Goal: Task Accomplishment & Management: Use online tool/utility

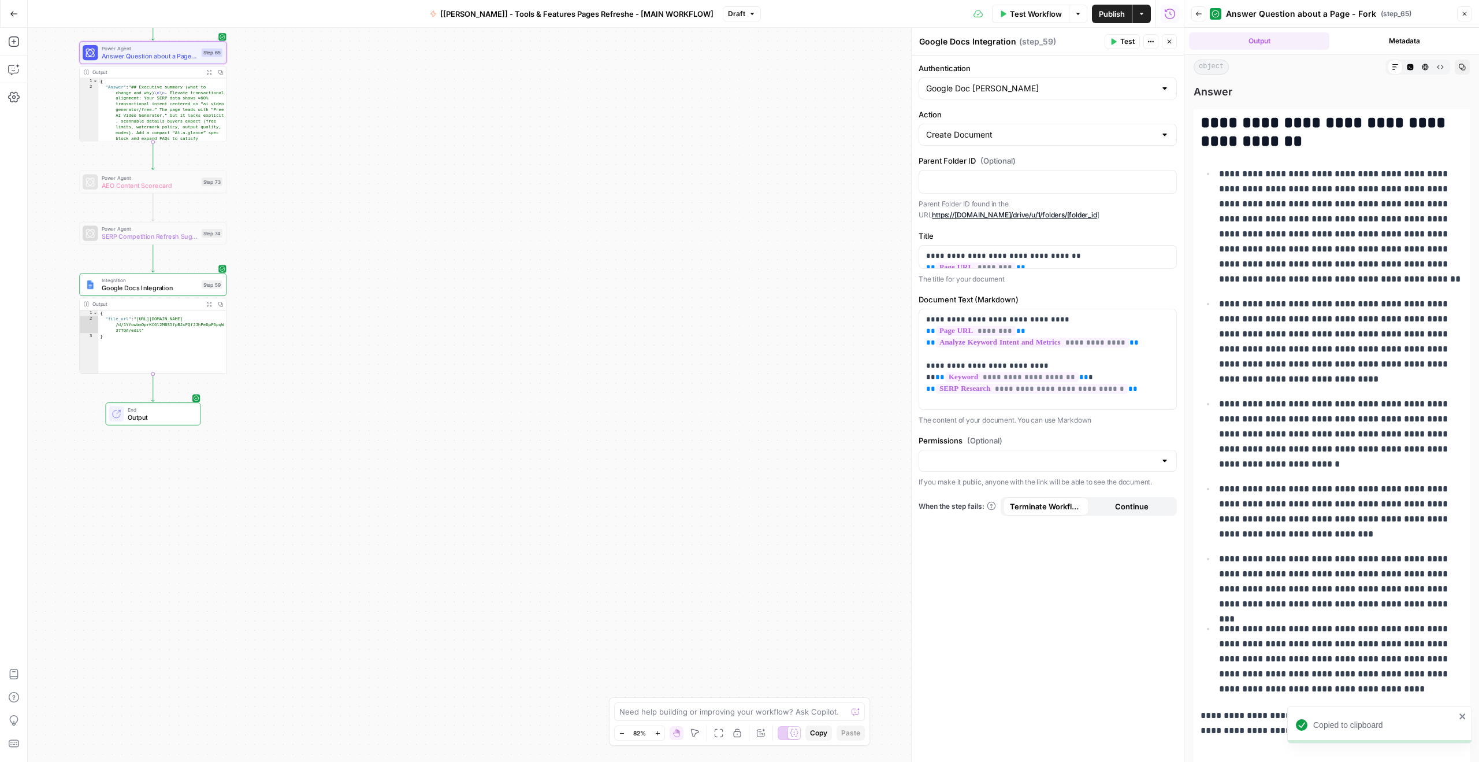
scroll to position [94, 0]
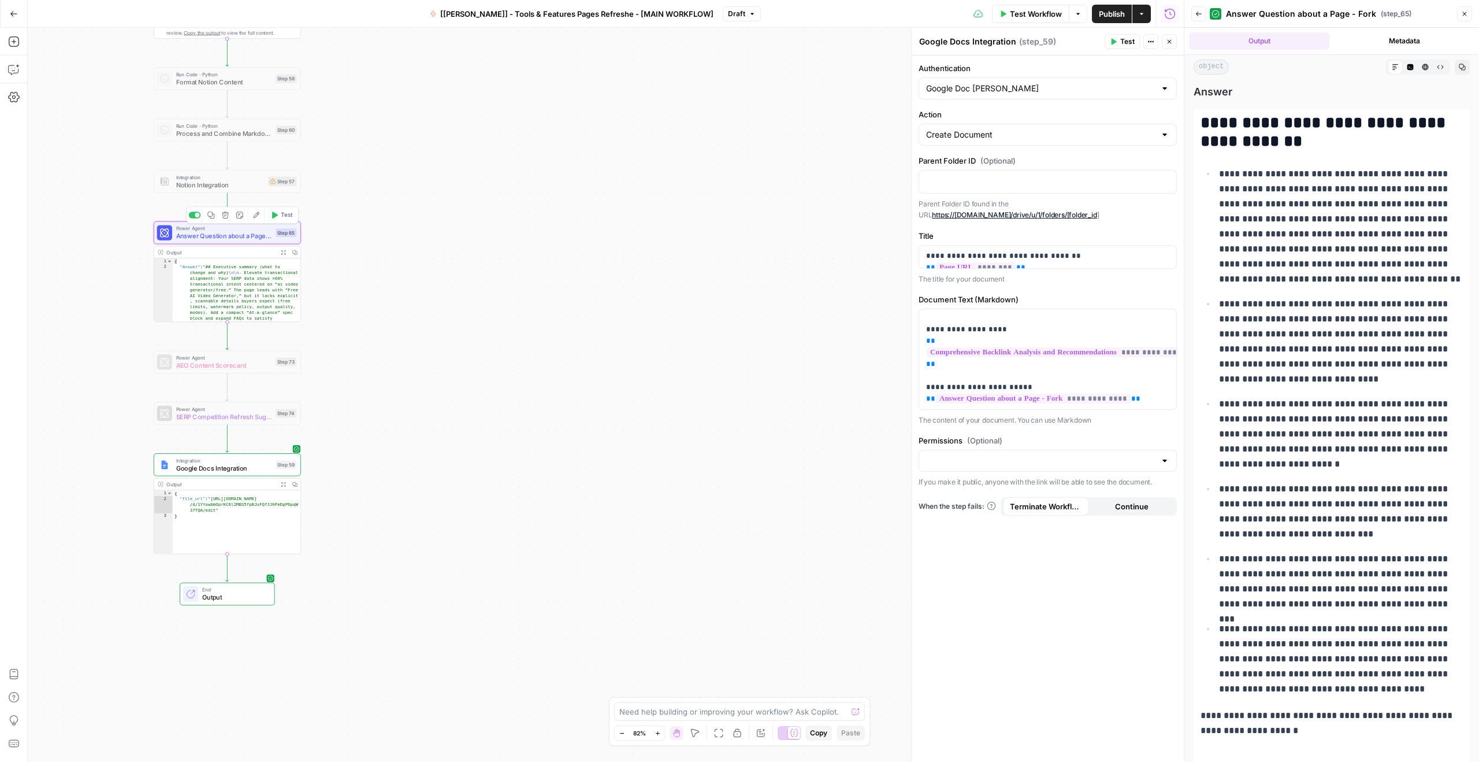
click at [236, 235] on span "Answer Question about a Page - Fork" at bounding box center [224, 235] width 96 height 9
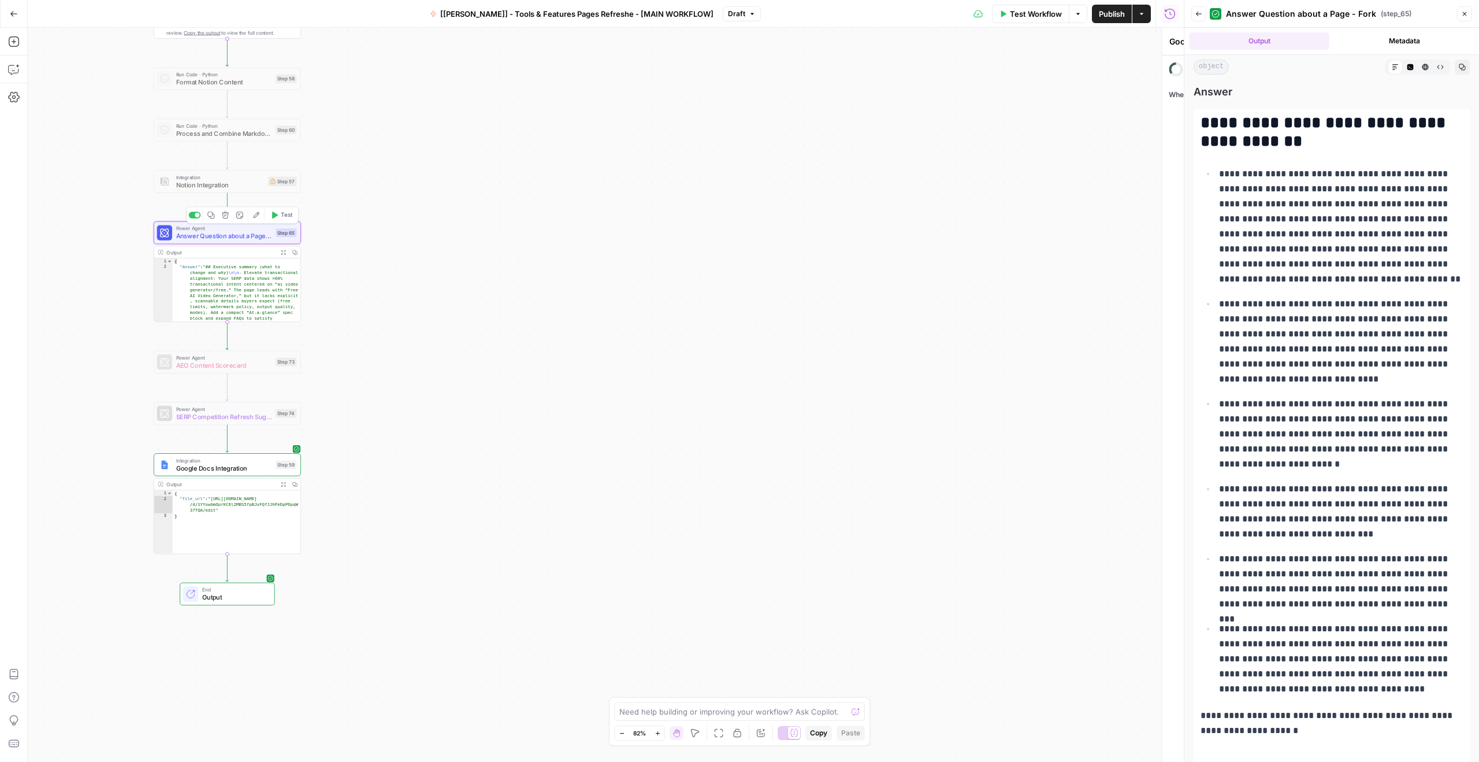
type textarea "Answer Question about a Page - Fork"
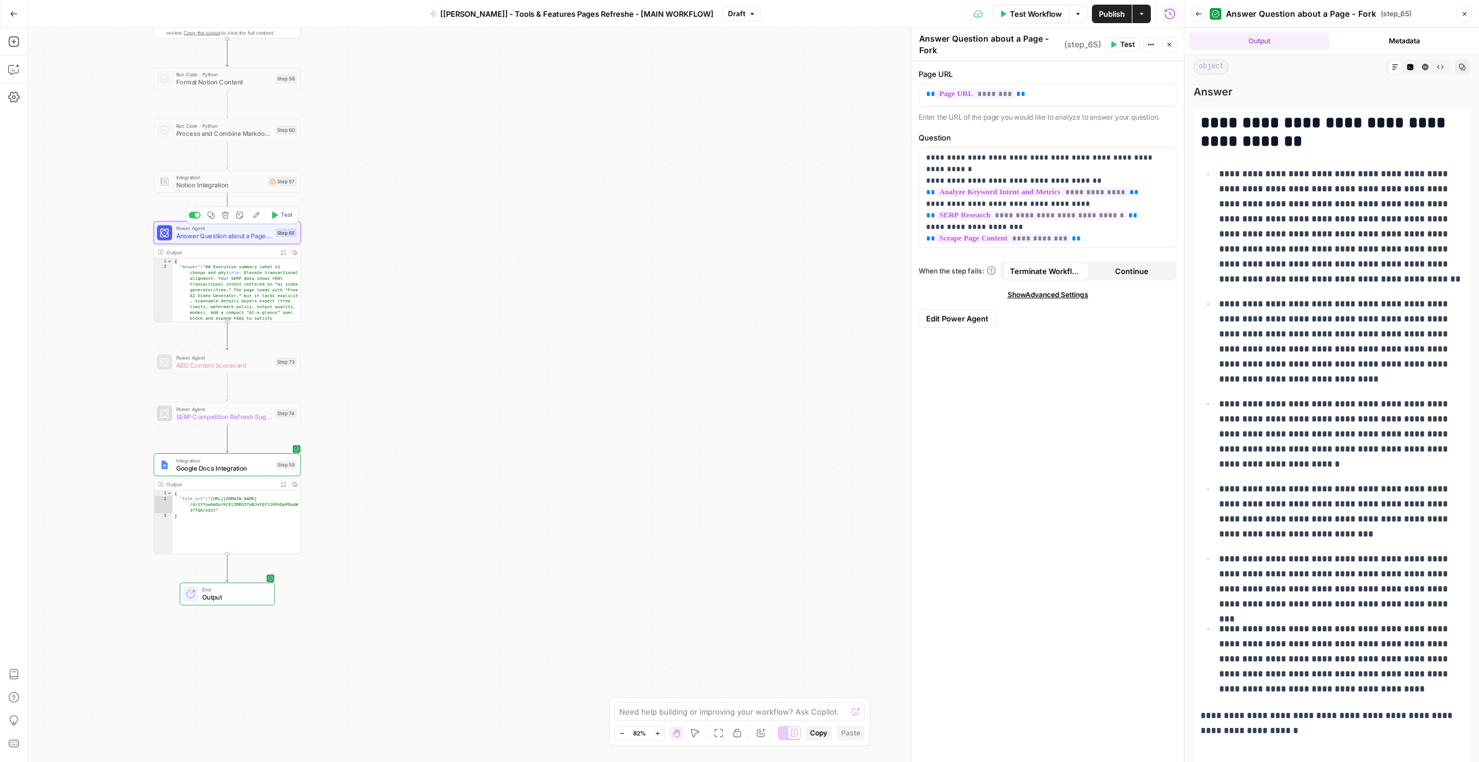
click at [261, 237] on span "Answer Question about a Page - Fork" at bounding box center [224, 235] width 96 height 9
click at [952, 321] on span "Edit Power Agent" at bounding box center [957, 319] width 62 height 12
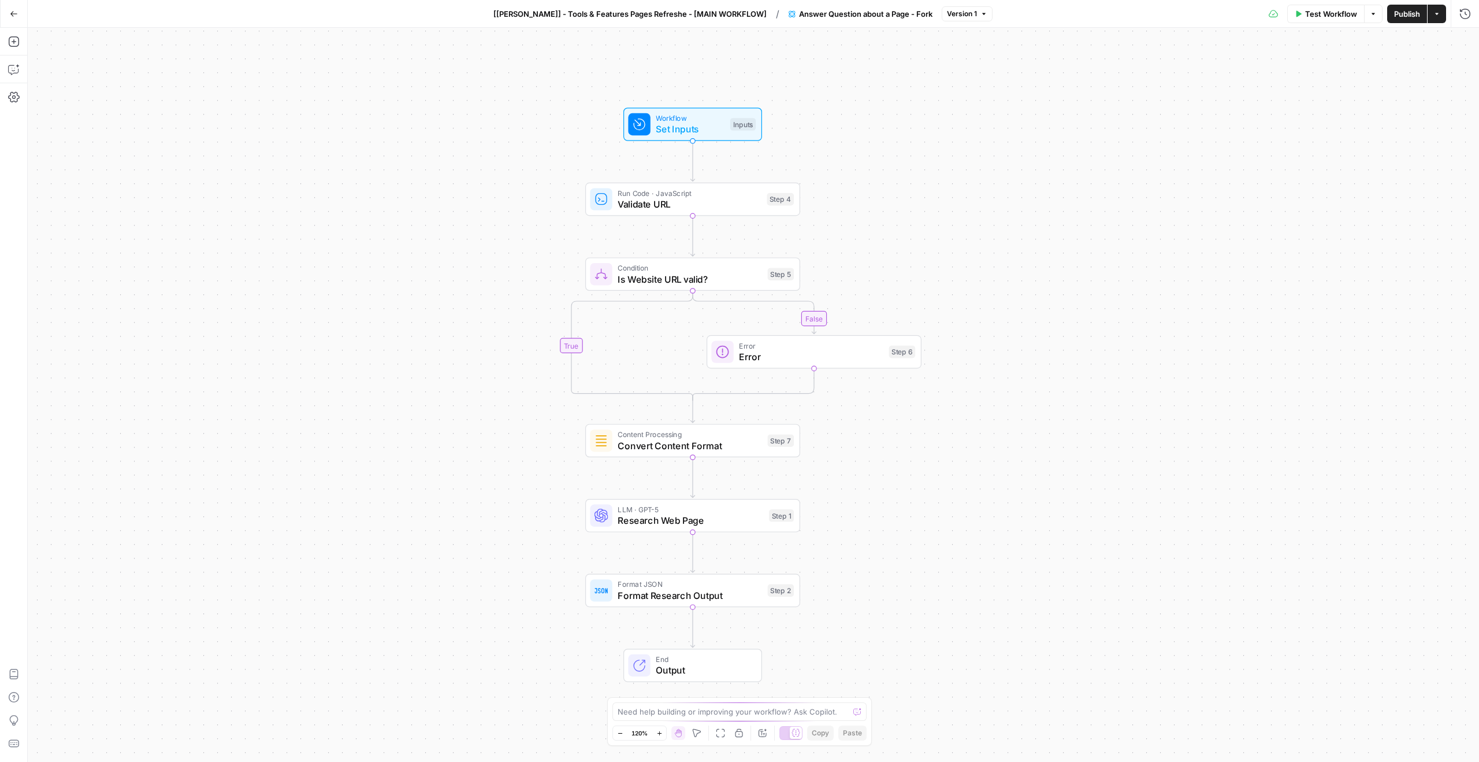
click at [884, 15] on span "Answer Question about a Page - Fork" at bounding box center [865, 14] width 133 height 12
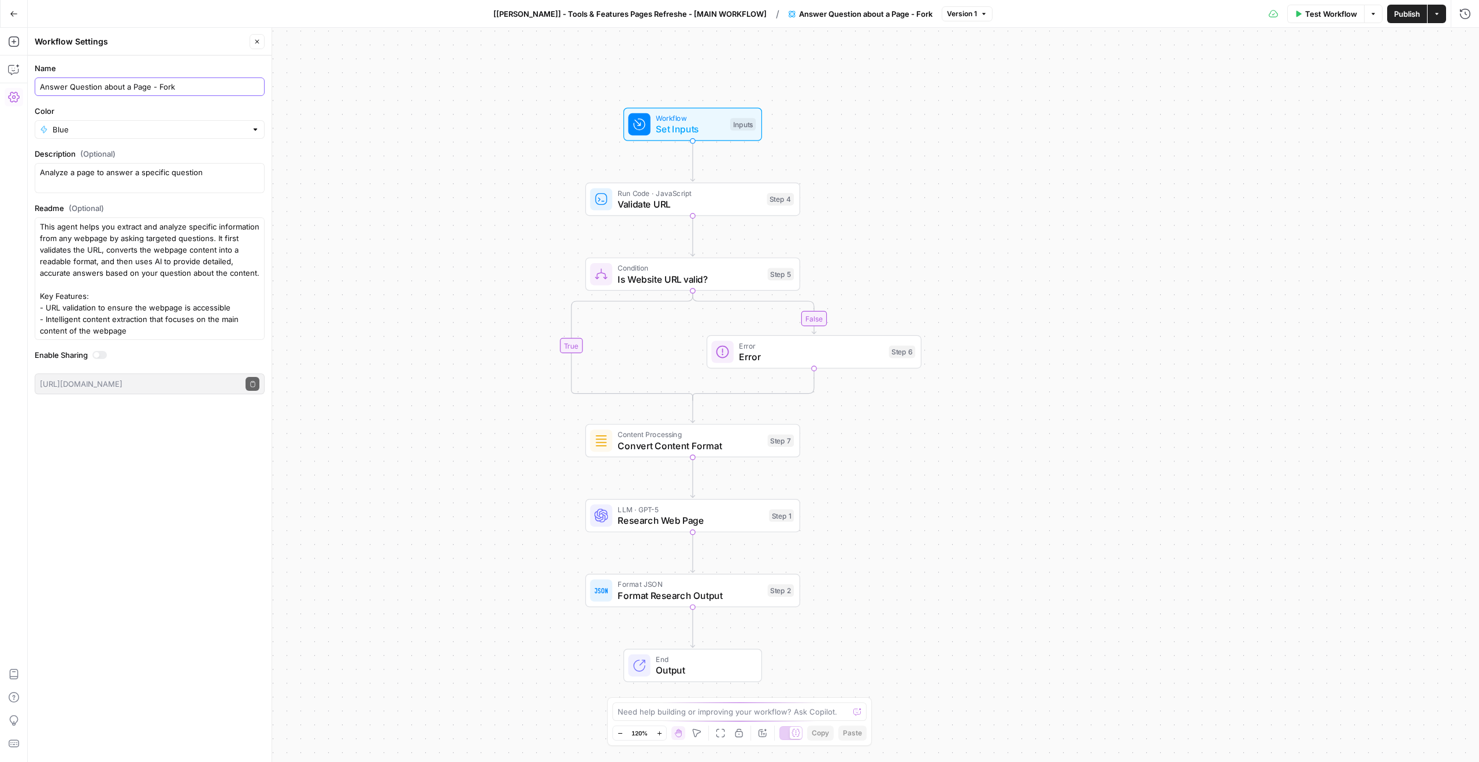
click at [168, 86] on input "Answer Question about a Page - Fork" at bounding box center [150, 87] width 220 height 12
type input "Answer Question about a Page - [PERSON_NAME] - Tools & Features Page"
click at [337, 225] on div "false true Workflow Set Inputs Inputs Run Code · JavaScript Validate URL Step 4…" at bounding box center [753, 395] width 1451 height 734
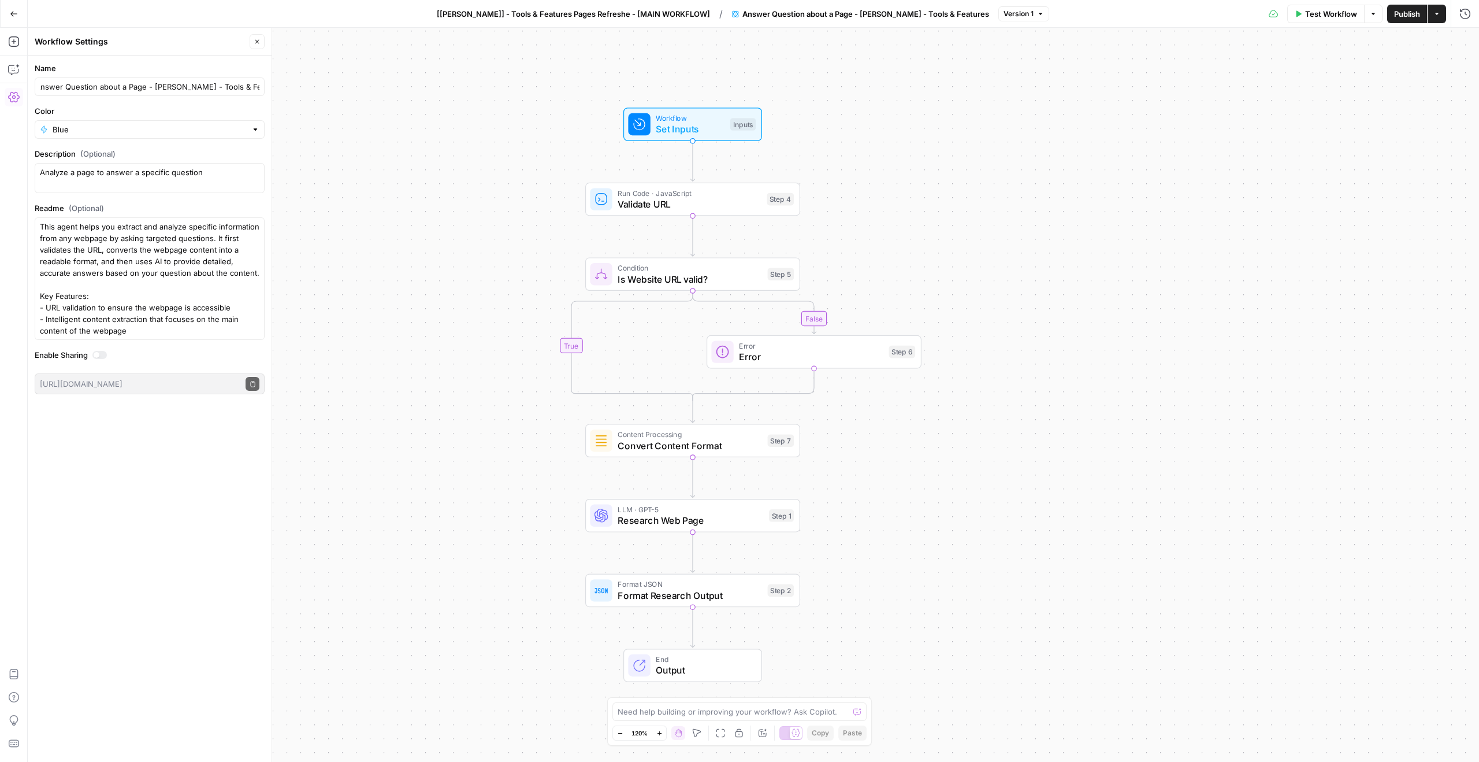
scroll to position [0, 0]
click at [140, 237] on textarea "This agent helps you extract and analyze specific information from any webpage …" at bounding box center [150, 296] width 220 height 150
click at [658, 205] on span "Validate URL" at bounding box center [689, 204] width 143 height 14
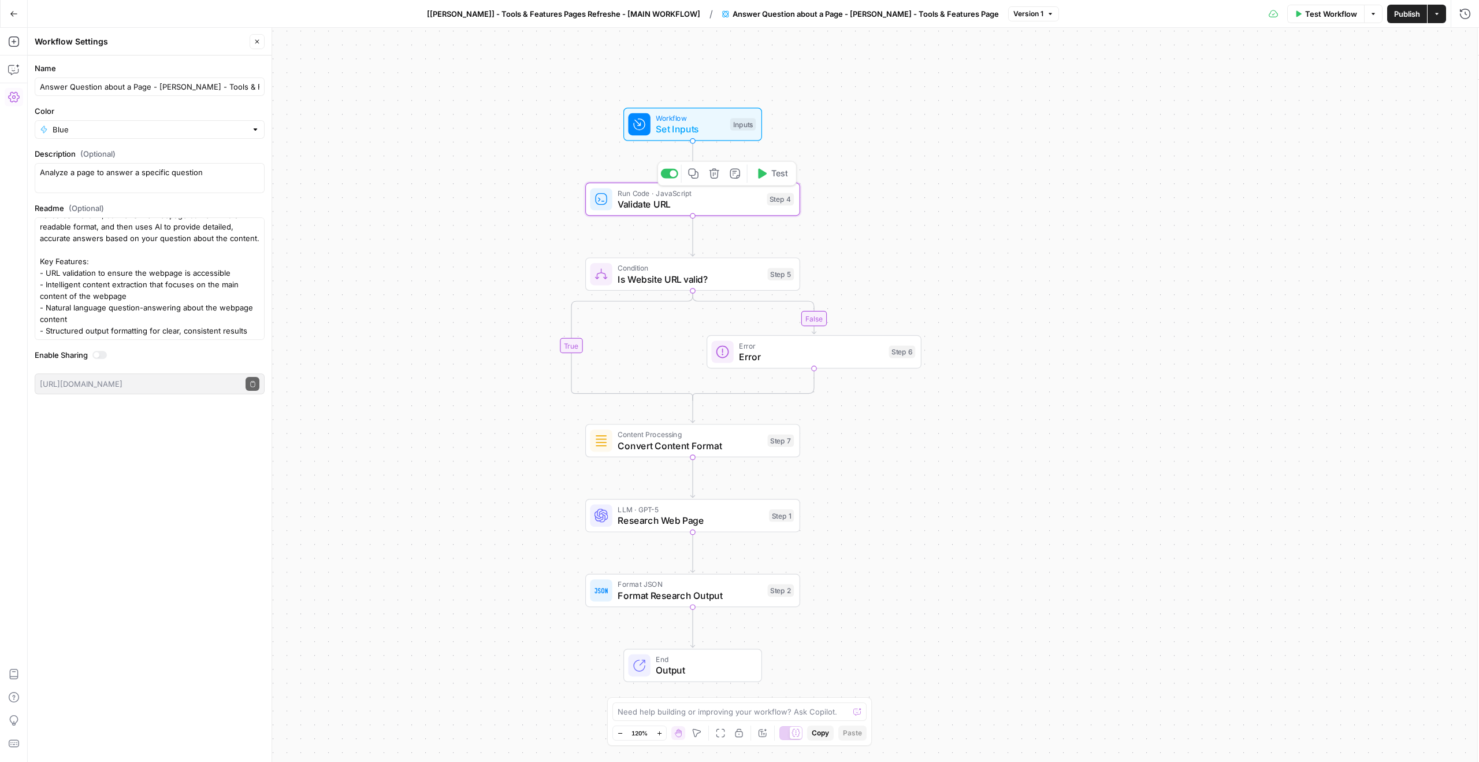
scroll to position [0, 0]
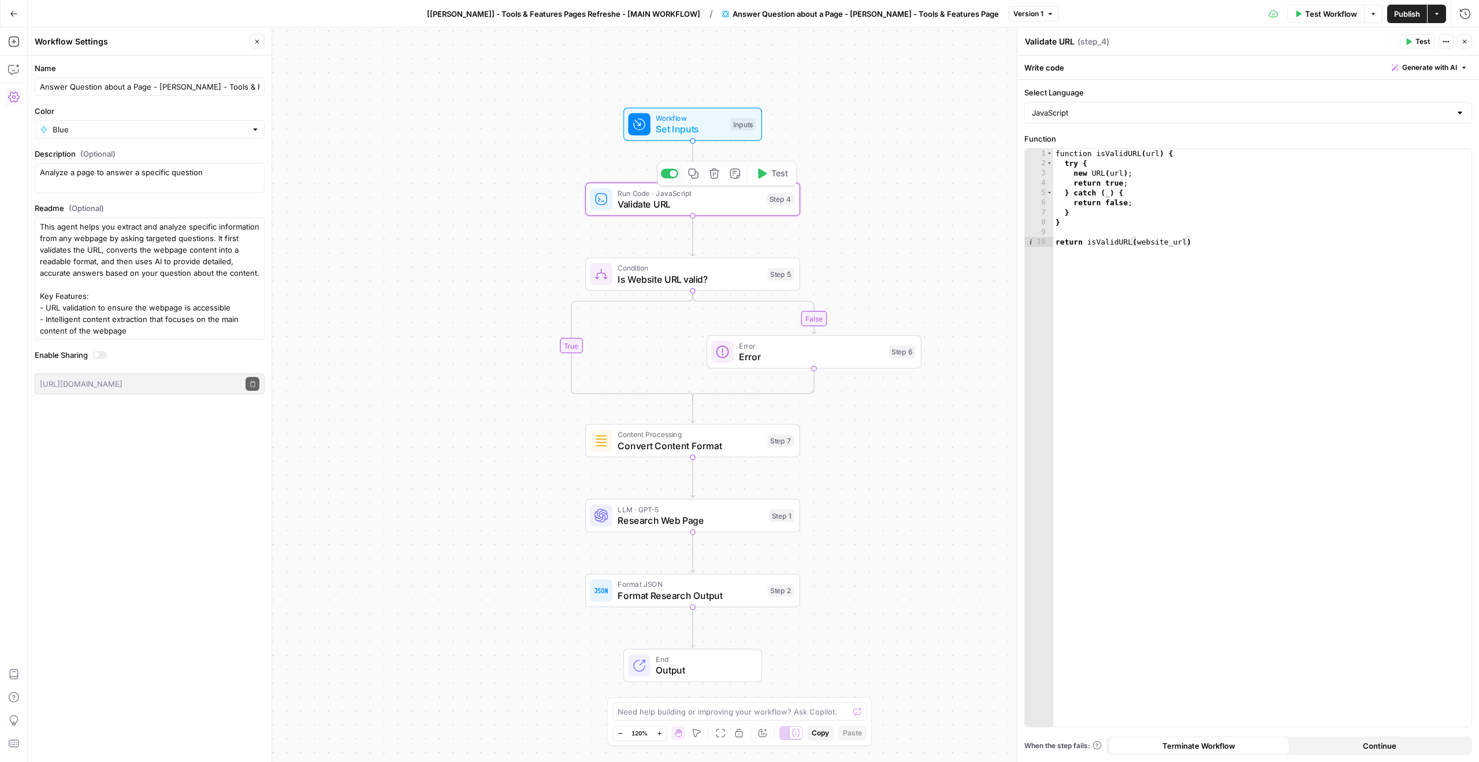
click at [700, 267] on span "Condition" at bounding box center [690, 267] width 144 height 11
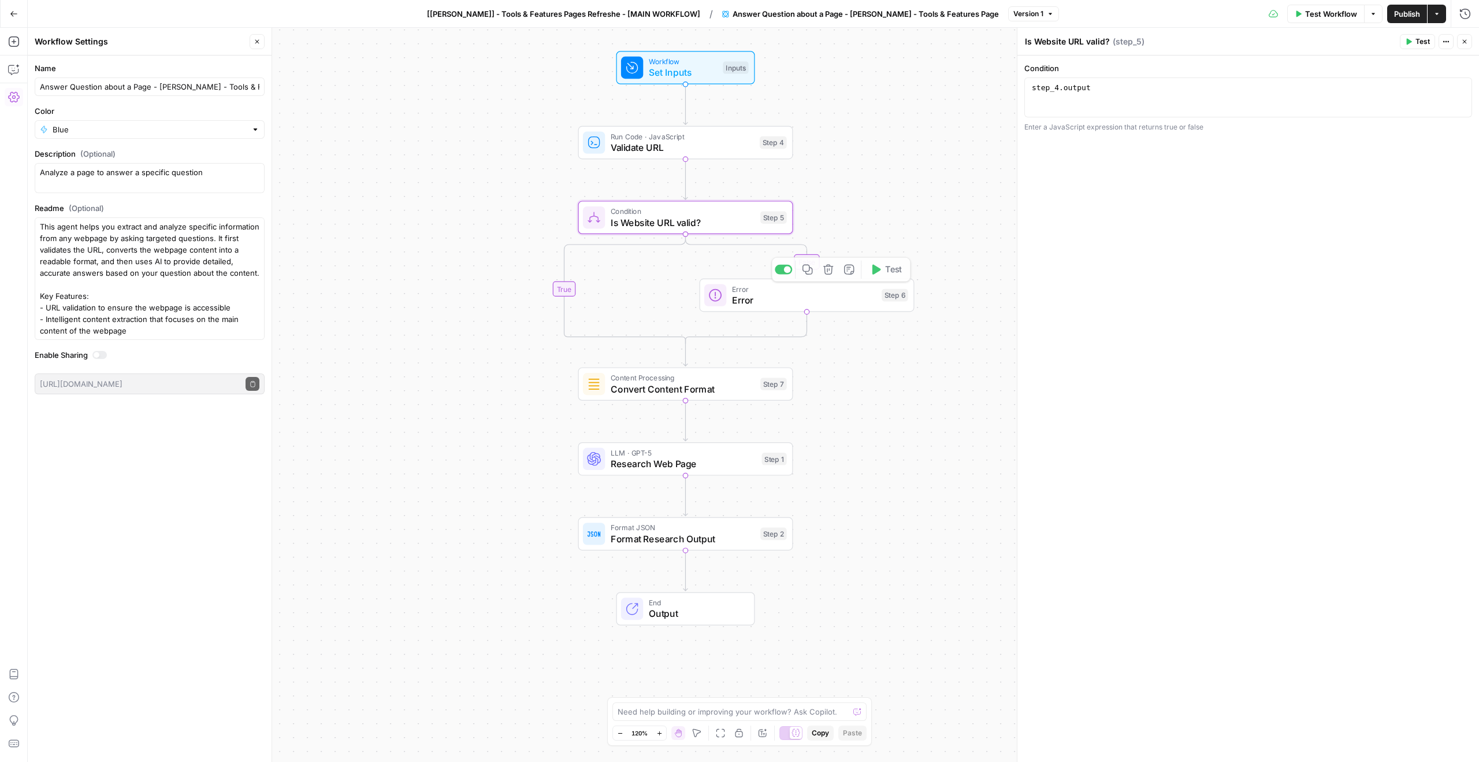
click at [682, 383] on span "Convert Content Format" at bounding box center [683, 389] width 144 height 14
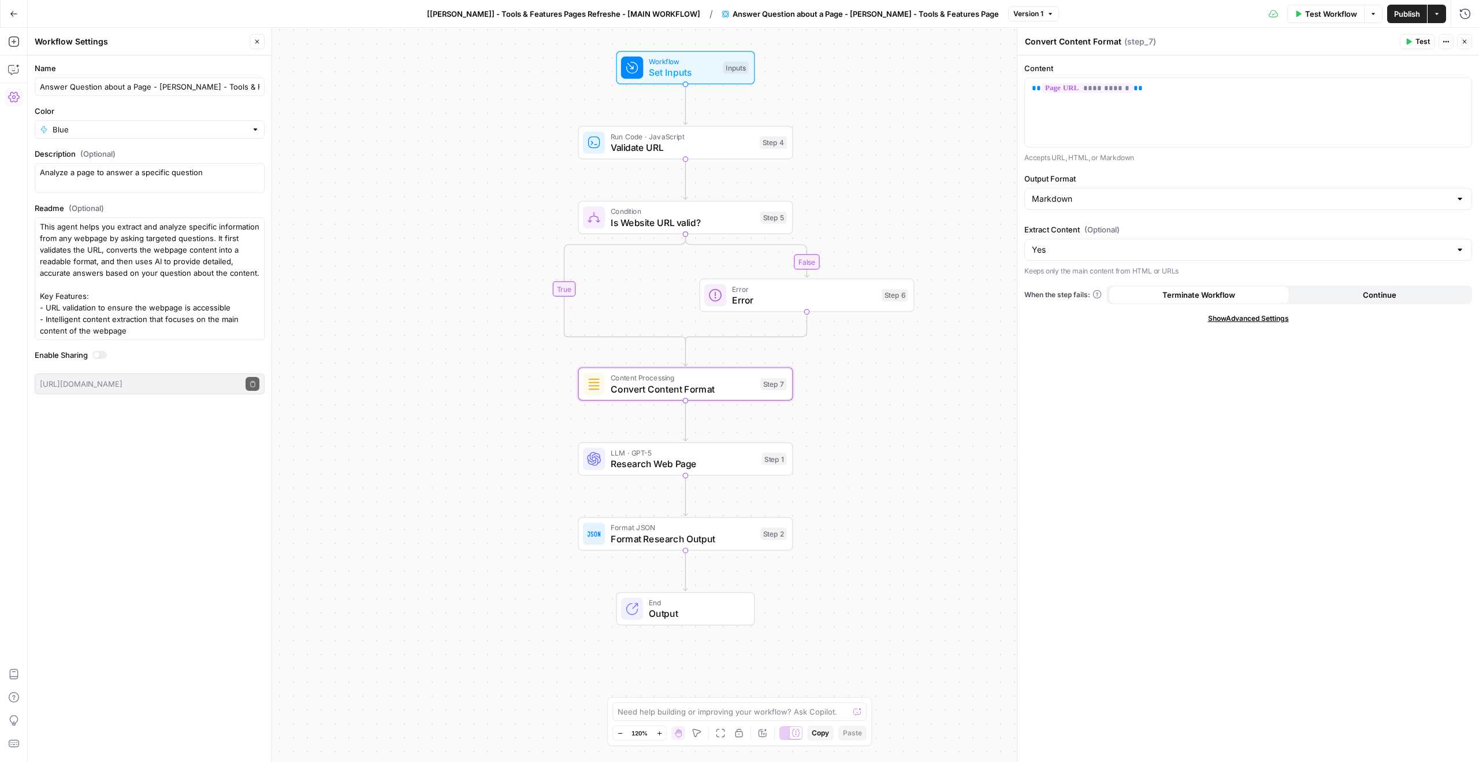
click at [1154, 168] on div "**********" at bounding box center [1249, 408] width 462 height 706
click at [1110, 249] on input "Extract Content (Optional)" at bounding box center [1241, 250] width 419 height 12
type input "Yes"
click at [1164, 218] on div "**********" at bounding box center [1249, 408] width 462 height 706
click at [698, 469] on span "Research Web Page" at bounding box center [684, 463] width 146 height 14
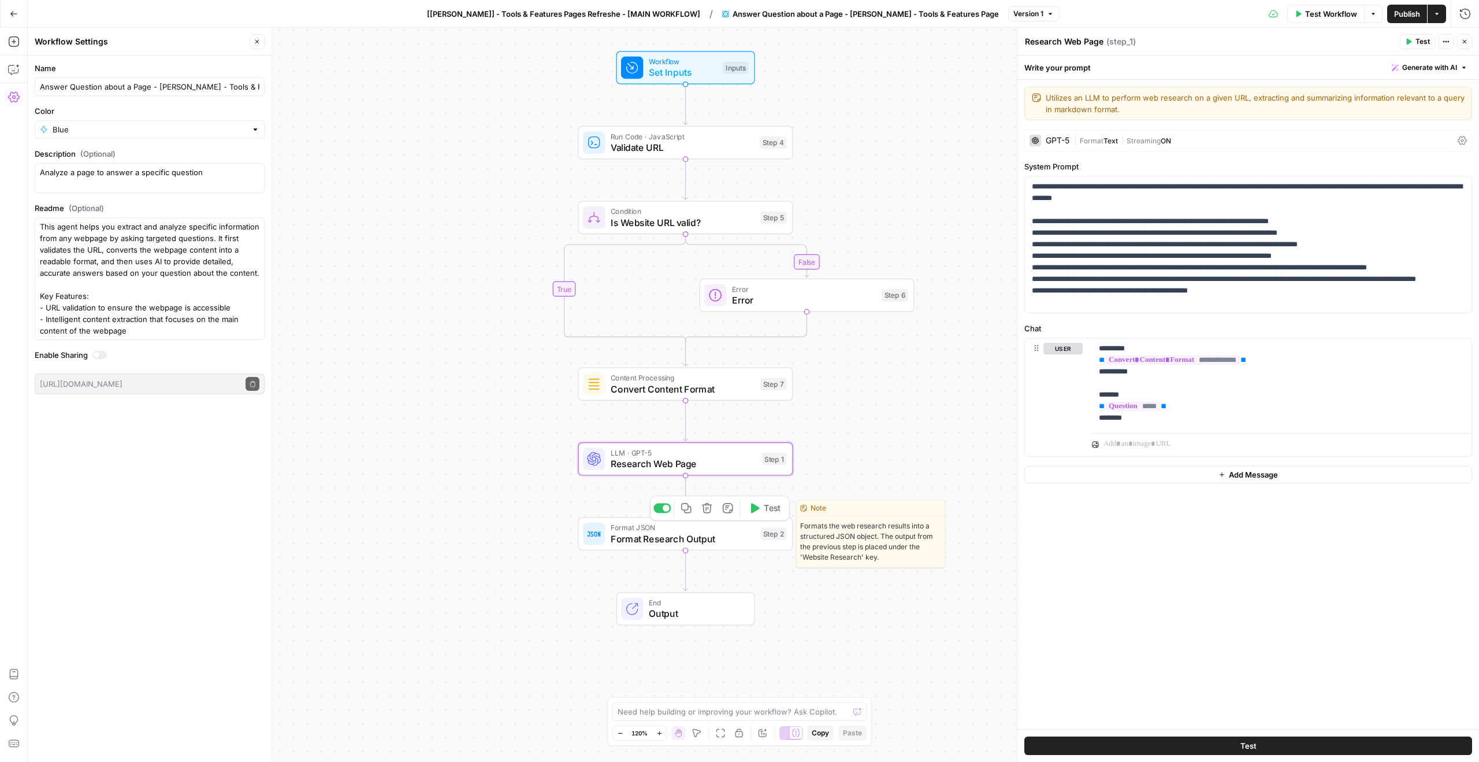
click at [711, 534] on span "Format Research Output" at bounding box center [683, 539] width 144 height 14
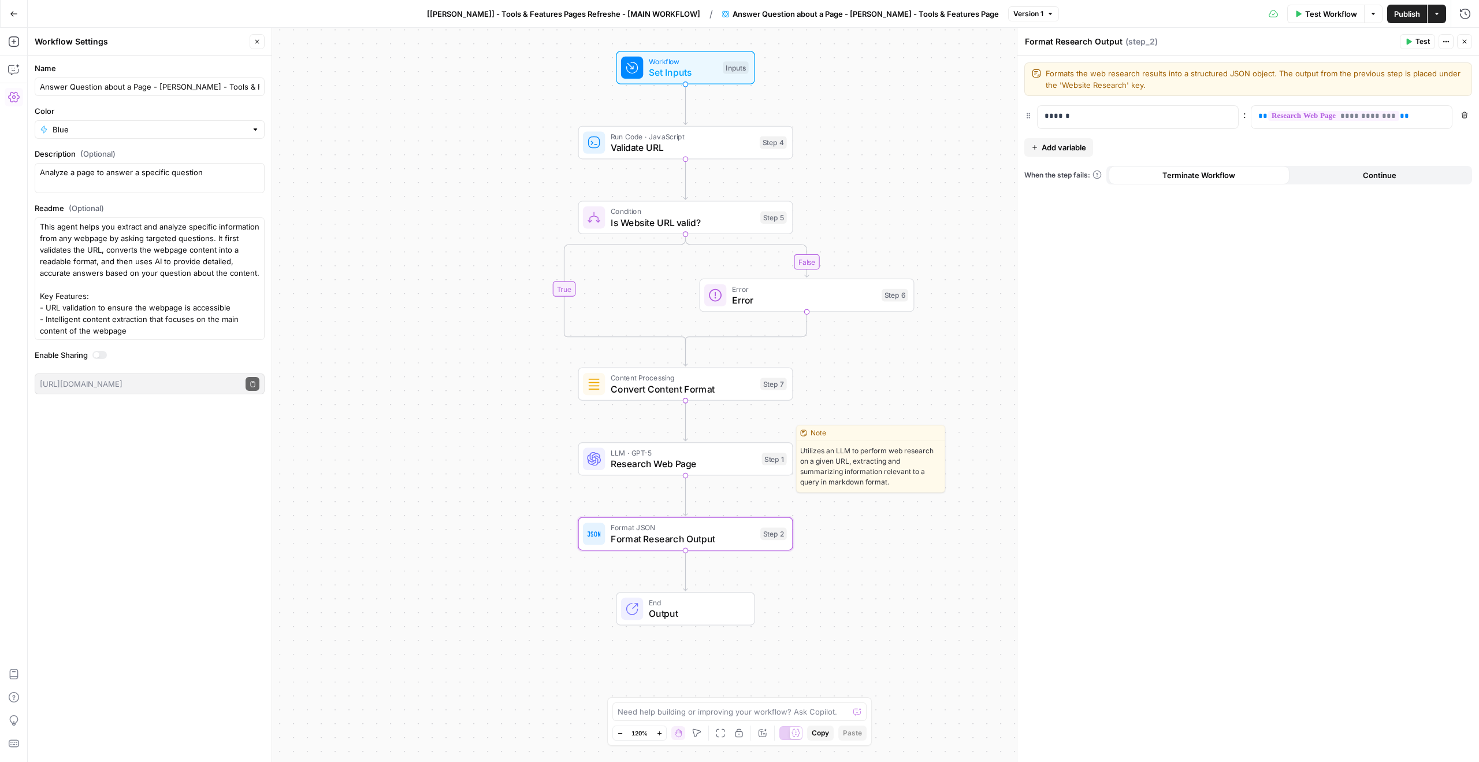
click at [685, 469] on span "Research Web Page" at bounding box center [684, 463] width 146 height 14
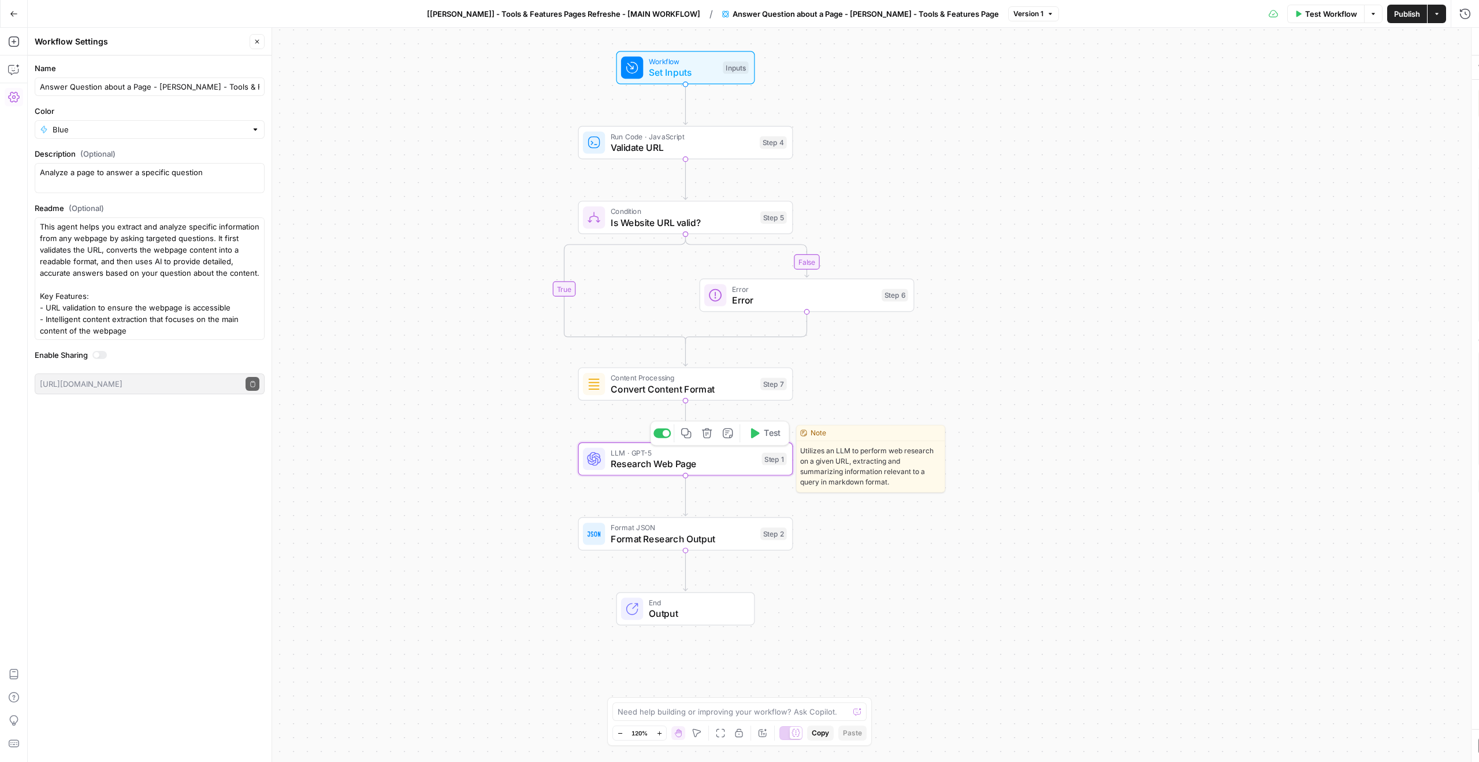
type textarea "Research Web Page"
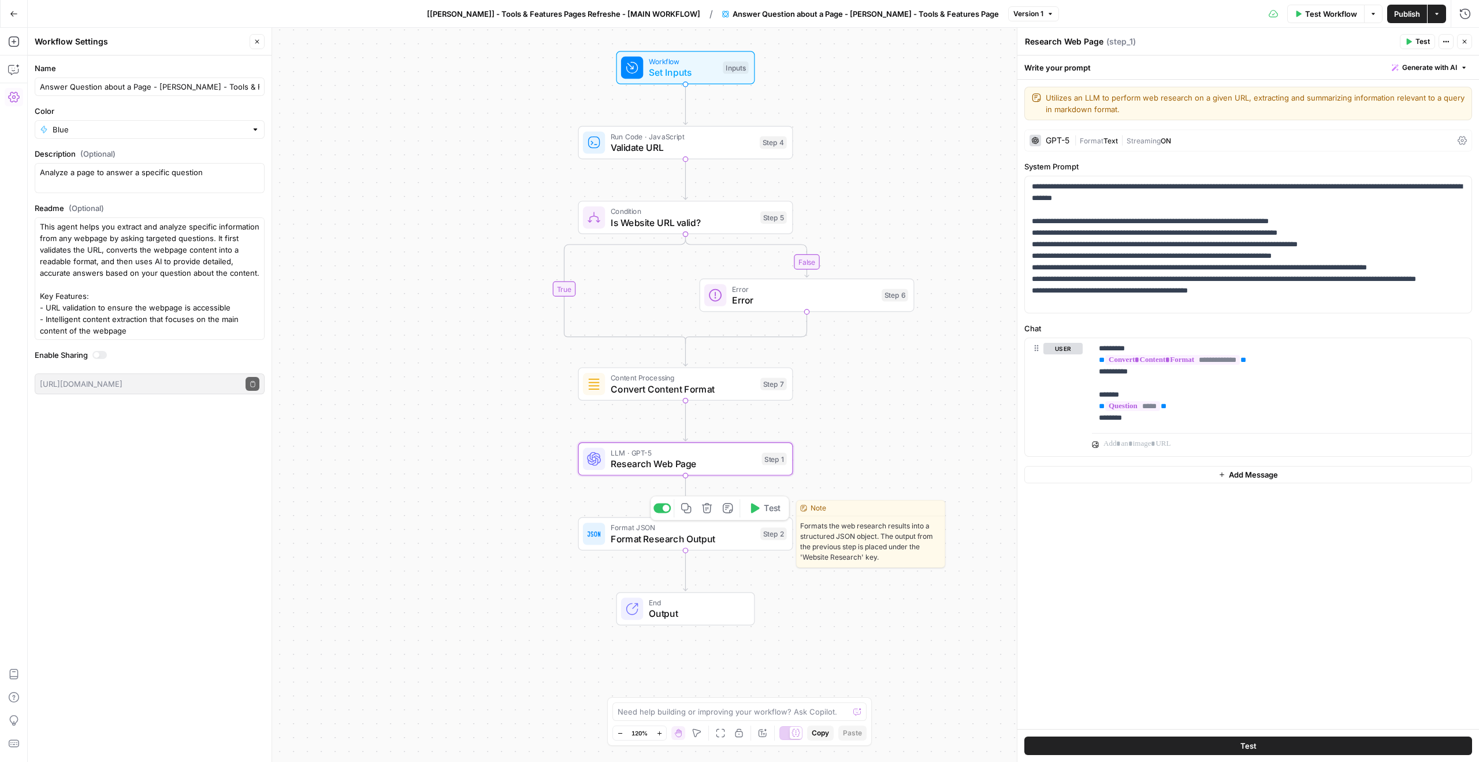
click at [685, 536] on span "Format Research Output" at bounding box center [683, 539] width 144 height 14
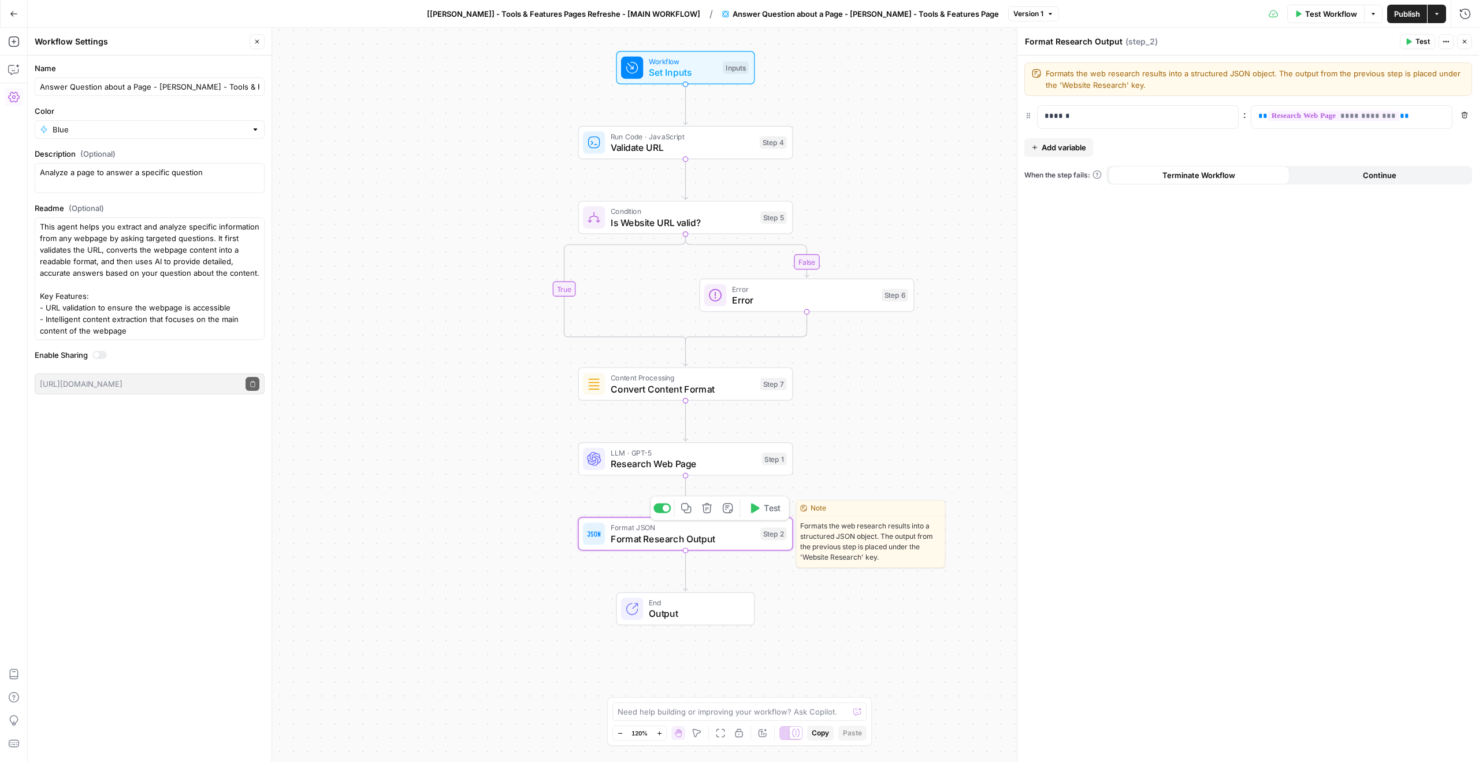
click at [705, 532] on span "Format Research Output" at bounding box center [683, 539] width 144 height 14
click at [105, 42] on div "Workflow Settings" at bounding box center [140, 42] width 211 height 12
click at [262, 43] on button "Close" at bounding box center [257, 41] width 15 height 15
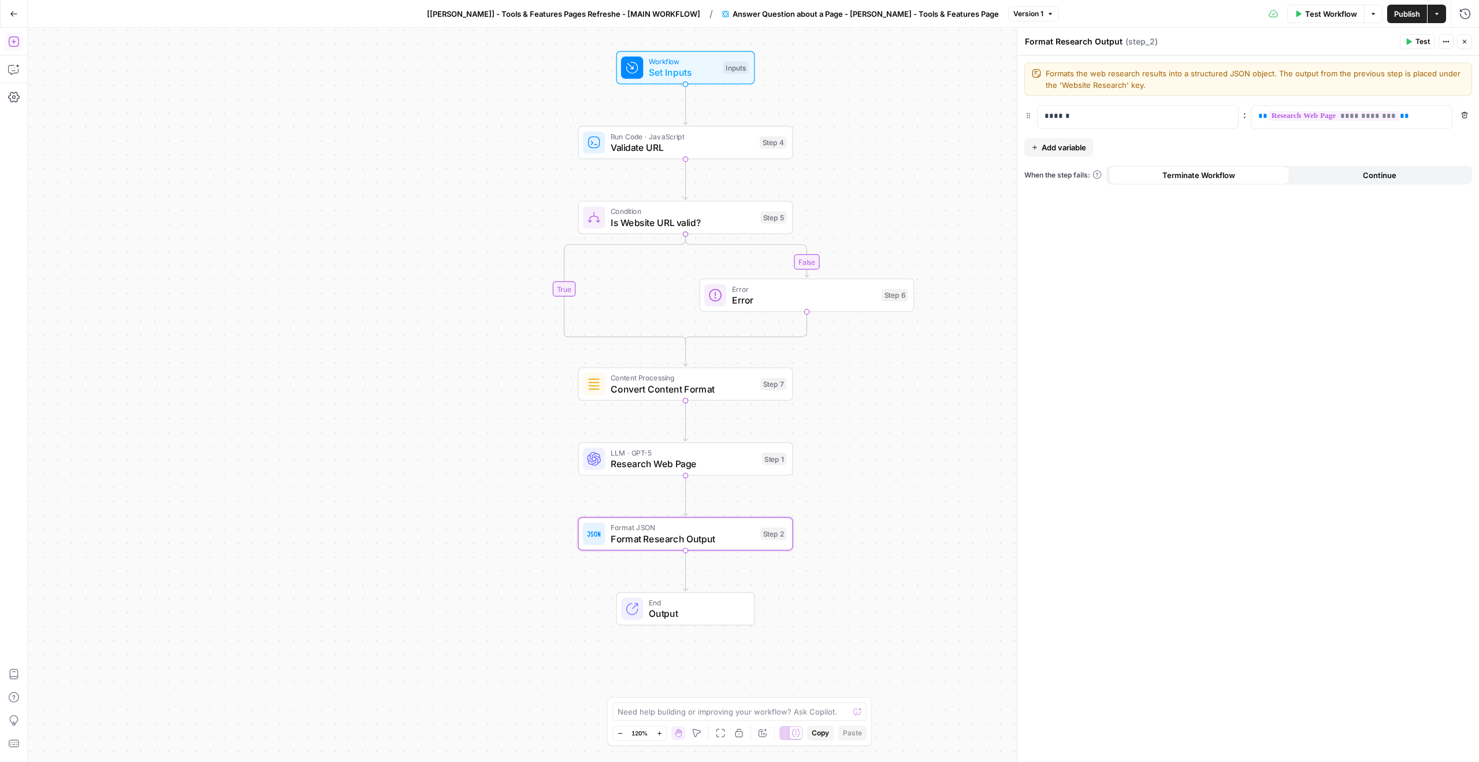
click at [16, 44] on icon "button" at bounding box center [14, 42] width 12 height 12
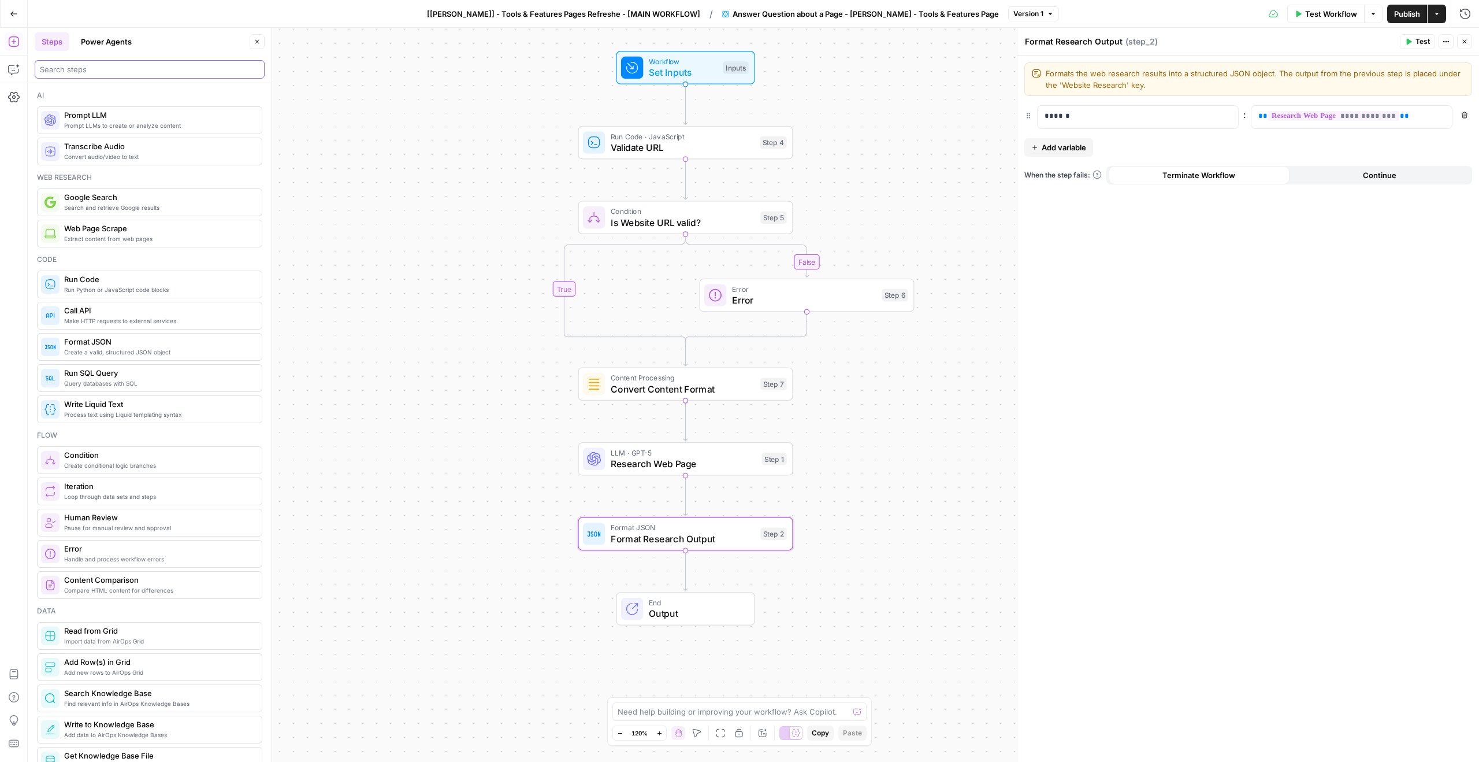
click at [91, 65] on input "search" at bounding box center [150, 70] width 220 height 12
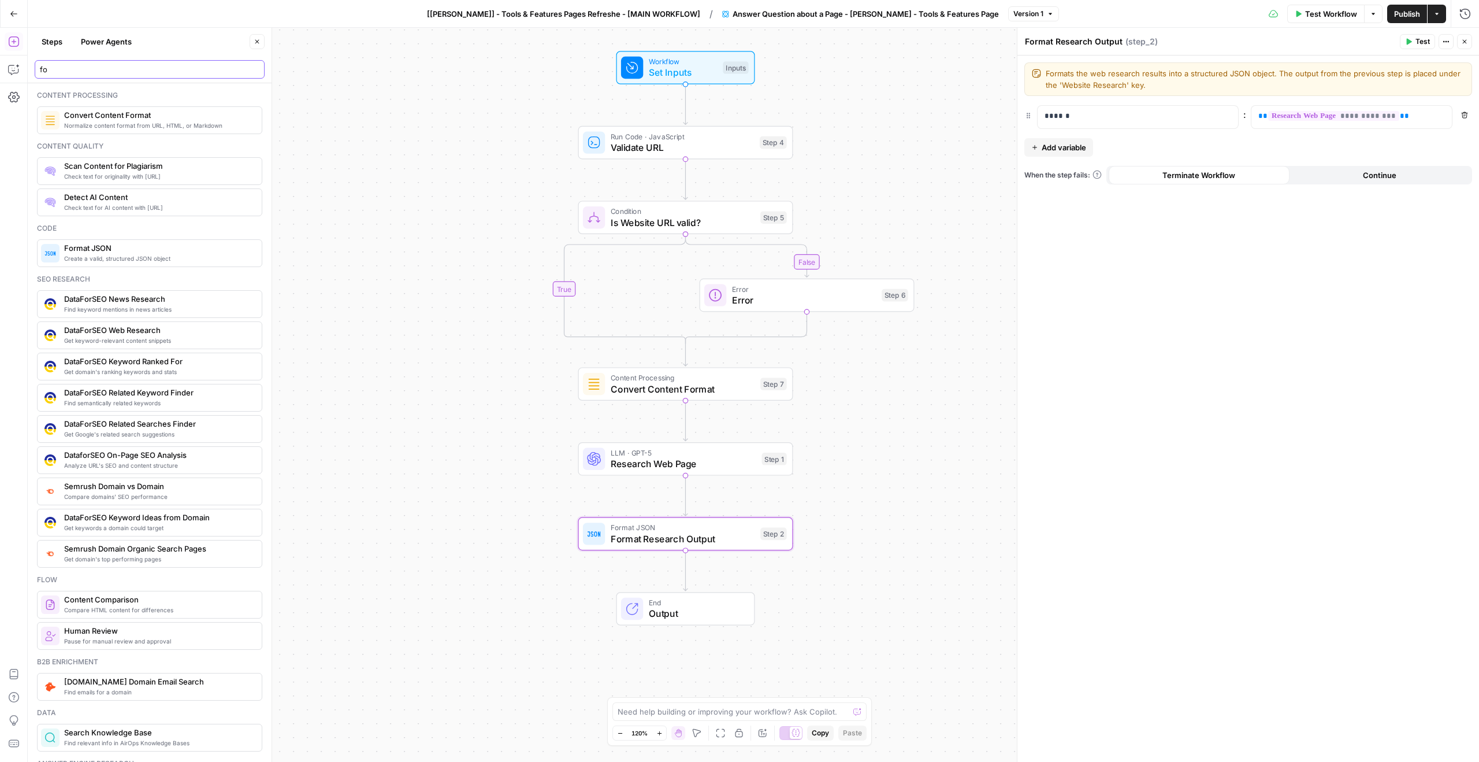
type input "for"
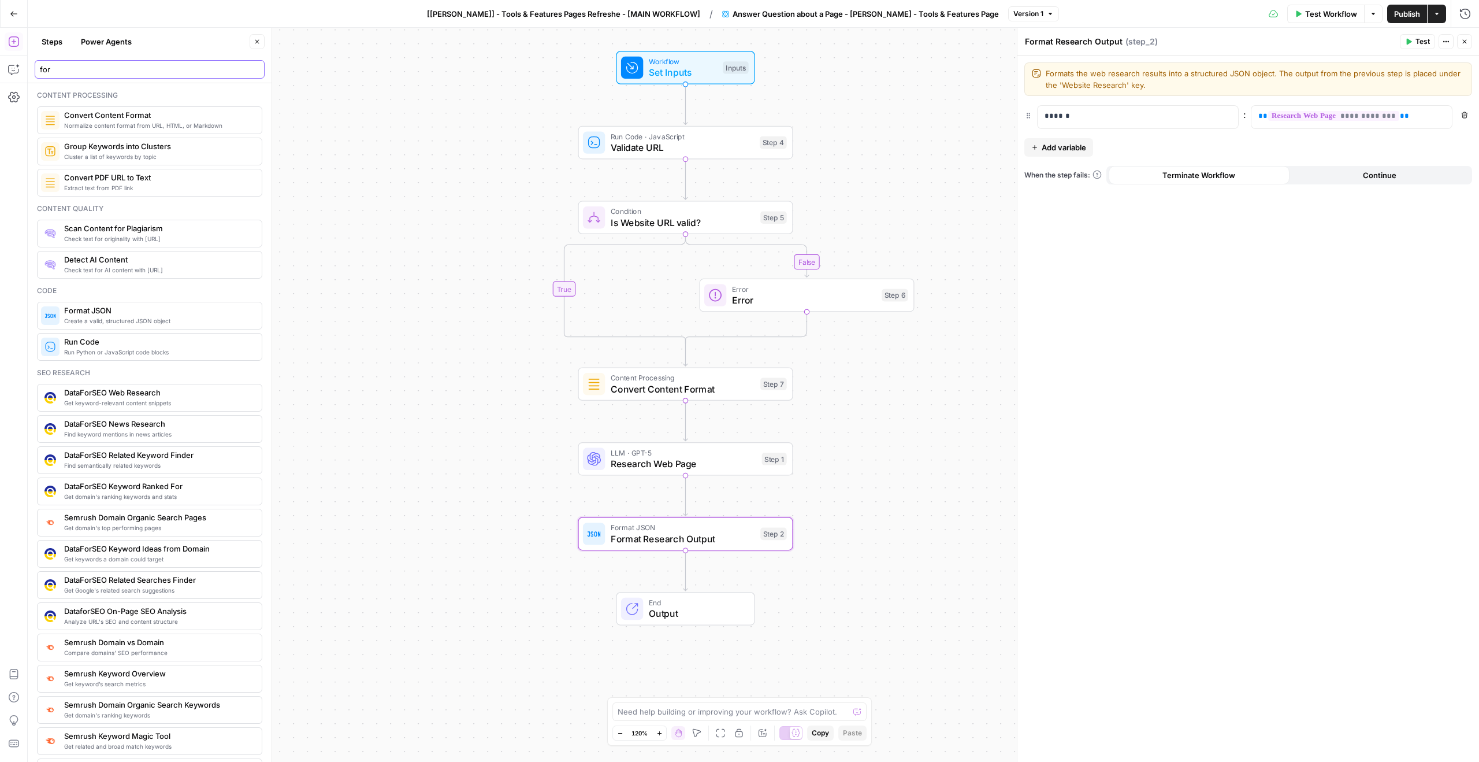
click at [255, 69] on input "for" at bounding box center [150, 70] width 220 height 12
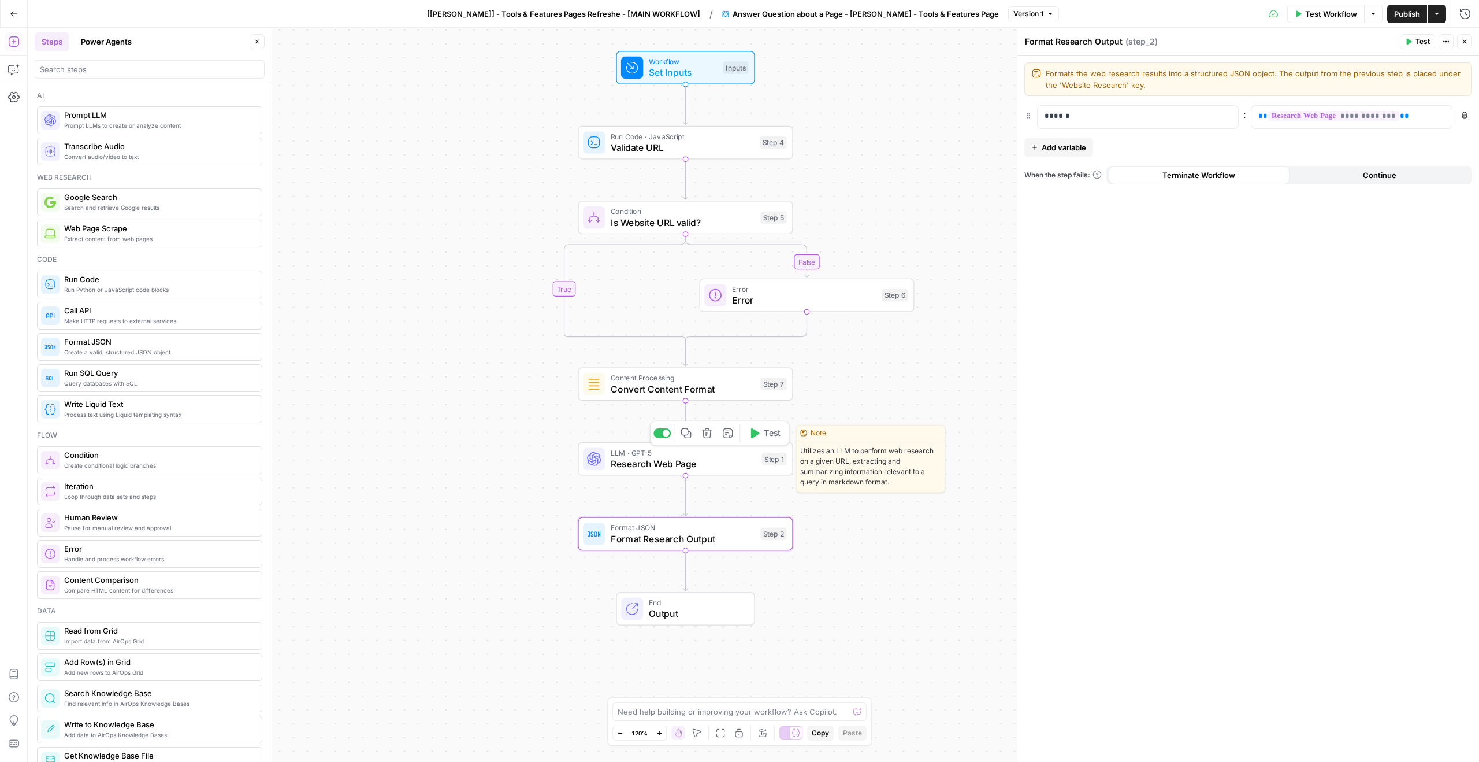
click at [695, 462] on span "Research Web Page" at bounding box center [684, 463] width 146 height 14
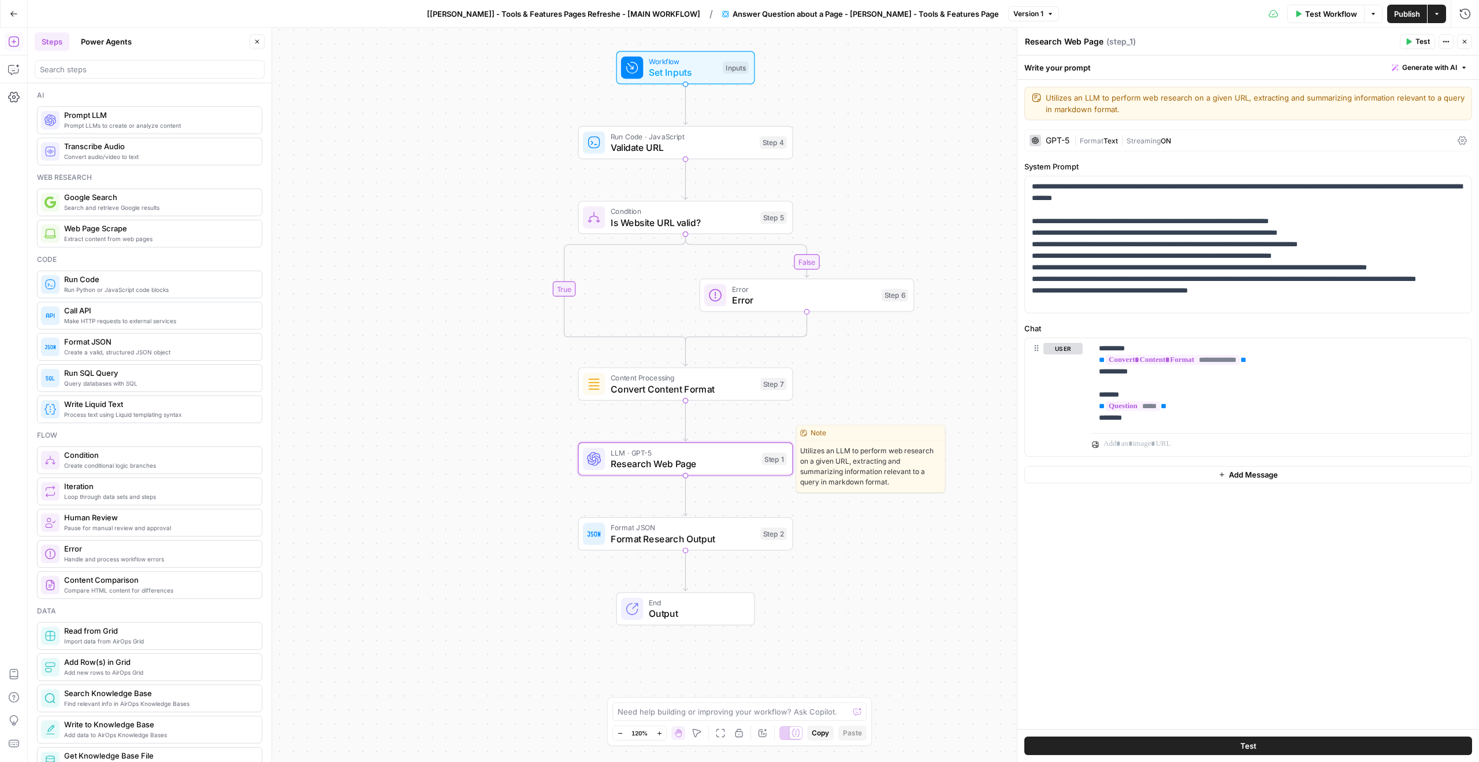
click at [732, 449] on span "LLM · GPT-5" at bounding box center [684, 452] width 146 height 11
click at [1106, 280] on p "**********" at bounding box center [1248, 244] width 433 height 127
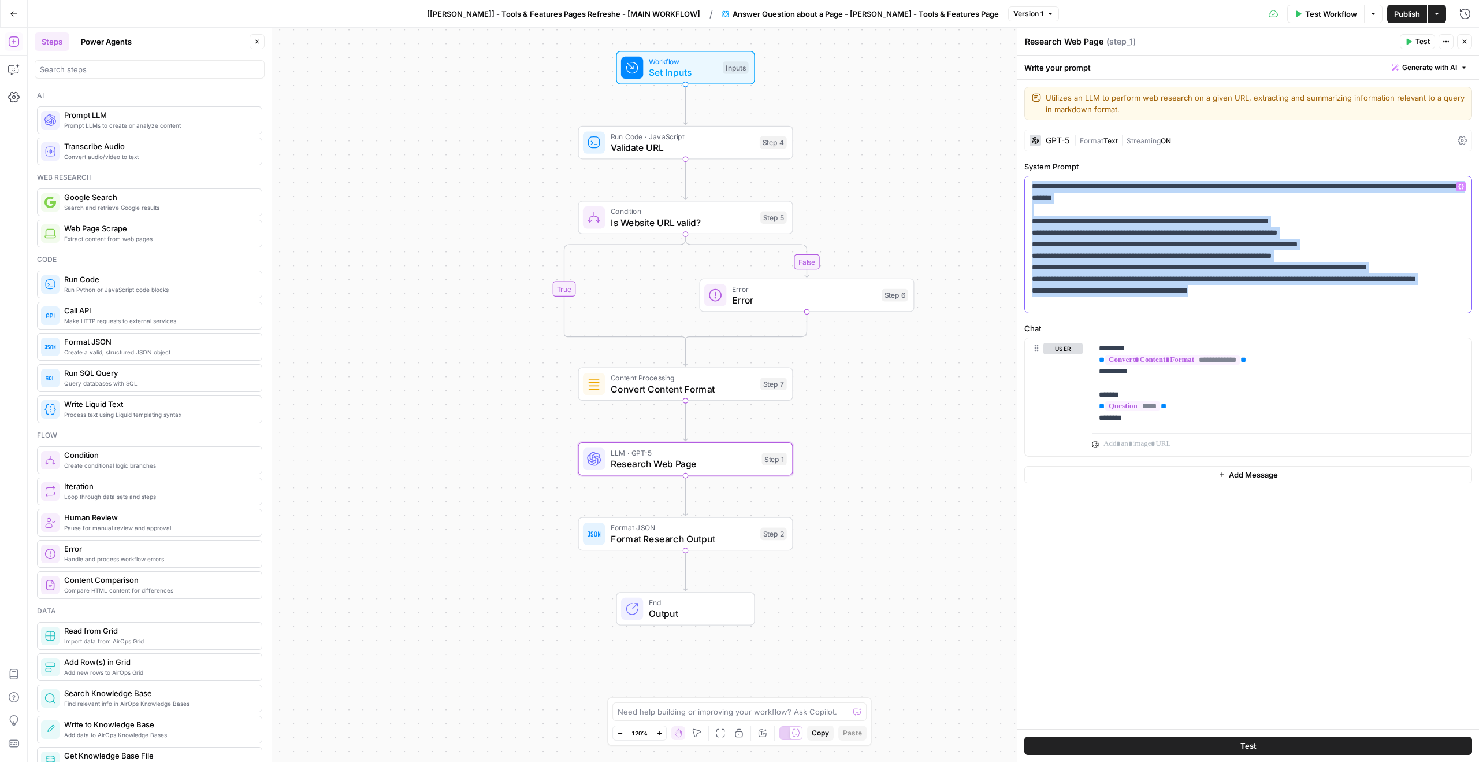
click at [1106, 280] on p "**********" at bounding box center [1248, 244] width 433 height 127
click at [1130, 279] on p "**********" at bounding box center [1248, 244] width 433 height 127
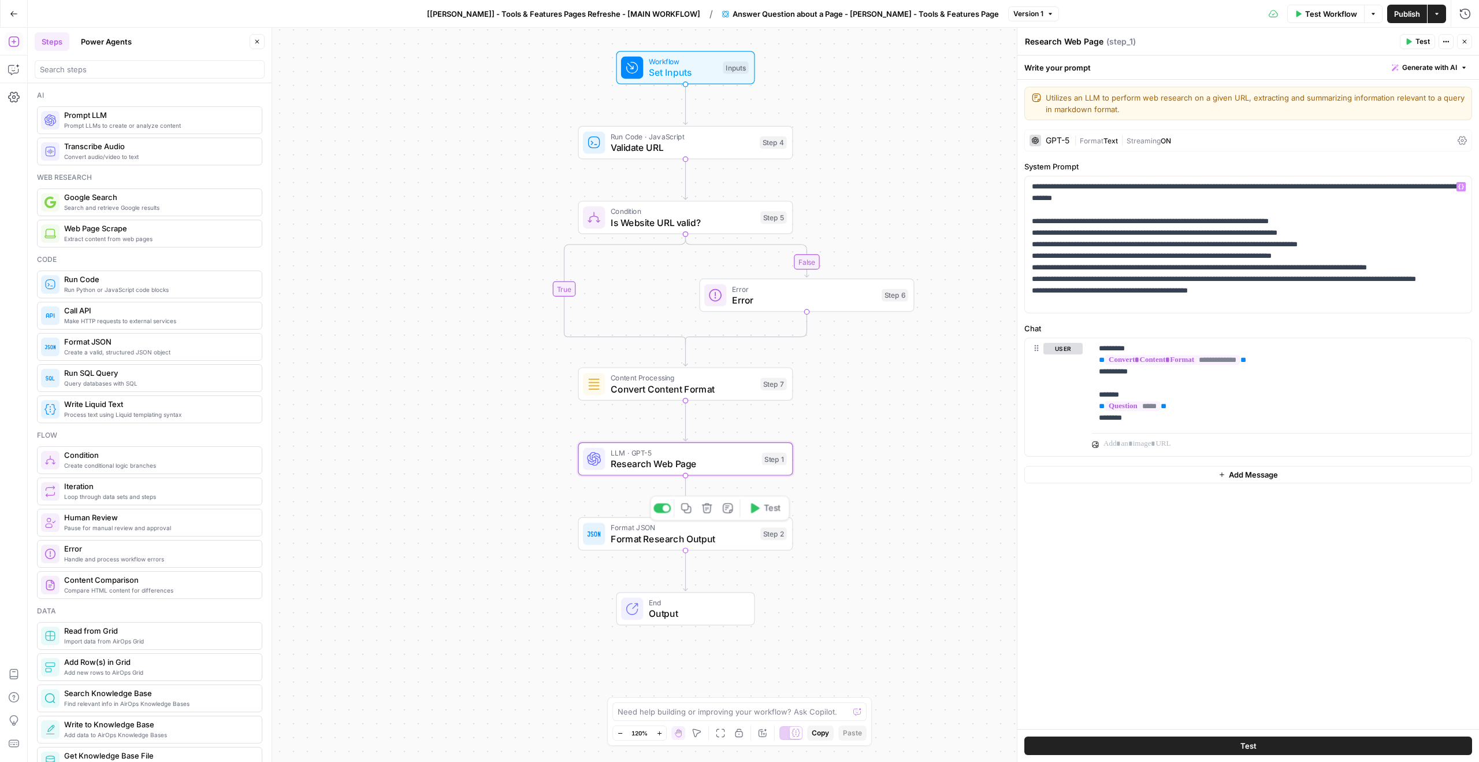
click at [688, 532] on span "Format Research Output" at bounding box center [683, 539] width 144 height 14
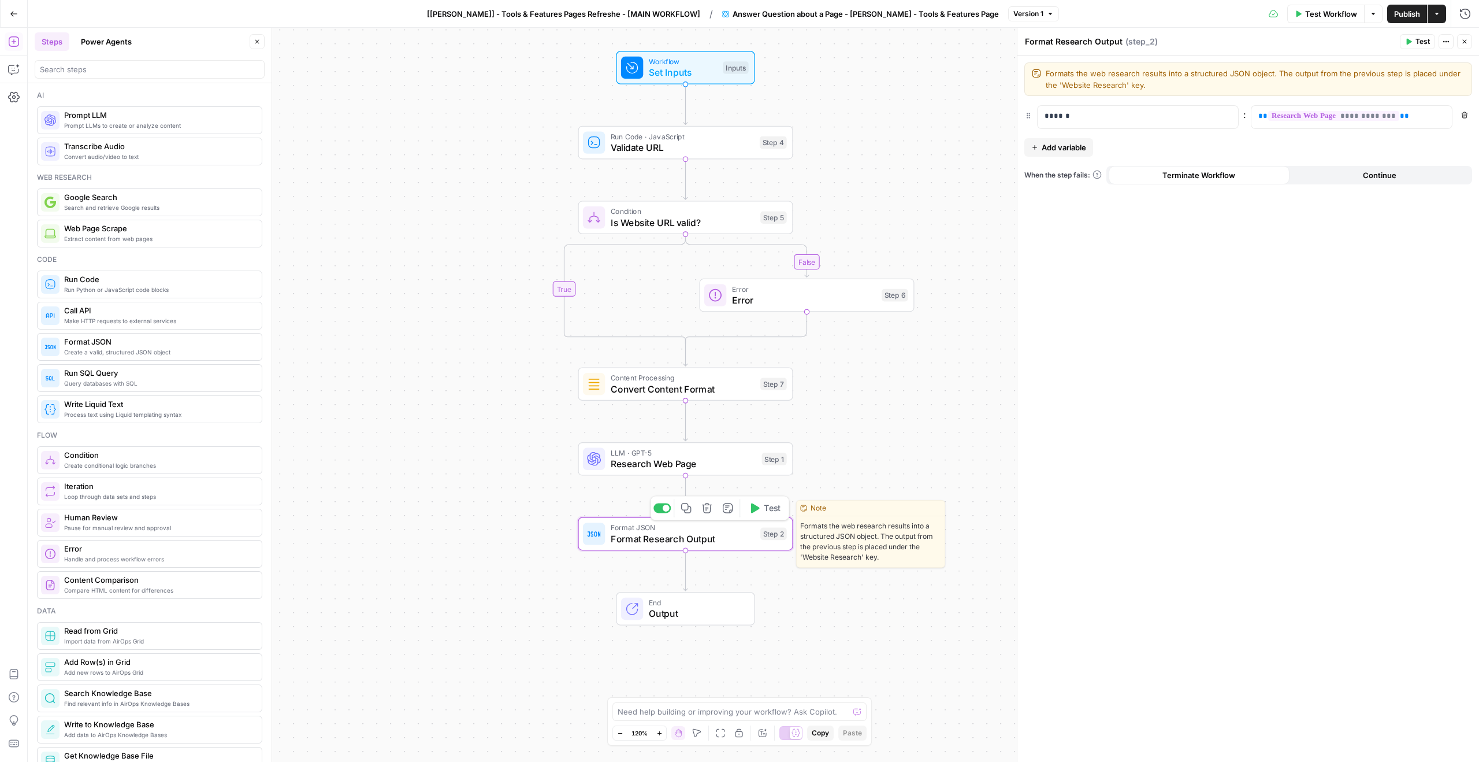
click at [666, 508] on div at bounding box center [666, 507] width 7 height 7
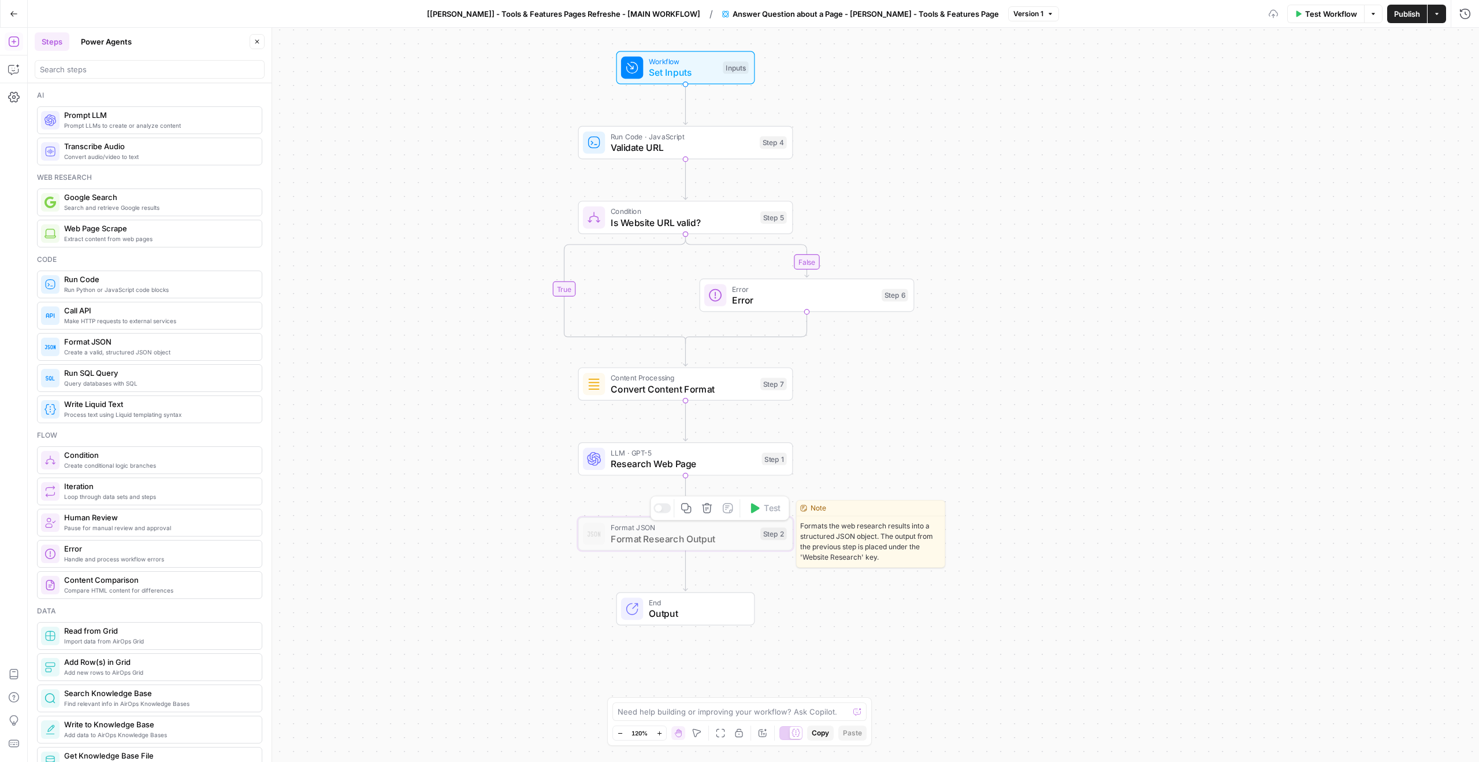
click at [693, 461] on span "Research Web Page" at bounding box center [684, 463] width 146 height 14
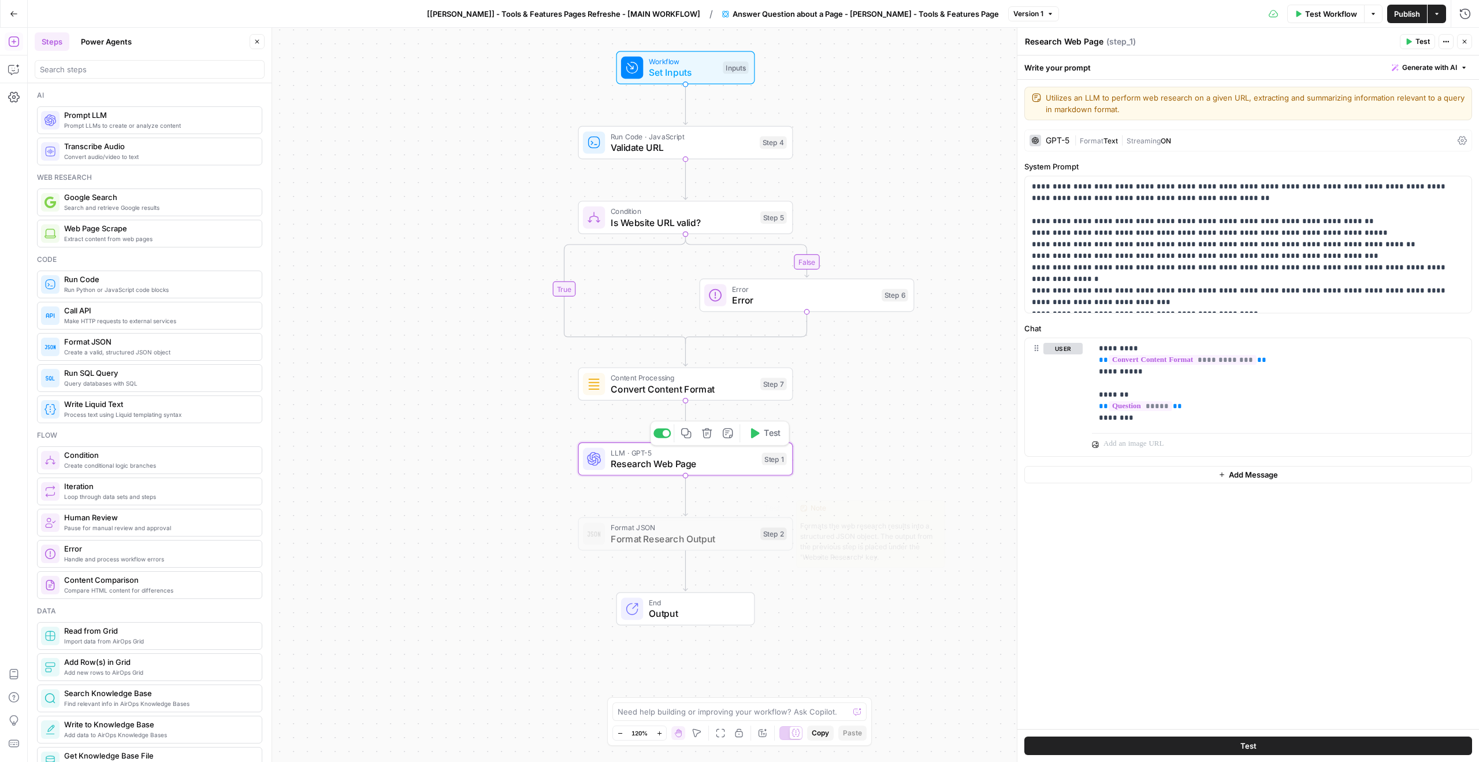
click at [671, 600] on span "End" at bounding box center [696, 602] width 94 height 11
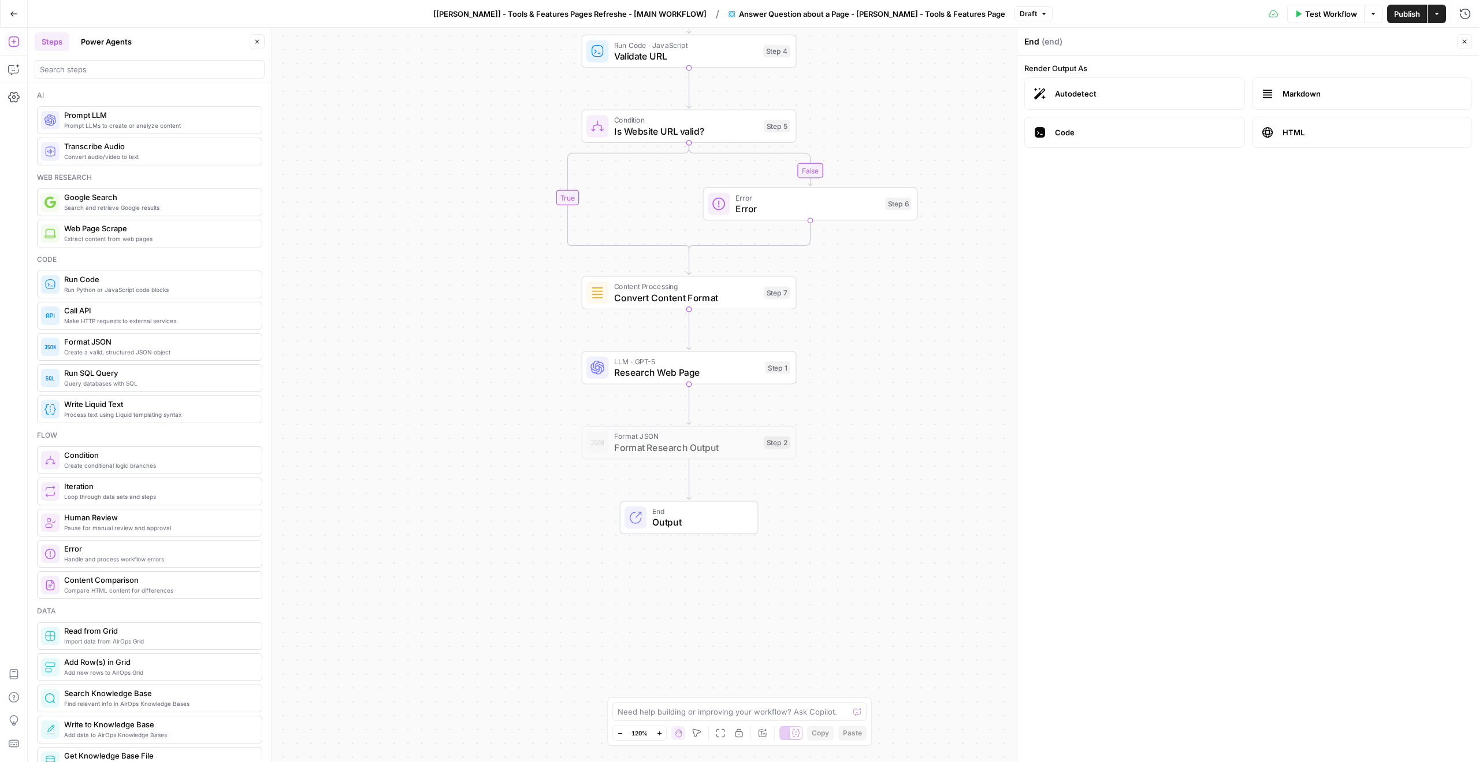
drag, startPoint x: 671, startPoint y: 606, endPoint x: 675, endPoint y: 511, distance: 94.8
click at [675, 515] on span "Output" at bounding box center [699, 522] width 94 height 14
click at [665, 437] on span "Format Research Output" at bounding box center [686, 444] width 144 height 14
click at [690, 444] on span "Format Research Output" at bounding box center [686, 444] width 144 height 14
click at [675, 369] on span "Research Web Page" at bounding box center [687, 369] width 146 height 14
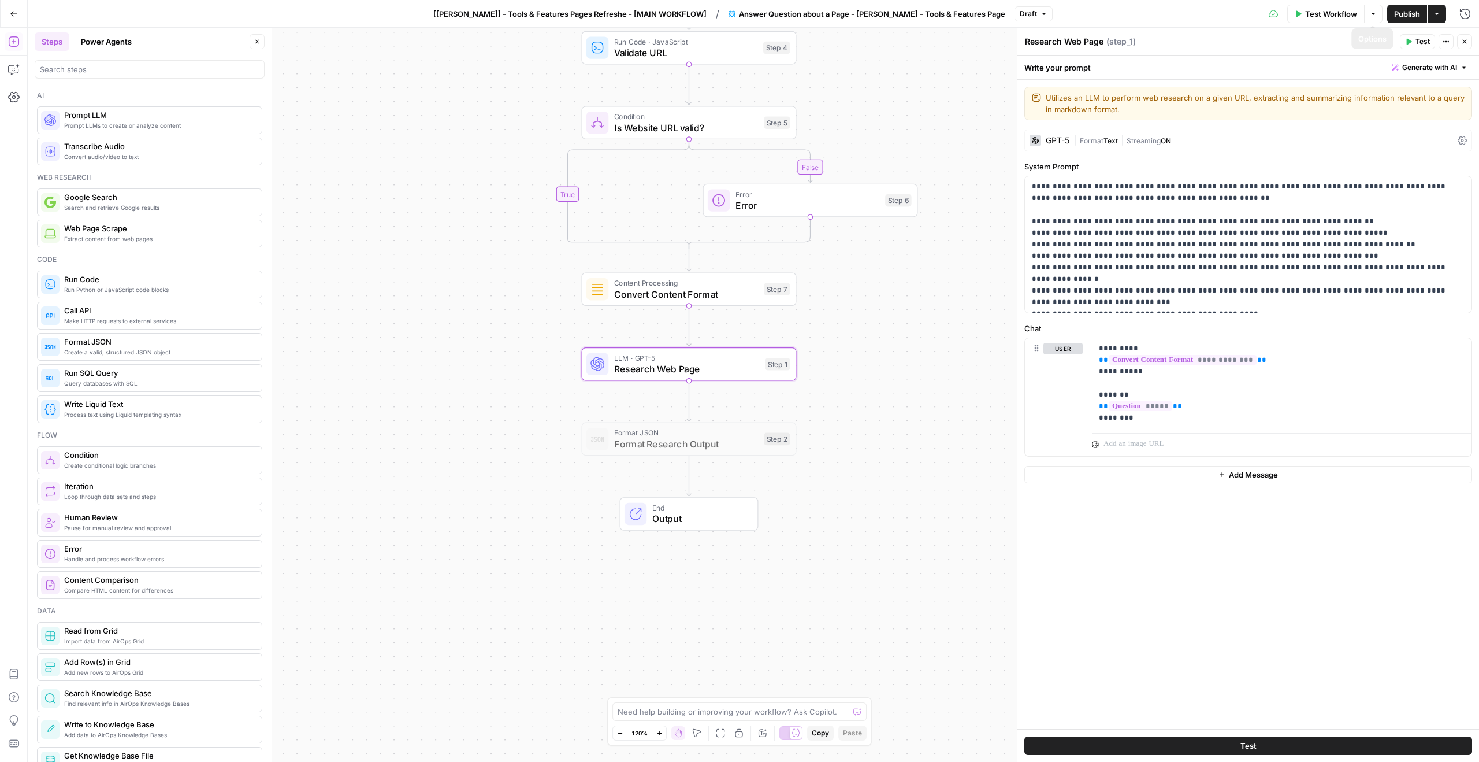
click at [1346, 11] on span "Test Workflow" at bounding box center [1331, 14] width 52 height 12
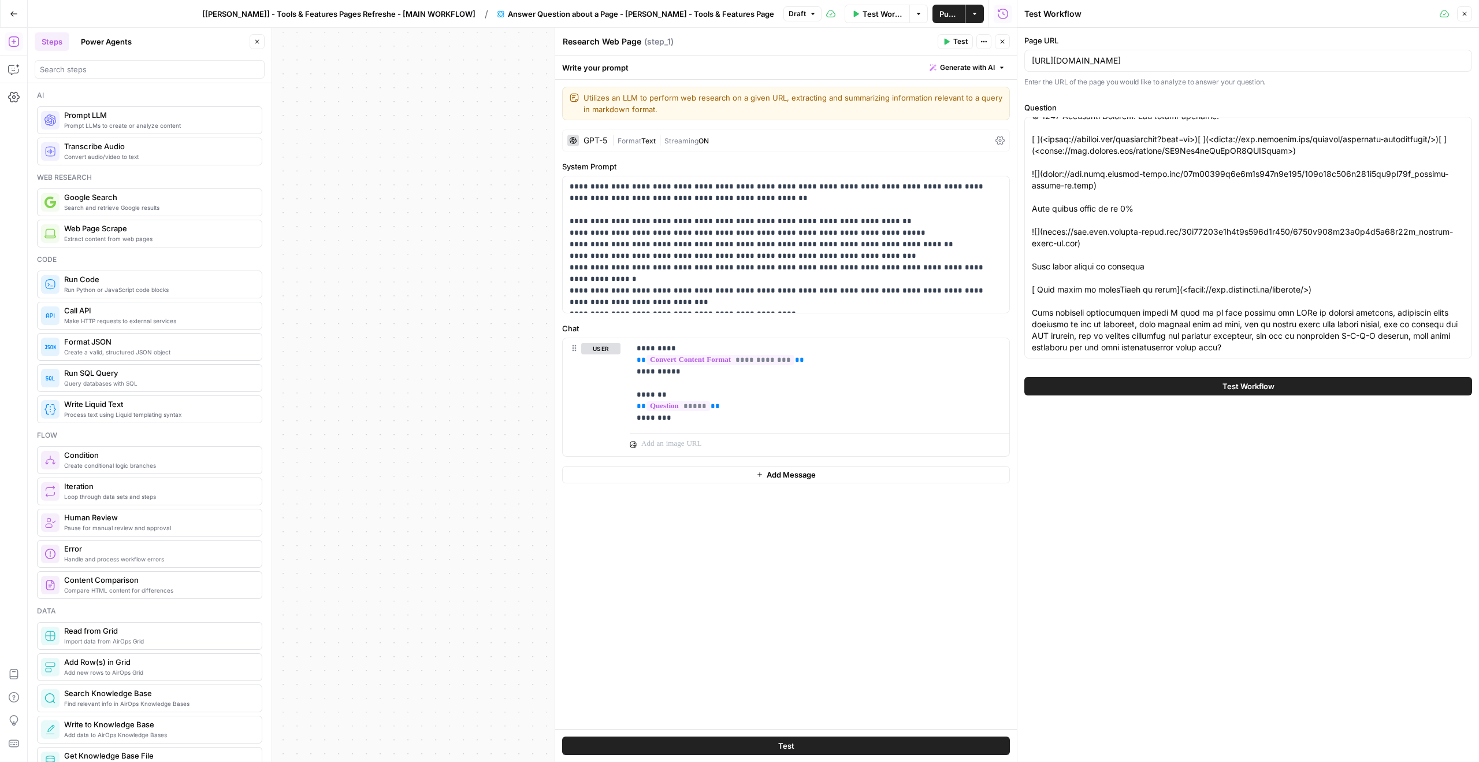
scroll to position [16872, 0]
click at [1251, 384] on span "Test Workflow" at bounding box center [1249, 386] width 52 height 12
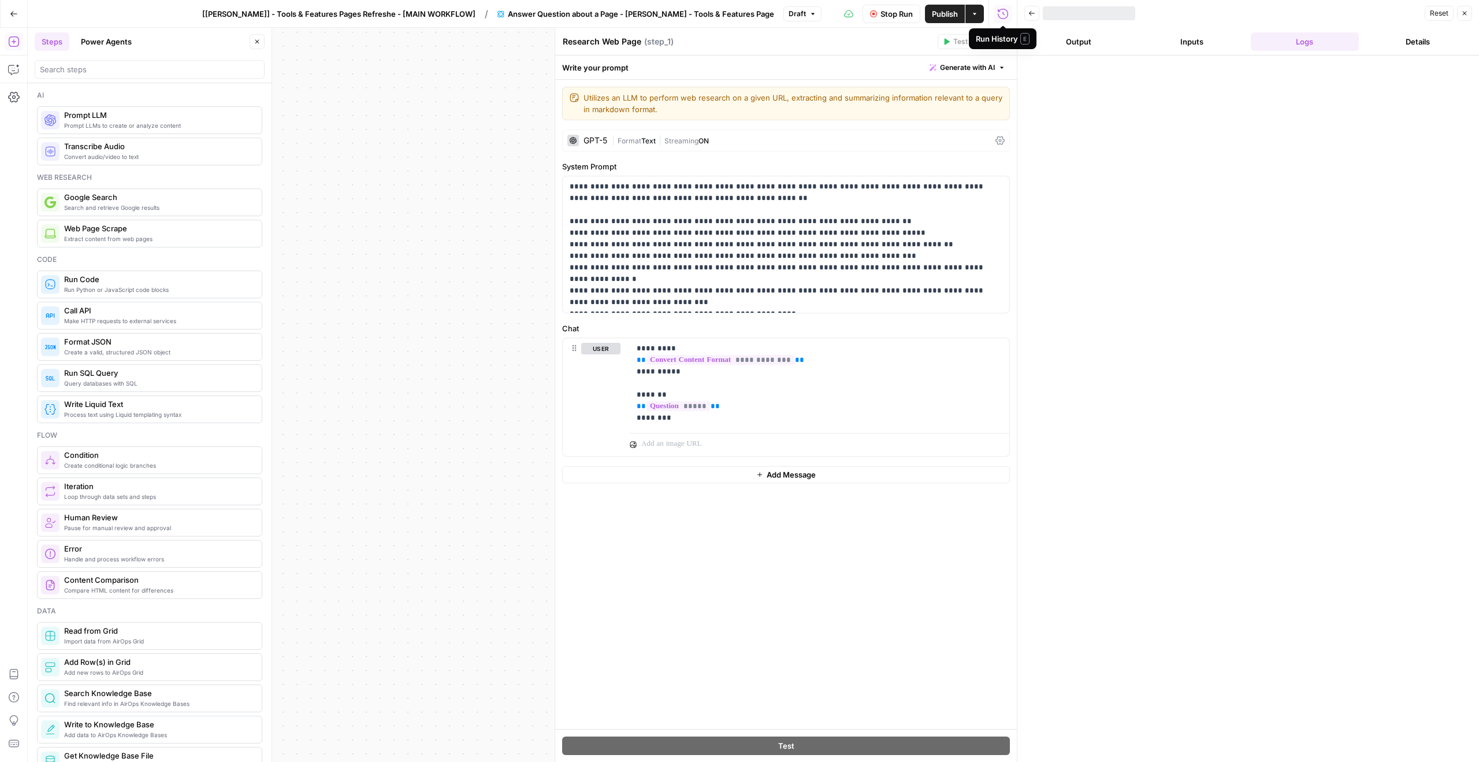
click at [1068, 49] on button "Output" at bounding box center [1078, 41] width 109 height 18
click at [1209, 42] on button "Inputs" at bounding box center [1192, 41] width 109 height 18
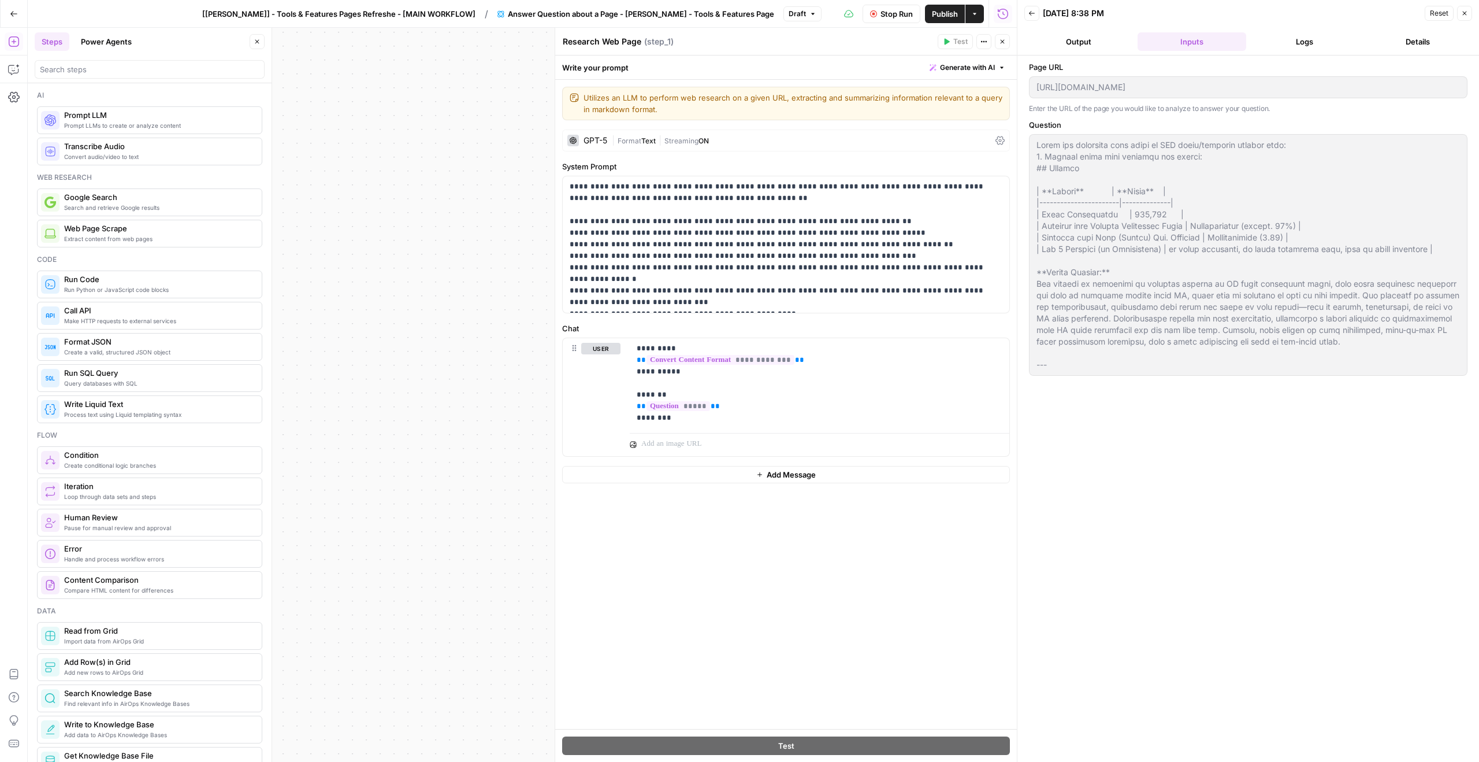
click at [1306, 36] on button "Logs" at bounding box center [1305, 41] width 109 height 18
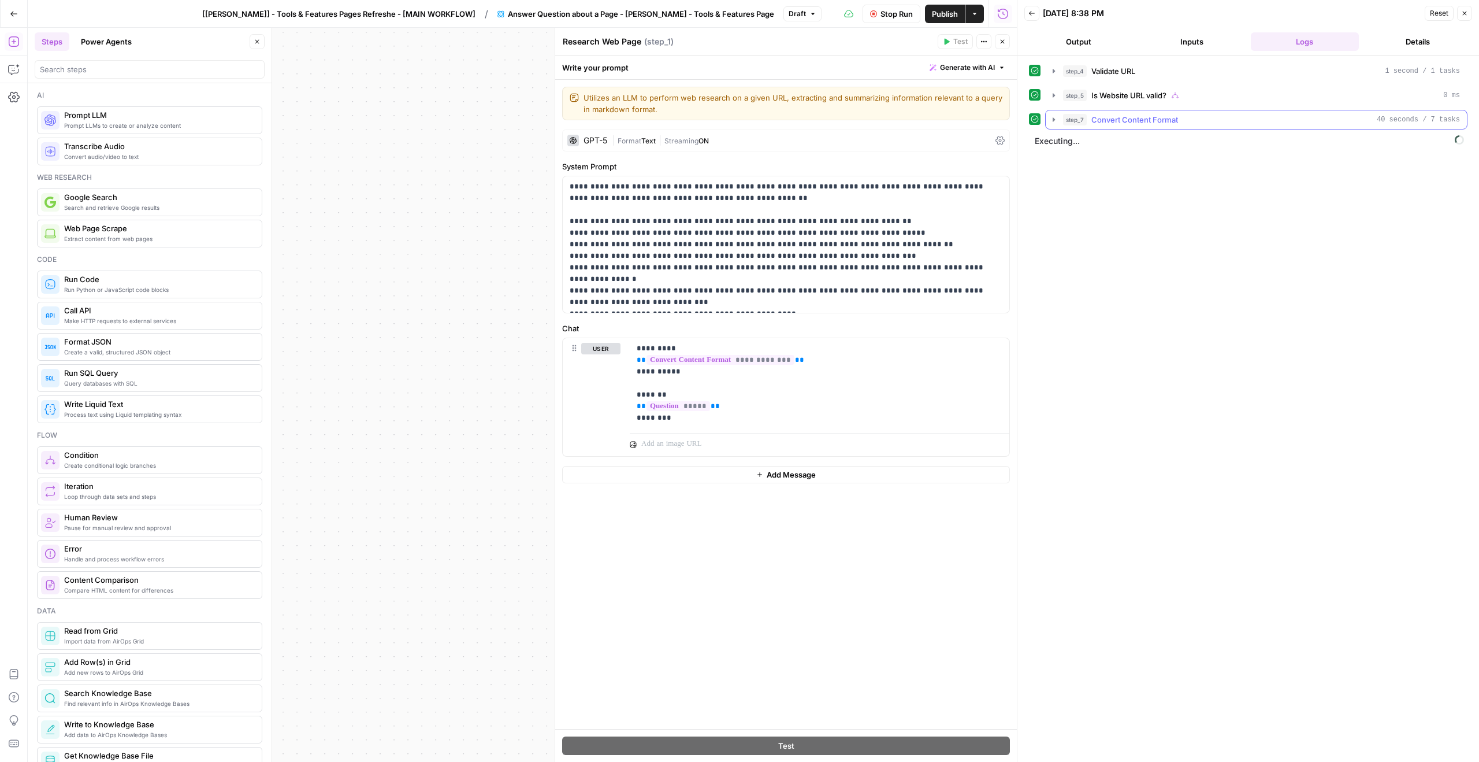
click at [1054, 122] on icon "button" at bounding box center [1053, 119] width 9 height 9
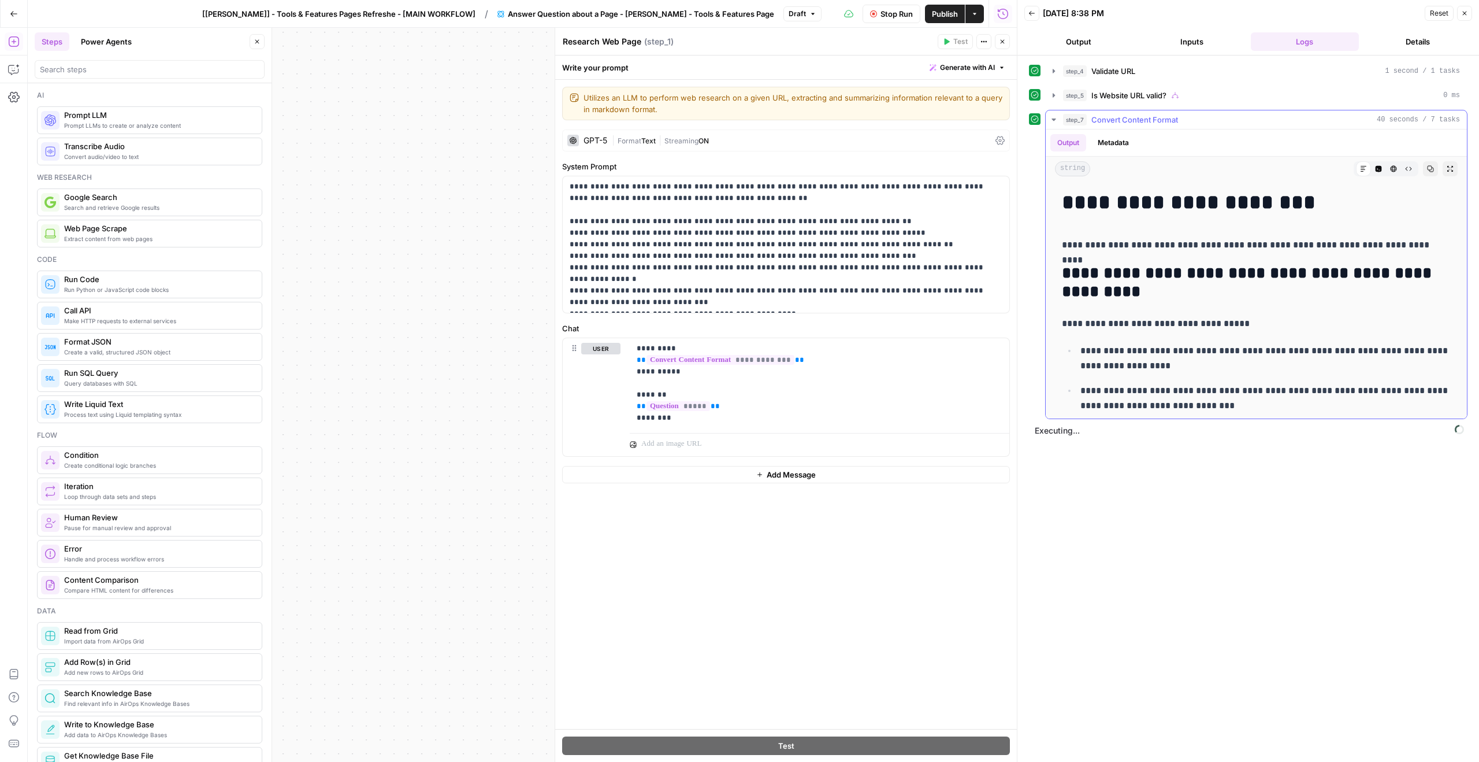
click at [1131, 121] on span "Convert Content Format" at bounding box center [1134, 120] width 87 height 12
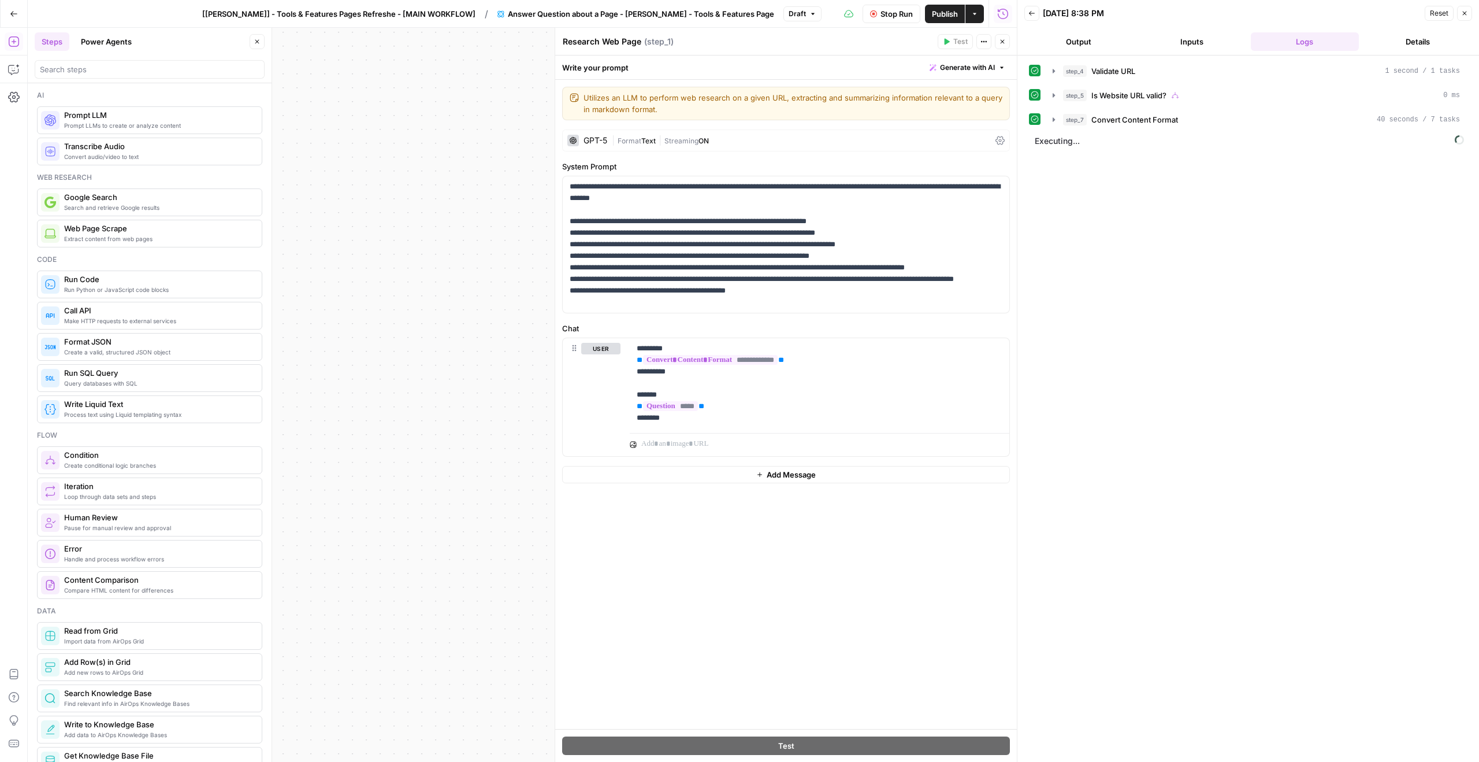
click at [1387, 45] on button "Details" at bounding box center [1418, 41] width 109 height 18
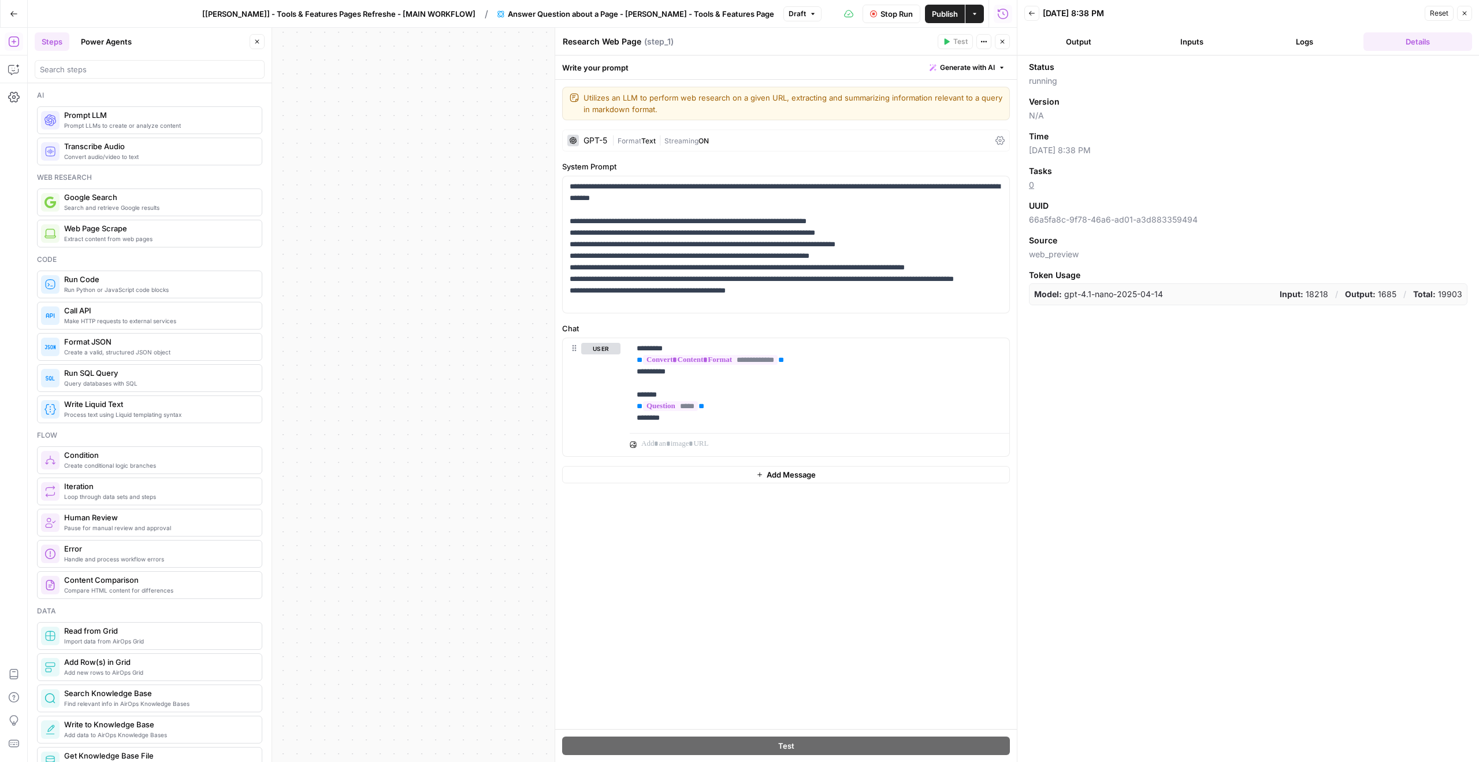
click at [1079, 44] on button "Output" at bounding box center [1078, 41] width 109 height 18
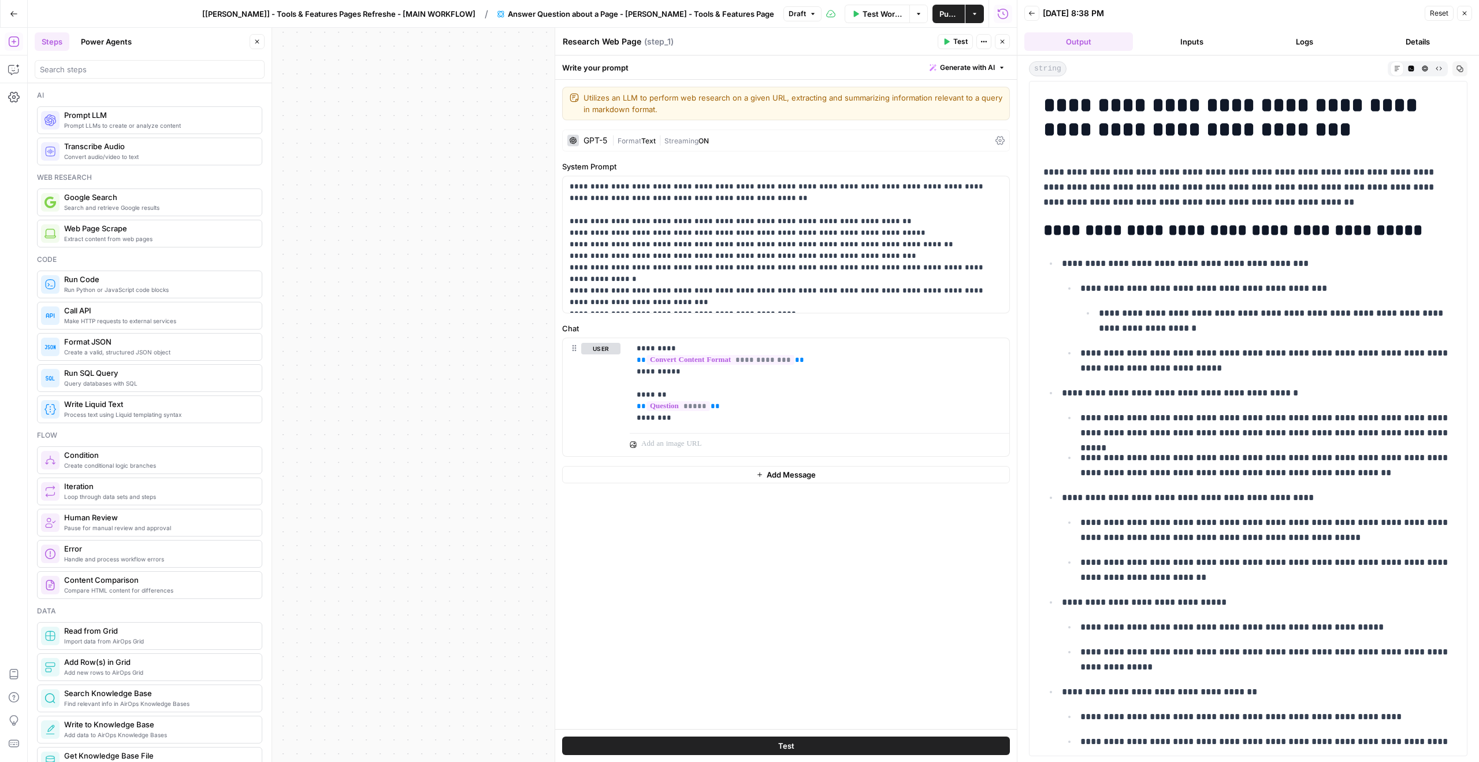
click at [1468, 14] on icon "button" at bounding box center [1464, 13] width 7 height 7
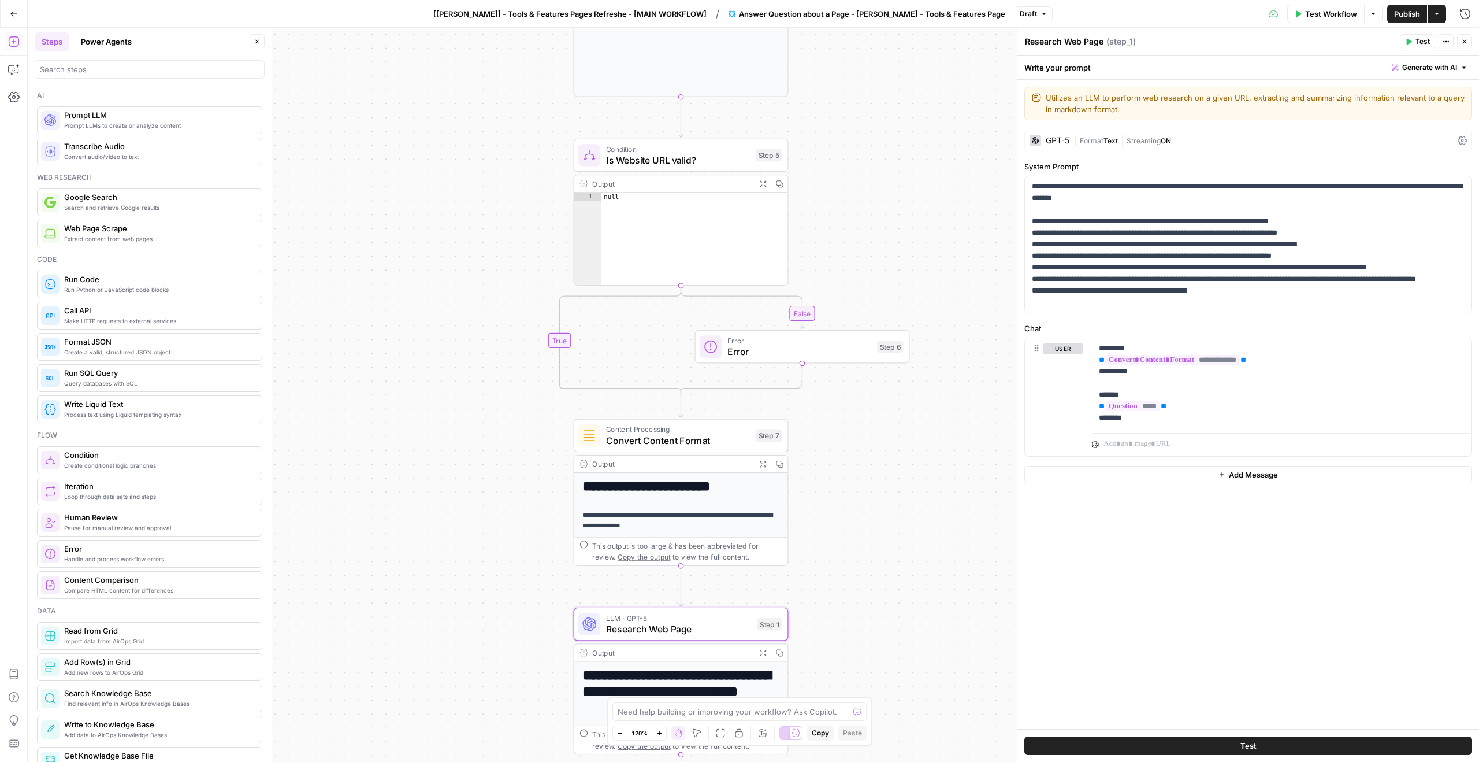
click at [848, 526] on div "**********" at bounding box center [753, 395] width 1451 height 734
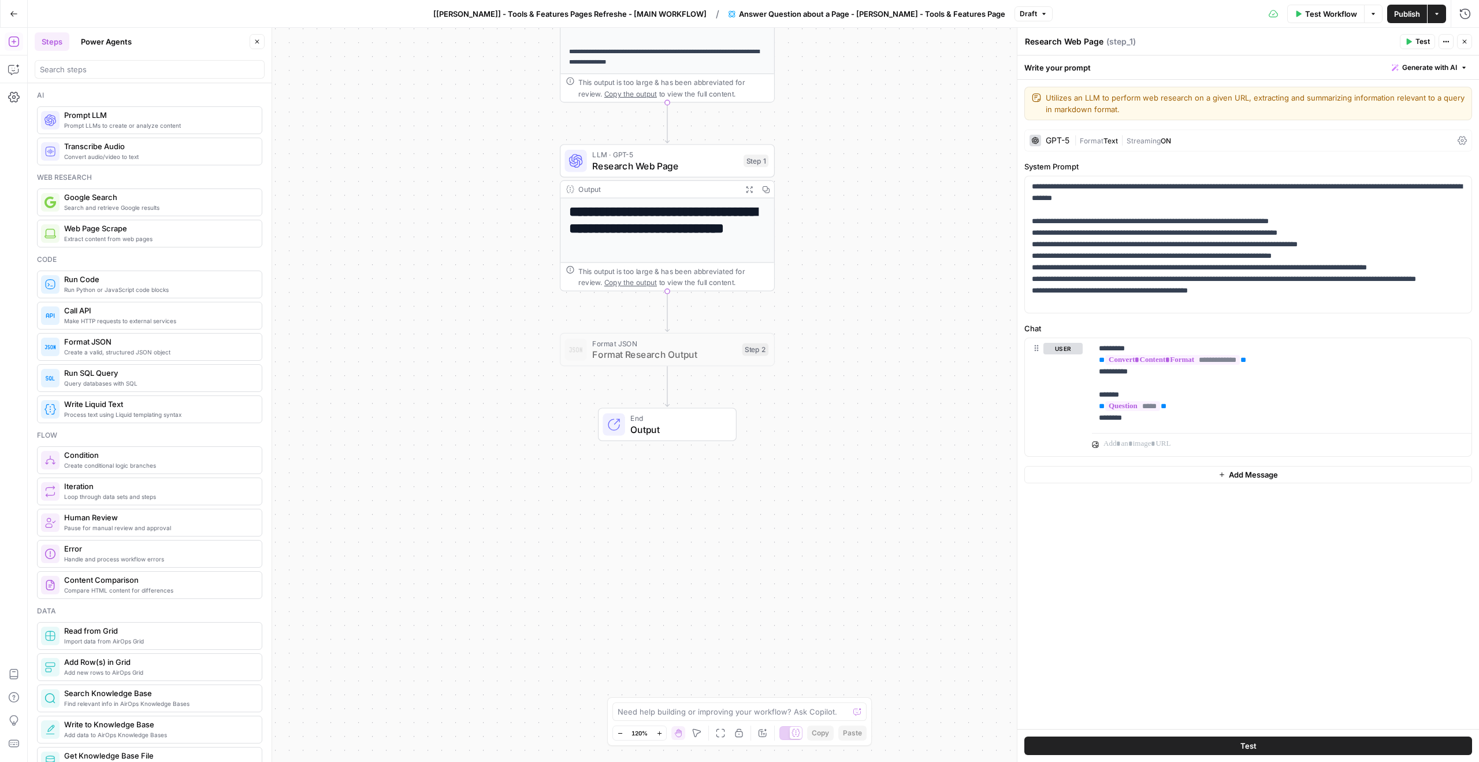
click at [644, 424] on span "Output" at bounding box center [677, 429] width 94 height 14
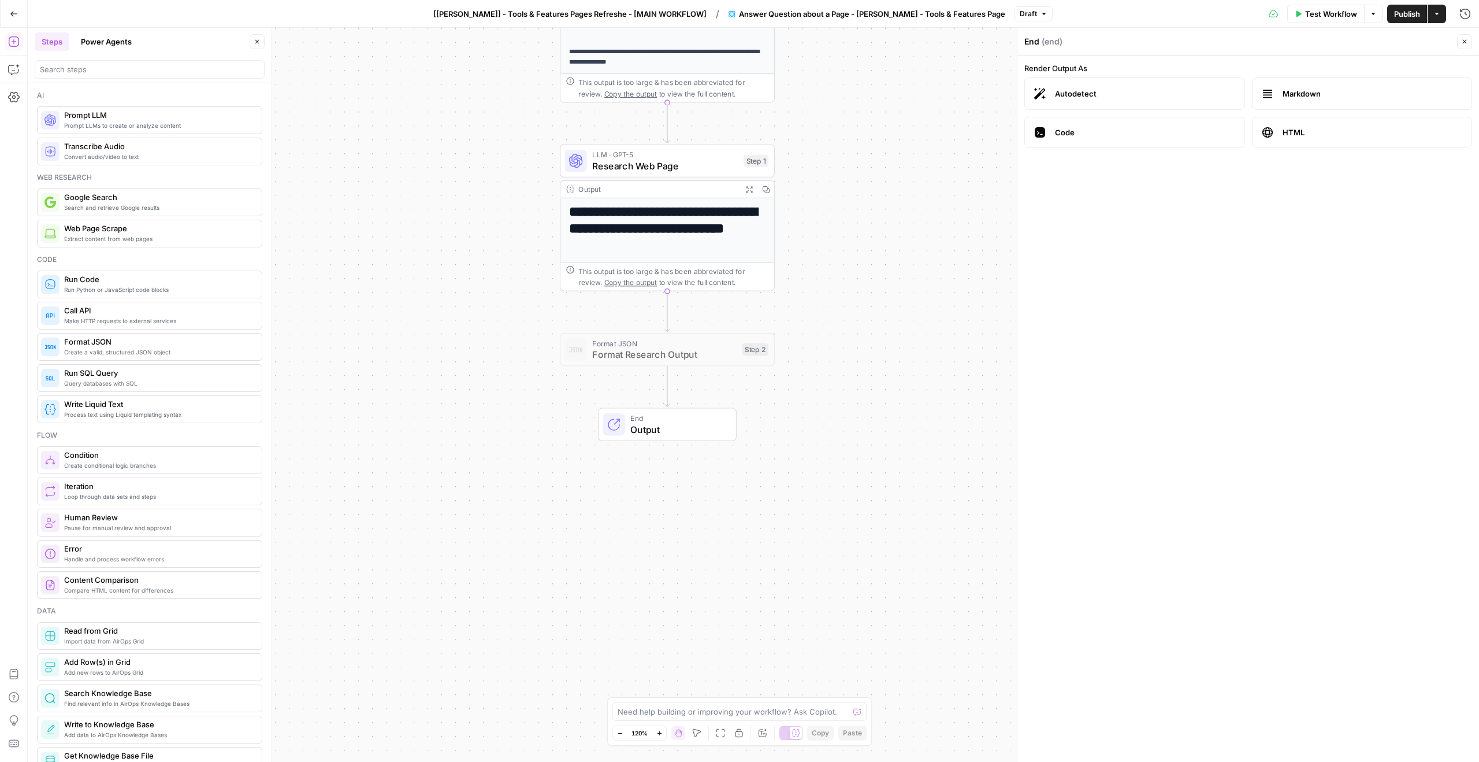
click at [694, 173] on div "LLM · GPT-5 Research Web Page Step 1 Copy step Delete step Edit Note Test" at bounding box center [667, 161] width 215 height 34
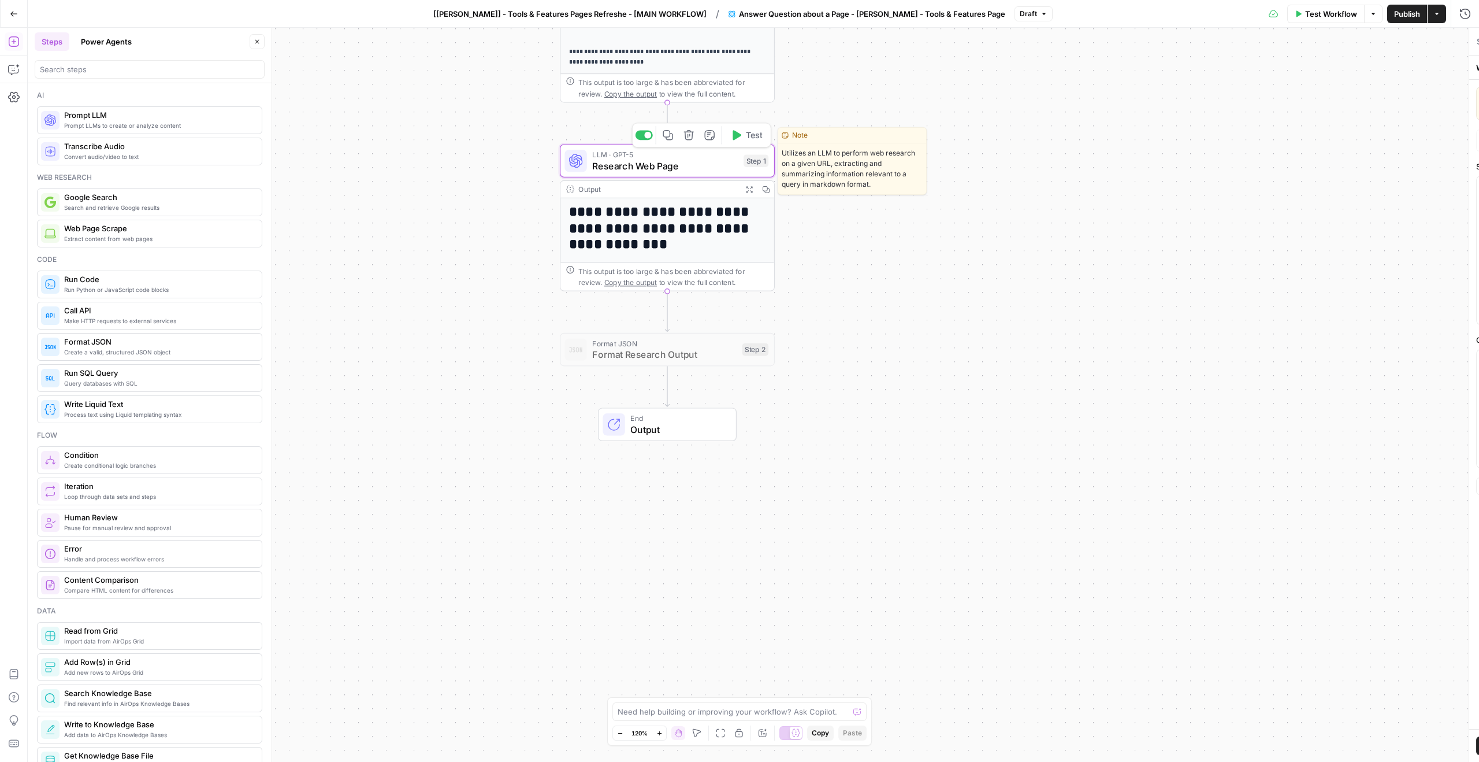
type textarea "Research Web Page"
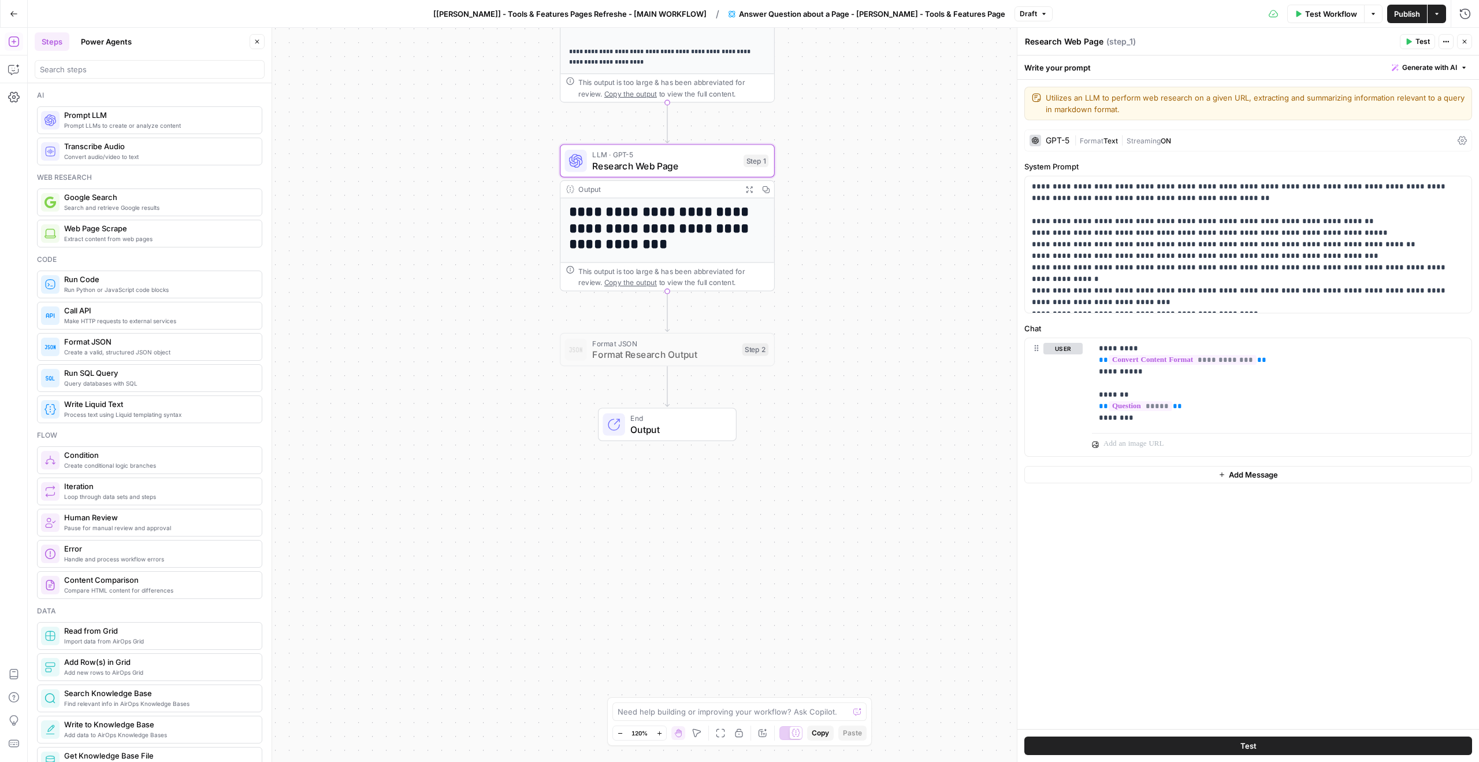
click at [746, 187] on icon "button" at bounding box center [749, 189] width 6 height 6
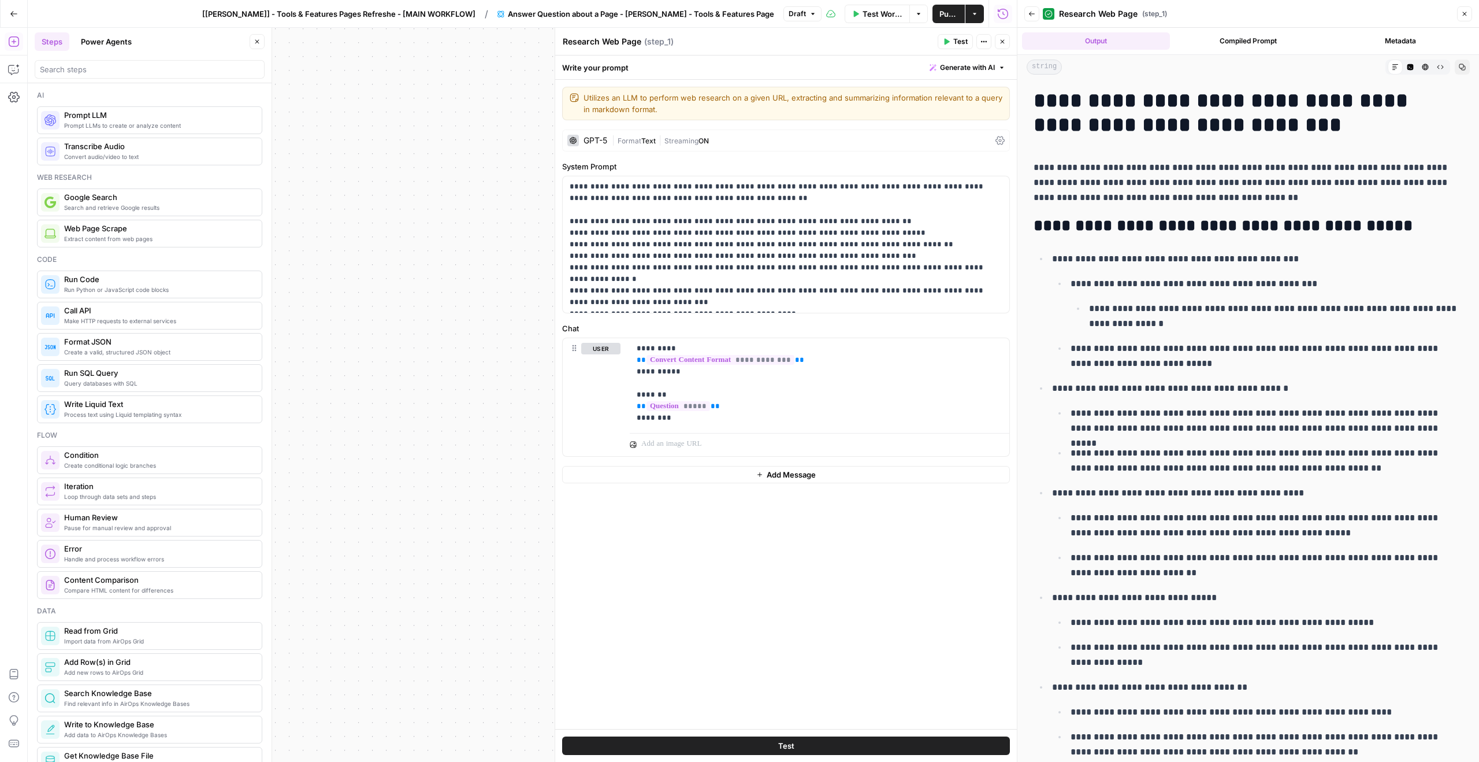
click at [1098, 40] on button "Output" at bounding box center [1096, 40] width 148 height 17
click at [381, 15] on span "[[PERSON_NAME]] - Tools & Features Pages Refreshe - [MAIN WORKFLOW]" at bounding box center [338, 14] width 273 height 12
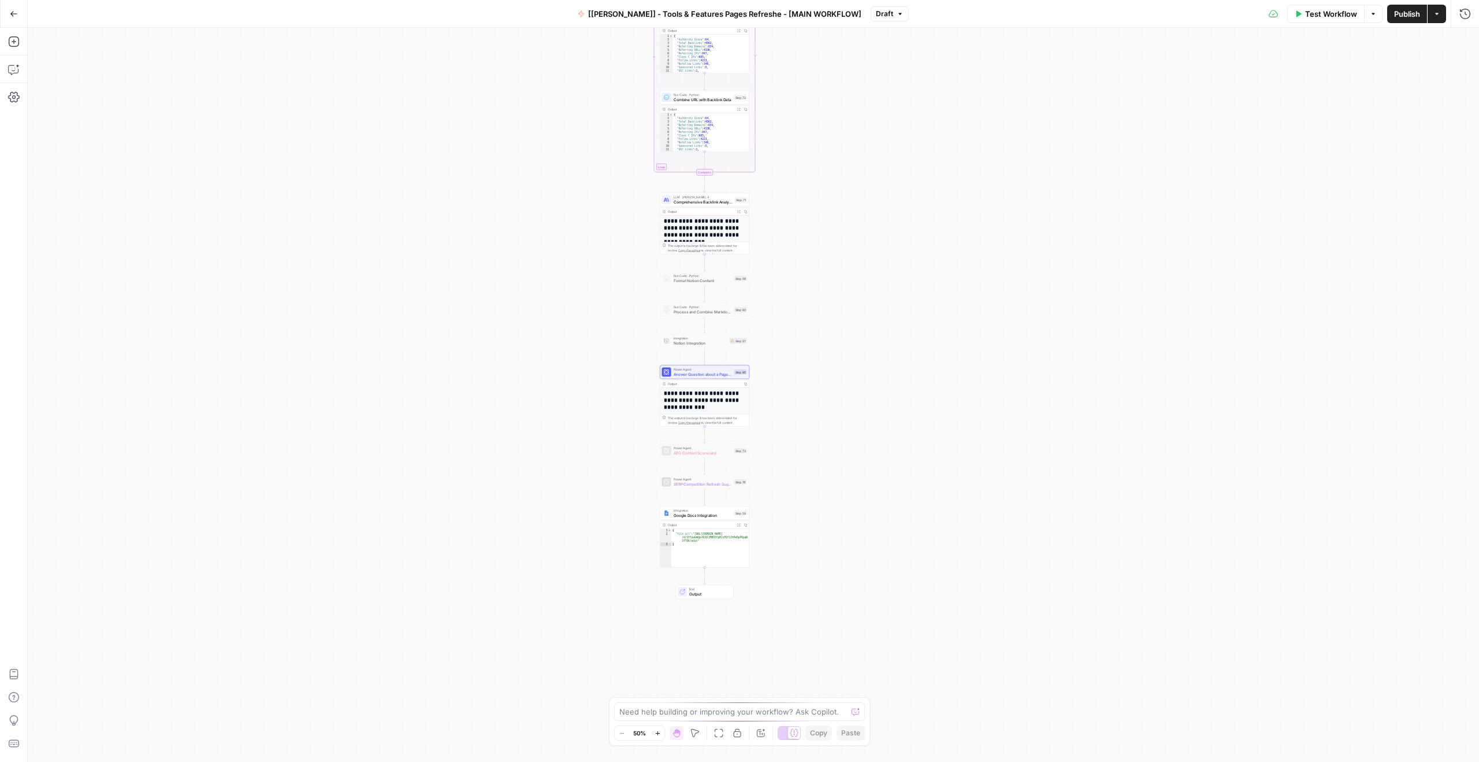
scroll to position [43, 0]
click at [699, 378] on div "Power Agent Answer Question about a Page - Fork Step 65 Copy step Delete step A…" at bounding box center [705, 372] width 90 height 14
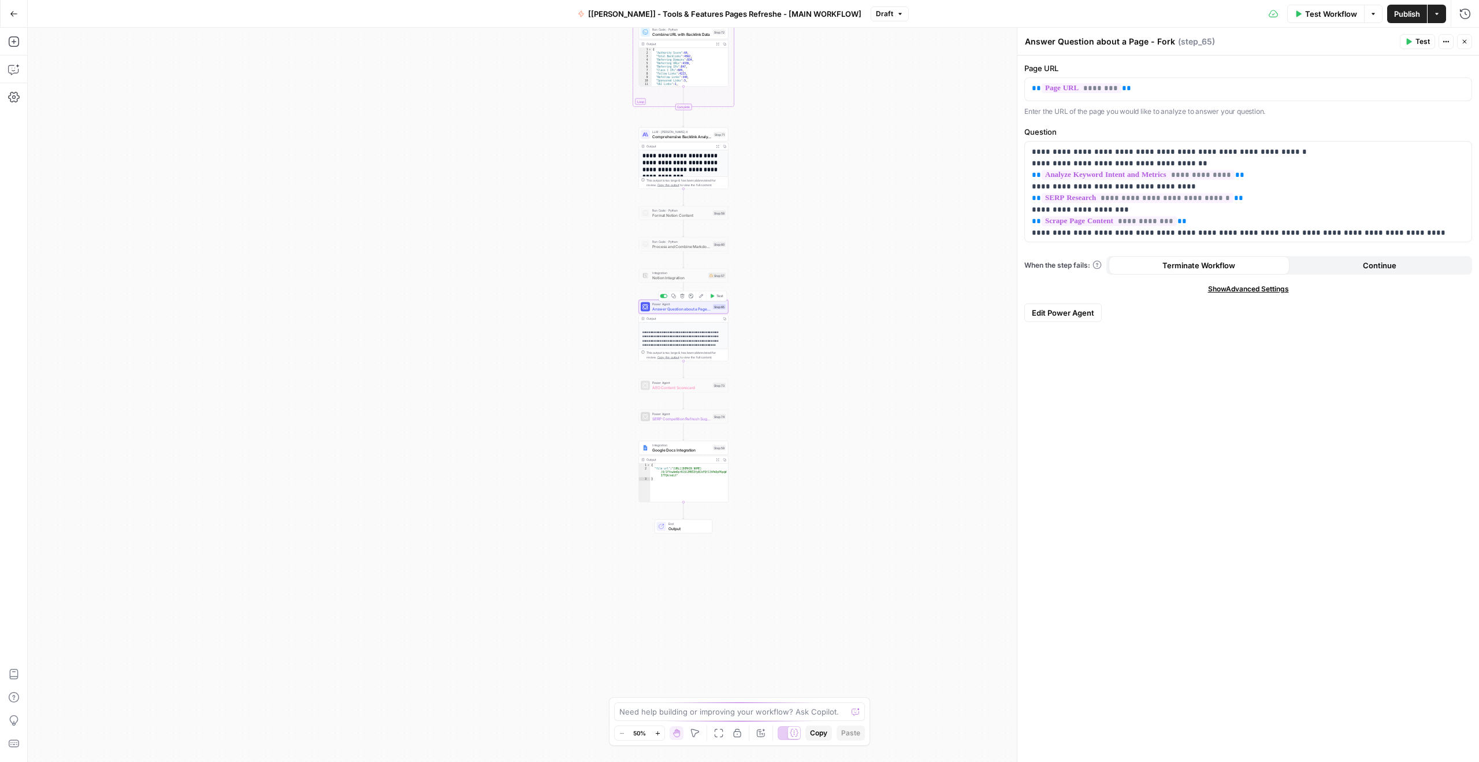
click at [714, 296] on icon "button" at bounding box center [712, 296] width 3 height 4
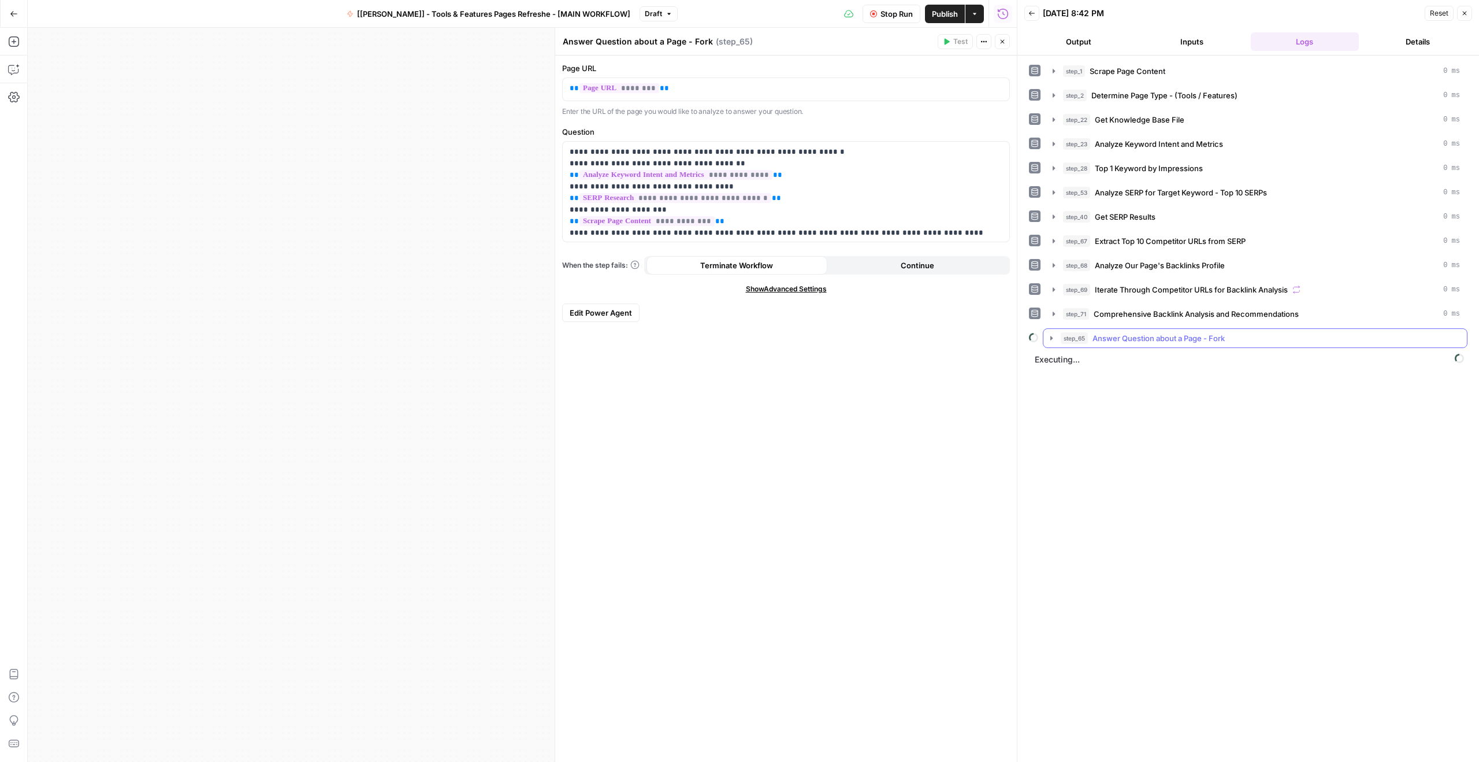
click at [1055, 338] on icon "button" at bounding box center [1051, 337] width 9 height 9
click at [1078, 383] on icon "button" at bounding box center [1077, 386] width 9 height 9
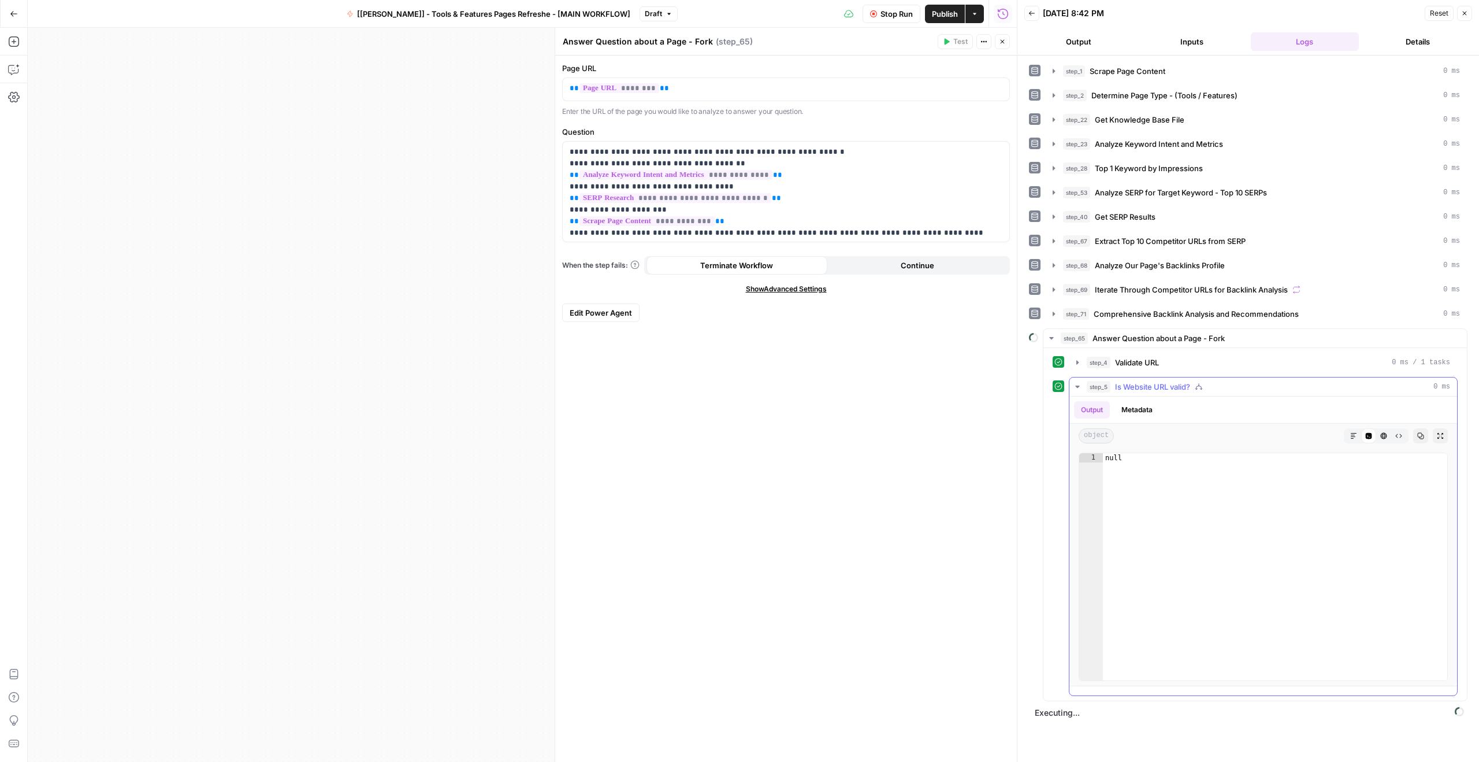
click at [1078, 383] on icon "button" at bounding box center [1077, 386] width 9 height 9
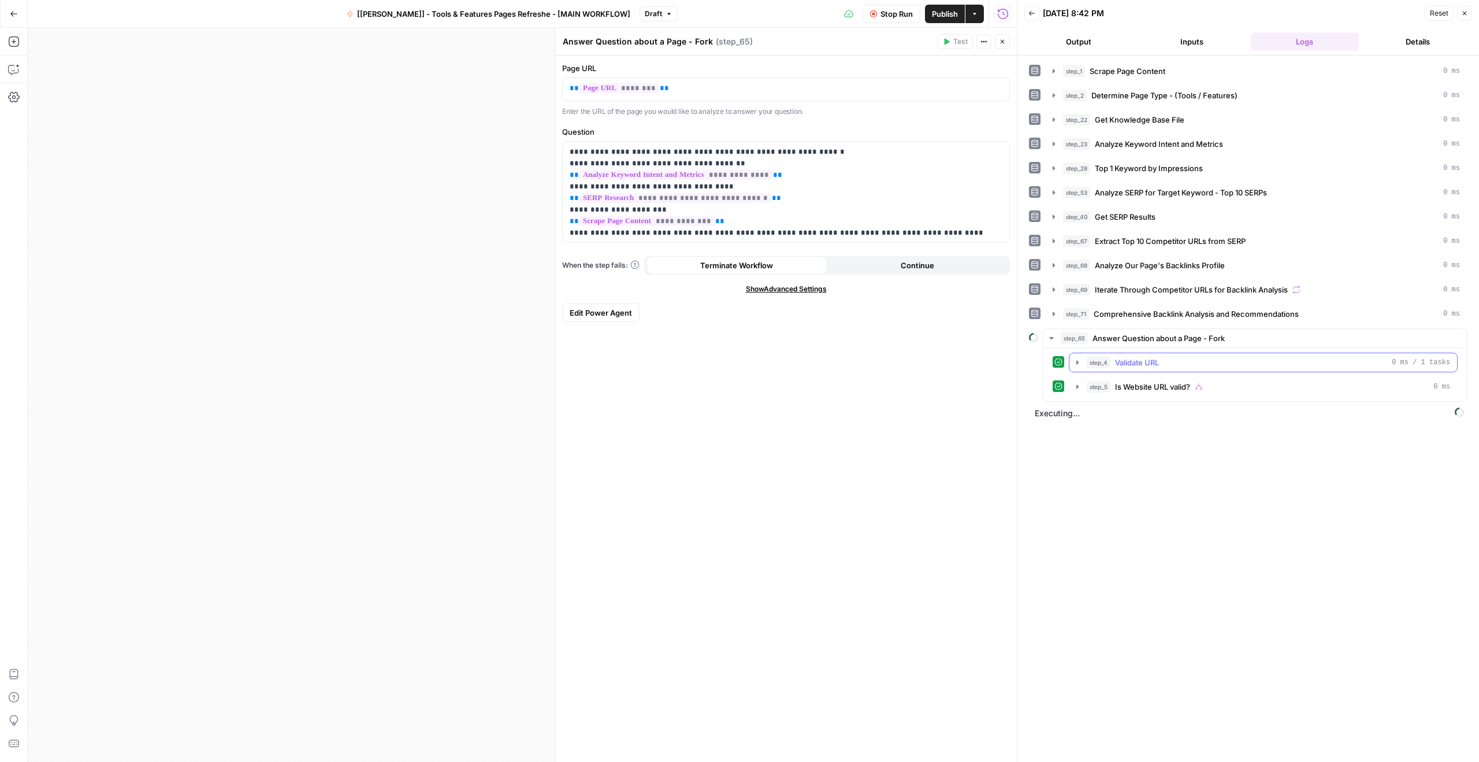
click at [1076, 363] on icon "button" at bounding box center [1077, 362] width 2 height 4
click at [1076, 363] on icon "button" at bounding box center [1077, 362] width 9 height 9
click at [1078, 385] on icon "button" at bounding box center [1077, 386] width 2 height 4
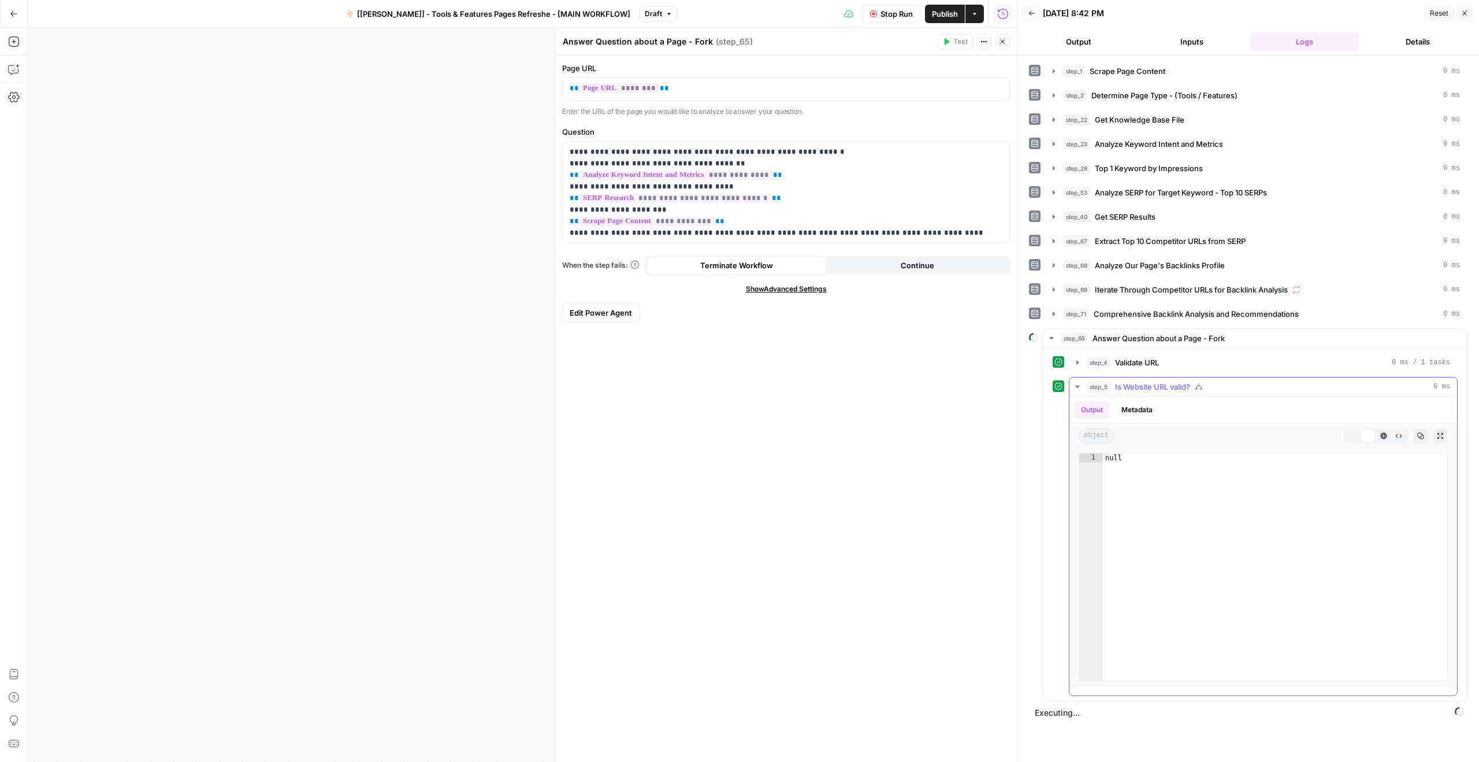
click at [1078, 385] on icon "button" at bounding box center [1077, 386] width 5 height 3
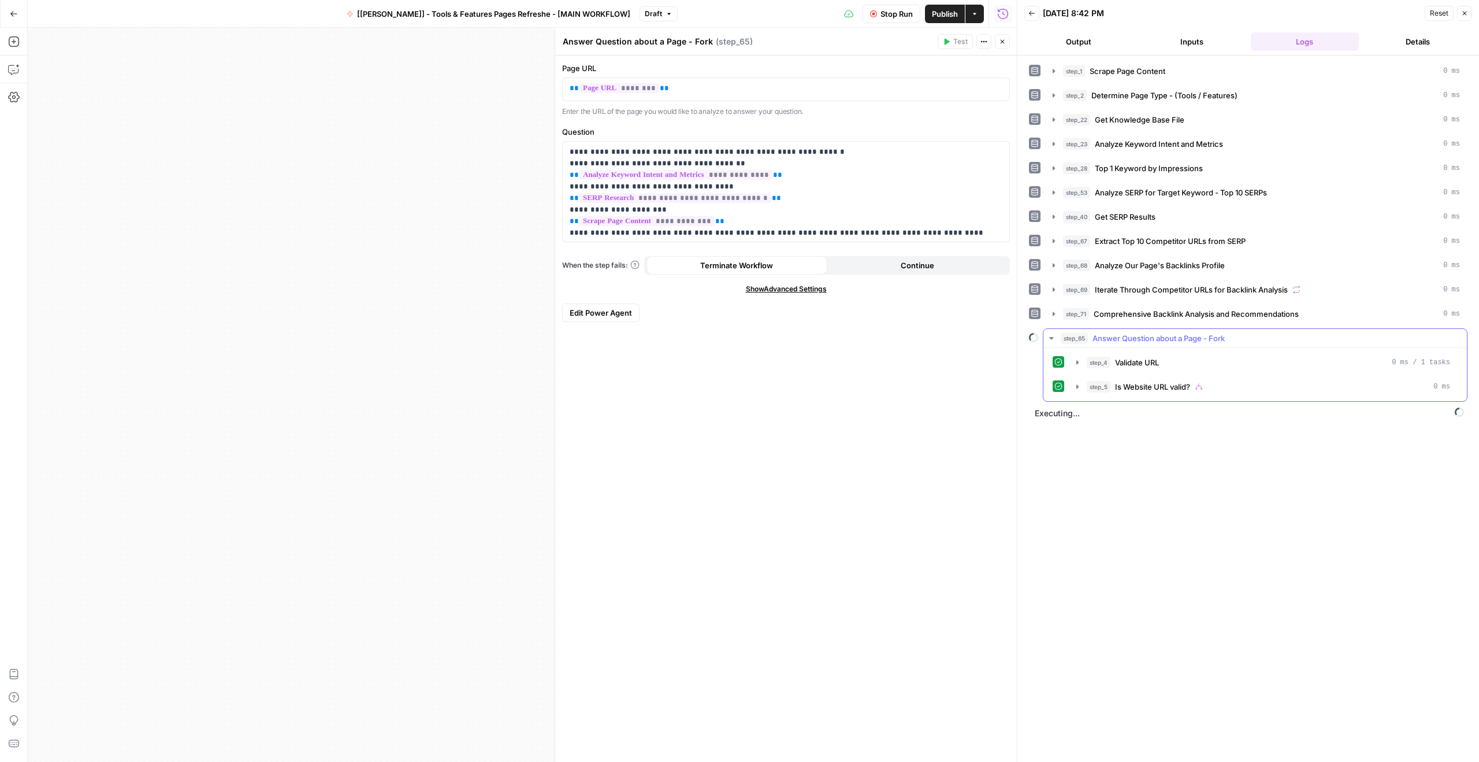
click at [1155, 341] on span "Answer Question about a Page - Fork" at bounding box center [1159, 338] width 132 height 12
click at [645, 16] on span "Draft" at bounding box center [653, 14] width 17 height 10
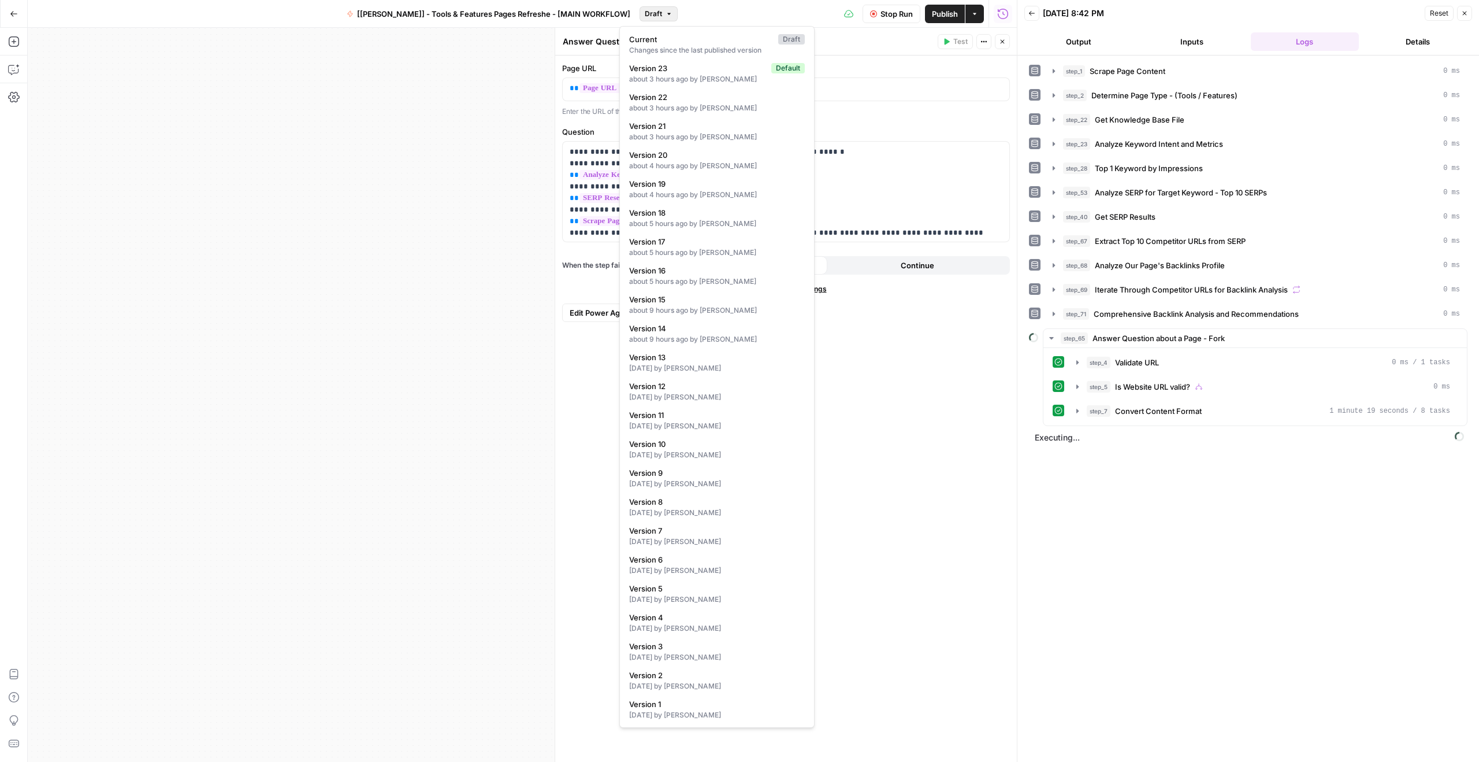
click at [645, 14] on span "Draft" at bounding box center [653, 14] width 17 height 10
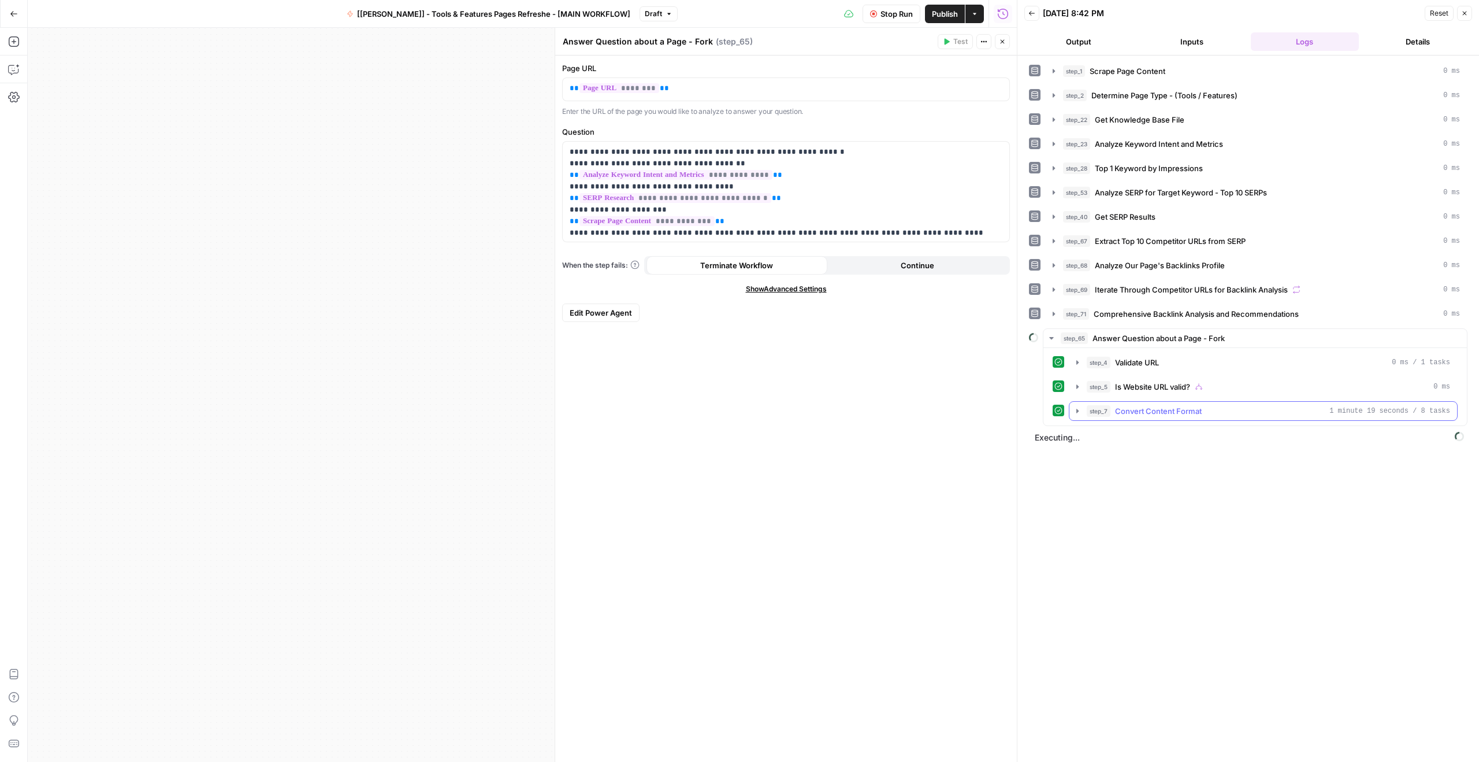
click at [1074, 411] on icon "button" at bounding box center [1077, 410] width 9 height 9
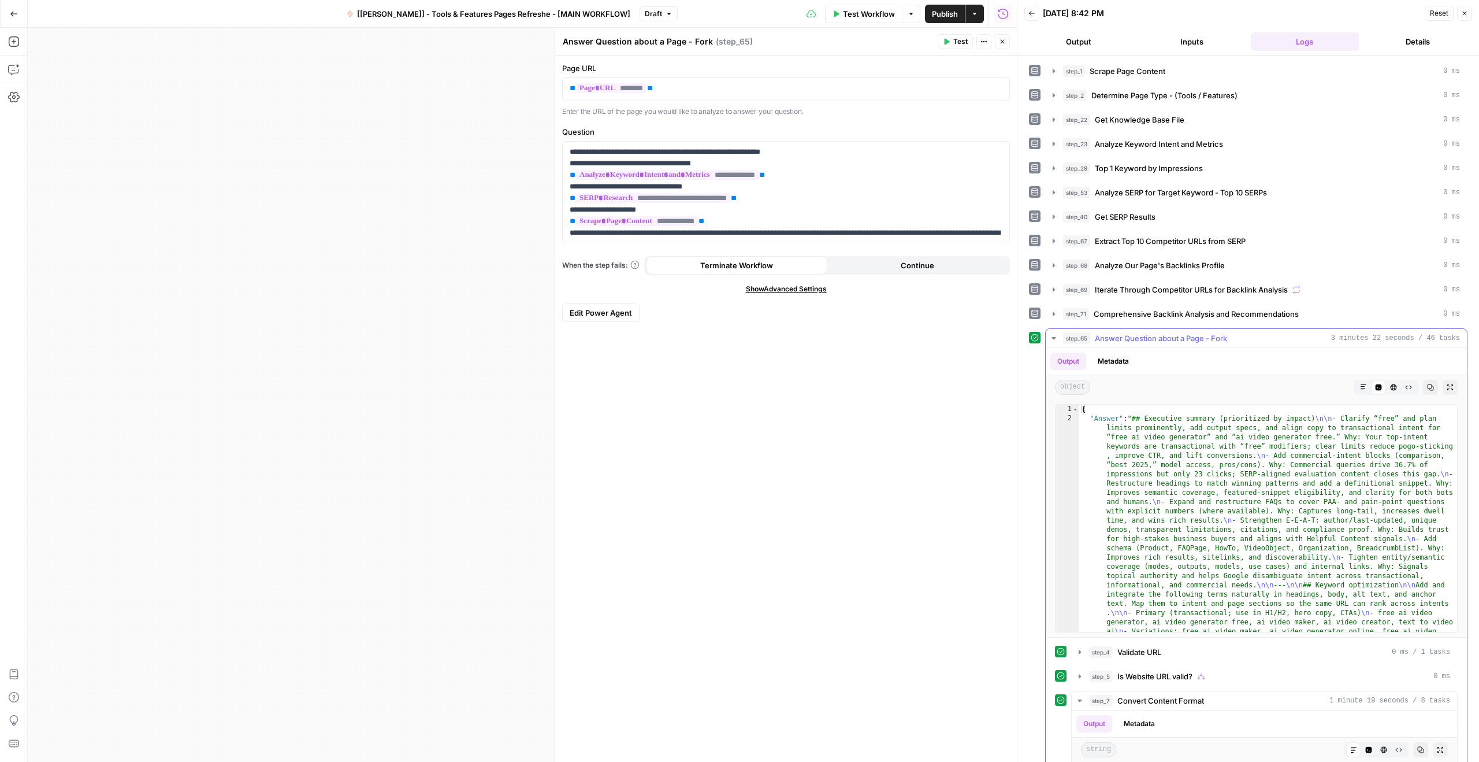
click at [1153, 355] on div "Output Metadata" at bounding box center [1256, 361] width 421 height 27
click at [1158, 363] on div "Output Metadata" at bounding box center [1256, 361] width 421 height 27
click at [1158, 340] on span "Answer Question about a Page - Fork" at bounding box center [1161, 338] width 132 height 12
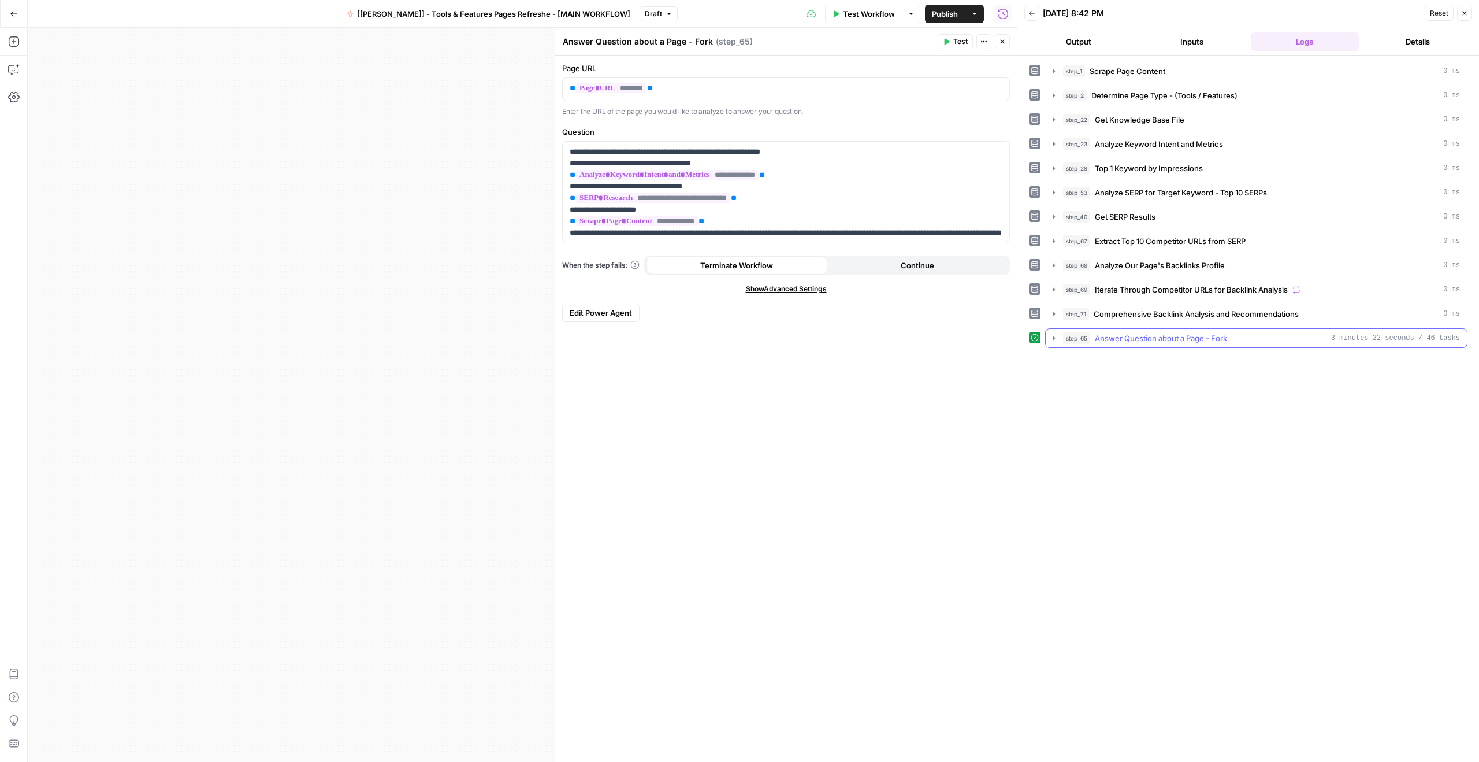
click at [1158, 340] on span "Answer Question about a Page - Fork" at bounding box center [1161, 338] width 132 height 12
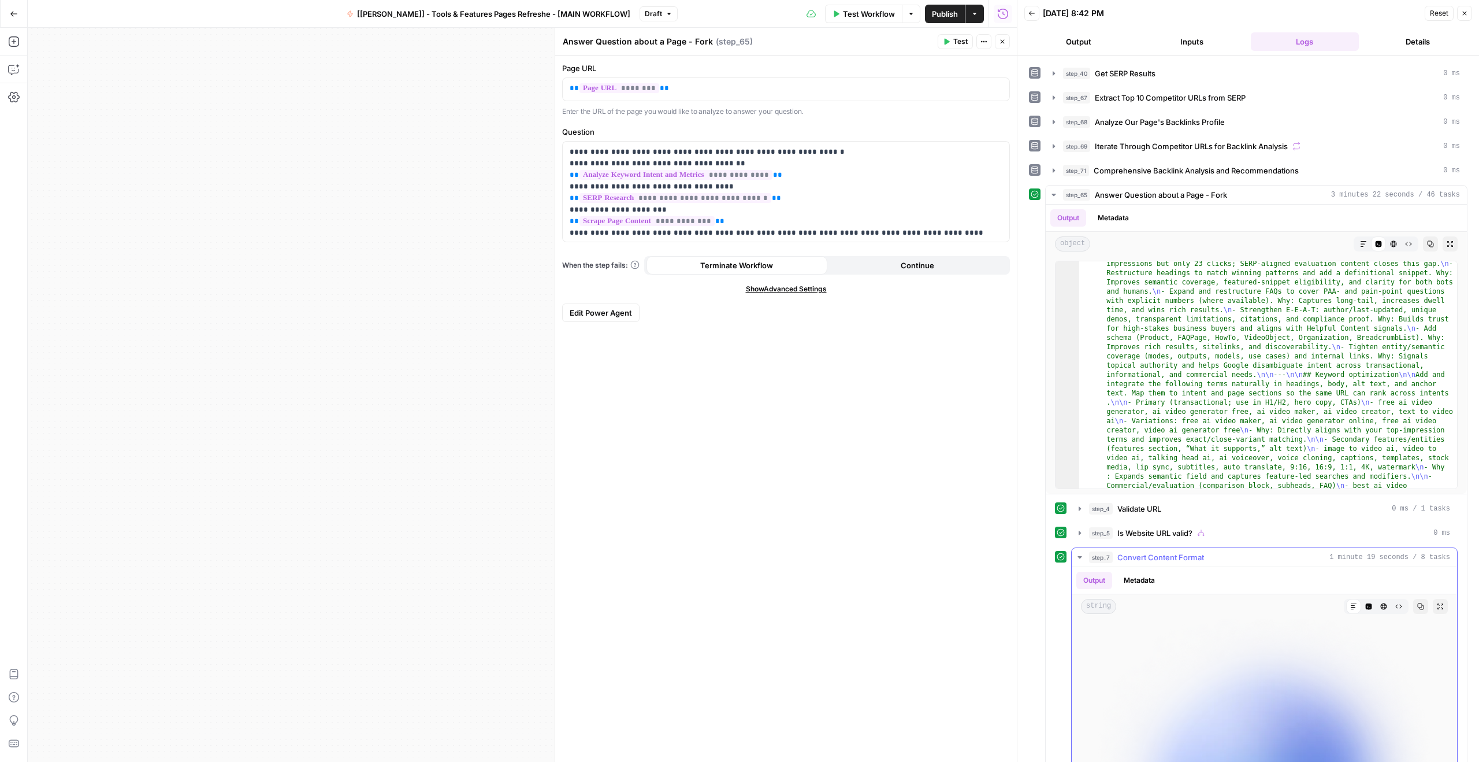
scroll to position [150, 0]
click at [1083, 559] on icon "button" at bounding box center [1079, 556] width 9 height 9
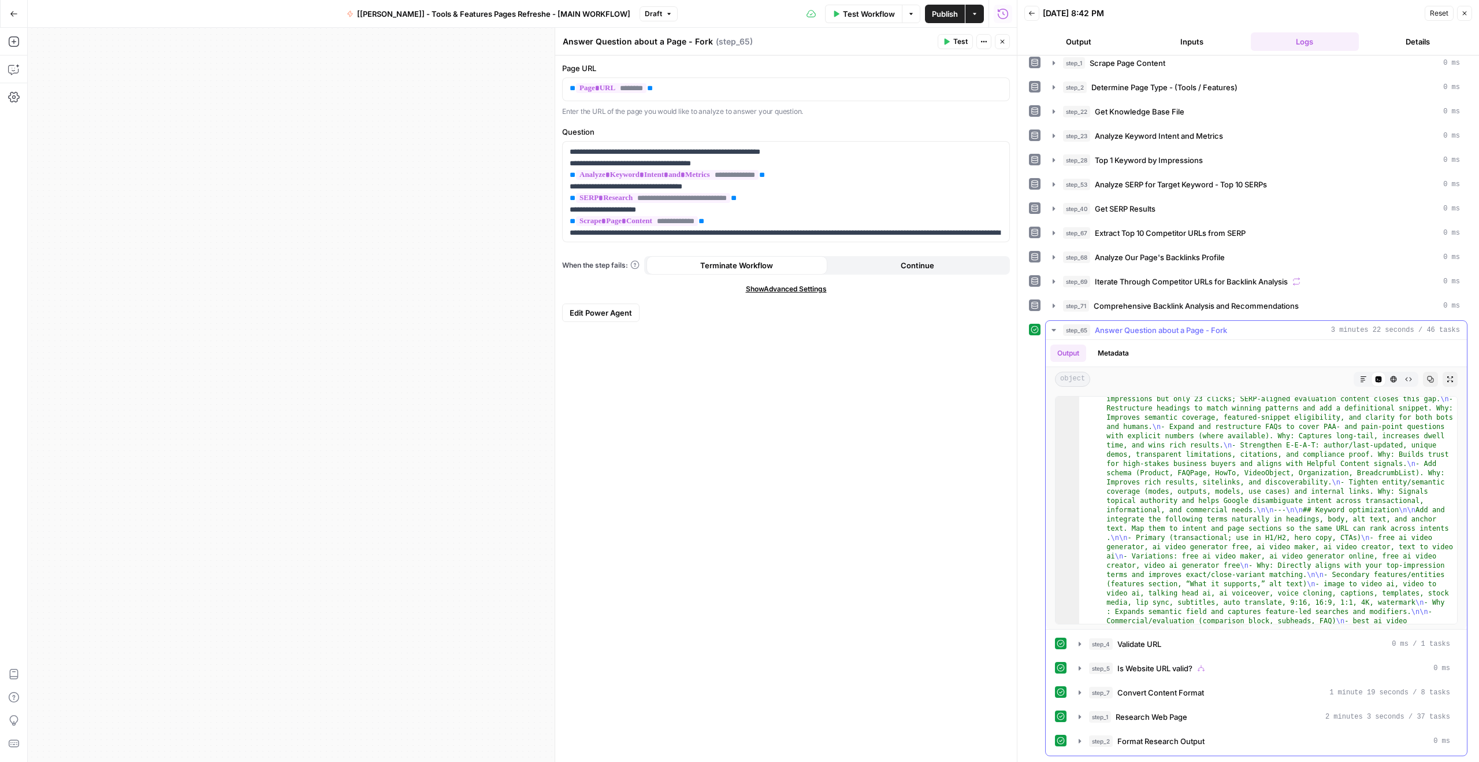
scroll to position [258, 0]
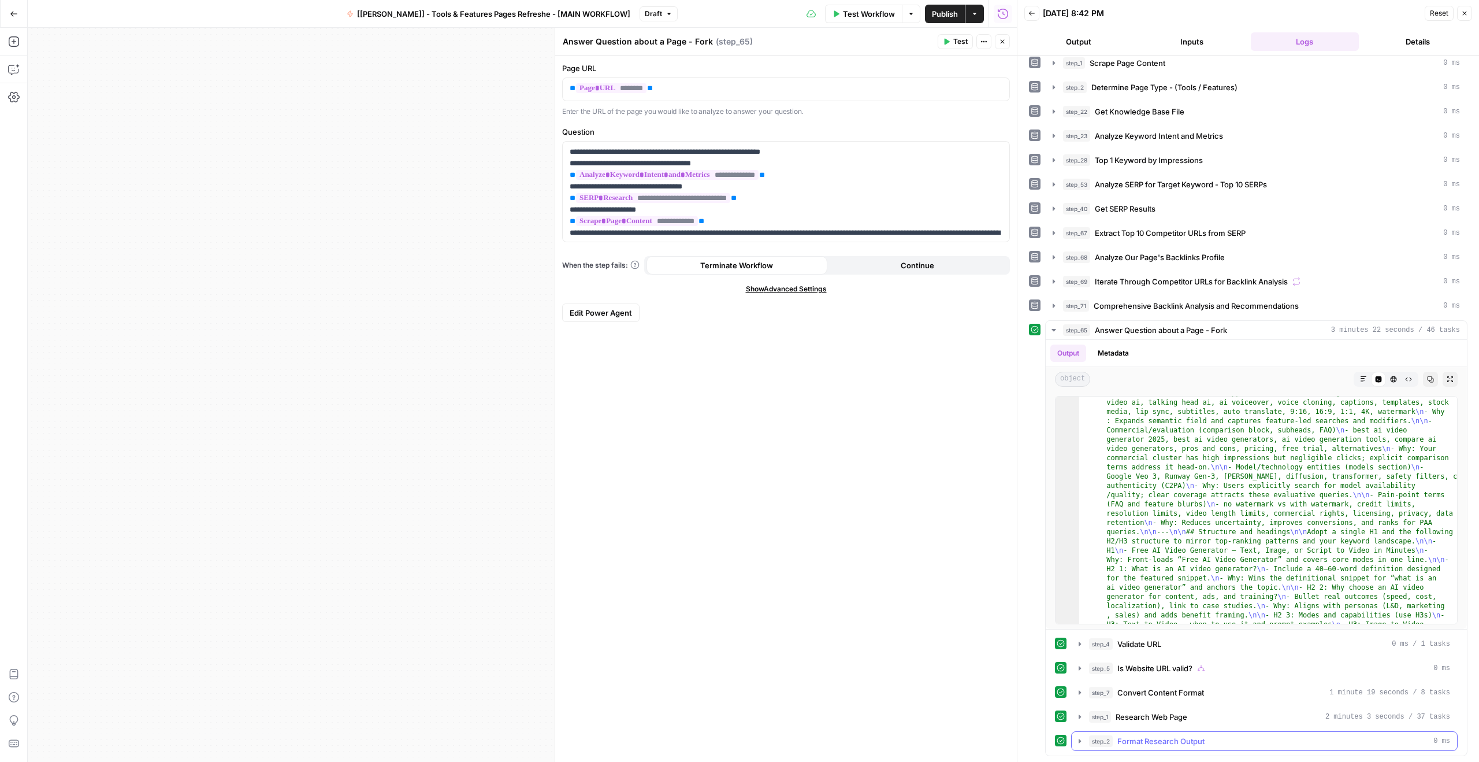
click at [1079, 739] on icon "button" at bounding box center [1080, 740] width 2 height 4
click at [1079, 739] on icon "button" at bounding box center [1079, 740] width 9 height 9
click at [1464, 13] on icon "button" at bounding box center [1465, 14] width 4 height 4
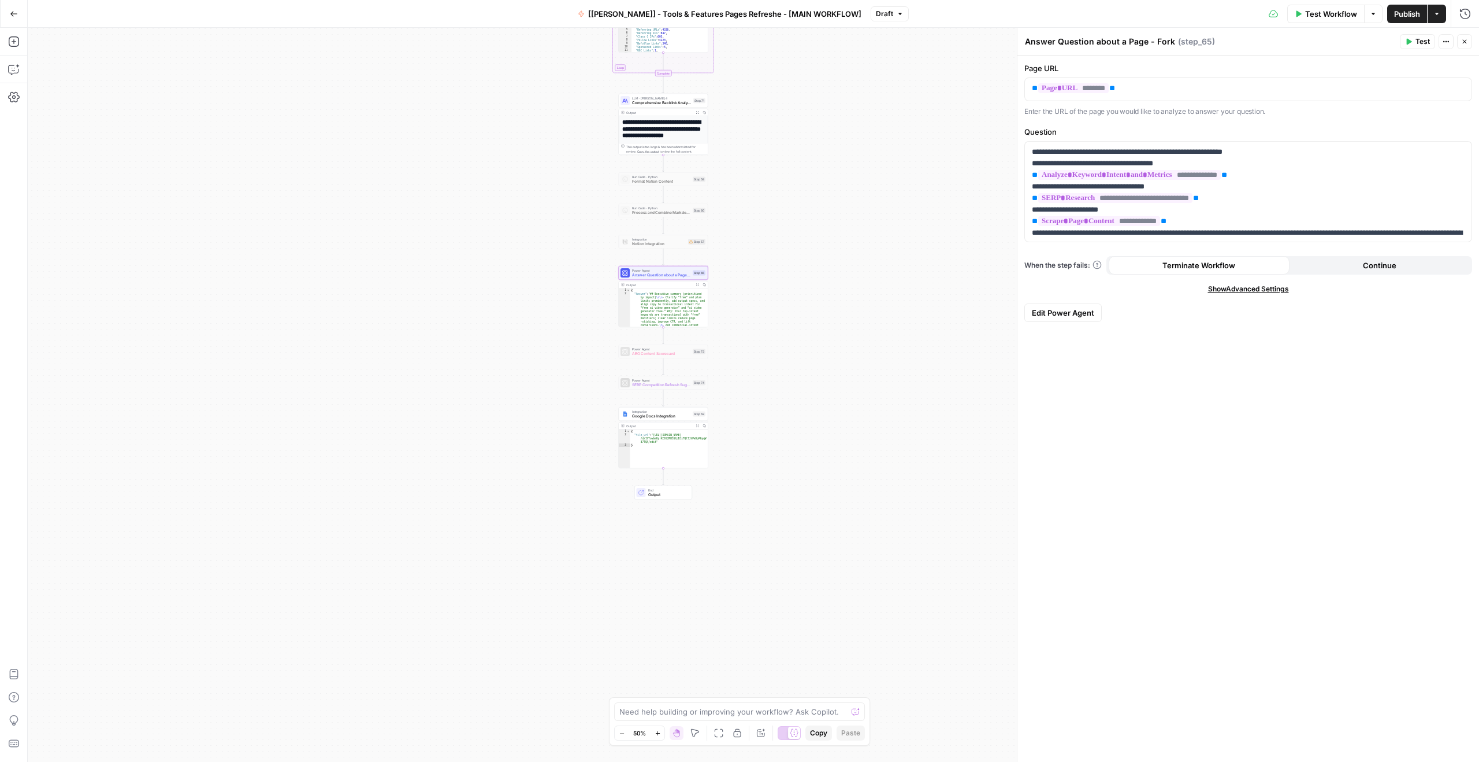
click at [673, 277] on span "Answer Question about a Page - Fork" at bounding box center [661, 275] width 58 height 6
click at [696, 284] on icon "button" at bounding box center [697, 284] width 3 height 3
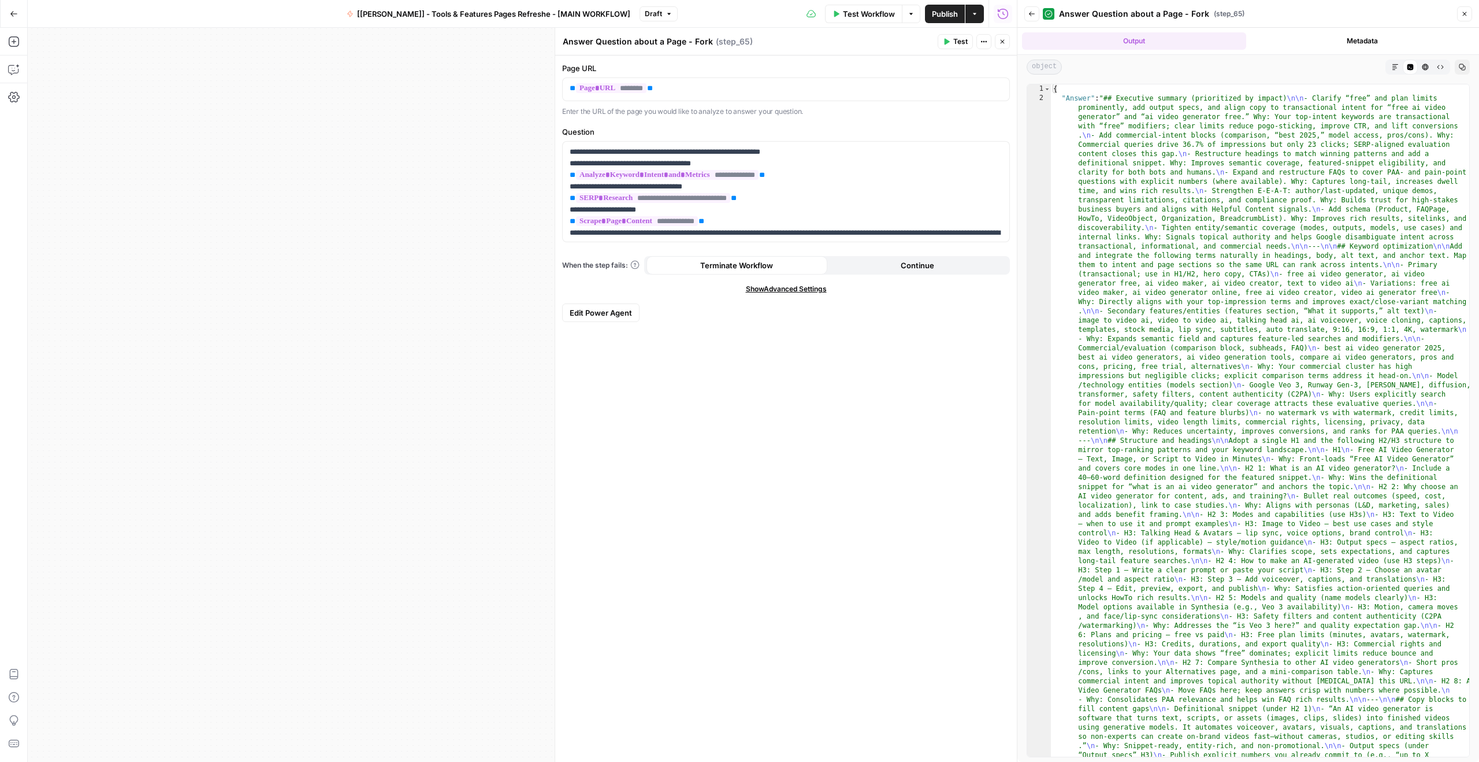
click at [1394, 65] on icon "button" at bounding box center [1395, 67] width 7 height 7
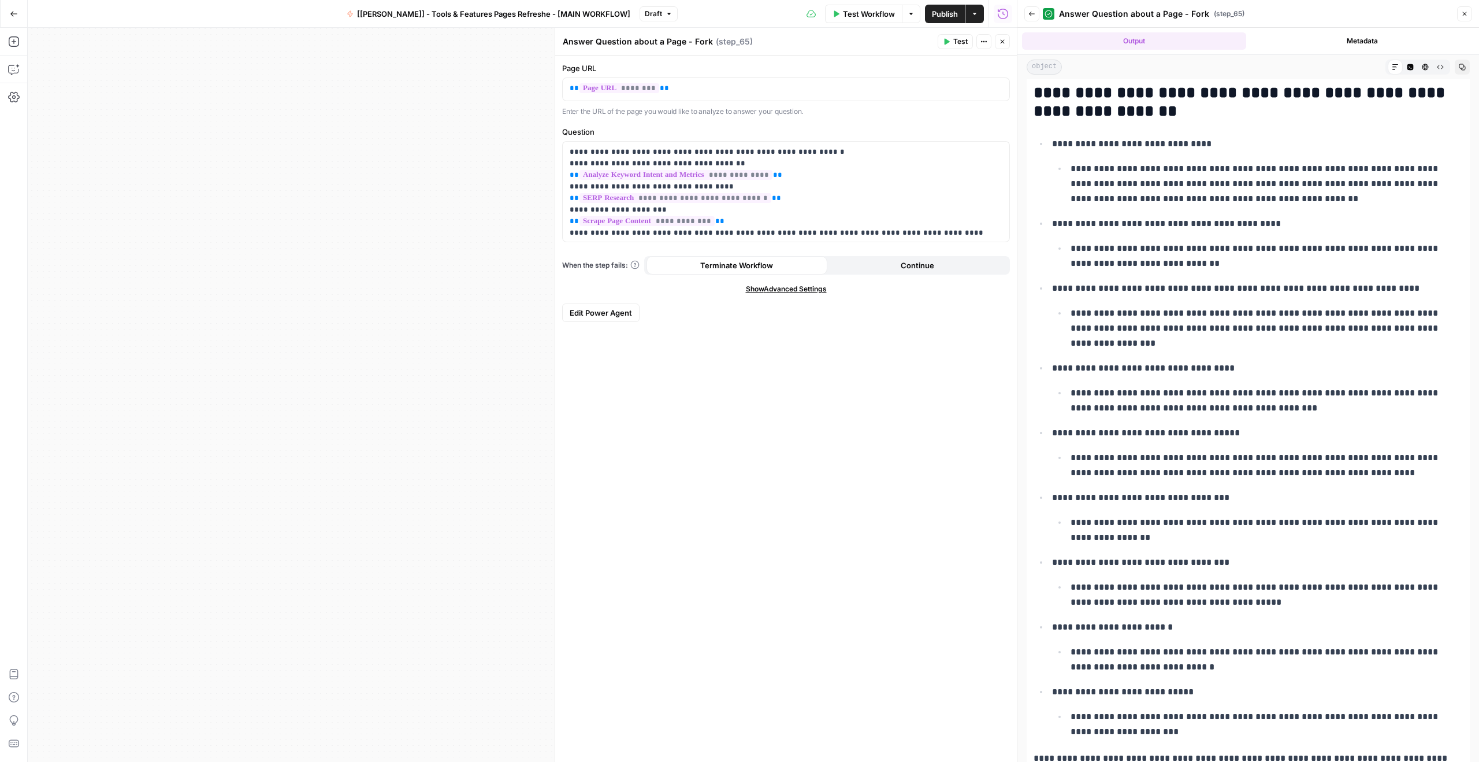
scroll to position [6450, 0]
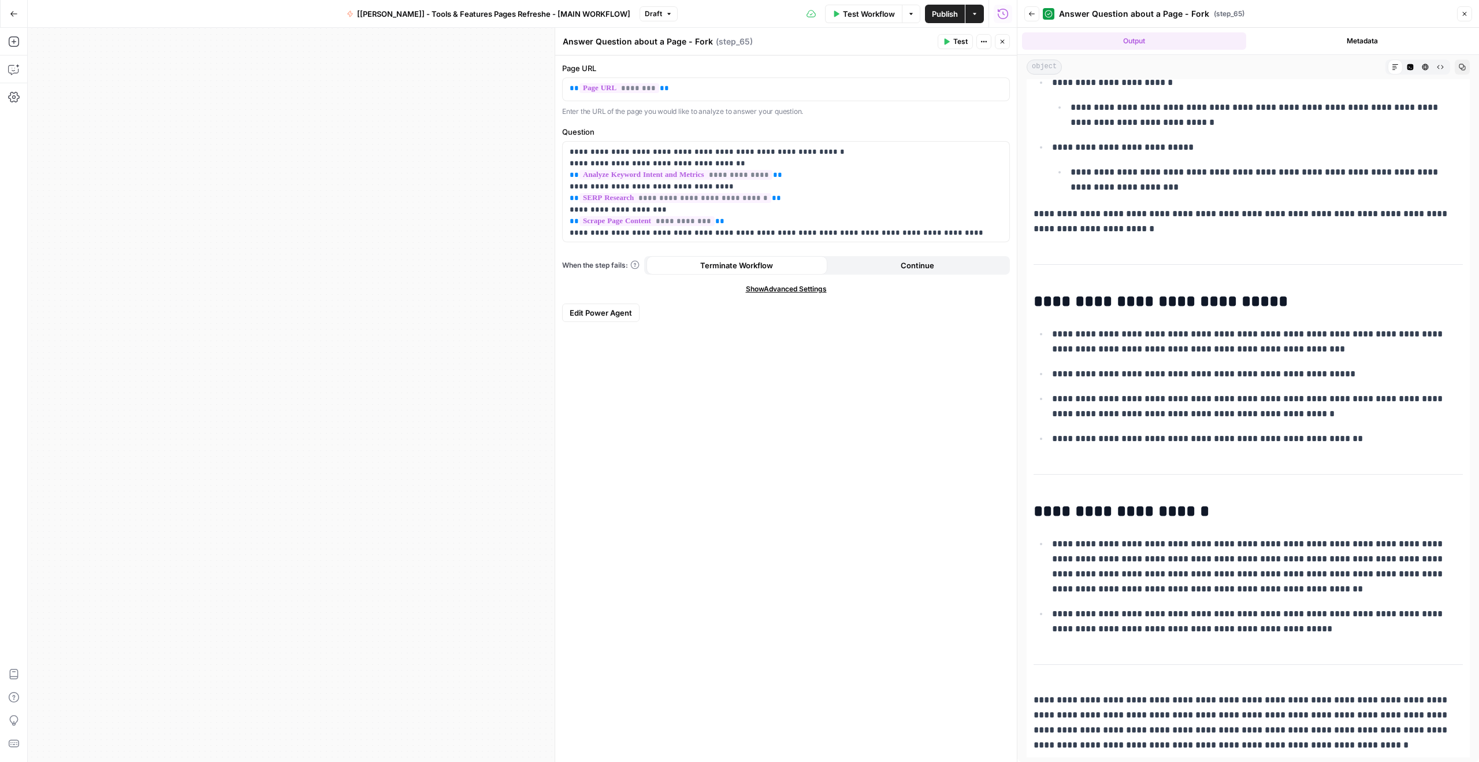
click at [1468, 14] on span "Close" at bounding box center [1468, 14] width 1 height 1
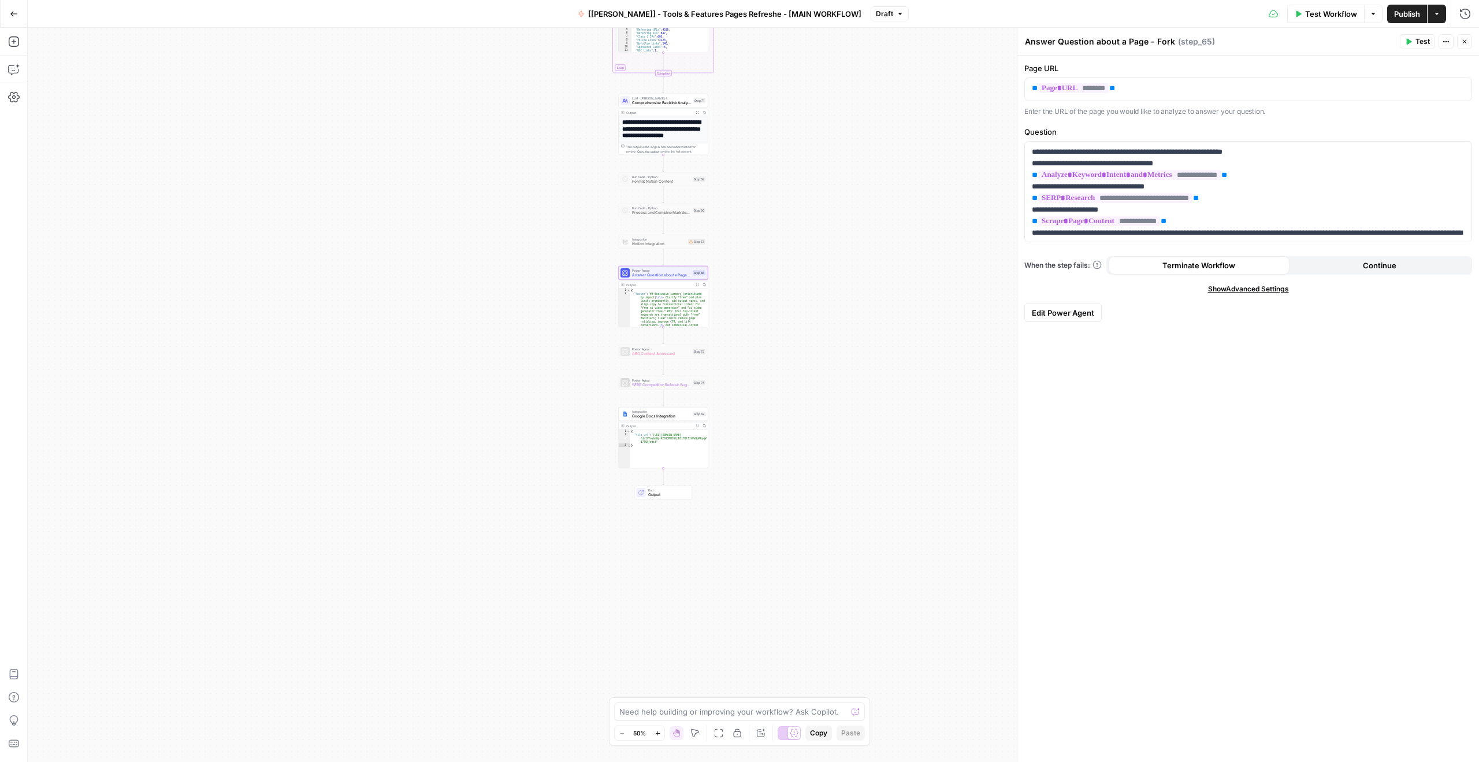
click at [664, 415] on span "Google Docs Integration" at bounding box center [661, 416] width 58 height 6
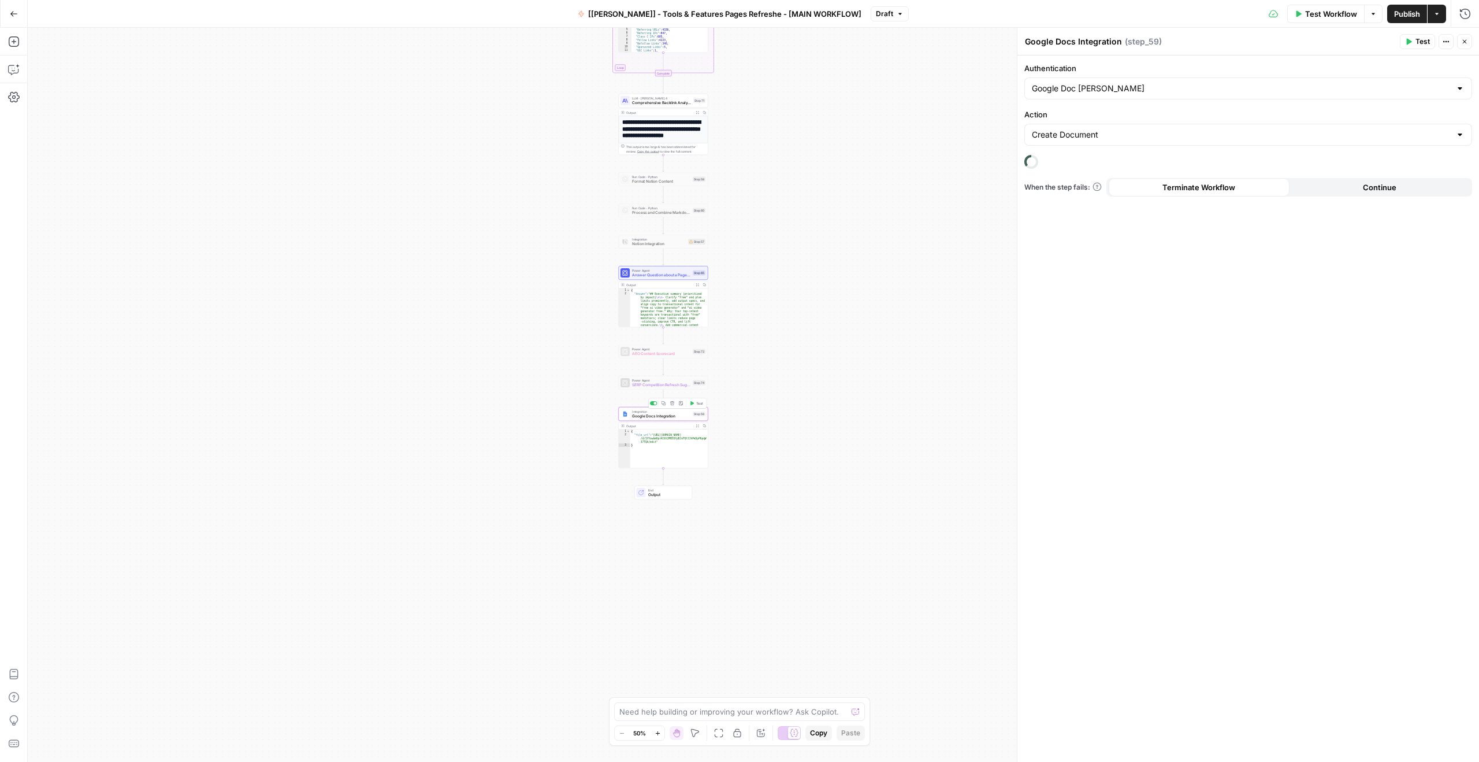
click at [696, 404] on span "Test" at bounding box center [699, 402] width 7 height 5
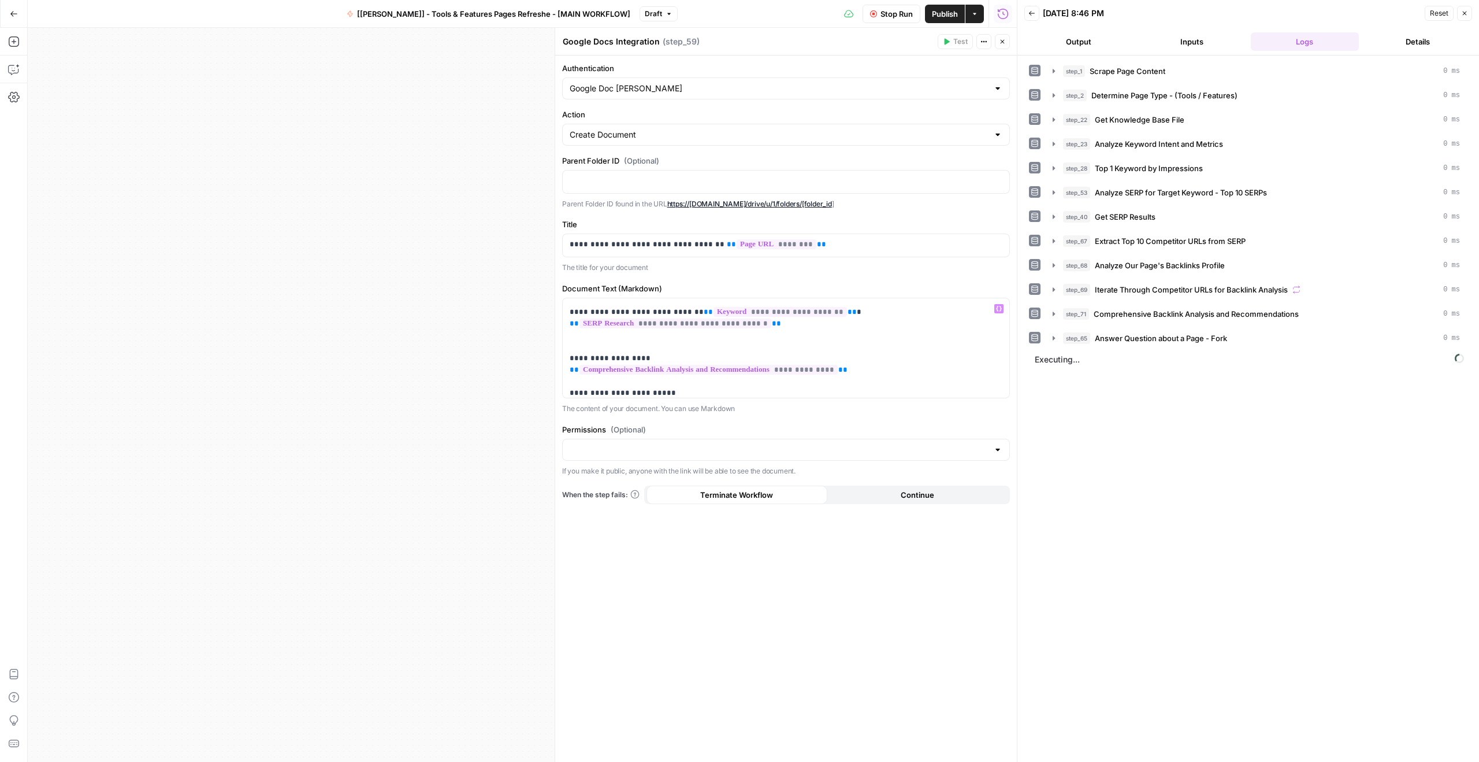
scroll to position [32, 0]
click at [719, 340] on p "**********" at bounding box center [786, 339] width 433 height 139
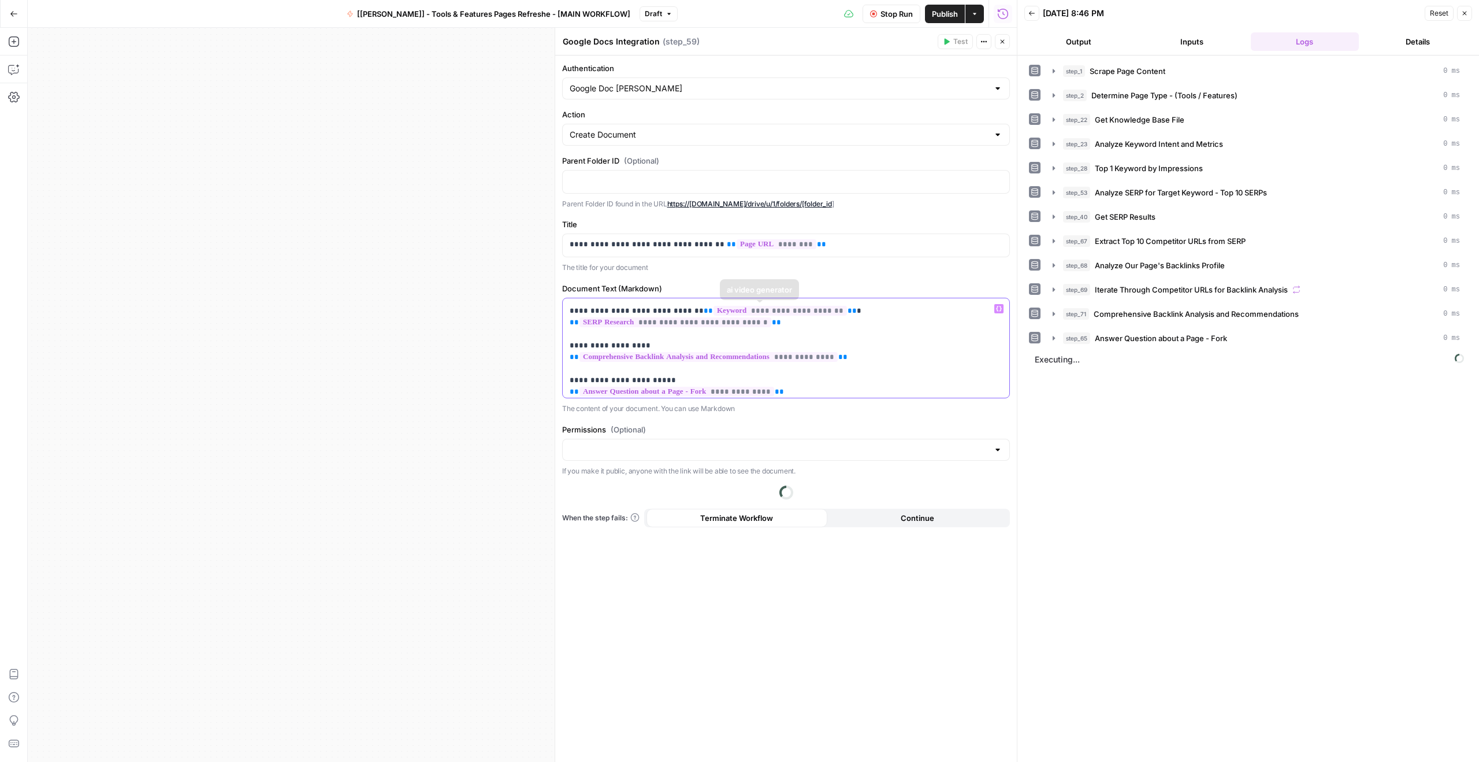
click at [802, 323] on p "**********" at bounding box center [786, 333] width 433 height 127
click at [882, 414] on div "**********" at bounding box center [786, 408] width 462 height 706
click at [916, 441] on div at bounding box center [786, 450] width 448 height 22
click at [753, 434] on label "Permissions (Optional)" at bounding box center [786, 430] width 448 height 12
click at [753, 444] on input "Permissions (Optional)" at bounding box center [779, 450] width 419 height 12
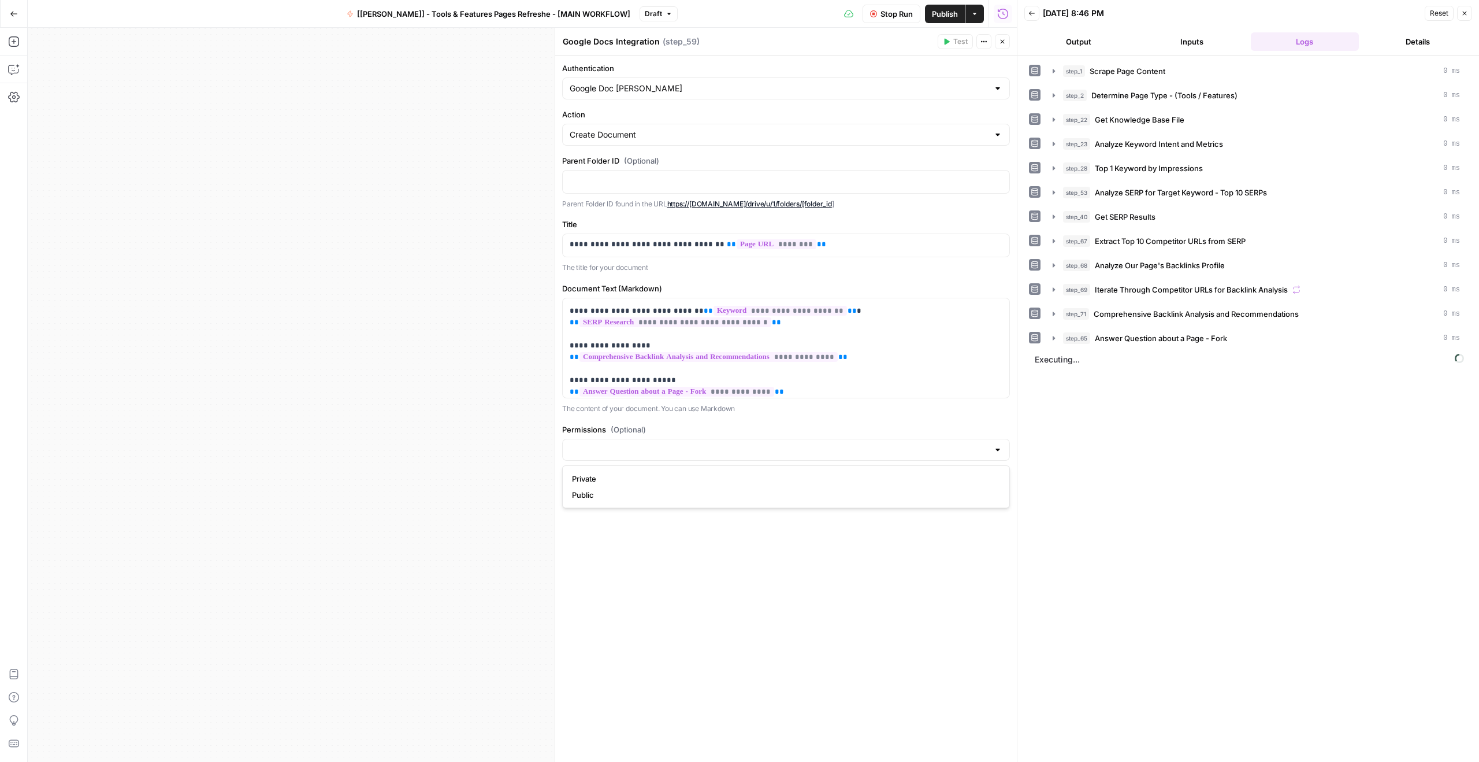
click at [792, 419] on div "**********" at bounding box center [786, 408] width 462 height 706
click at [1072, 424] on div "step_1 Scrape Page Content 0 ms step_2 Determine Page Type - (Tools / Features)…" at bounding box center [1248, 408] width 439 height 695
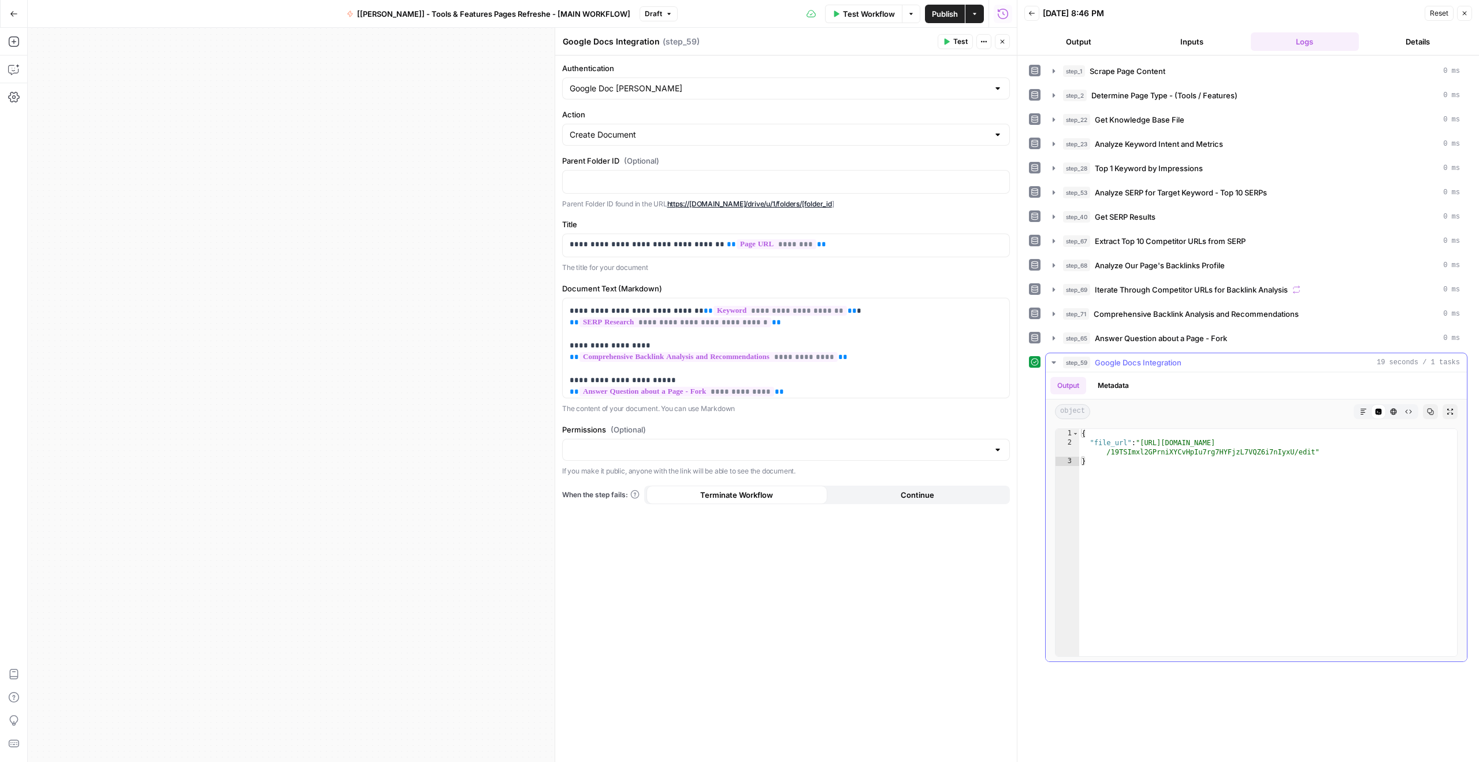
type textarea "**********"
drag, startPoint x: 1143, startPoint y: 444, endPoint x: 1315, endPoint y: 455, distance: 172.0
click at [1315, 455] on div "{ "file_url" : "[URL][DOMAIN_NAME] /19TSImxl2GPrniXYCvHpIu7rg7HYFjzL7VQZ6i7nIyx…" at bounding box center [1268, 552] width 378 height 246
click at [1462, 17] on button "Close" at bounding box center [1464, 13] width 15 height 15
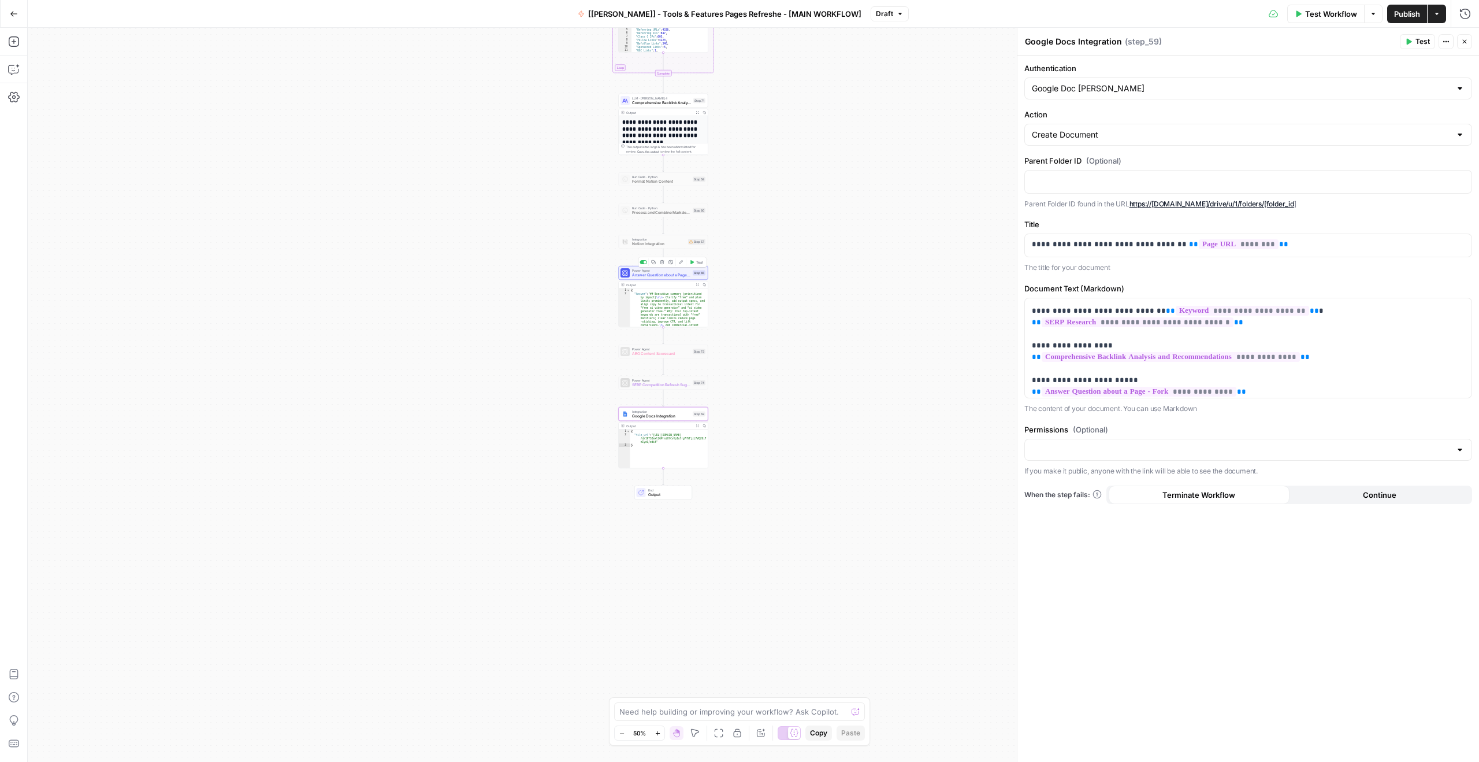
click at [665, 272] on span "Answer Question about a Page - Fork" at bounding box center [661, 275] width 58 height 6
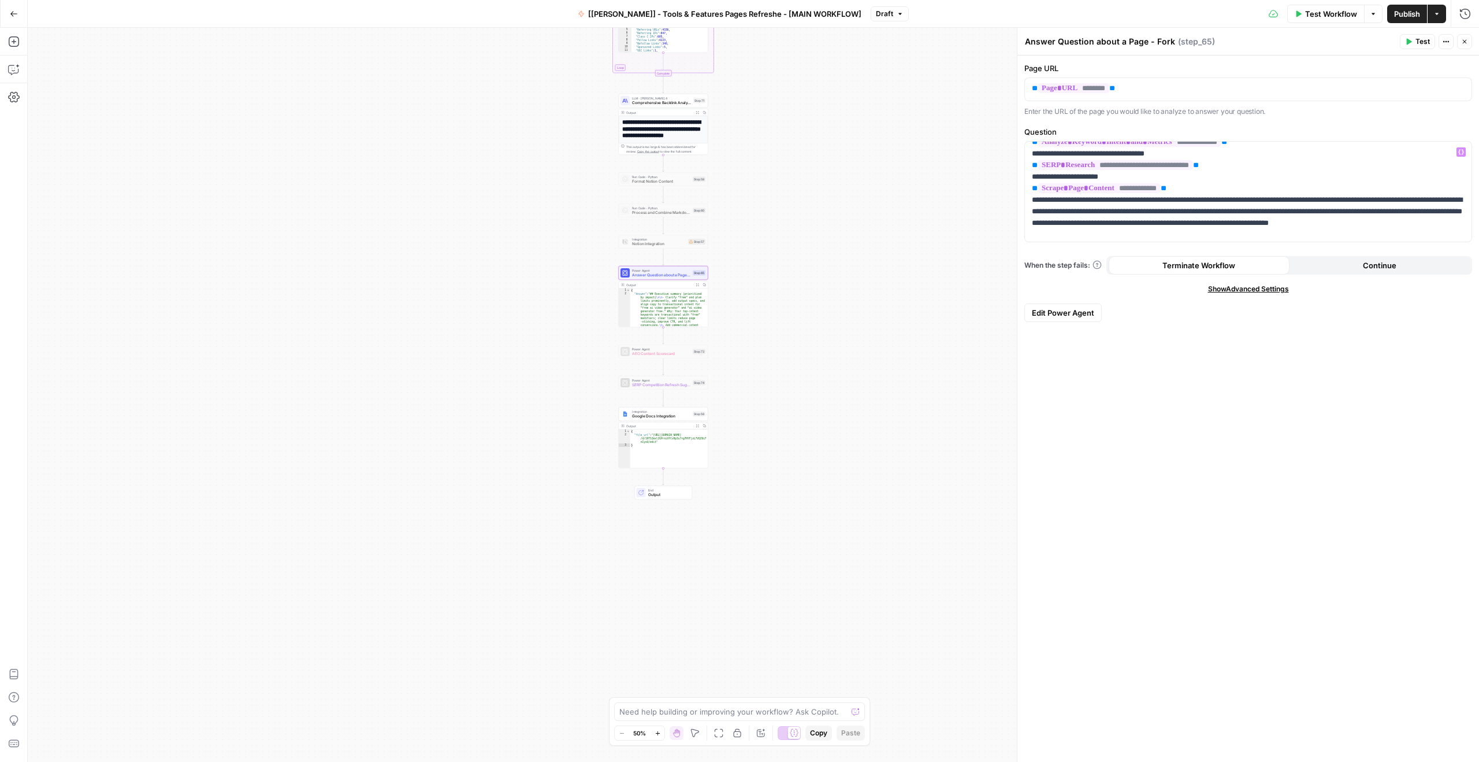
scroll to position [0, 0]
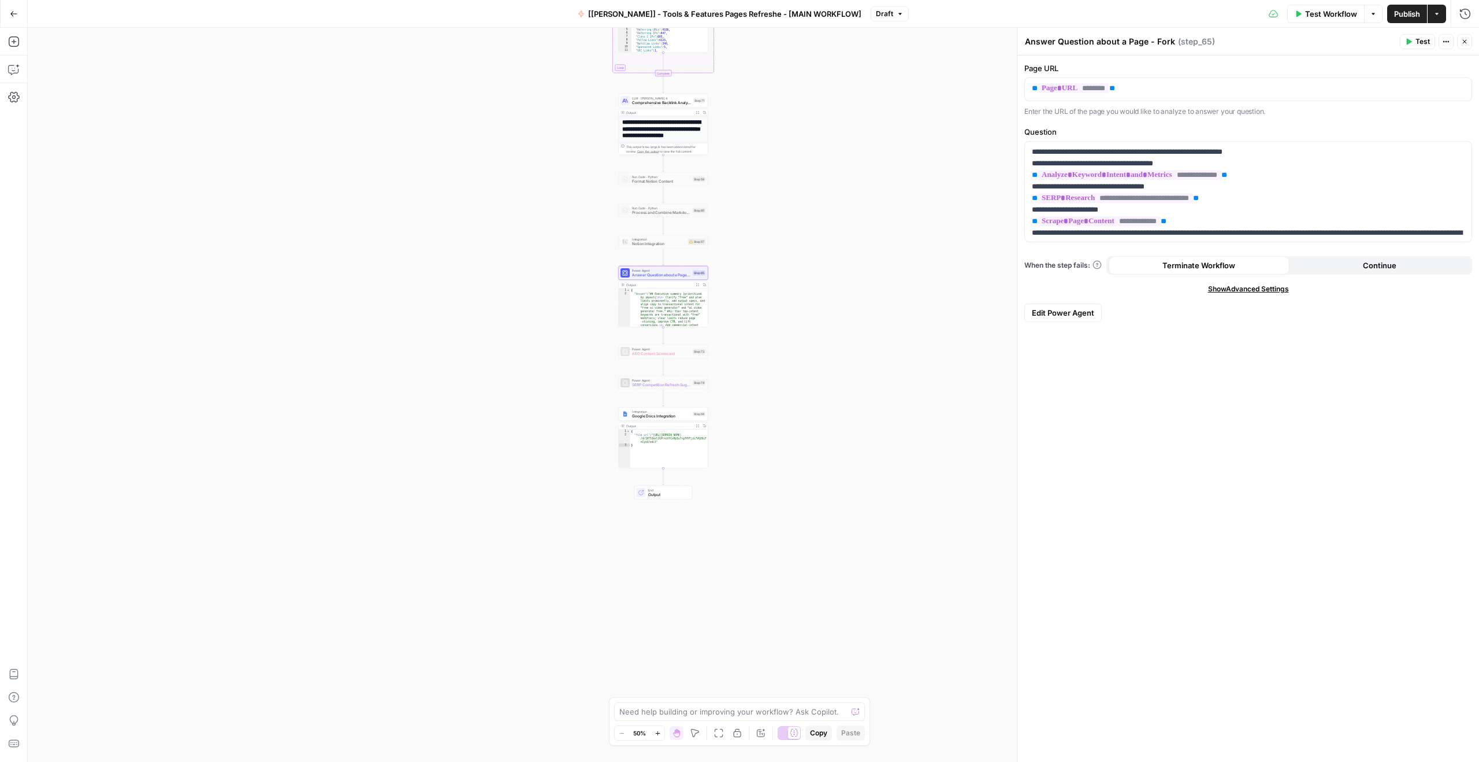
click at [699, 285] on button "Expand Output" at bounding box center [697, 284] width 7 height 7
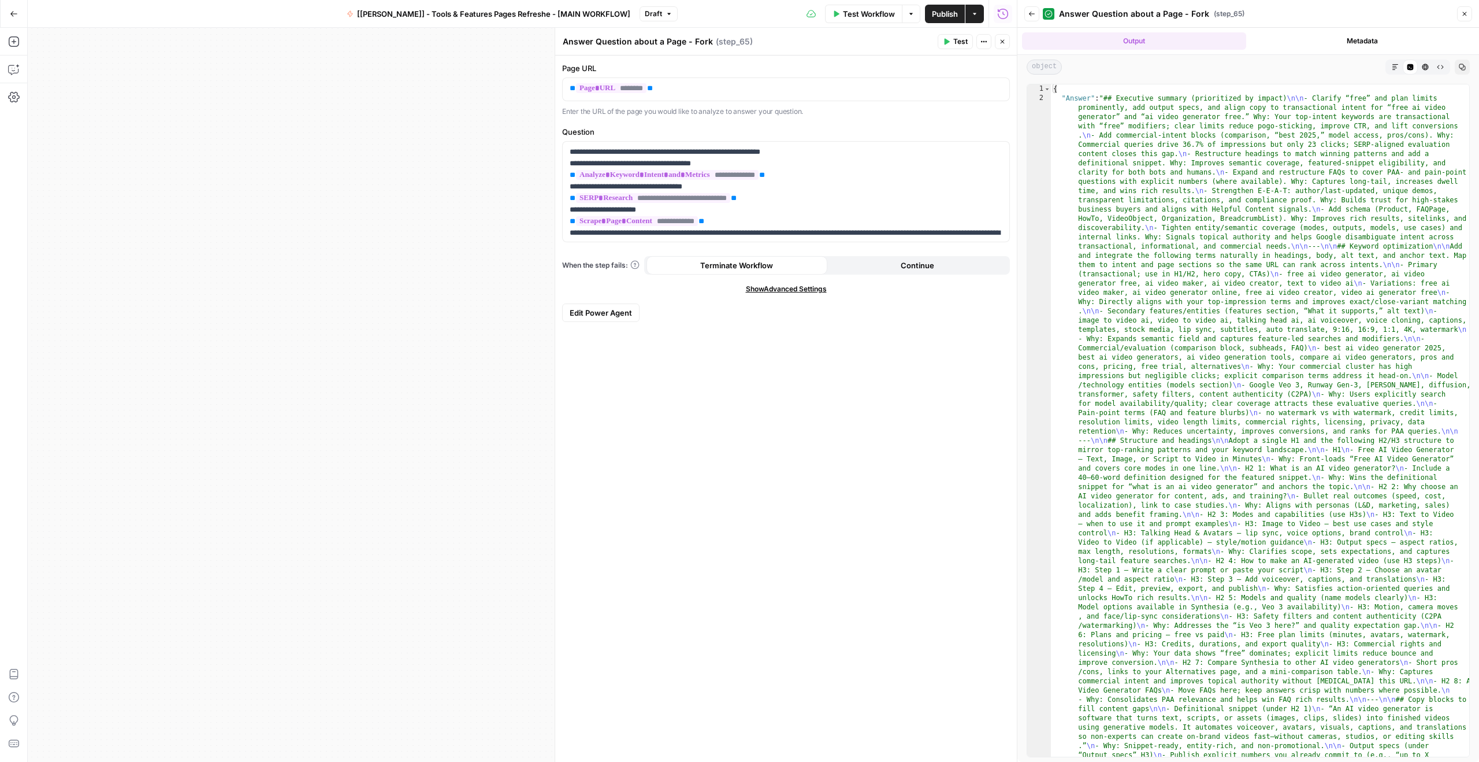
click at [1414, 66] on div "Code Editor" at bounding box center [1410, 67] width 15 height 15
click at [1397, 68] on icon "button" at bounding box center [1395, 67] width 7 height 7
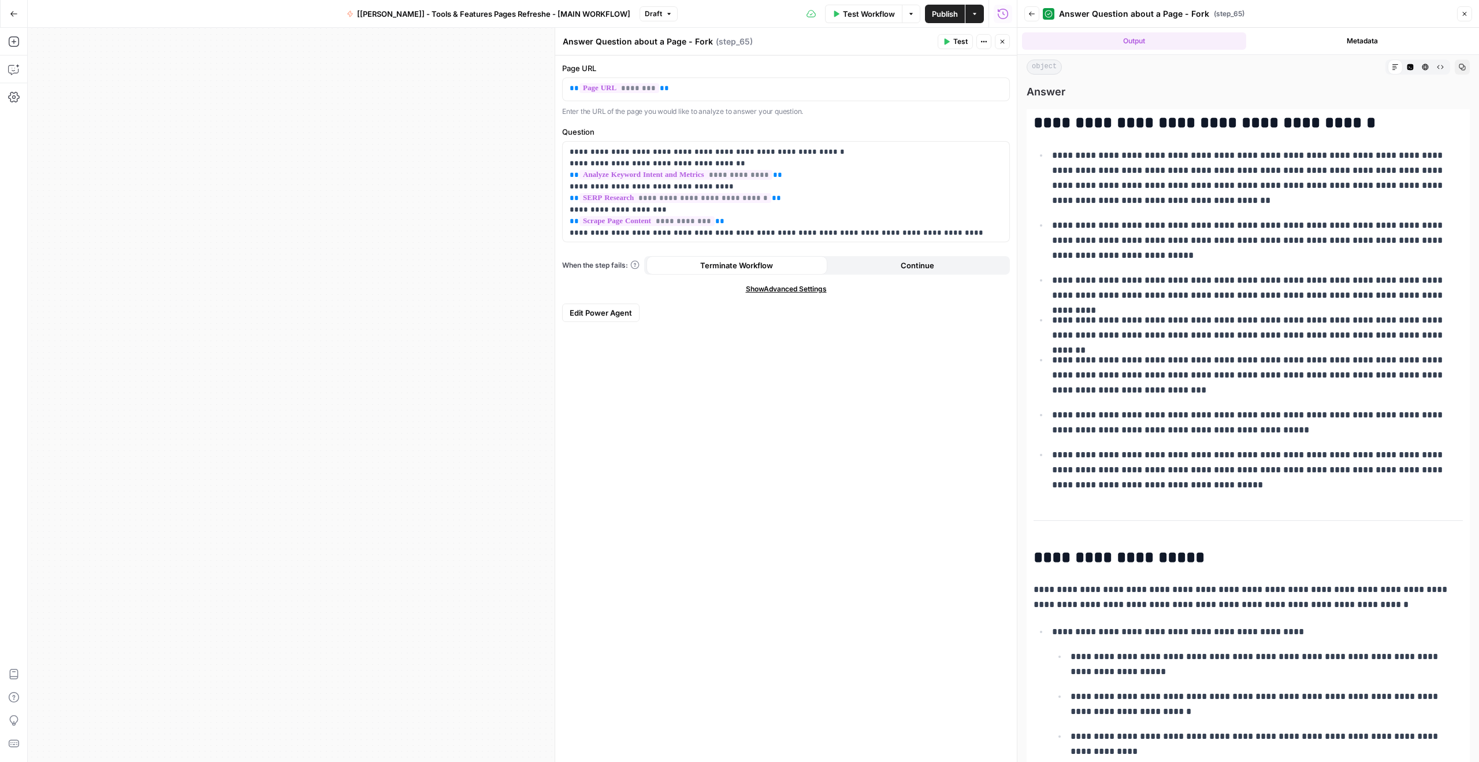
click at [1409, 69] on icon "button" at bounding box center [1411, 67] width 6 height 6
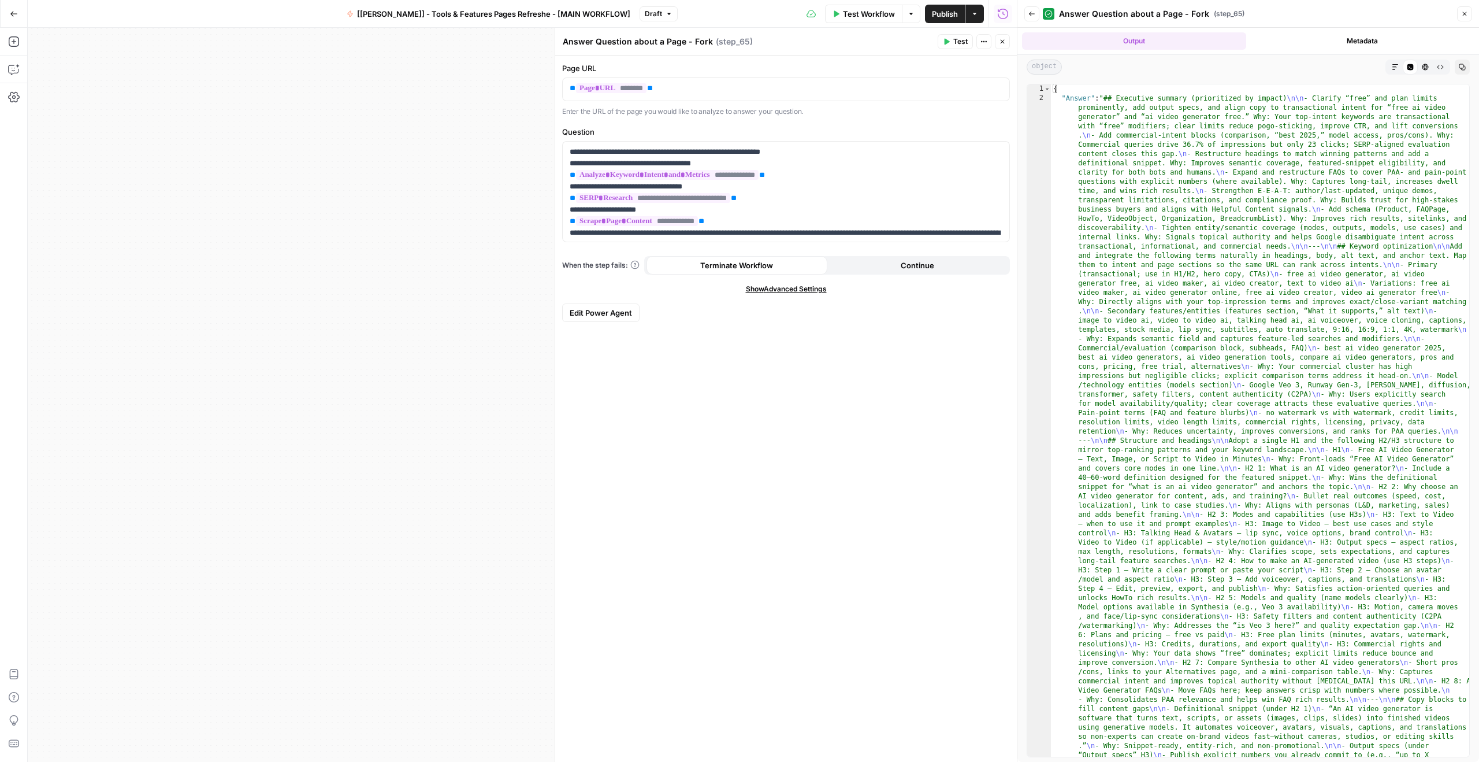
click at [1393, 69] on icon "button" at bounding box center [1395, 67] width 7 height 7
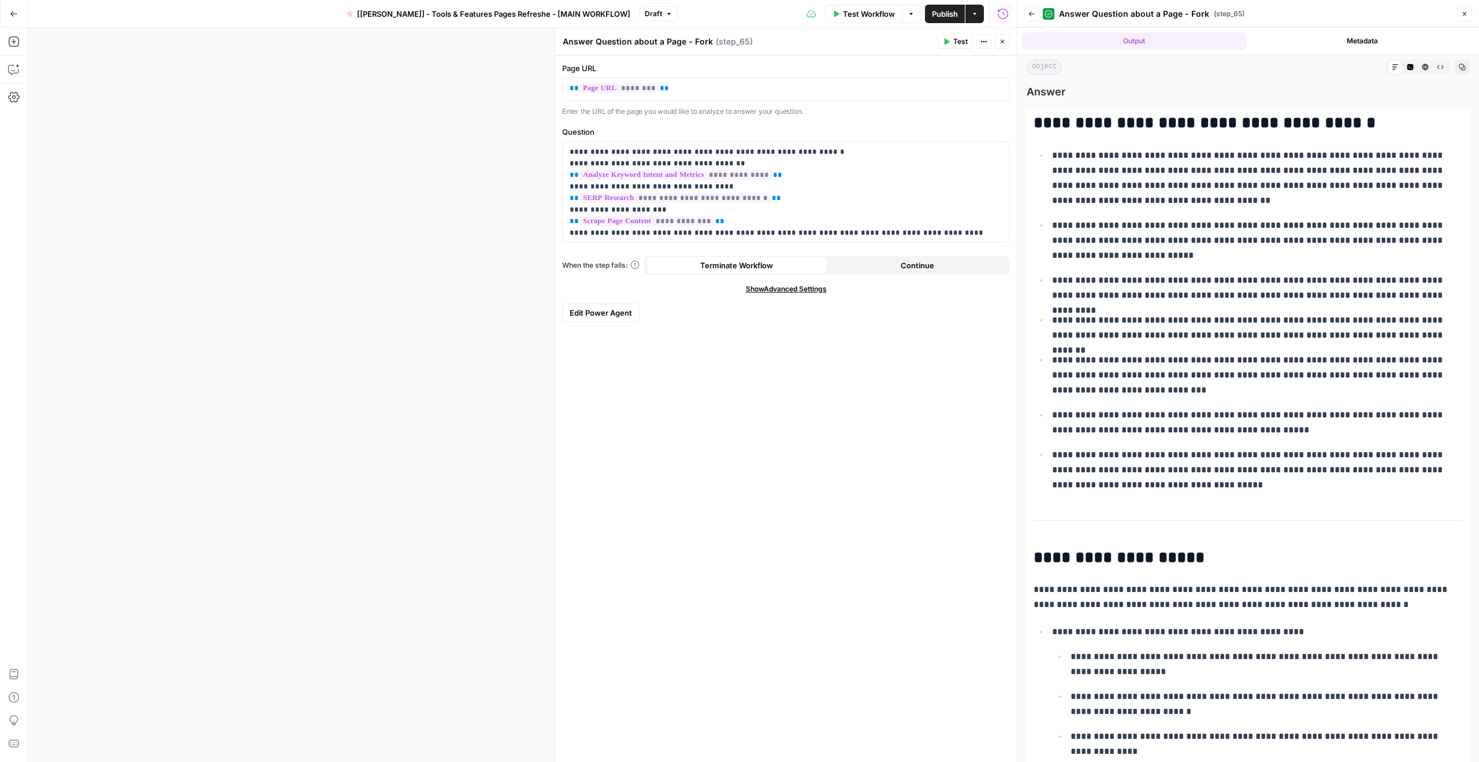
click at [1408, 69] on icon "button" at bounding box center [1411, 67] width 6 height 6
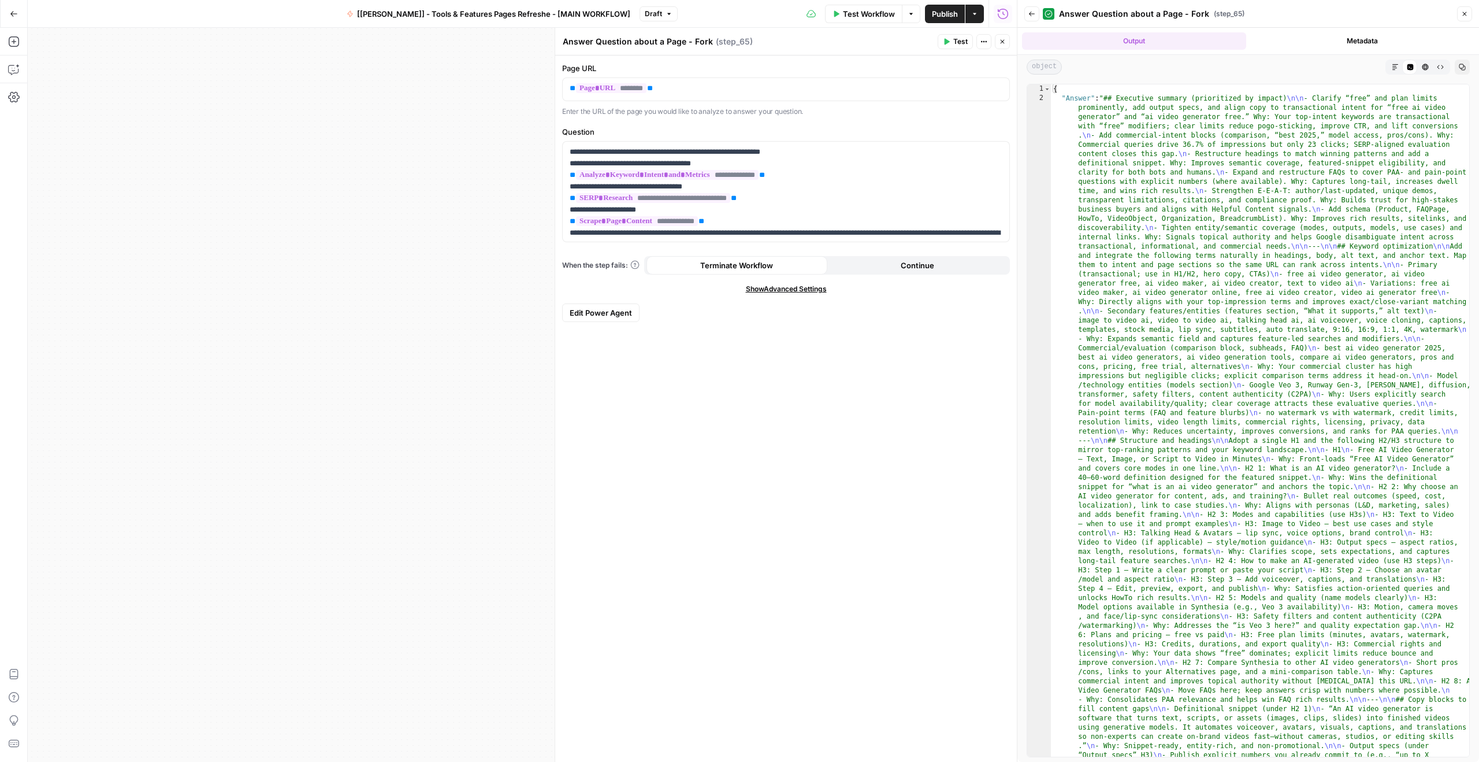
click at [1395, 69] on icon "button" at bounding box center [1395, 67] width 7 height 7
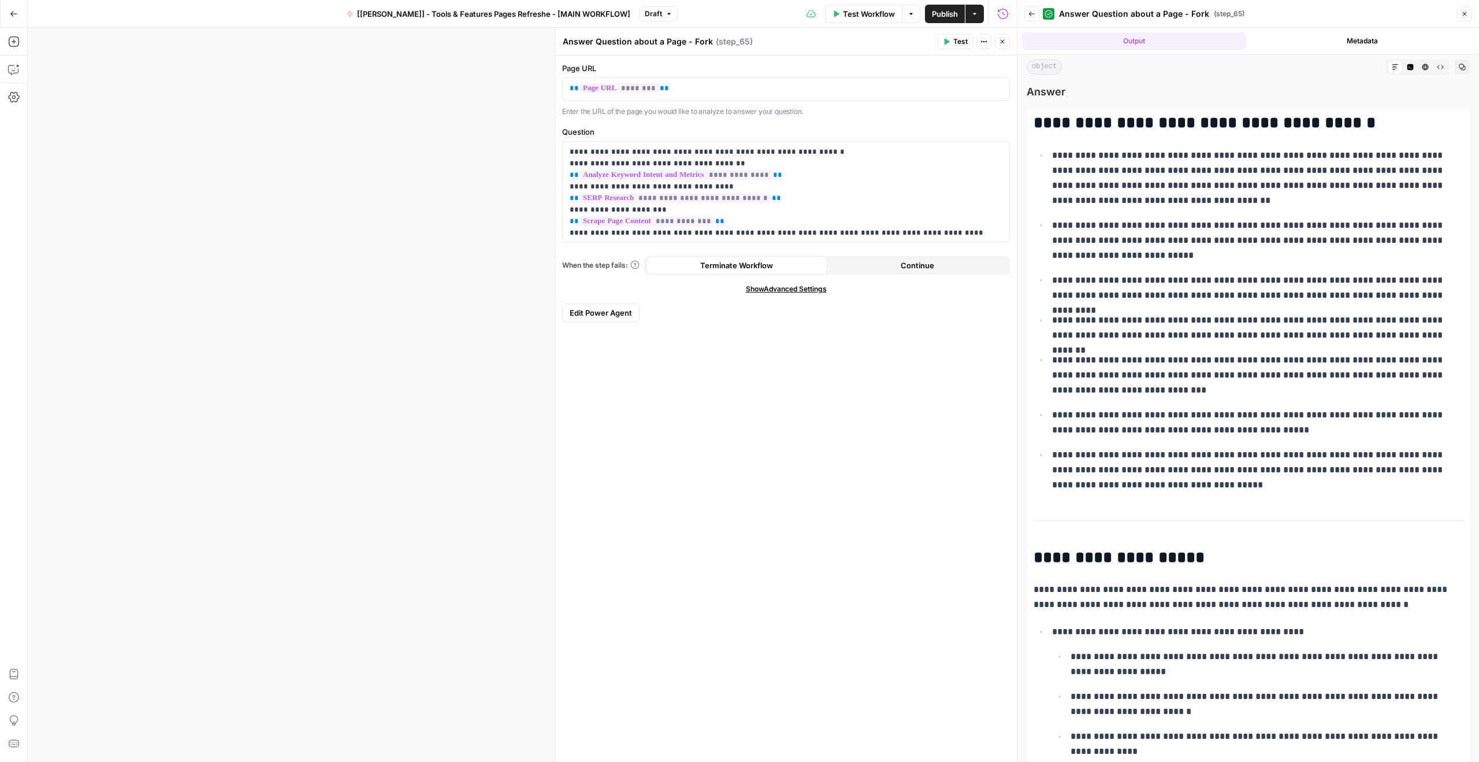
click at [1466, 12] on icon "button" at bounding box center [1464, 13] width 7 height 7
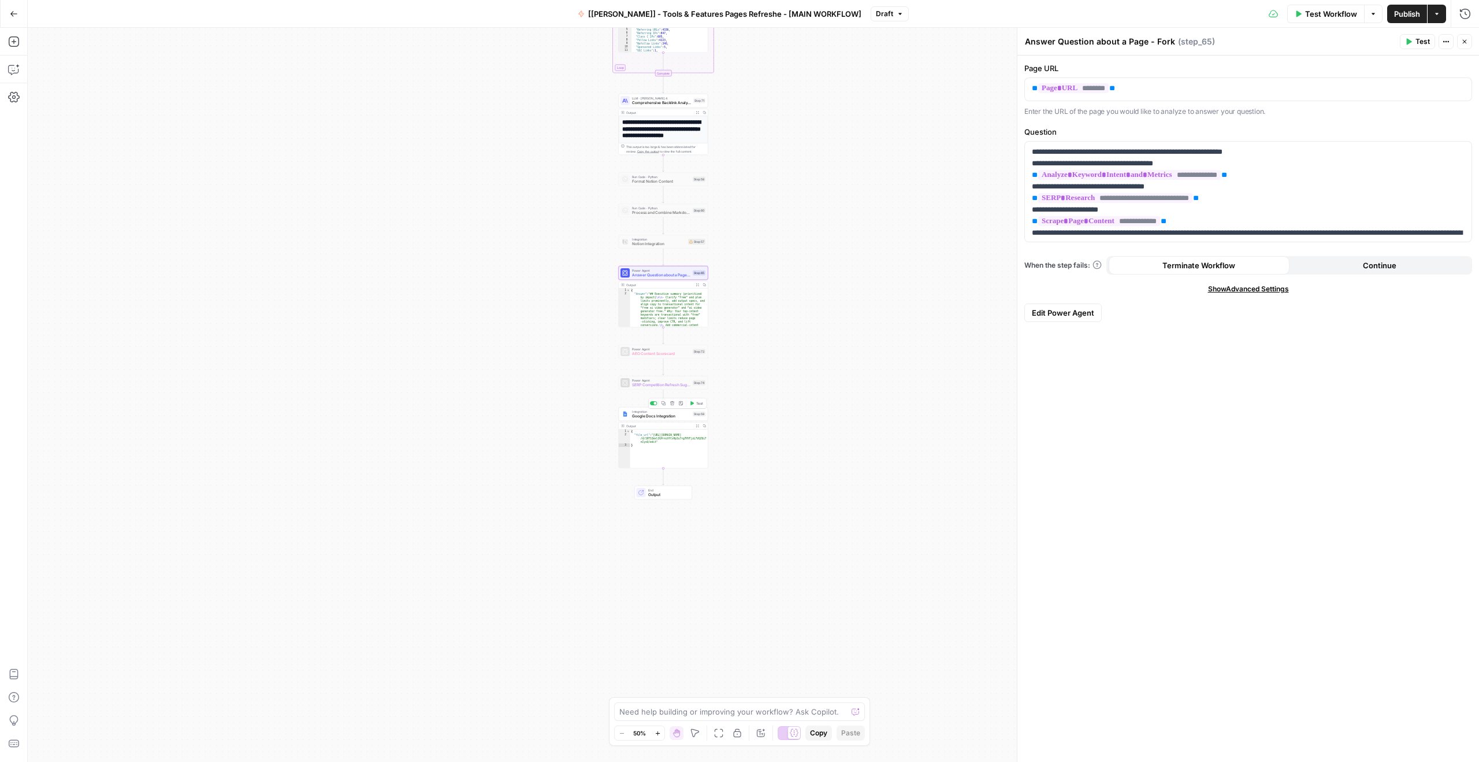
click at [661, 420] on div "Integration Google Docs Integration Step 59 Copy step Delete step Add Note Test" at bounding box center [664, 414] width 90 height 14
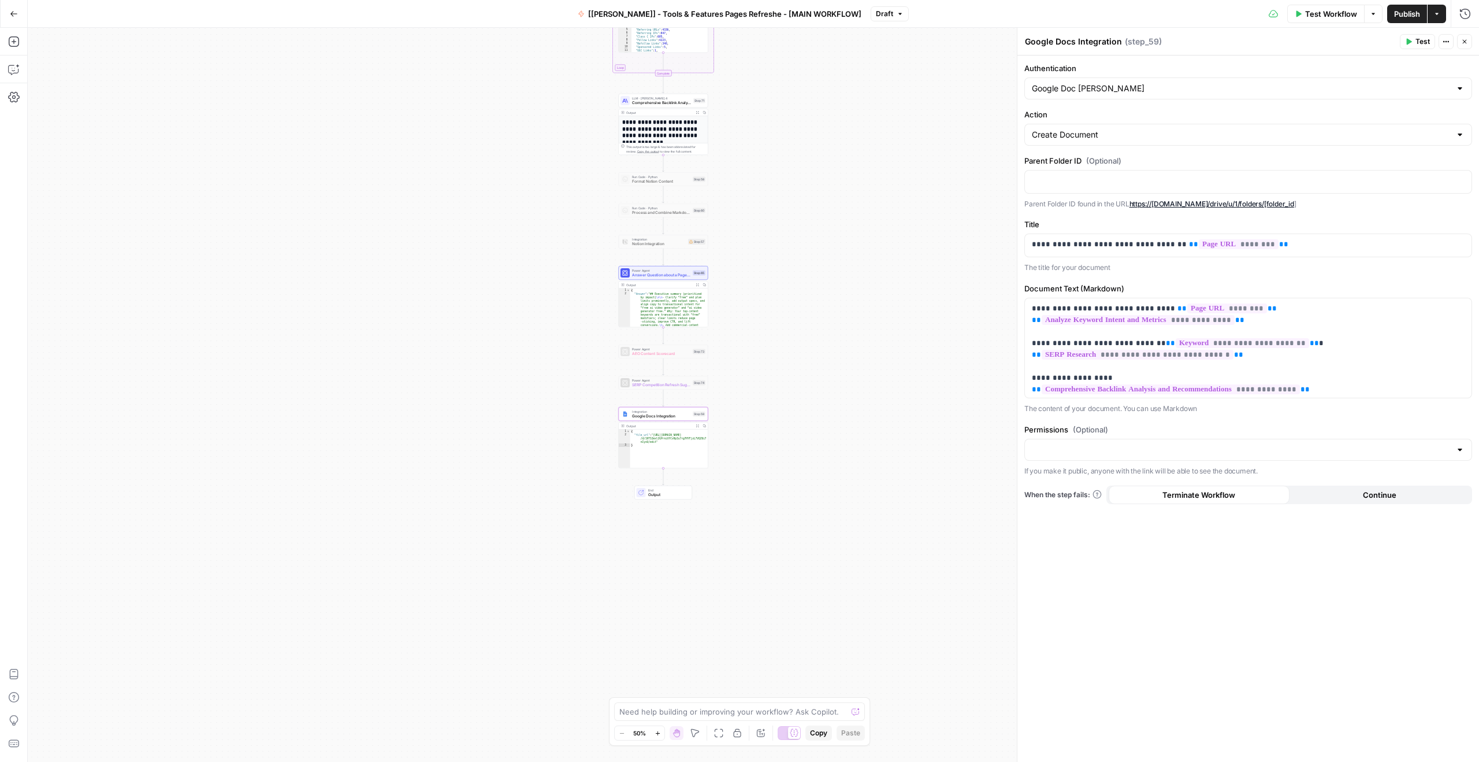
click at [697, 423] on button "Expand Output" at bounding box center [697, 425] width 7 height 7
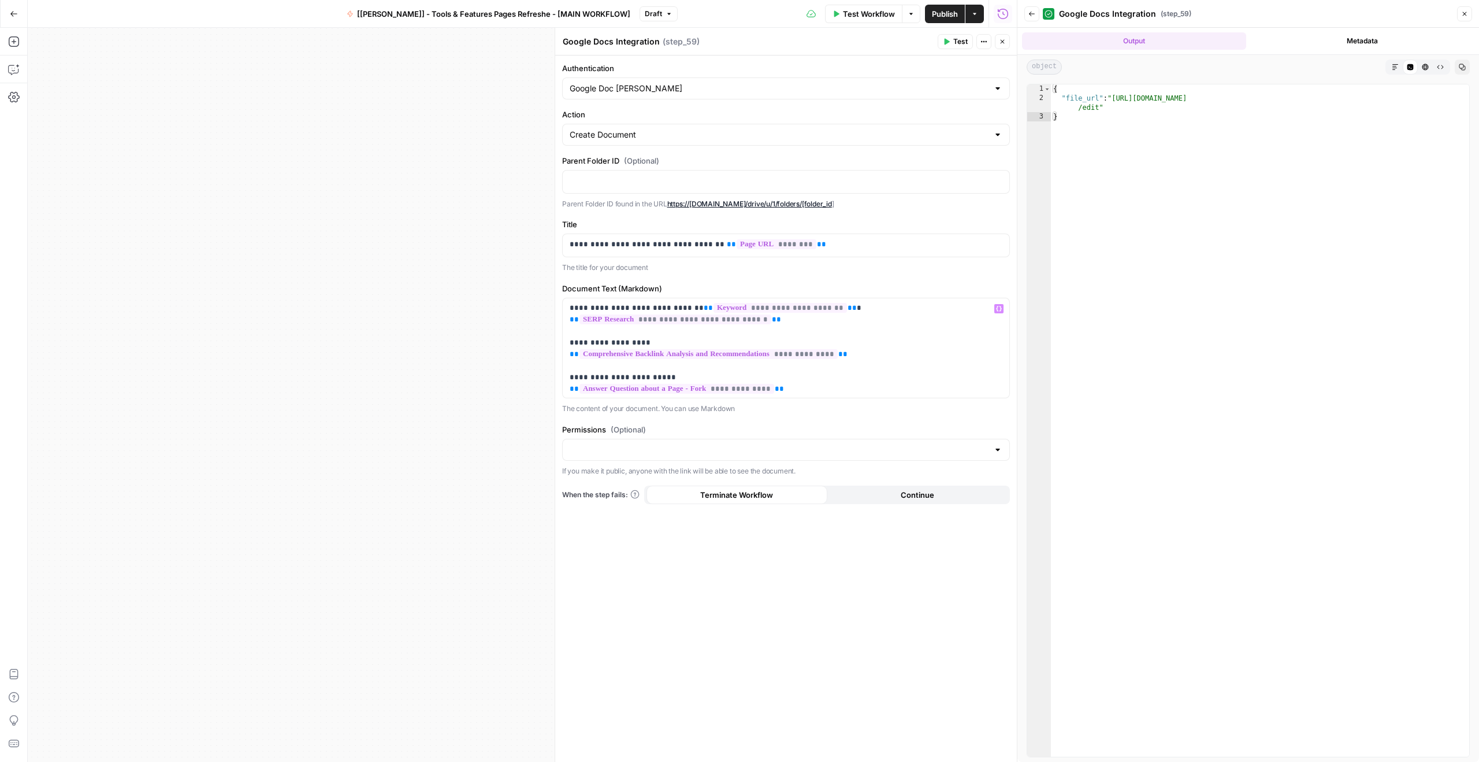
scroll to position [36, 0]
click at [1002, 40] on icon "button" at bounding box center [1002, 41] width 7 height 7
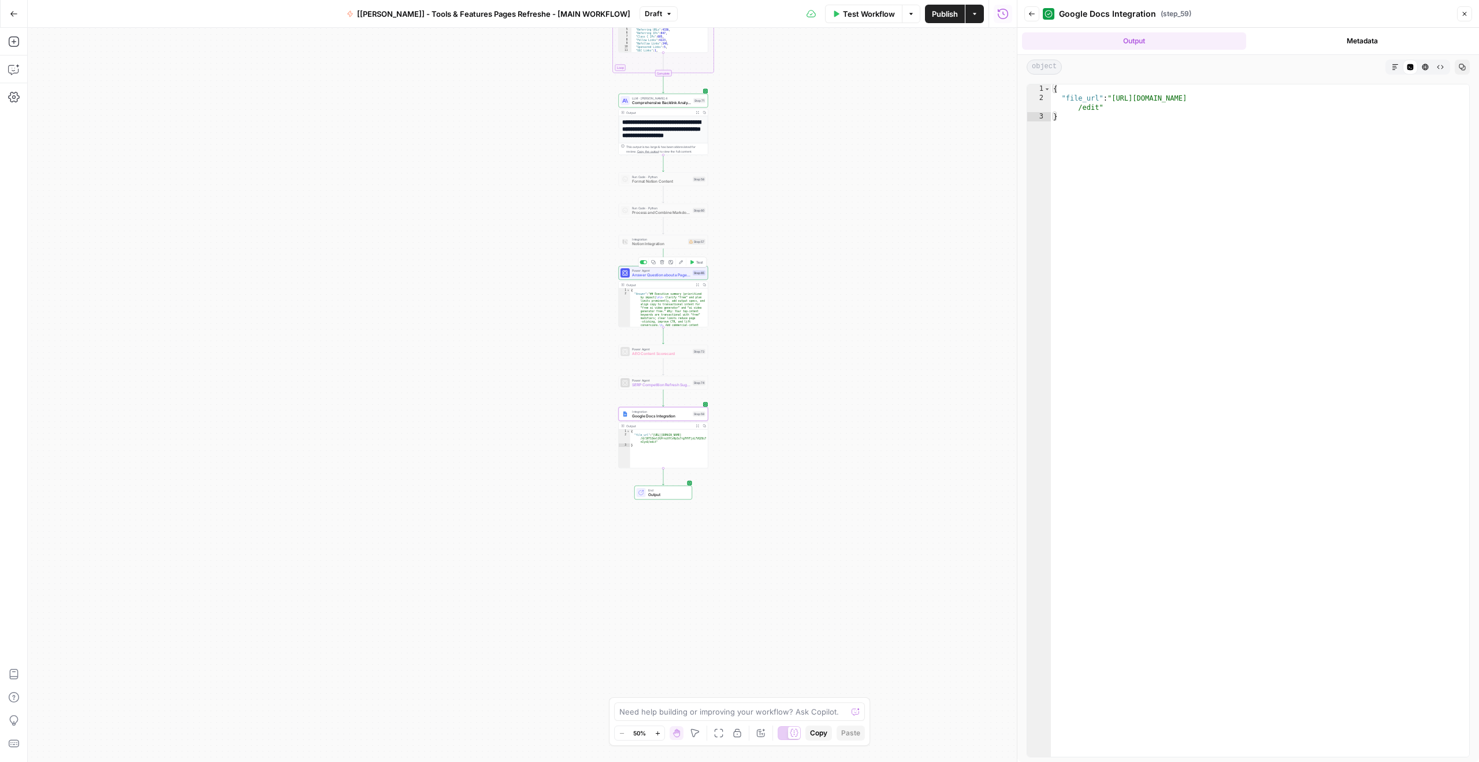
click at [676, 277] on span "Answer Question about a Page - Fork" at bounding box center [661, 275] width 58 height 6
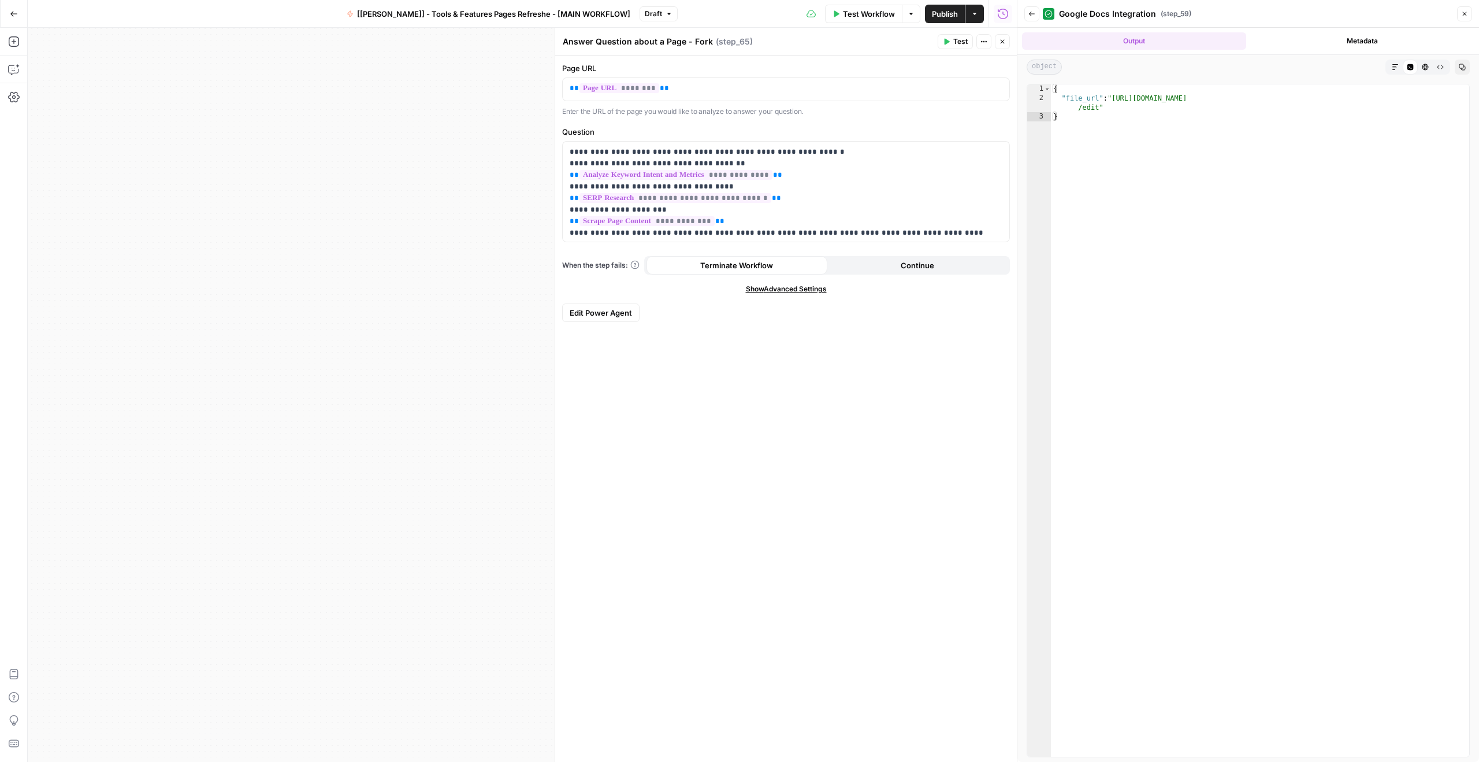
click at [1002, 40] on icon "button" at bounding box center [1002, 41] width 7 height 7
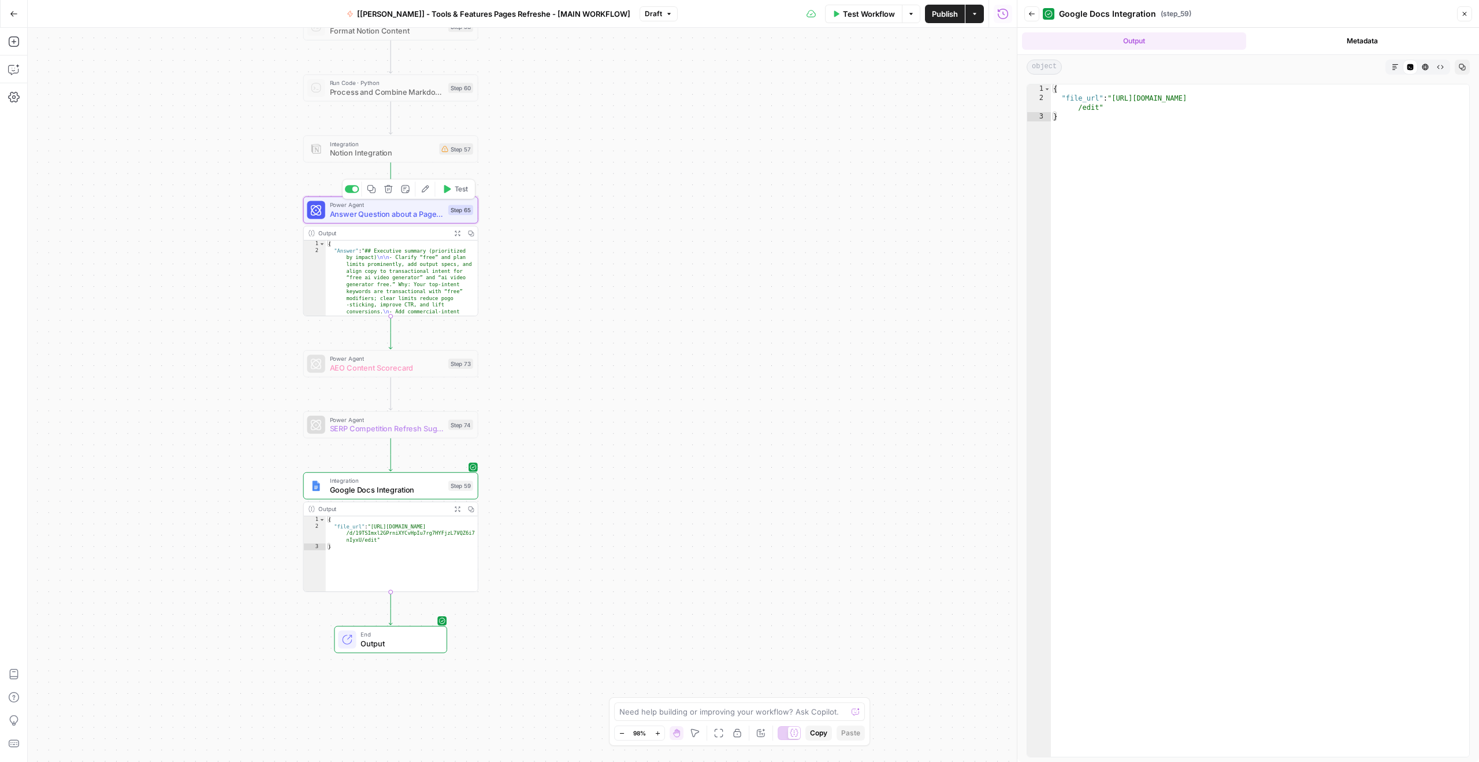
click at [360, 217] on span "Answer Question about a Page - Fork" at bounding box center [387, 214] width 114 height 12
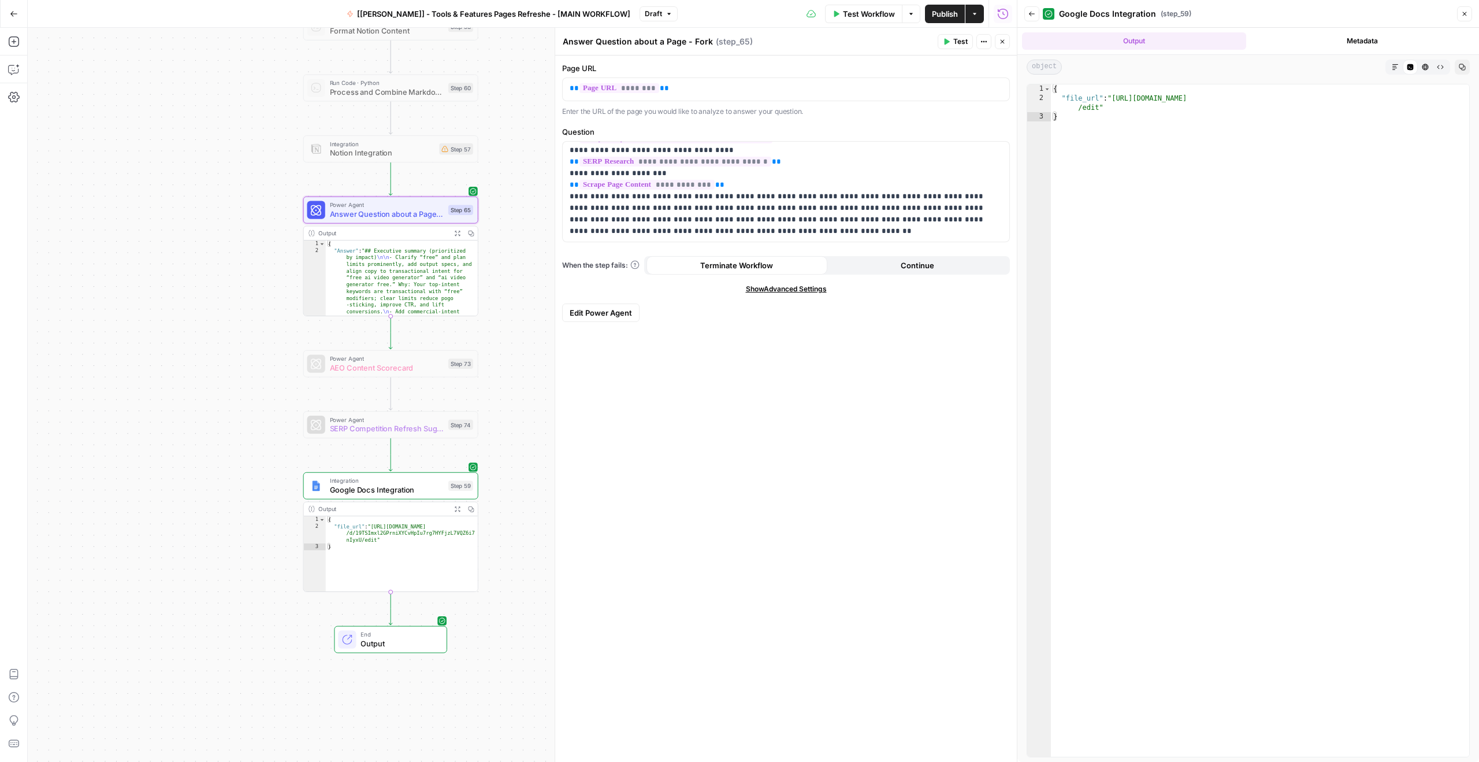
click at [1106, 43] on button "Output" at bounding box center [1134, 40] width 224 height 17
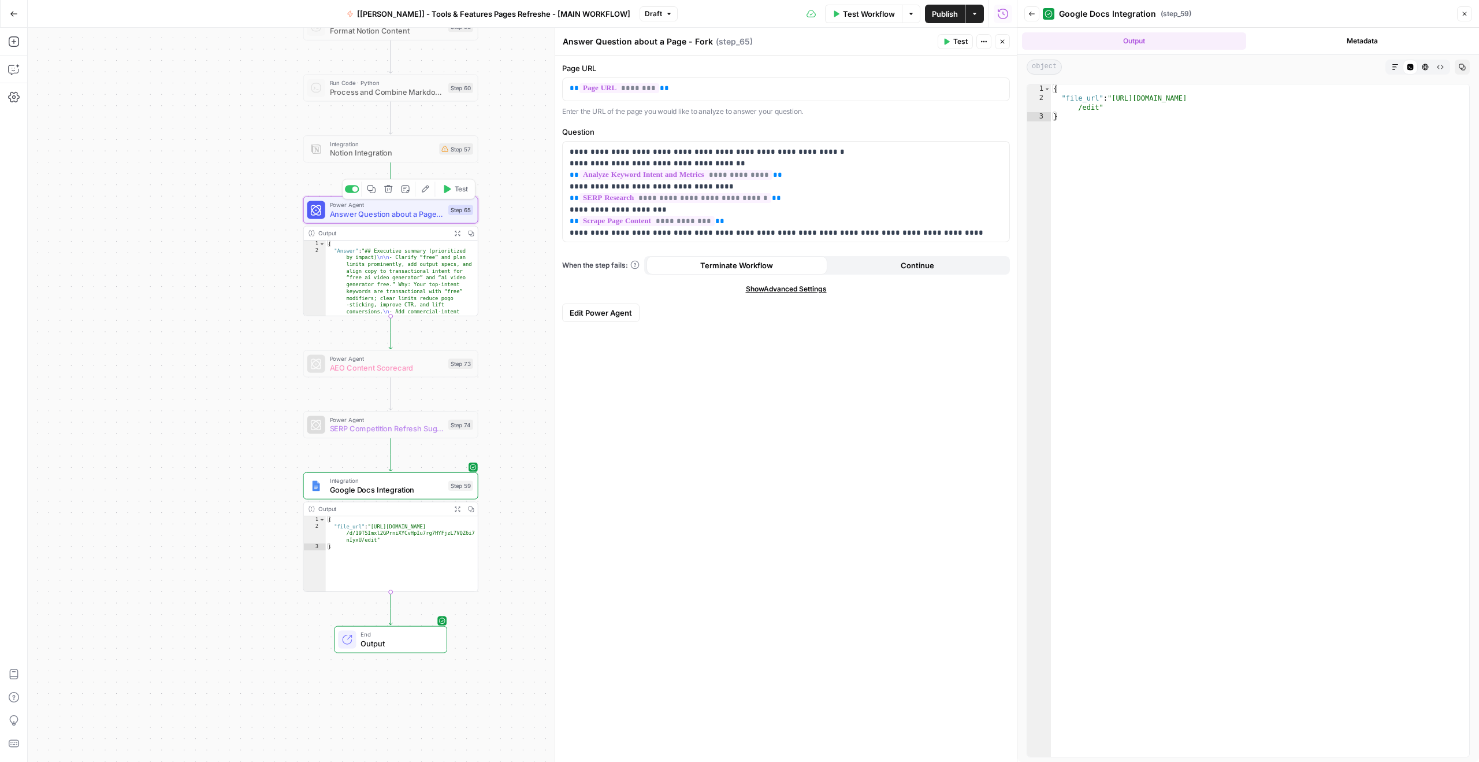
click at [459, 235] on icon "button" at bounding box center [457, 233] width 5 height 5
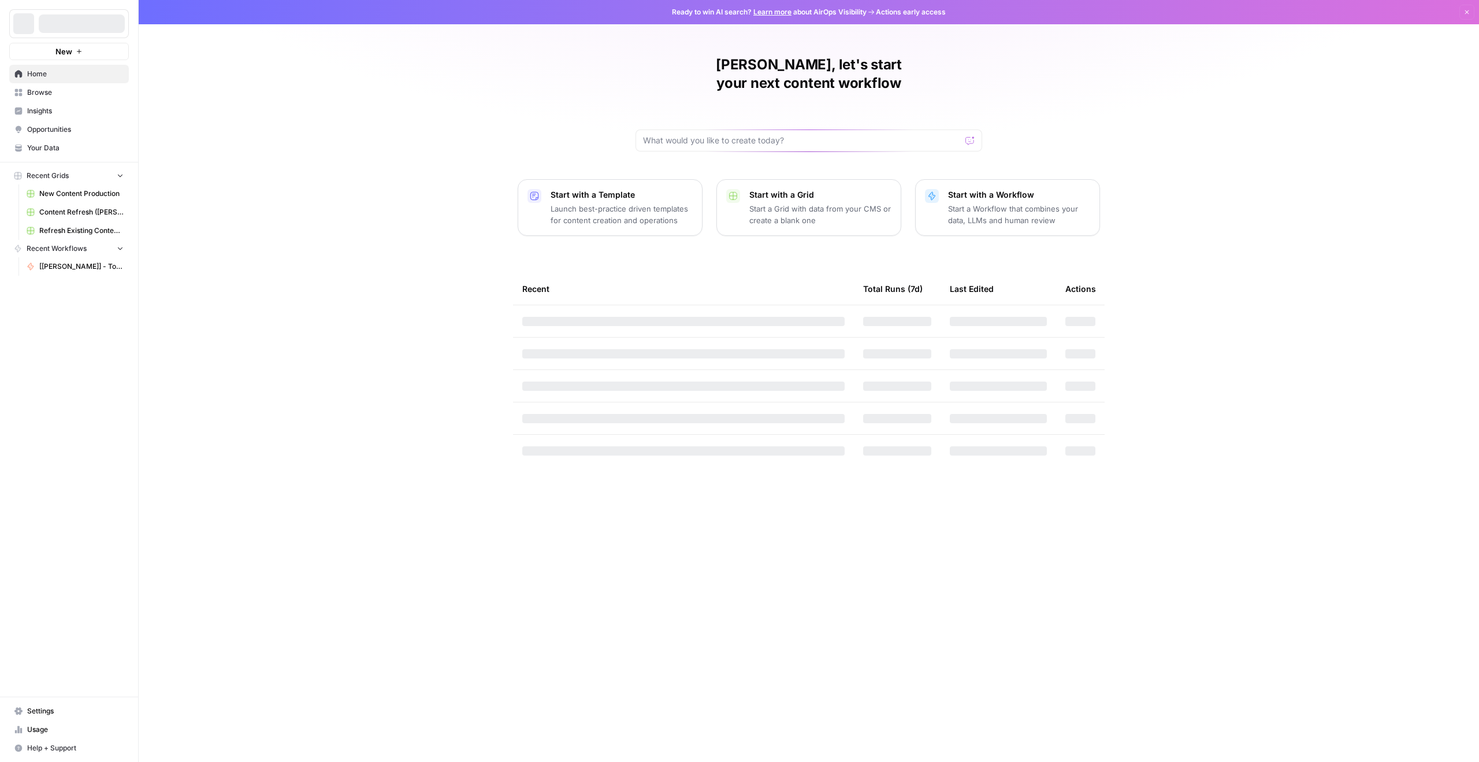
click at [62, 91] on span "Browse" at bounding box center [75, 92] width 96 height 10
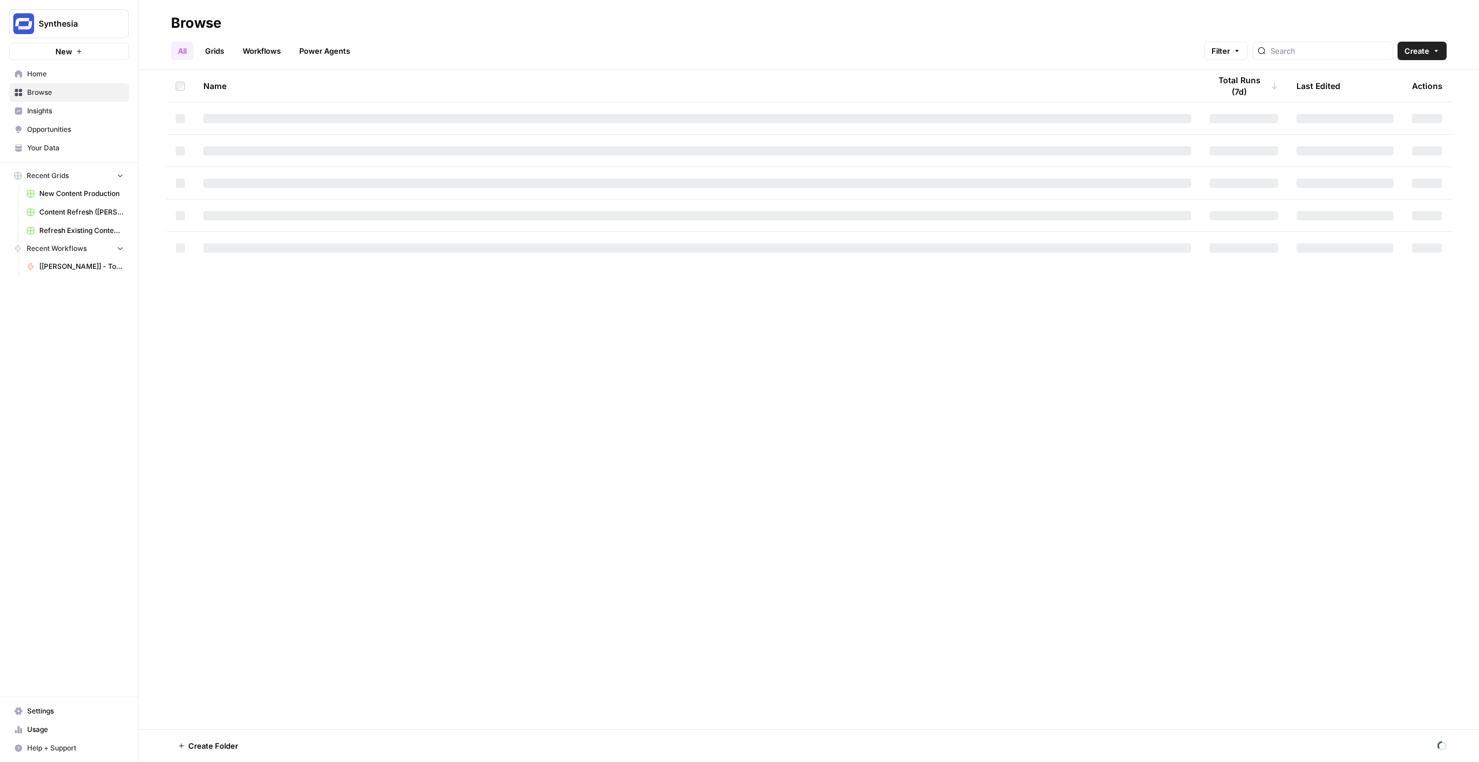
click at [330, 42] on link "Power Agents" at bounding box center [324, 51] width 65 height 18
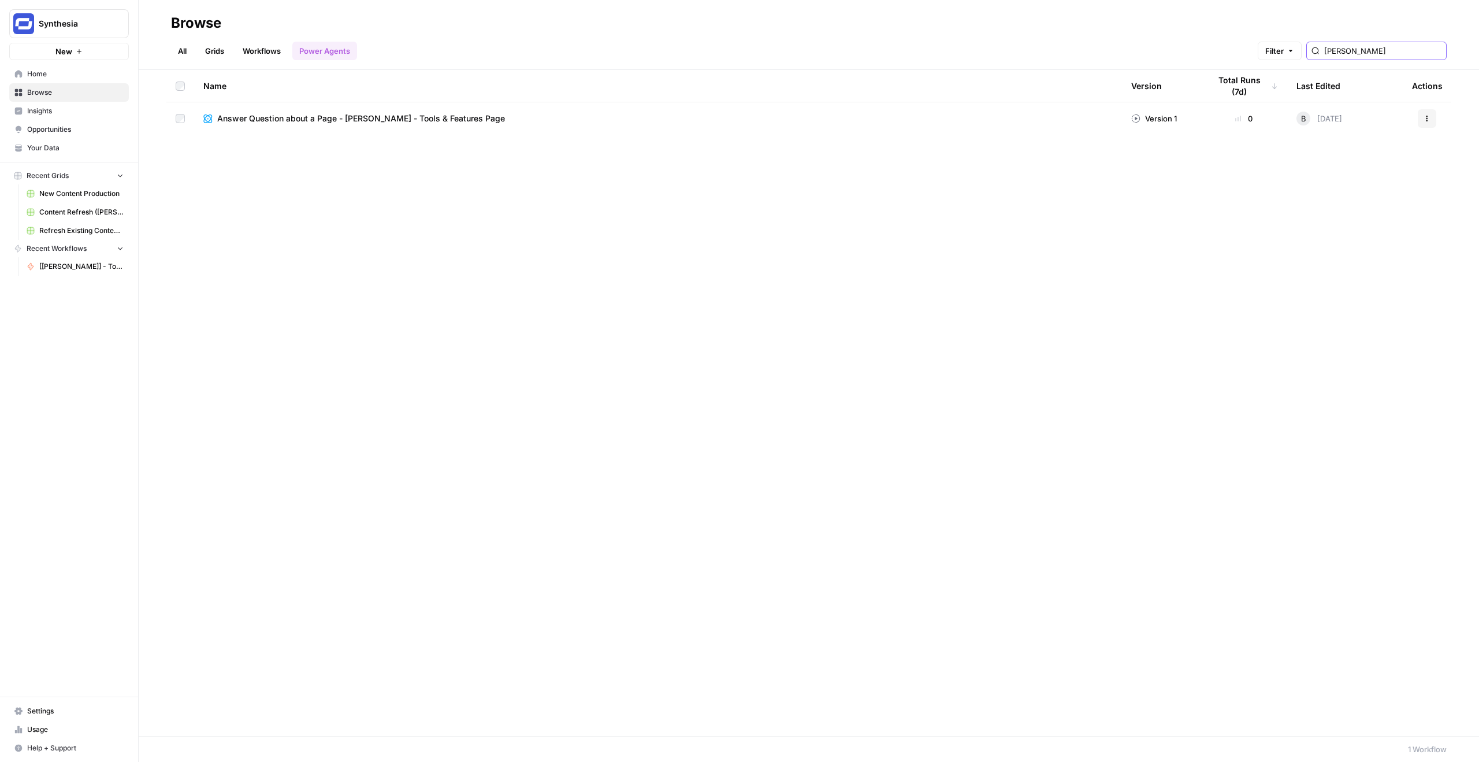
type input "borys"
click at [357, 117] on span "Answer Question about a Page - [PERSON_NAME] - Tools & Features Page" at bounding box center [361, 119] width 288 height 12
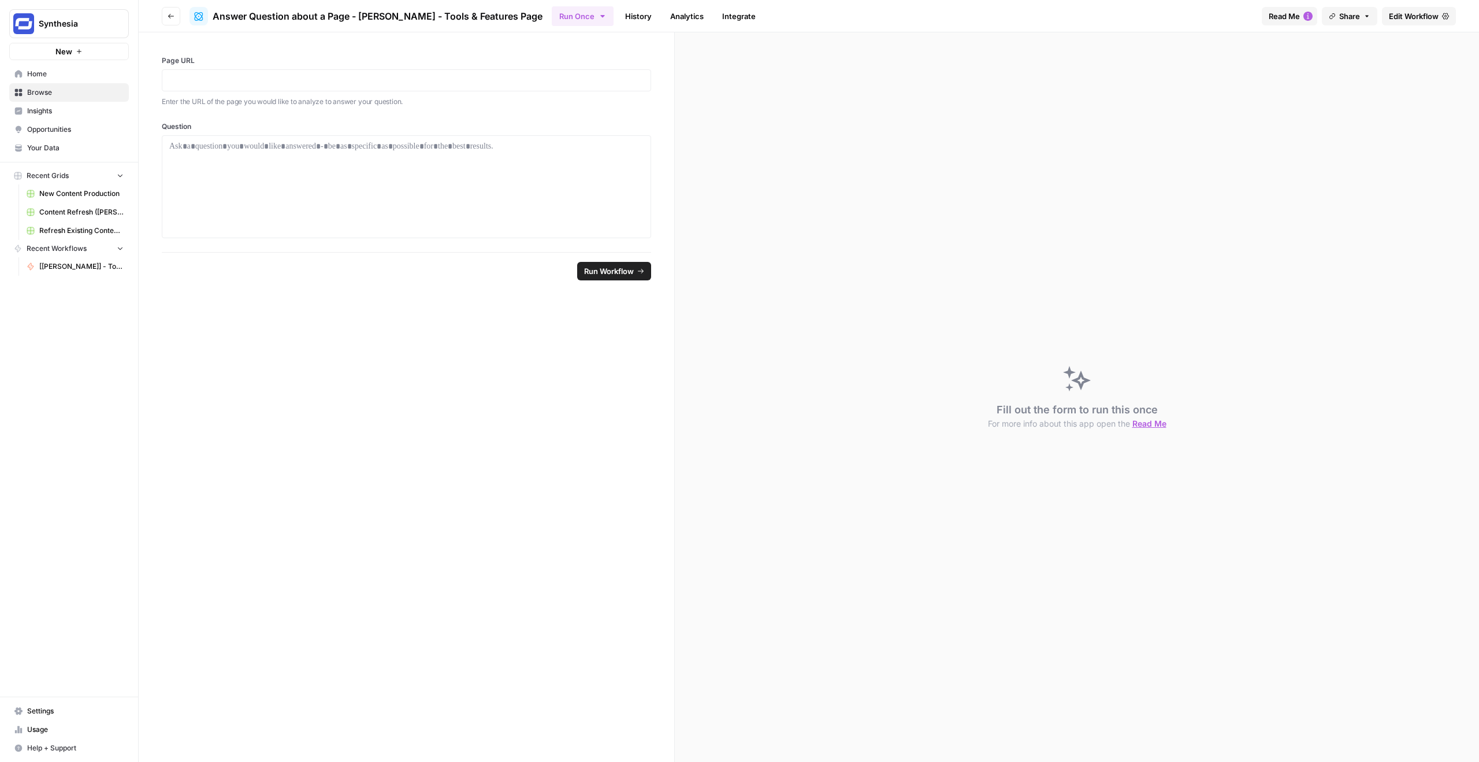
click at [1405, 15] on span "Edit Workflow" at bounding box center [1414, 16] width 50 height 12
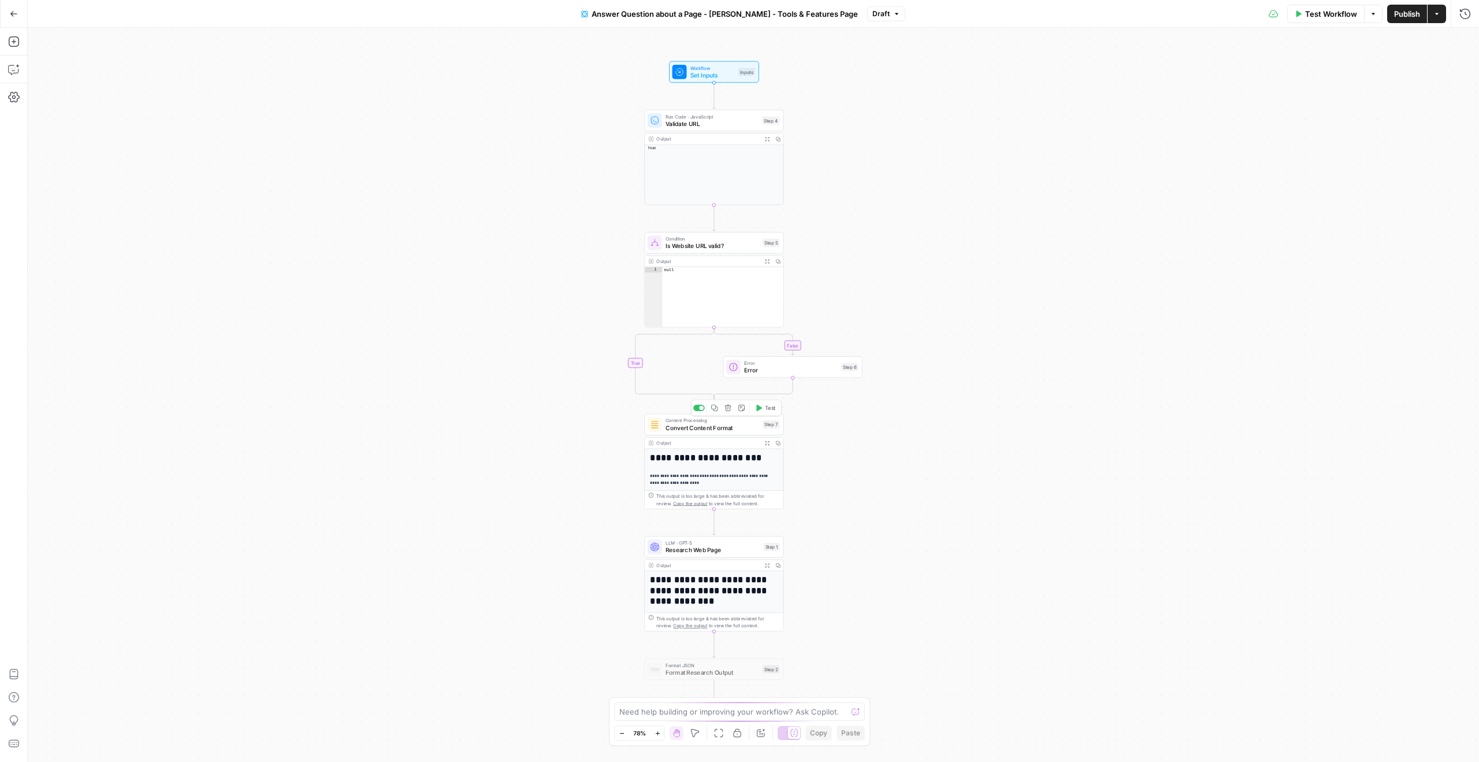
click at [709, 428] on span "Convert Content Format" at bounding box center [713, 427] width 94 height 9
click at [767, 440] on icon "button" at bounding box center [766, 442] width 5 height 5
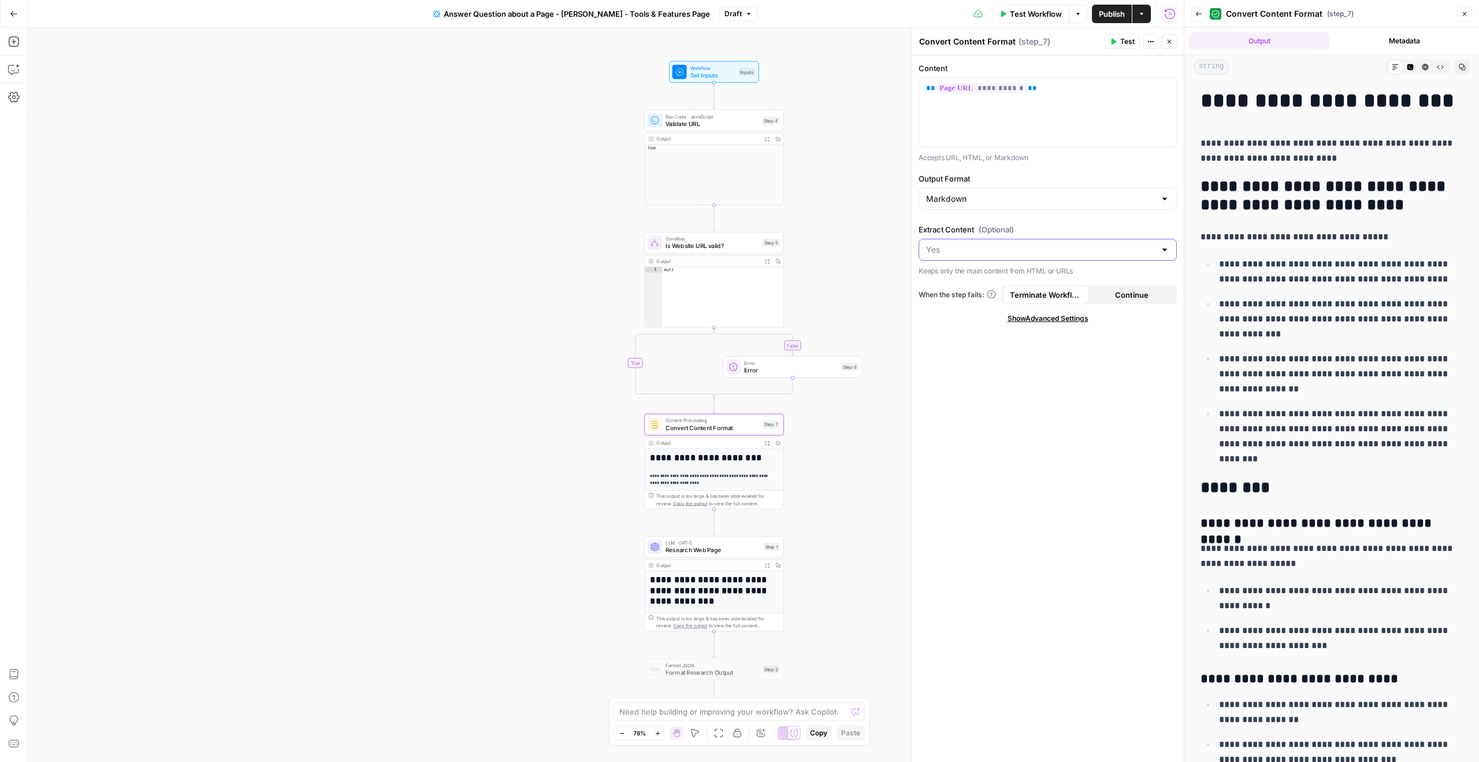
click at [1018, 253] on input "Extract Content (Optional)" at bounding box center [1040, 250] width 229 height 12
type input "Yes"
click at [938, 216] on div "**********" at bounding box center [1048, 408] width 272 height 706
click at [959, 203] on input "Output Format" at bounding box center [1040, 199] width 229 height 12
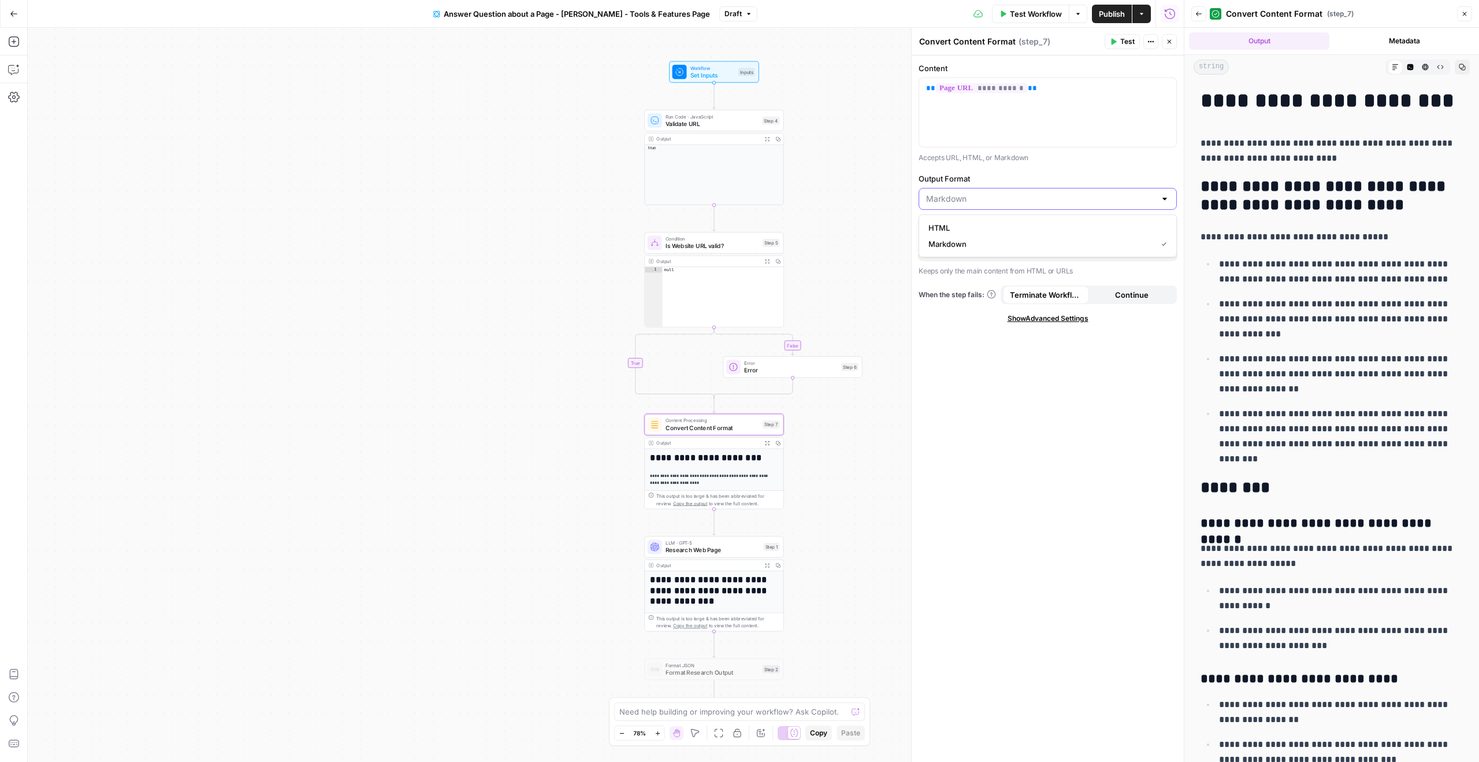
click at [960, 203] on input "Output Format" at bounding box center [1040, 199] width 229 height 12
type input "Markdown"
click at [1012, 168] on div "**********" at bounding box center [1048, 408] width 272 height 706
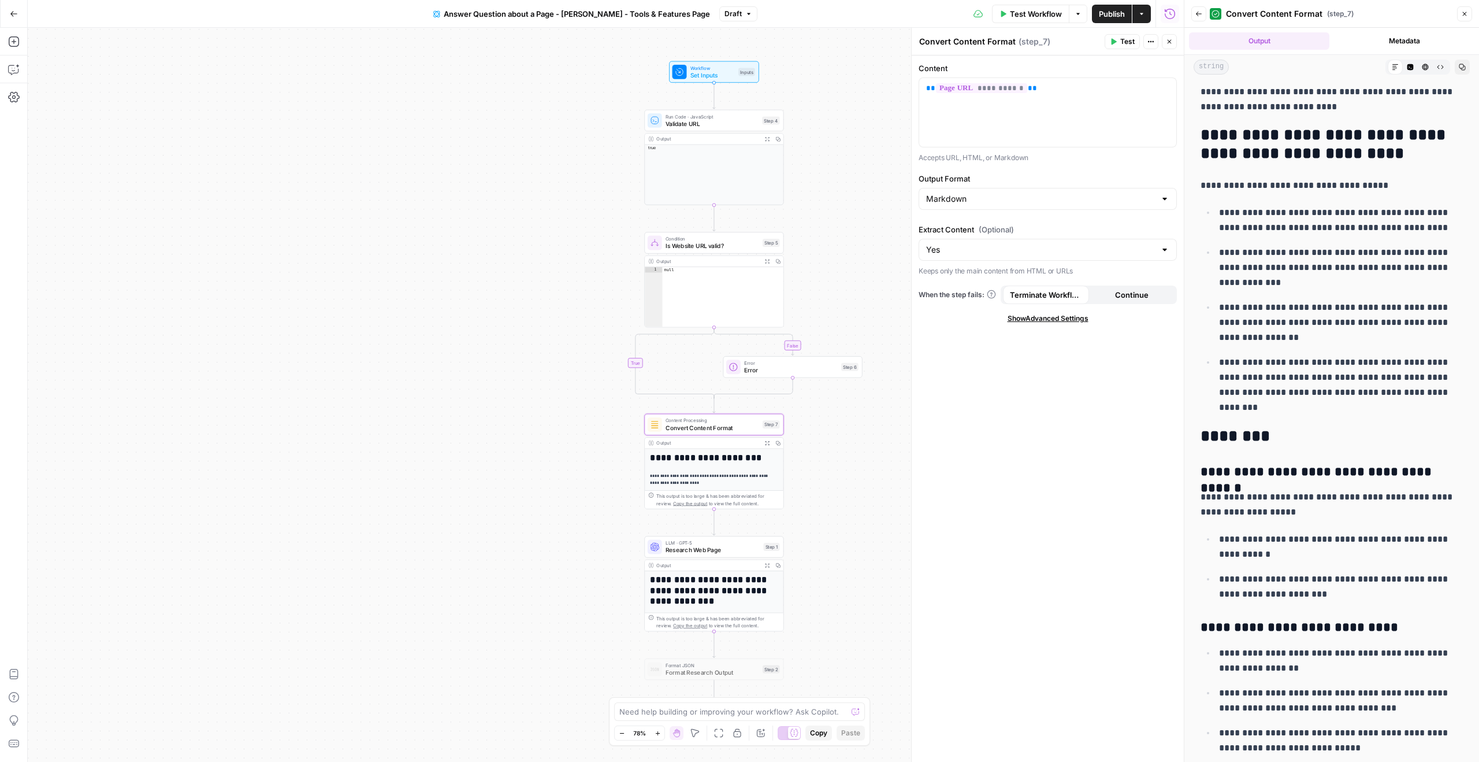
scroll to position [52, 0]
click at [726, 552] on span "Research Web Page" at bounding box center [713, 549] width 94 height 9
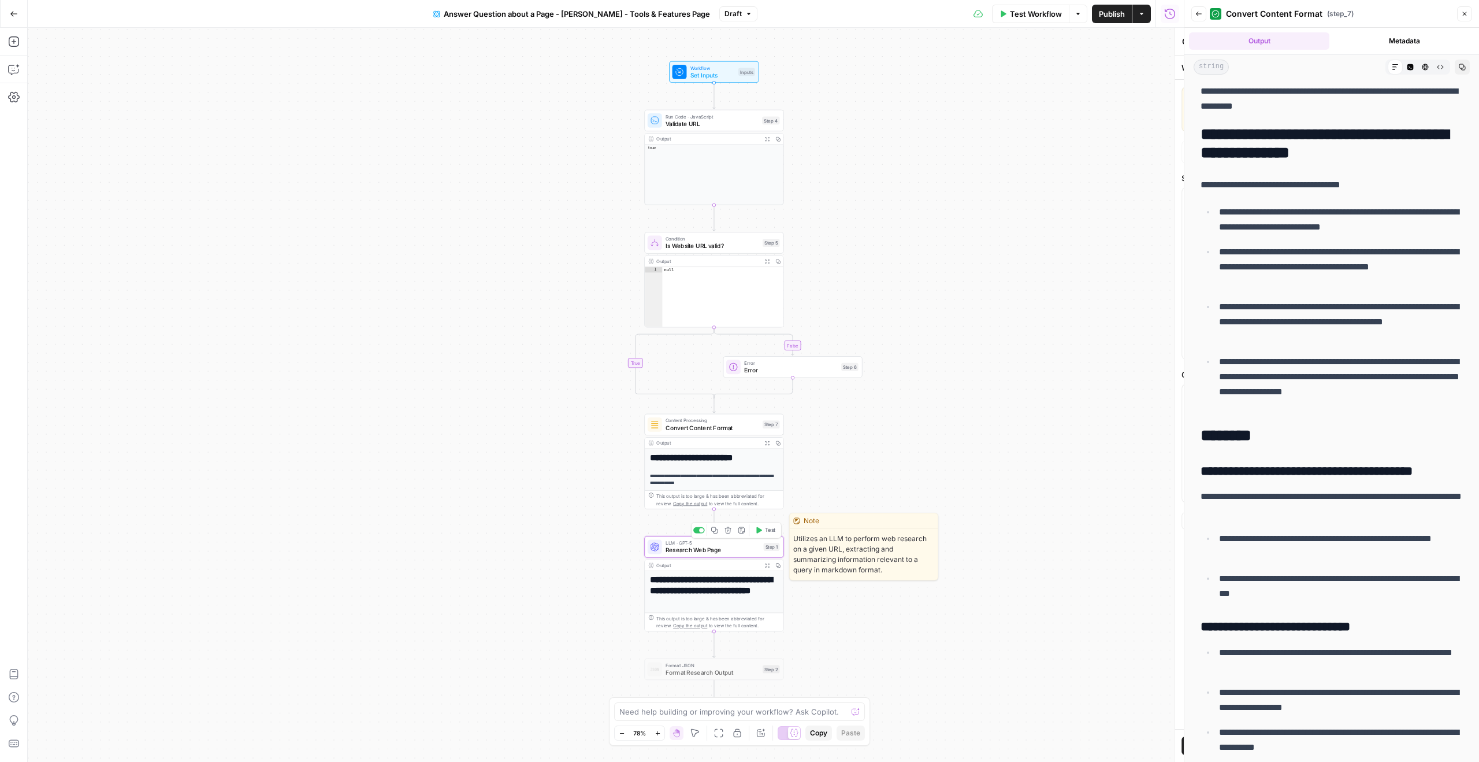
type textarea "Research Web Page"
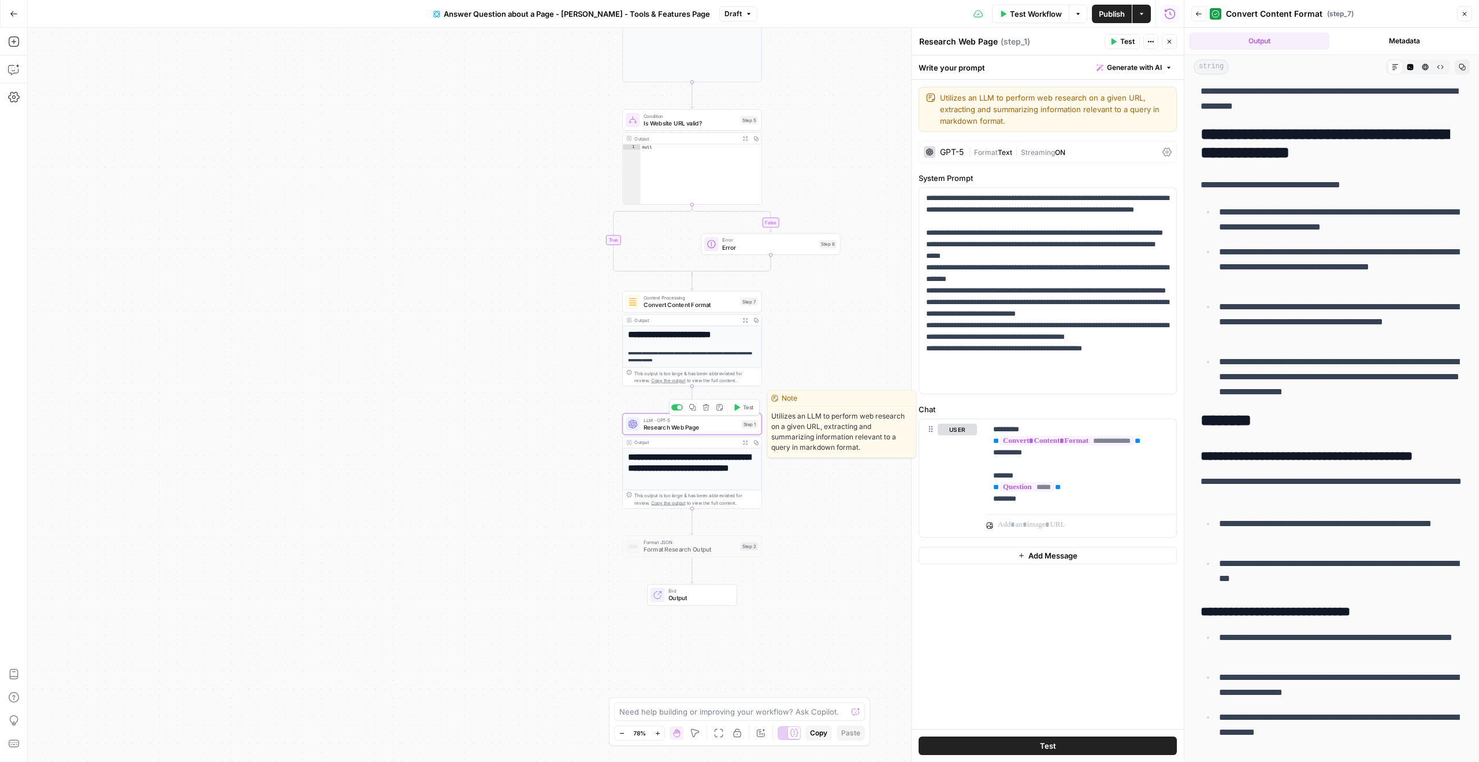
click at [685, 425] on span "Research Web Page" at bounding box center [691, 426] width 94 height 9
click at [716, 429] on span "Research Web Page" at bounding box center [691, 426] width 94 height 9
click at [991, 346] on p "**********" at bounding box center [1047, 290] width 243 height 196
type input "output"
click at [679, 425] on span "Research Web Page" at bounding box center [691, 426] width 94 height 9
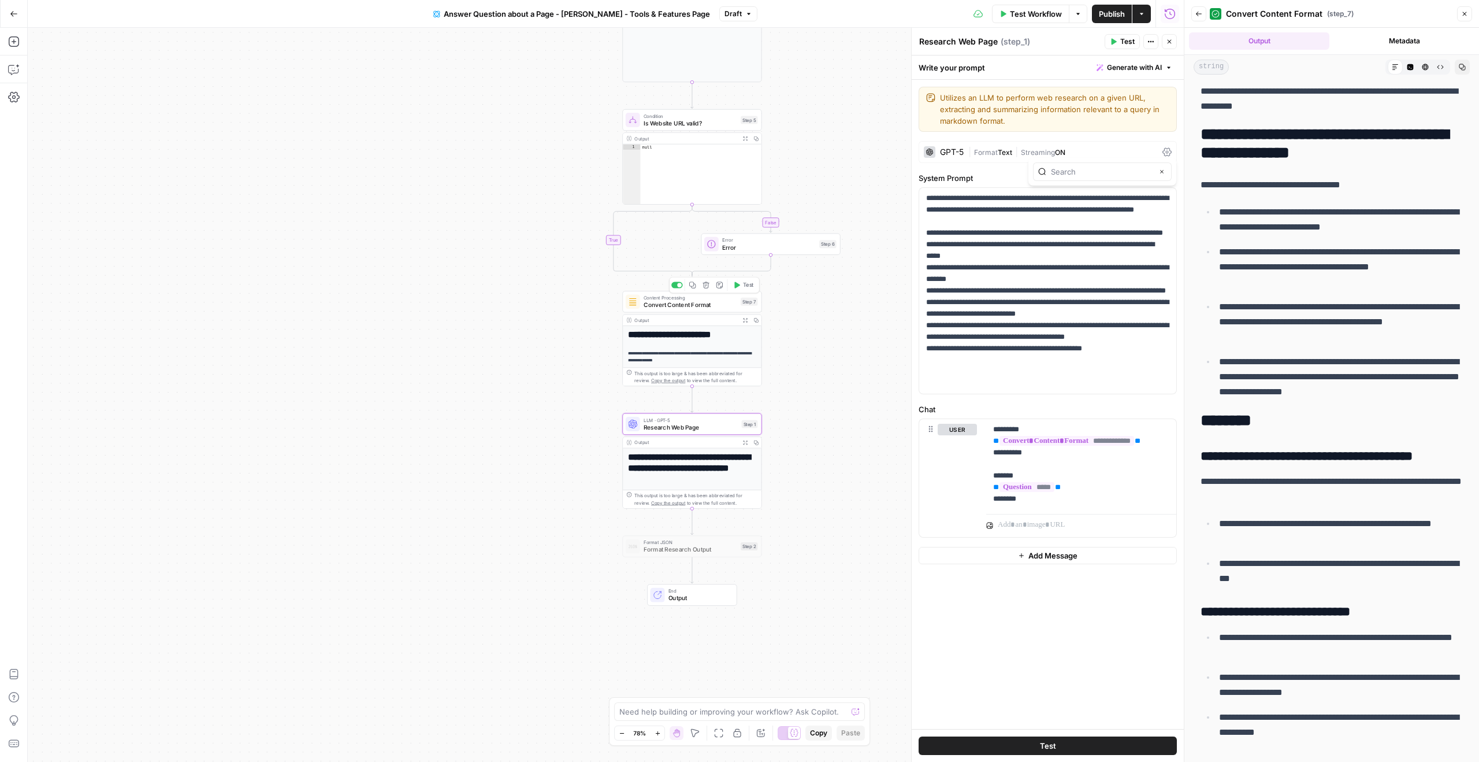
click at [693, 303] on span "Convert Content Format" at bounding box center [691, 304] width 94 height 9
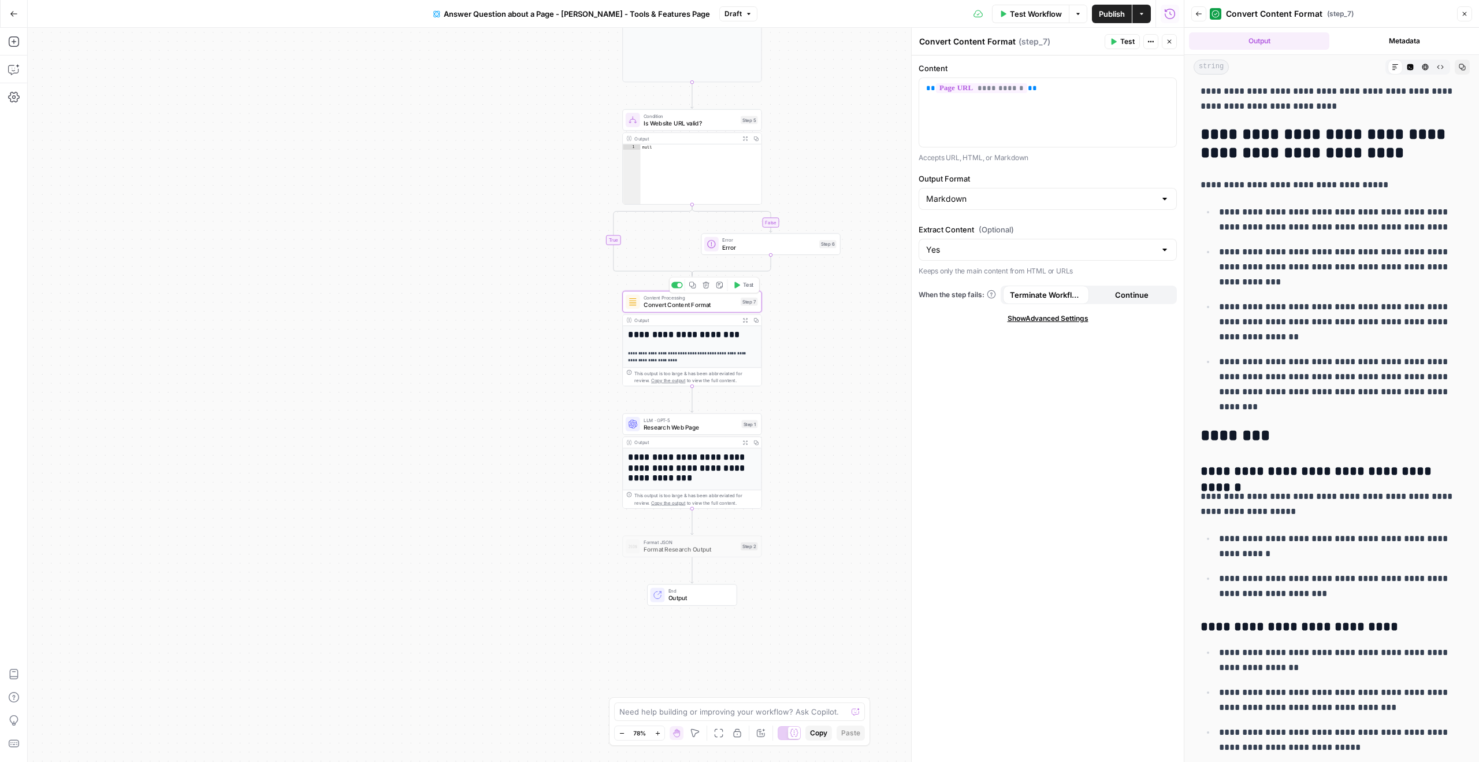
click at [744, 317] on icon "button" at bounding box center [744, 319] width 5 height 5
click at [697, 552] on span "Format Research Output" at bounding box center [691, 549] width 94 height 9
click at [681, 550] on span "Format Research Output" at bounding box center [691, 549] width 94 height 9
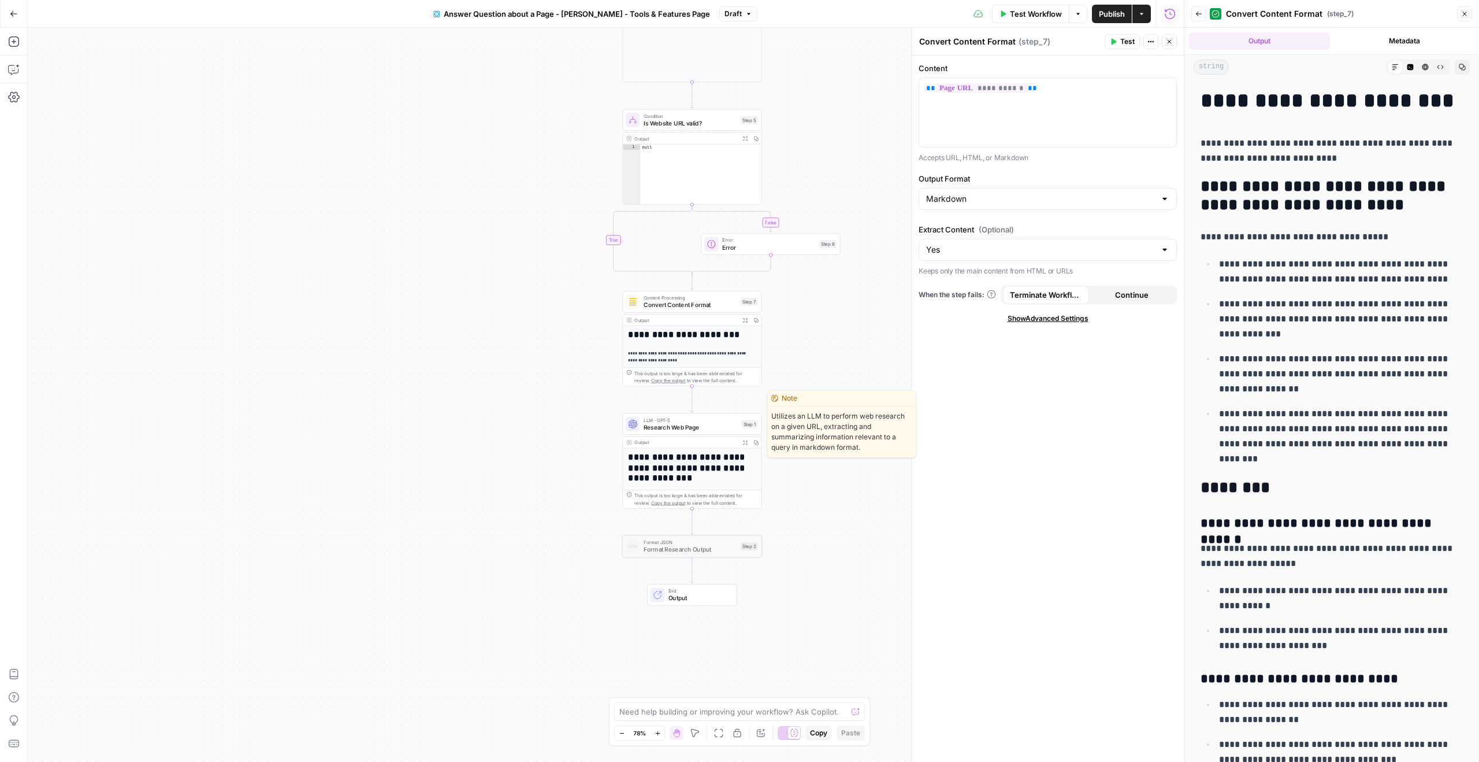
click at [696, 427] on span "Research Web Page" at bounding box center [691, 426] width 94 height 9
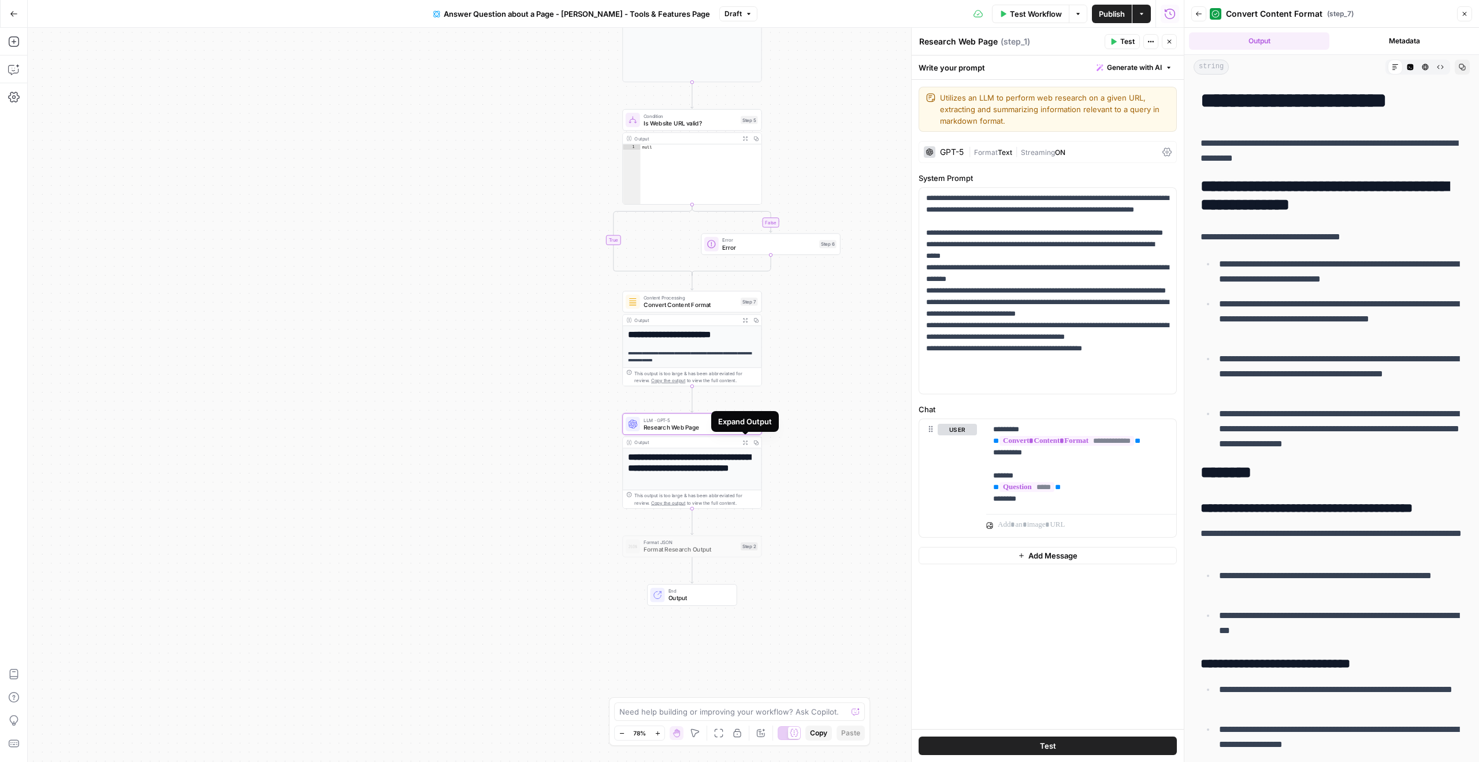
click at [746, 441] on icon "button" at bounding box center [744, 442] width 5 height 5
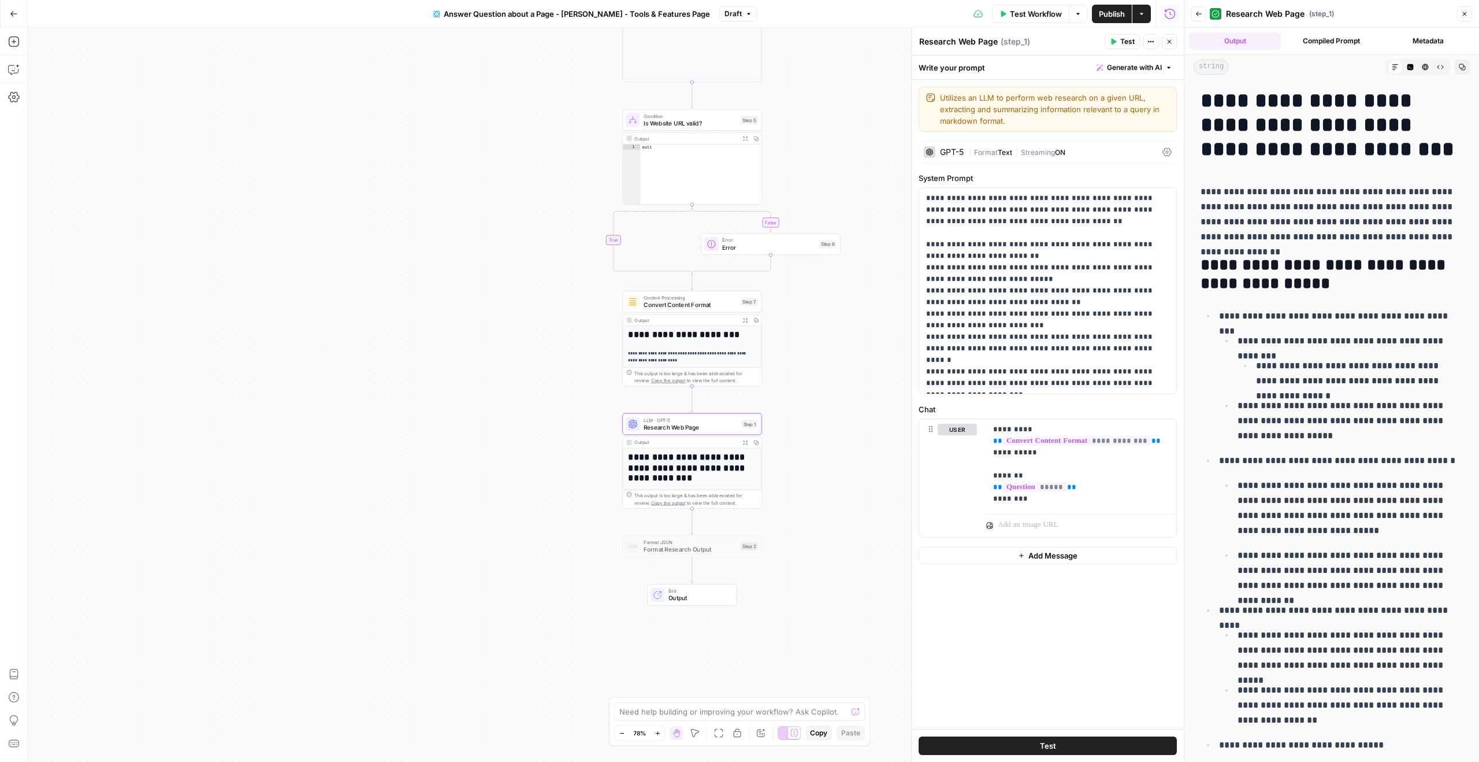
click at [1250, 34] on button "Output" at bounding box center [1235, 40] width 92 height 17
click at [1323, 43] on button "Compiled Prompt" at bounding box center [1332, 40] width 92 height 17
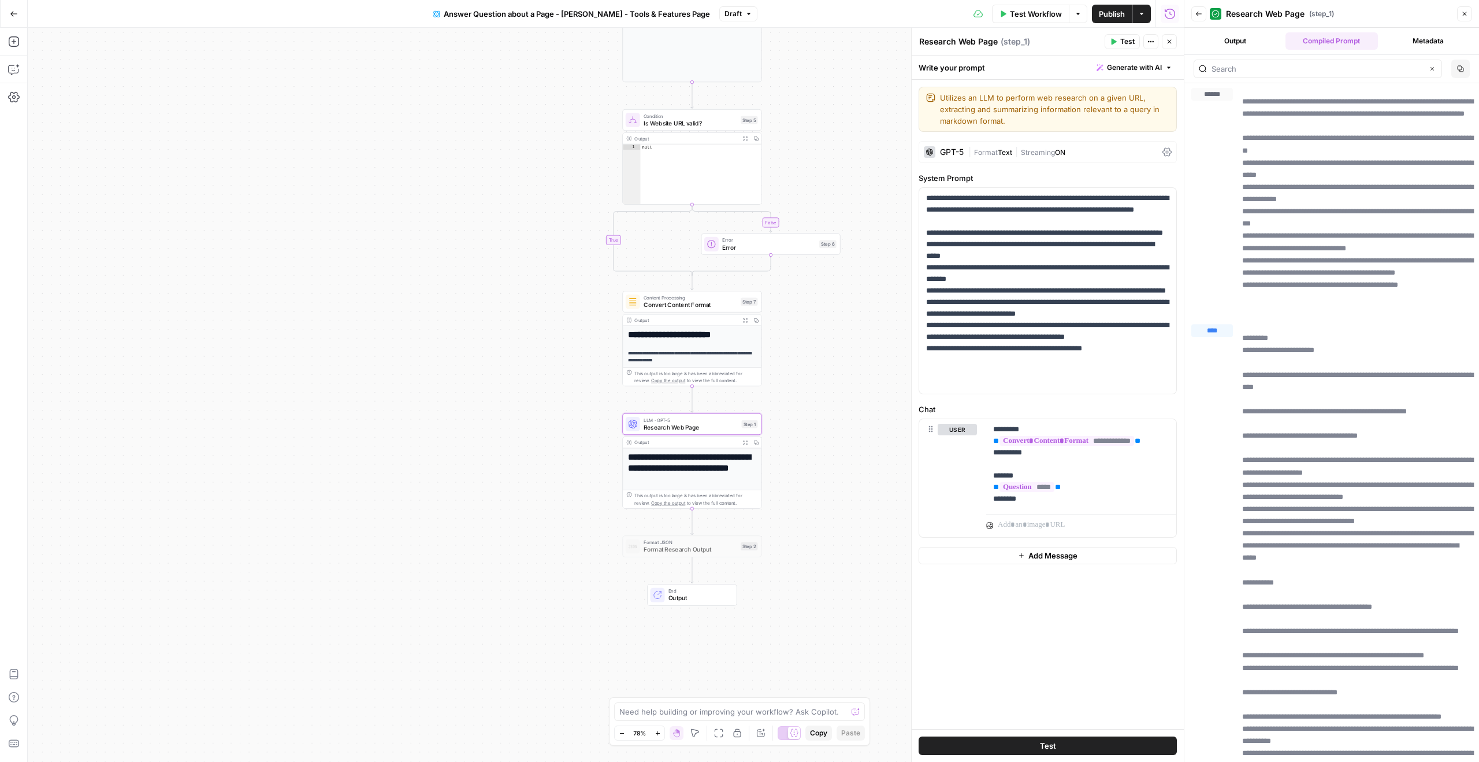
click at [1251, 44] on button "Output" at bounding box center [1235, 40] width 92 height 17
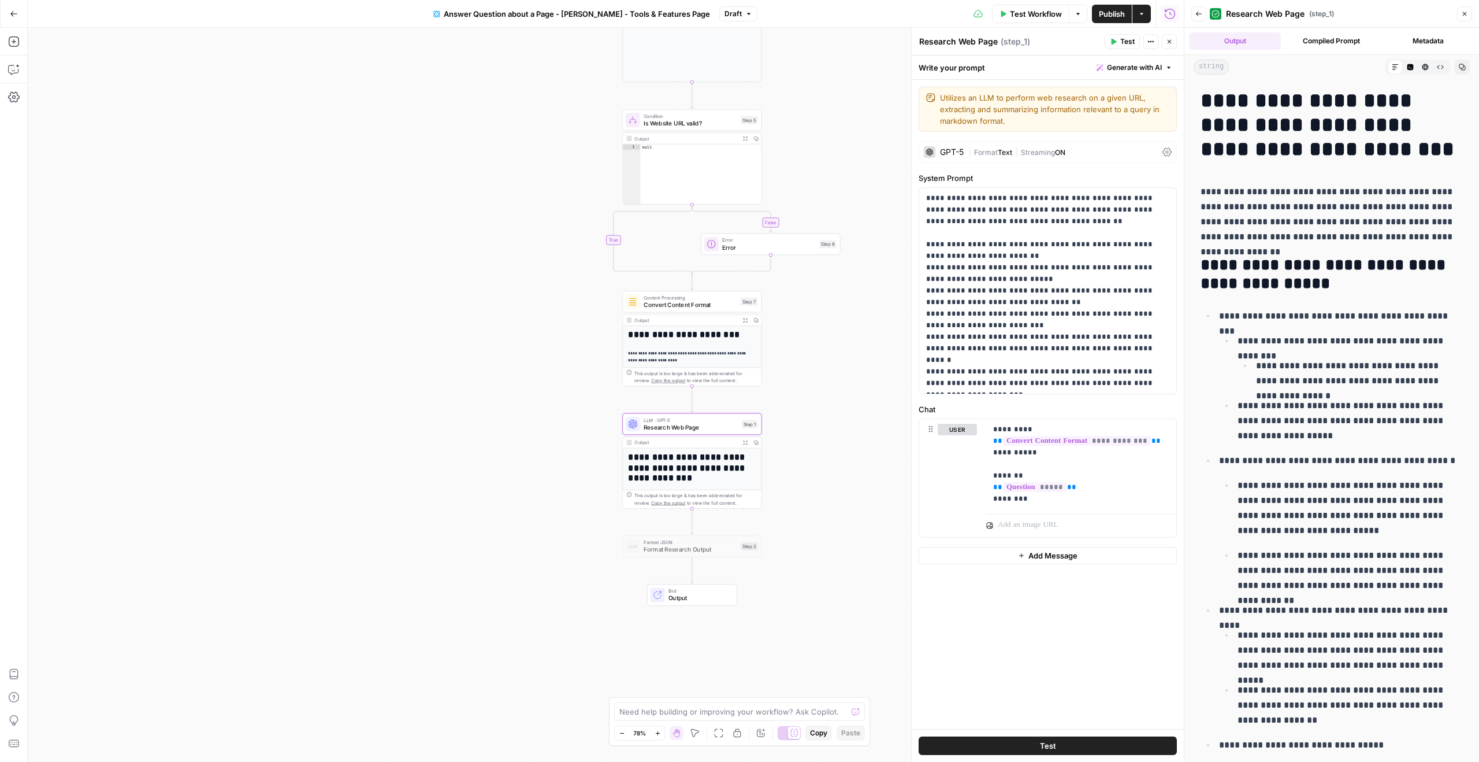
click at [1415, 63] on button "Code Editor" at bounding box center [1410, 67] width 15 height 15
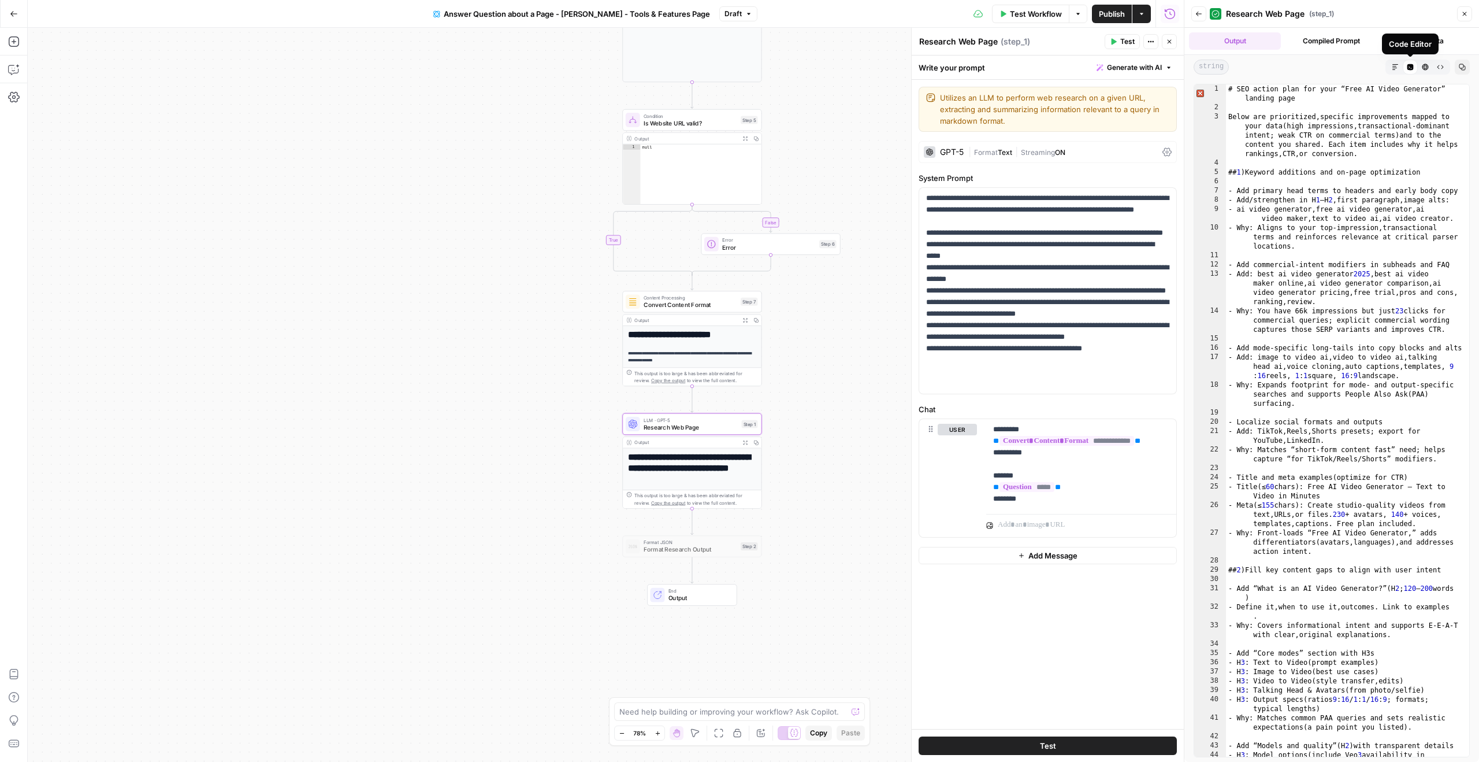
click at [1423, 68] on icon "button" at bounding box center [1425, 67] width 7 height 7
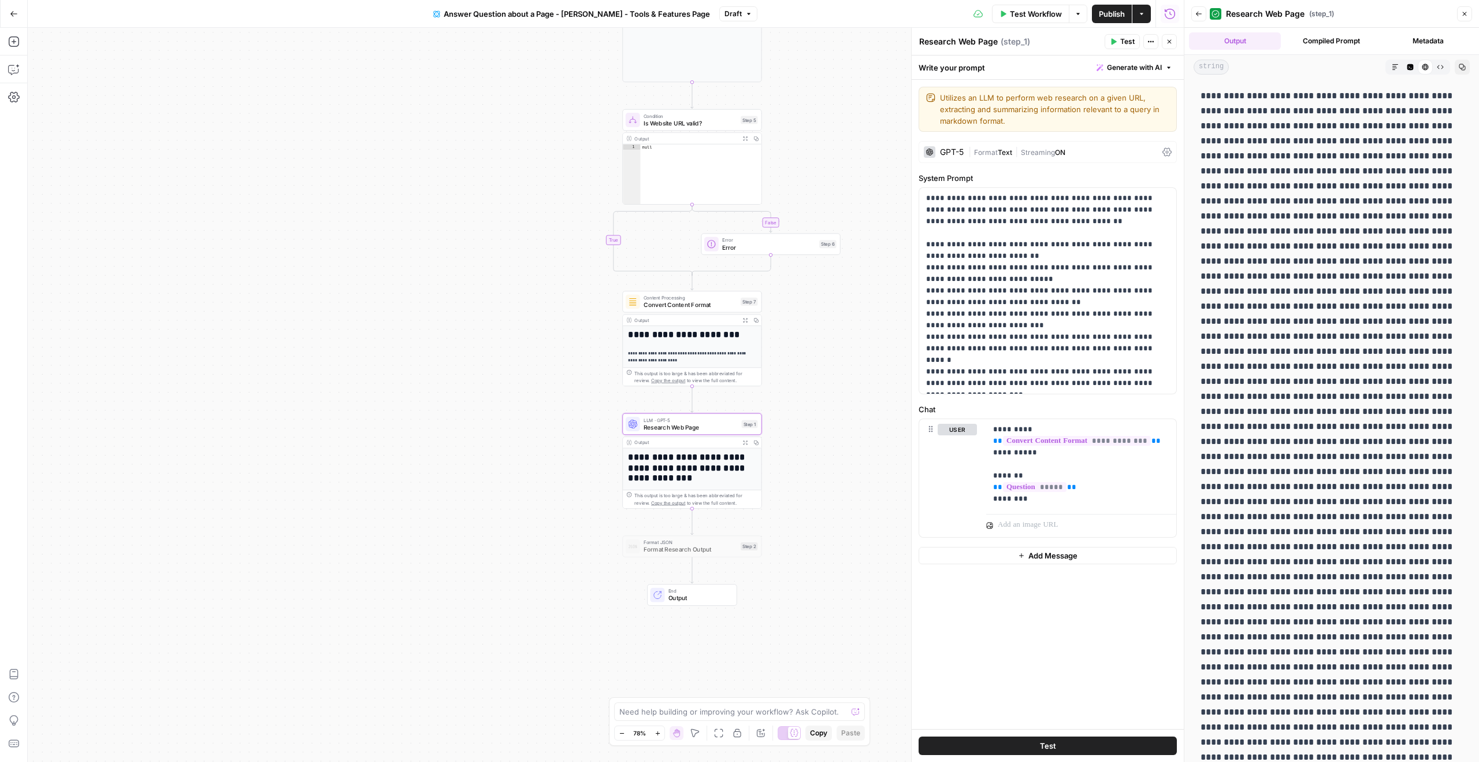
click at [1399, 66] on button "Markdown" at bounding box center [1395, 67] width 15 height 15
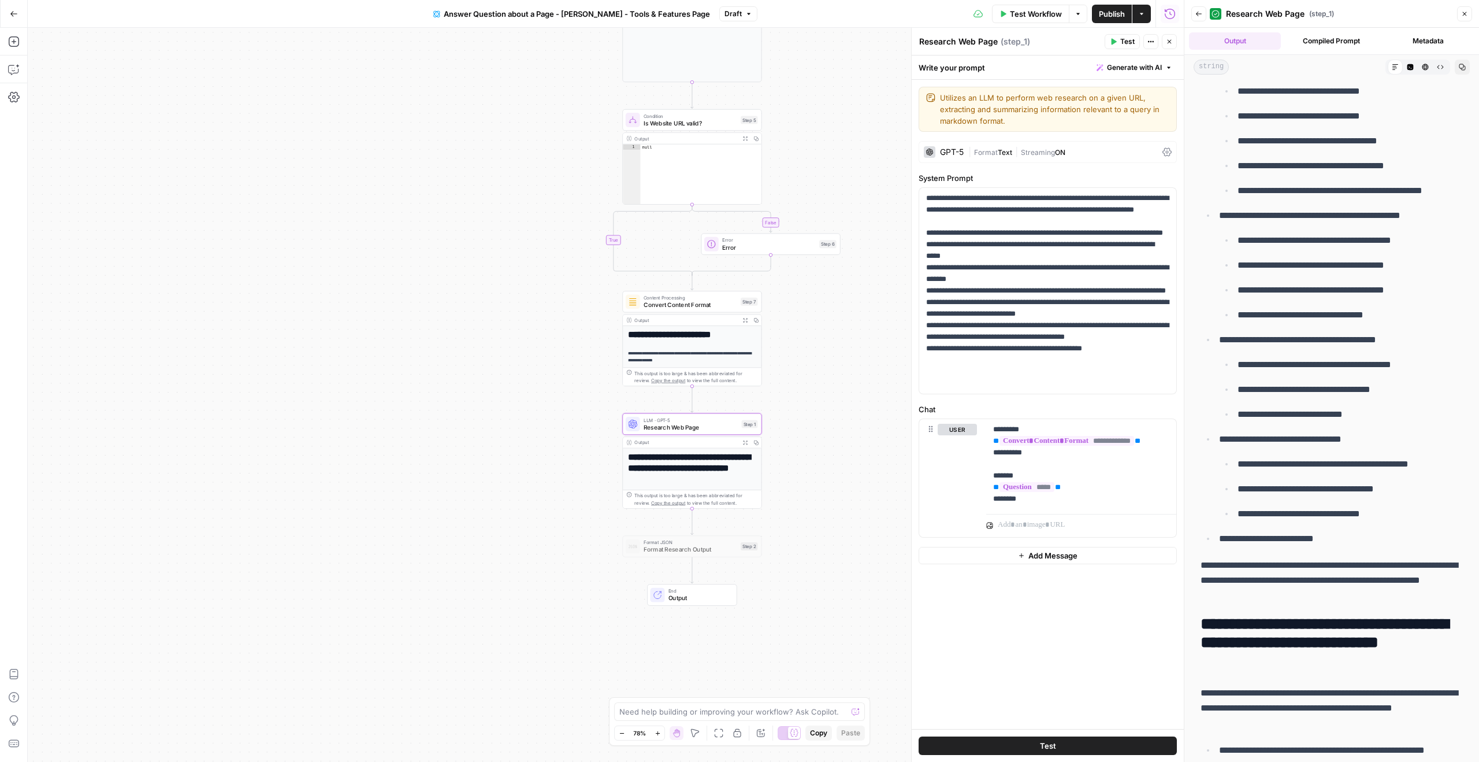
scroll to position [2954, 0]
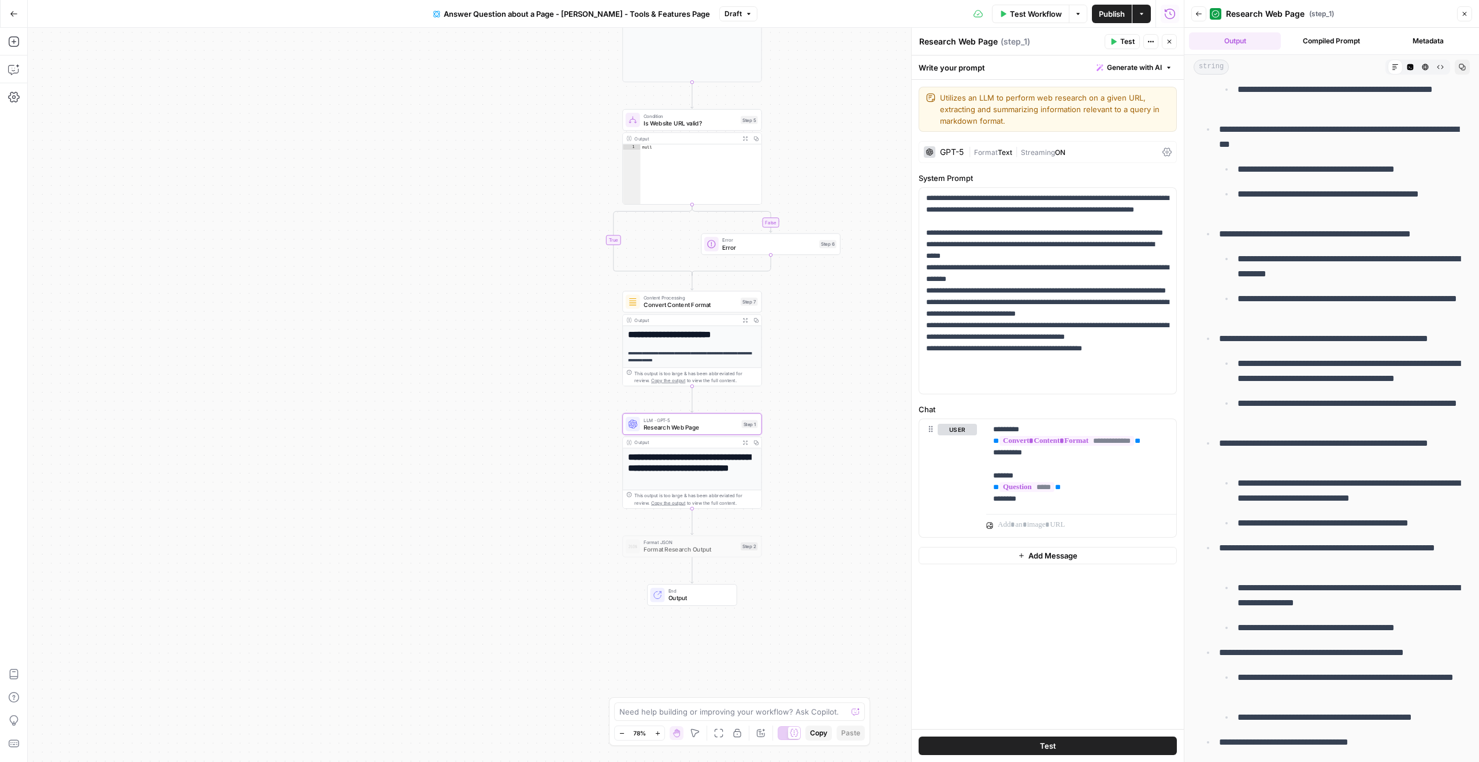
click at [1465, 64] on icon "button" at bounding box center [1462, 67] width 7 height 7
click at [667, 548] on span "Format Research Output" at bounding box center [691, 549] width 94 height 9
click at [705, 533] on icon "button" at bounding box center [706, 529] width 6 height 6
click at [705, 148] on span "Delete Step" at bounding box center [708, 148] width 45 height 12
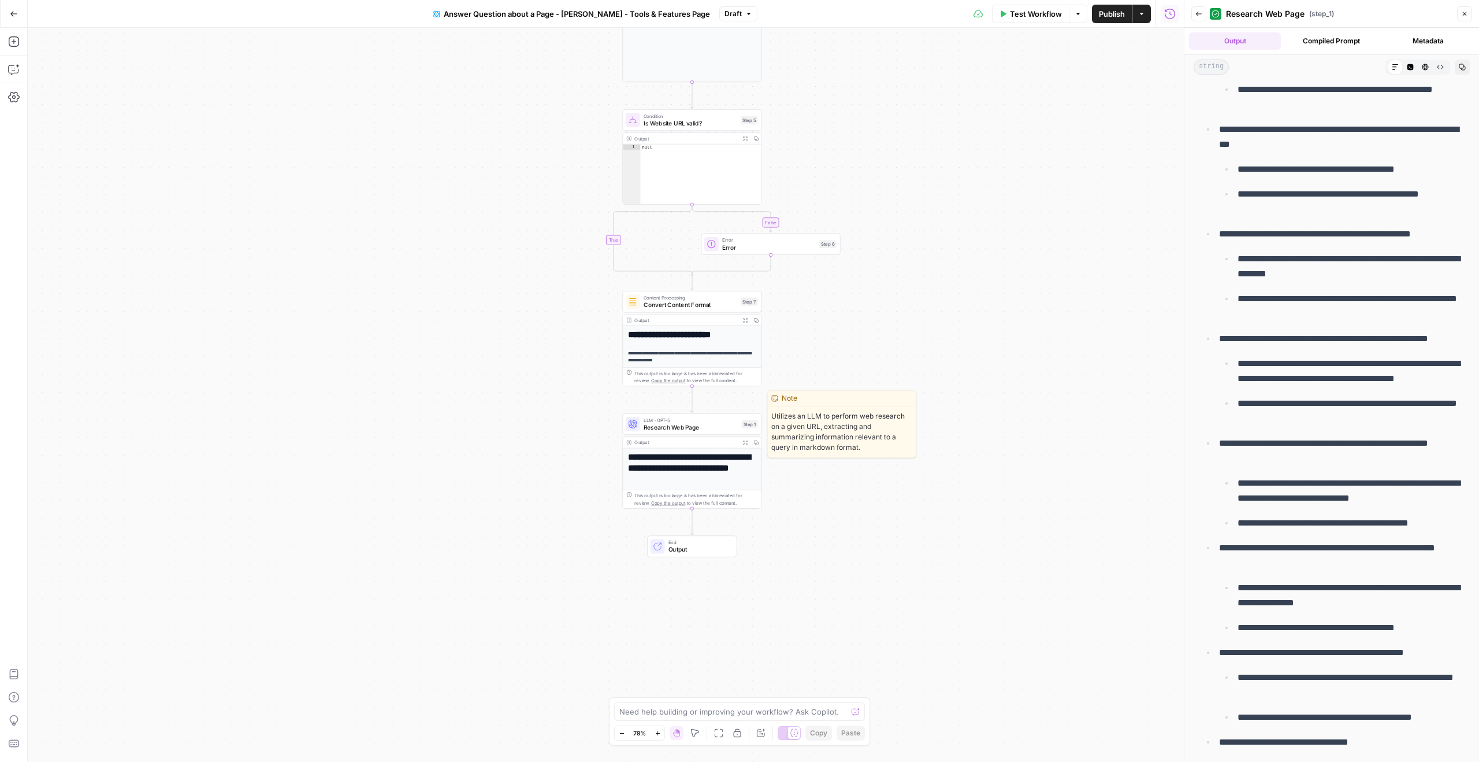
click at [700, 422] on span "Research Web Page" at bounding box center [691, 426] width 94 height 9
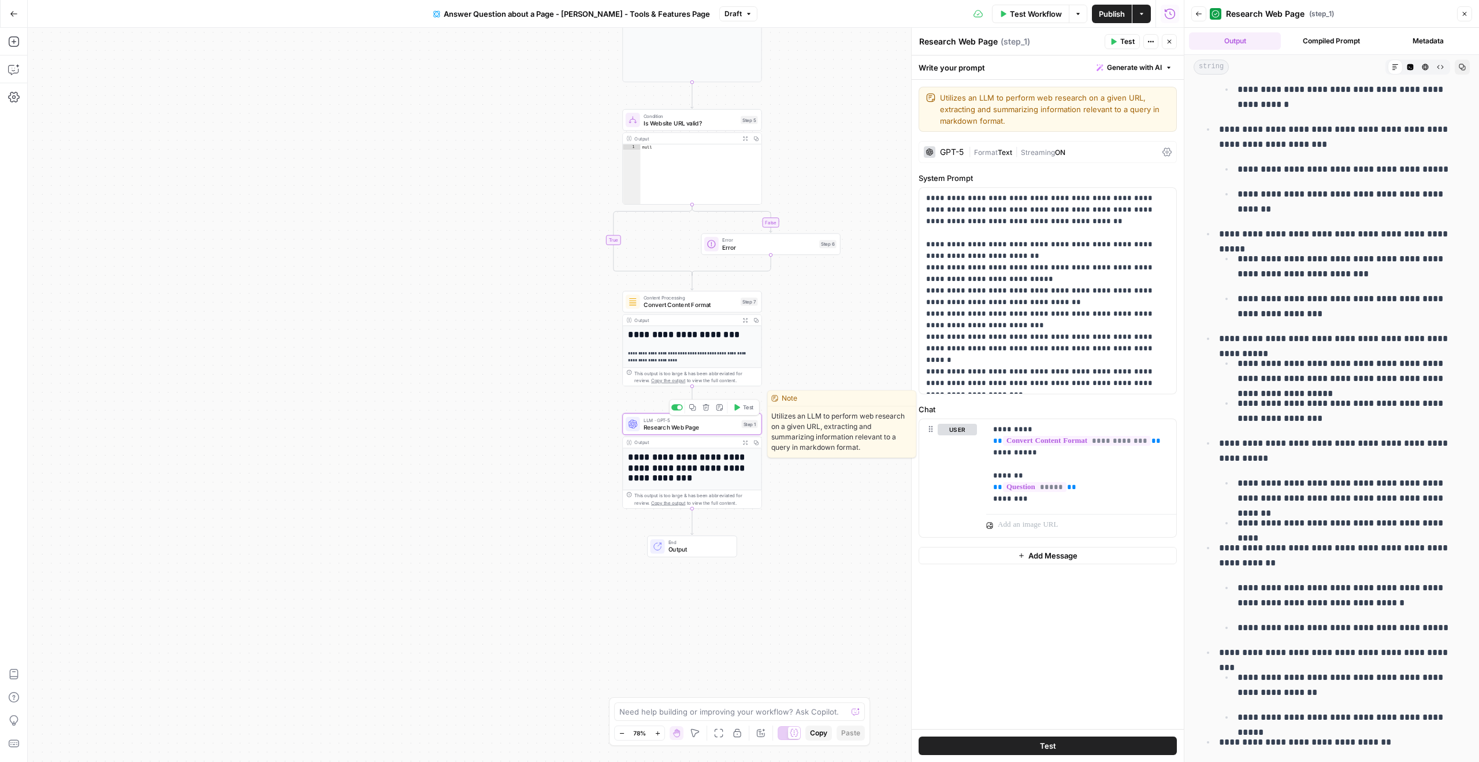
click at [737, 407] on icon "button" at bounding box center [737, 407] width 6 height 6
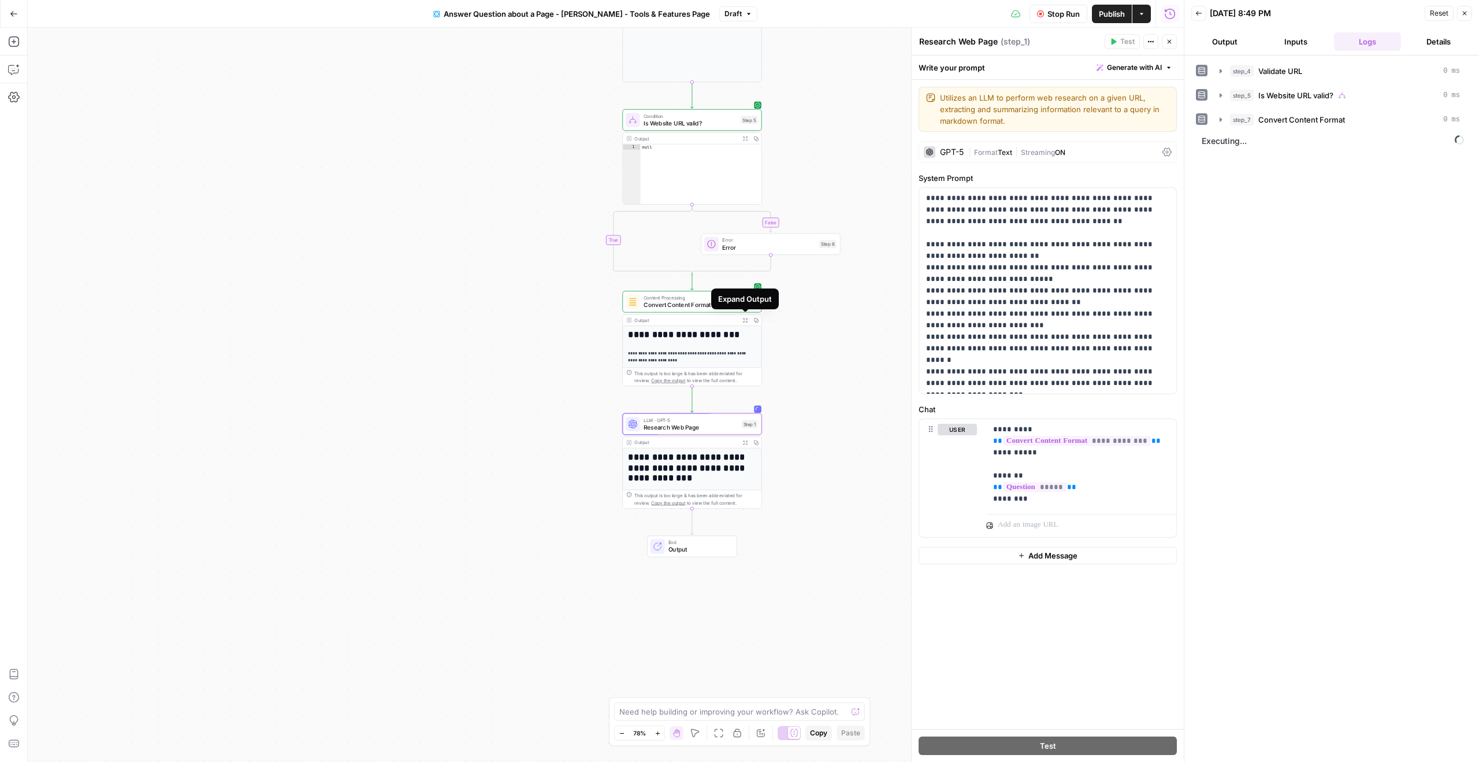
click at [747, 320] on span "Expand Output" at bounding box center [747, 320] width 1 height 1
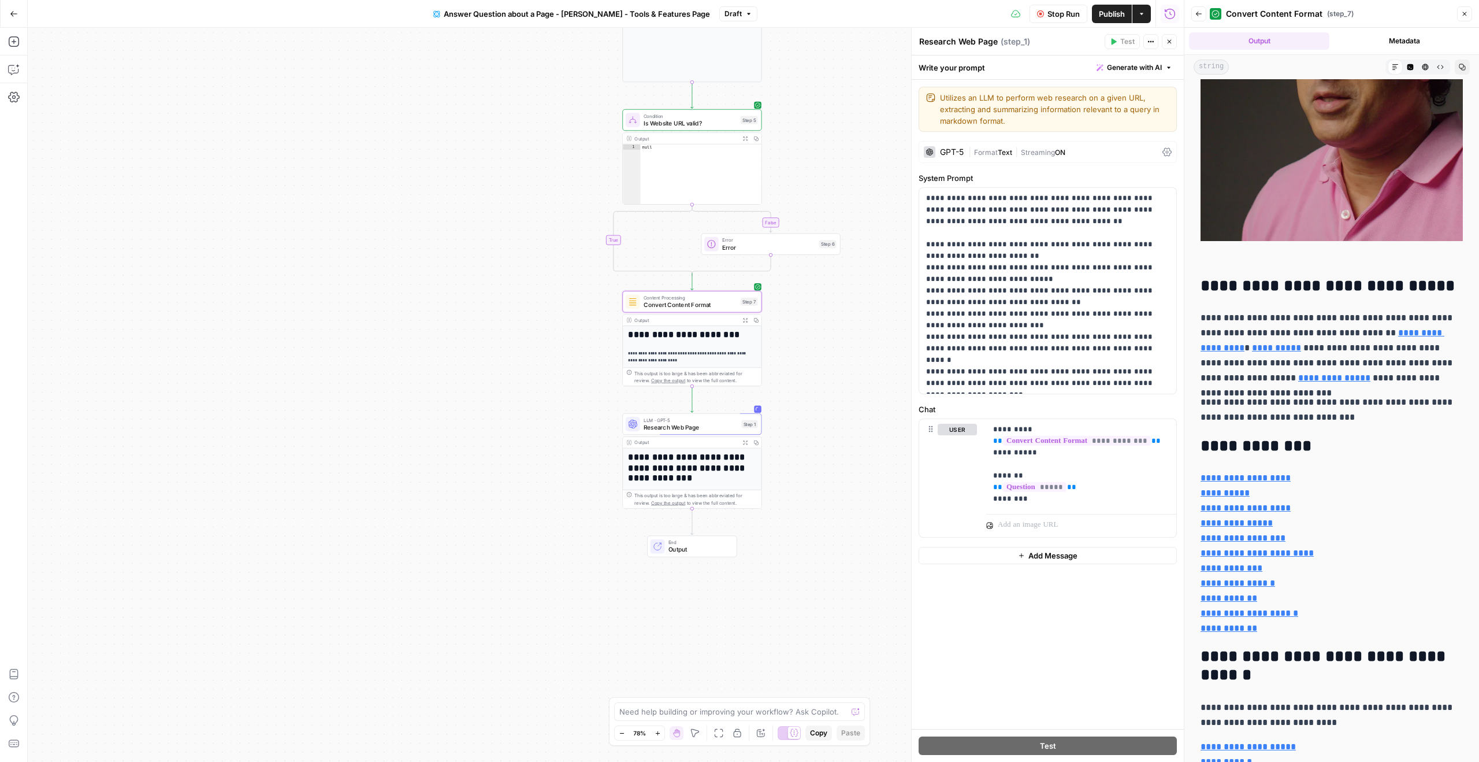
scroll to position [2274, 0]
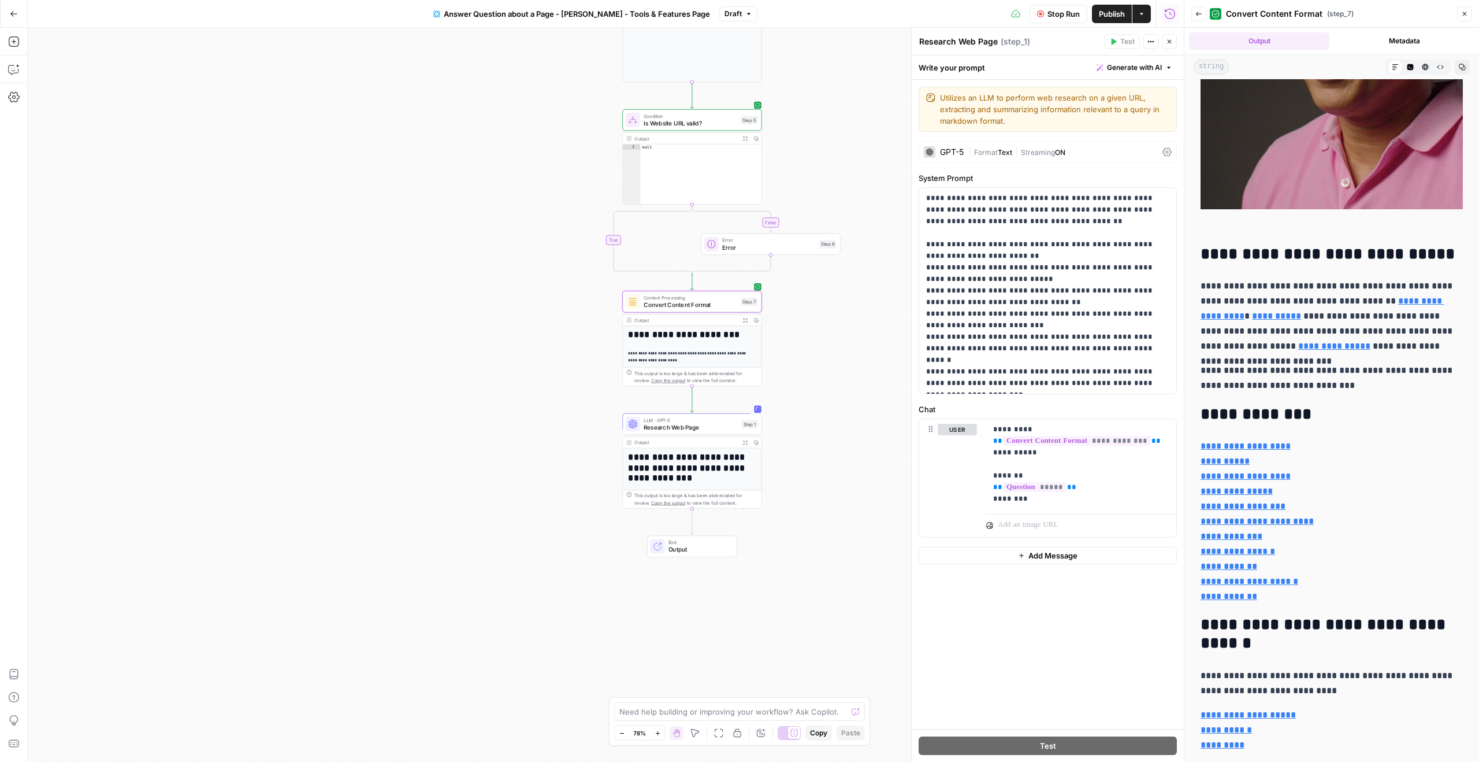
click at [1272, 39] on button "Output" at bounding box center [1259, 40] width 140 height 17
click at [722, 429] on span "Research Web Page" at bounding box center [691, 426] width 94 height 9
click at [744, 441] on icon "button" at bounding box center [745, 442] width 4 height 4
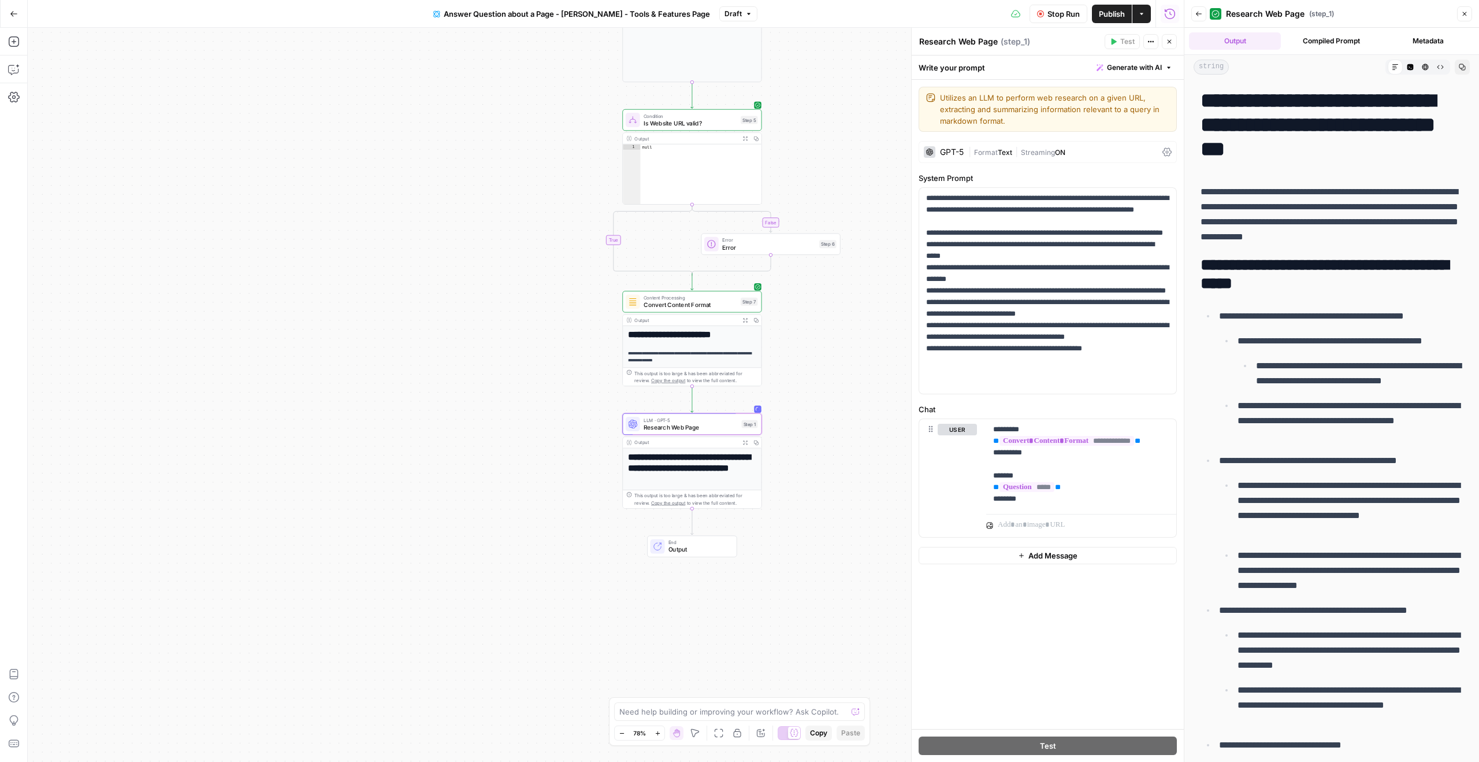
click at [695, 428] on span "Research Web Page" at bounding box center [691, 426] width 94 height 9
click at [1167, 152] on icon at bounding box center [1167, 151] width 9 height 9
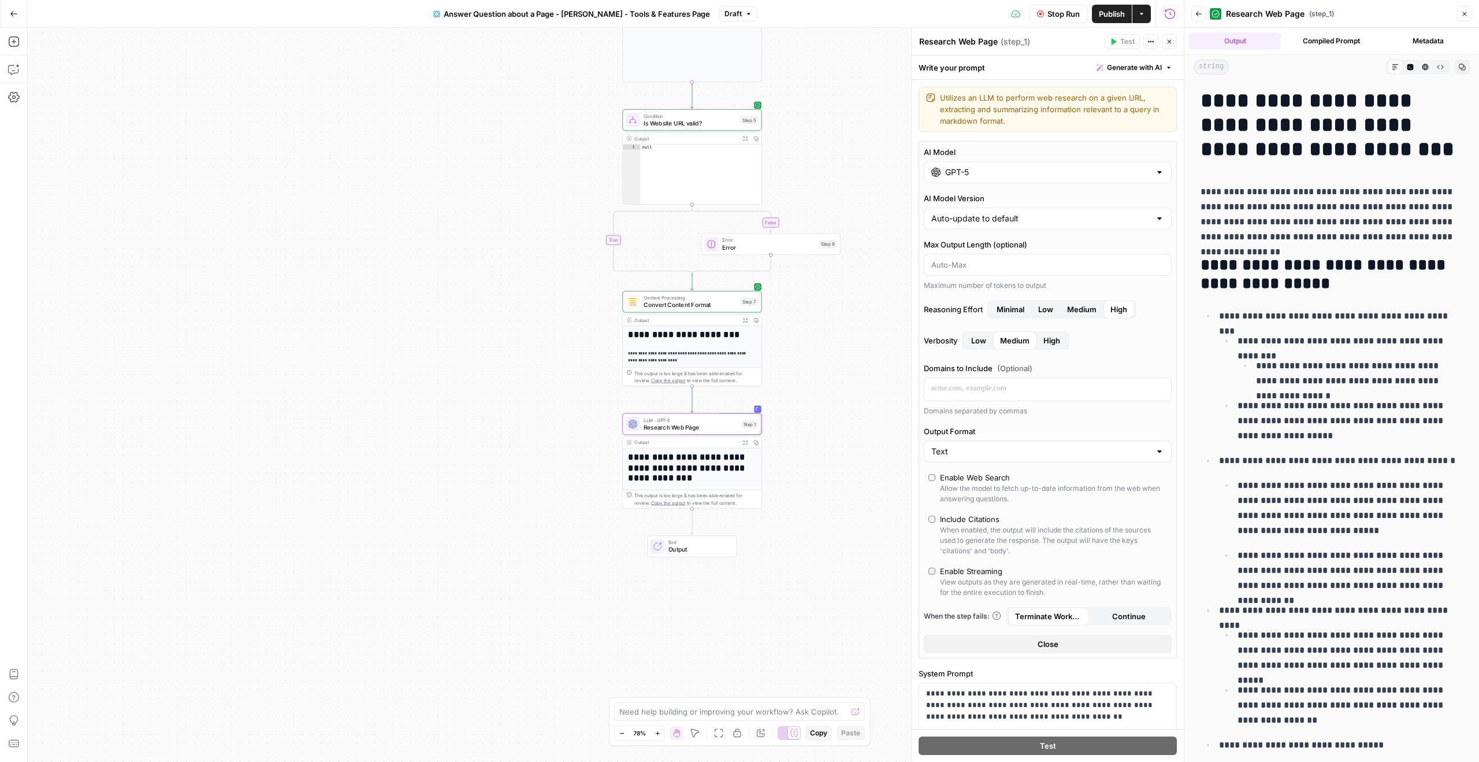
click at [1114, 179] on div "GPT-5" at bounding box center [1048, 172] width 248 height 22
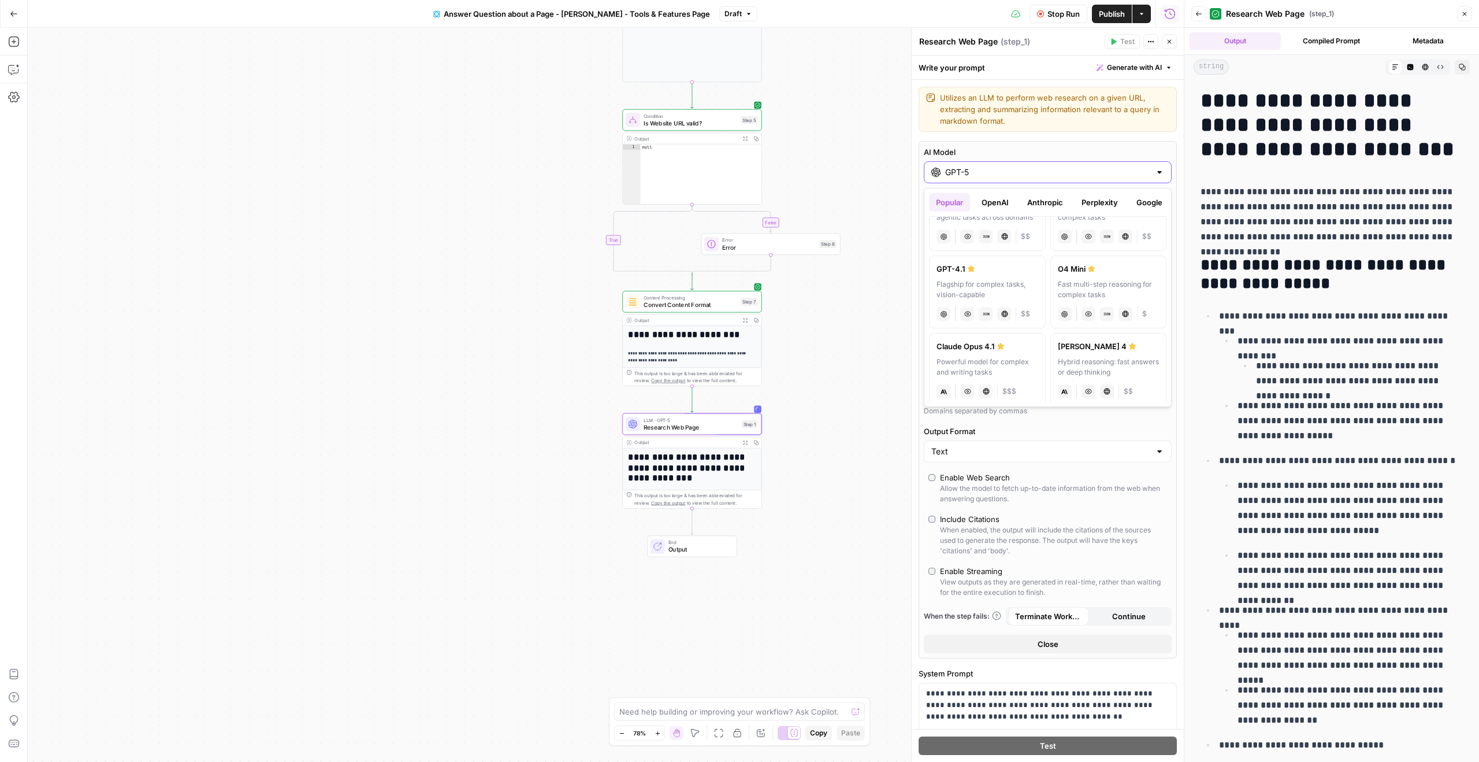
scroll to position [0, 0]
click at [997, 328] on div "Flagship for complex tasks, vision-capable" at bounding box center [988, 332] width 102 height 21
type input "GPT-4.1"
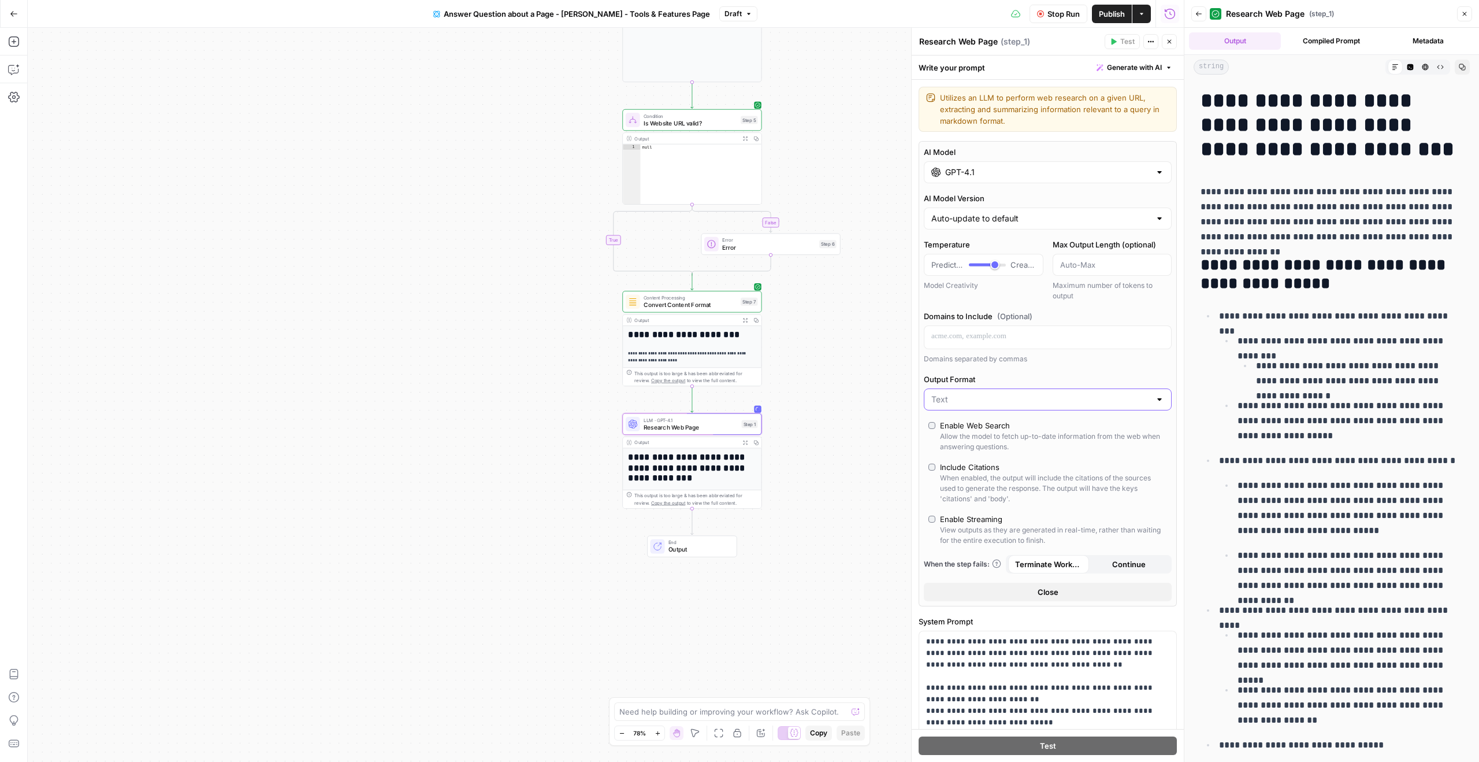
click at [1030, 393] on input "Output Format" at bounding box center [1040, 399] width 219 height 12
type input "Text"
click at [1090, 370] on div "AI Model GPT-4.1 AI Model Version Auto-update to default Temperature Predictabl…" at bounding box center [1048, 373] width 258 height 465
click at [1038, 222] on input "AI Model Version" at bounding box center [1040, 219] width 219 height 12
type input "Auto-update to default"
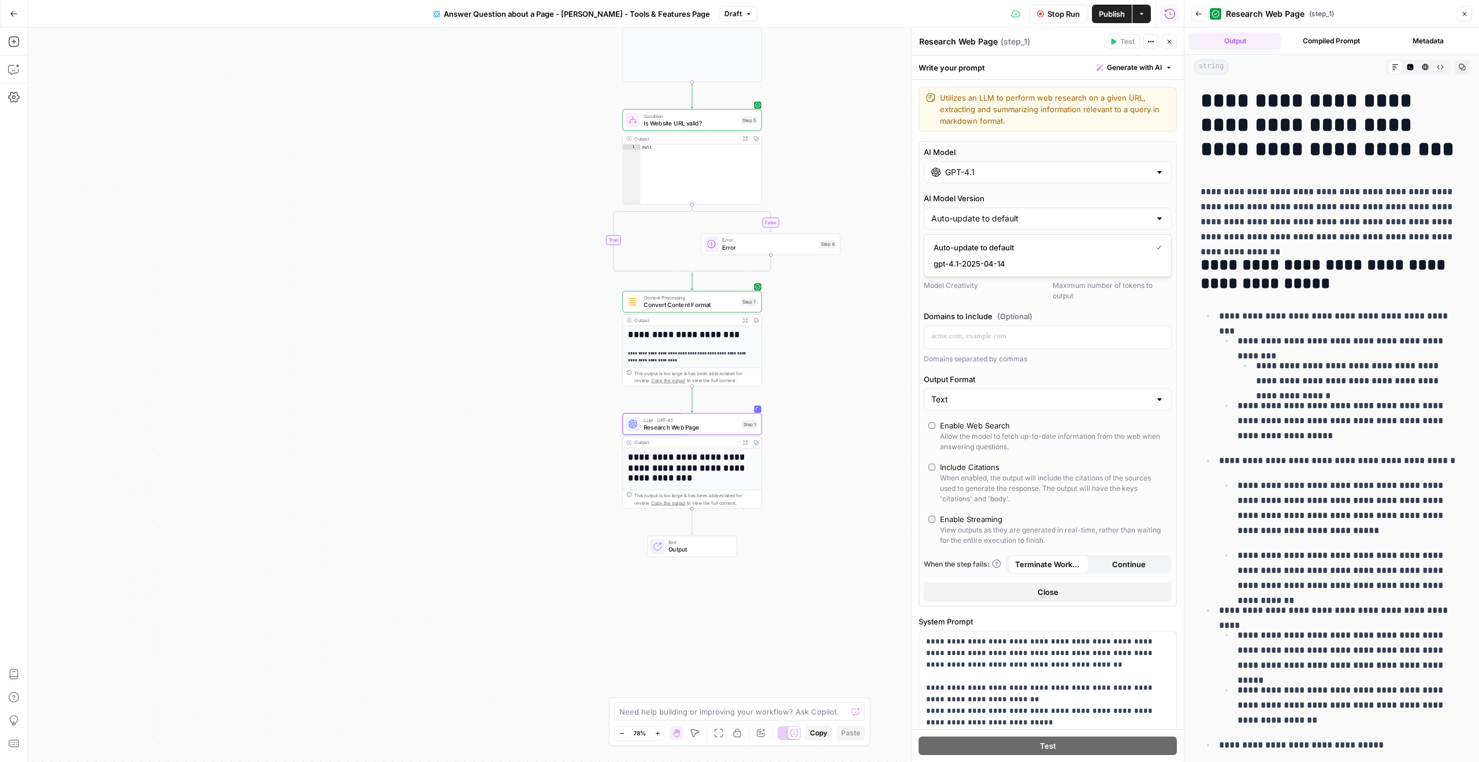
click at [1034, 196] on label "AI Model Version" at bounding box center [1048, 198] width 248 height 12
click at [1034, 213] on input "Auto-update to default" at bounding box center [1040, 219] width 219 height 12
type input "Auto-update to default"
click at [1037, 195] on label "AI Model Version" at bounding box center [1048, 198] width 248 height 12
click at [1037, 213] on input "Auto-update to default" at bounding box center [1040, 219] width 219 height 12
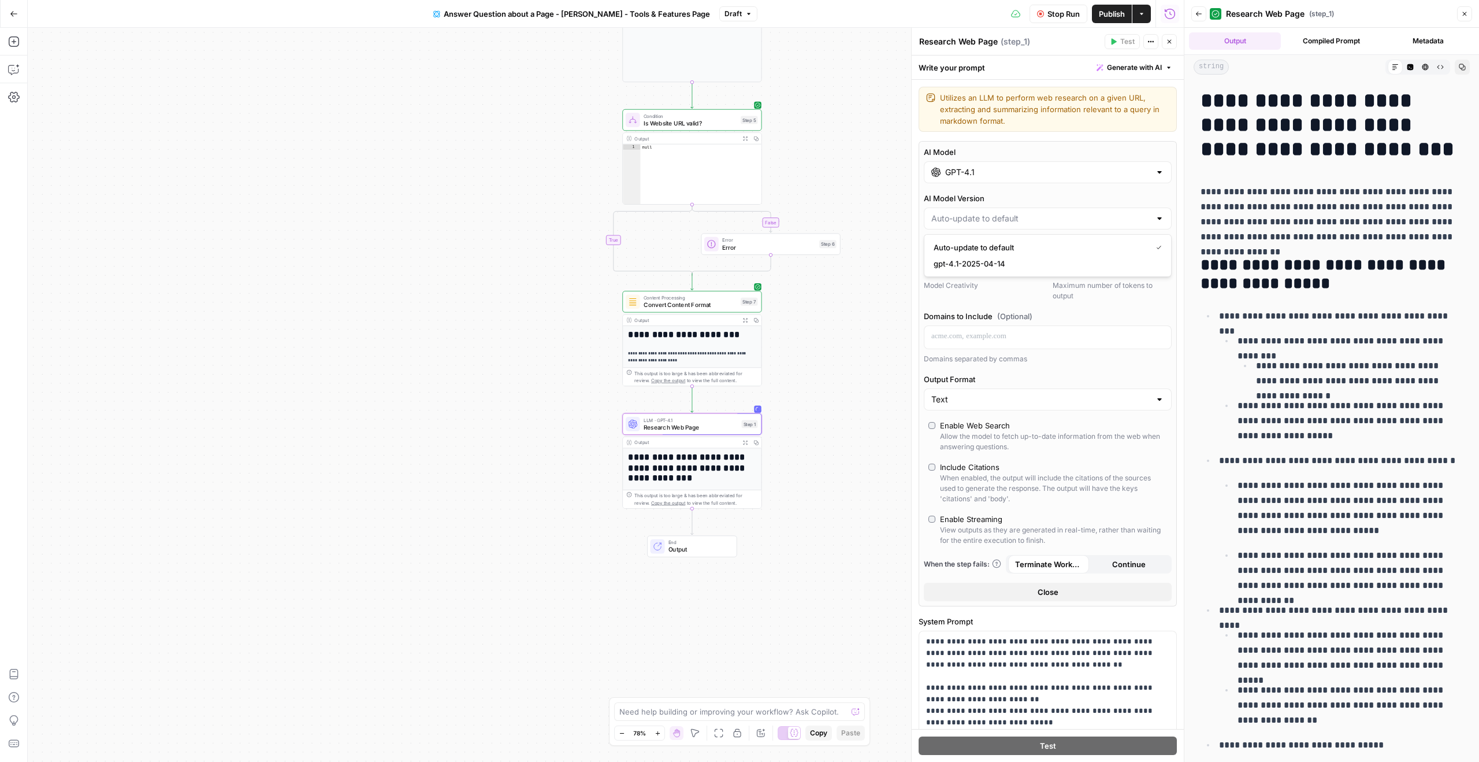
type input "Auto-update to default"
click at [1082, 199] on label "AI Model Version" at bounding box center [1048, 198] width 248 height 12
click at [1082, 213] on input "Auto-update to default" at bounding box center [1040, 219] width 219 height 12
type input "Auto-update to default"
click at [1082, 183] on div "AI Model GPT-4.1 AI Model Version Auto-update to default Temperature Predictabl…" at bounding box center [1048, 373] width 258 height 465
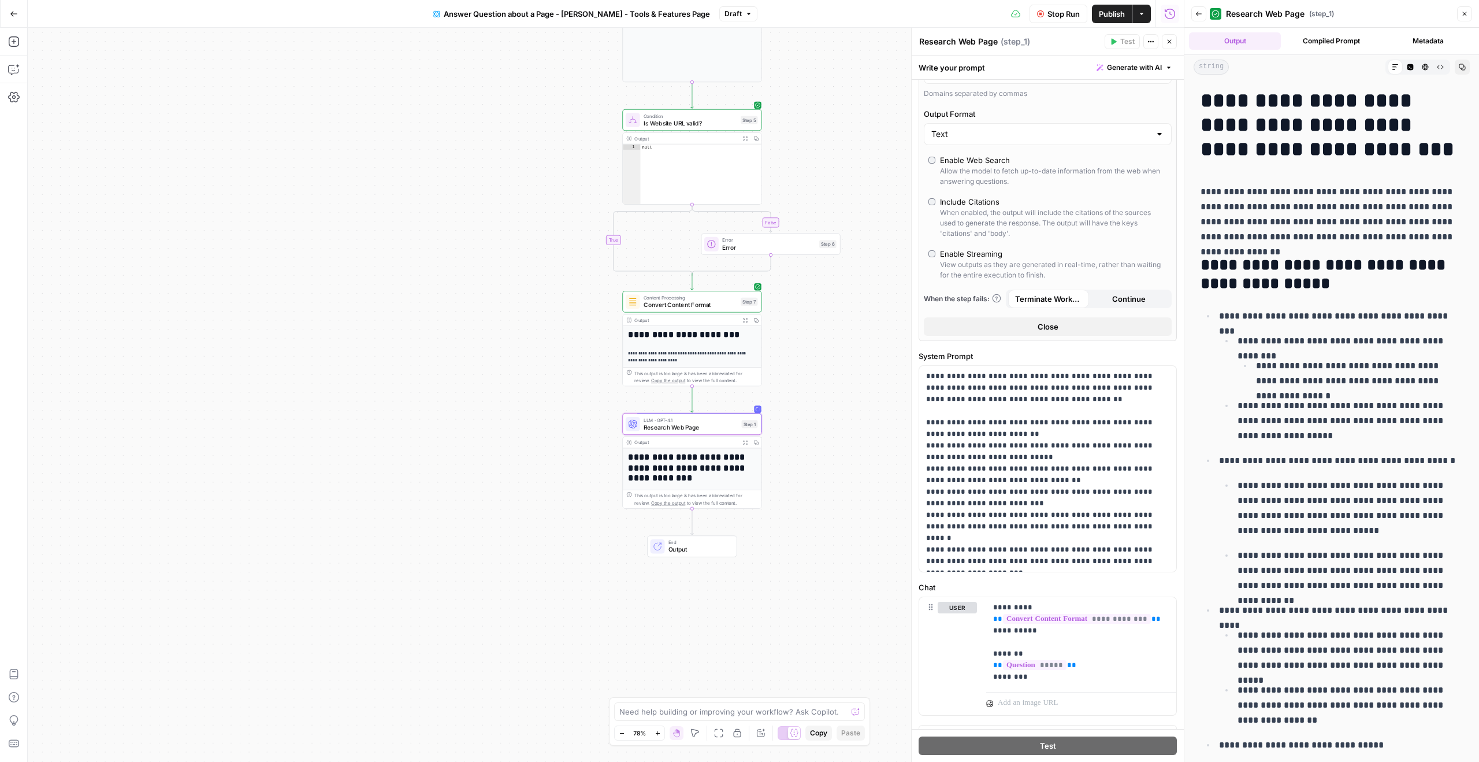
scroll to position [285, 0]
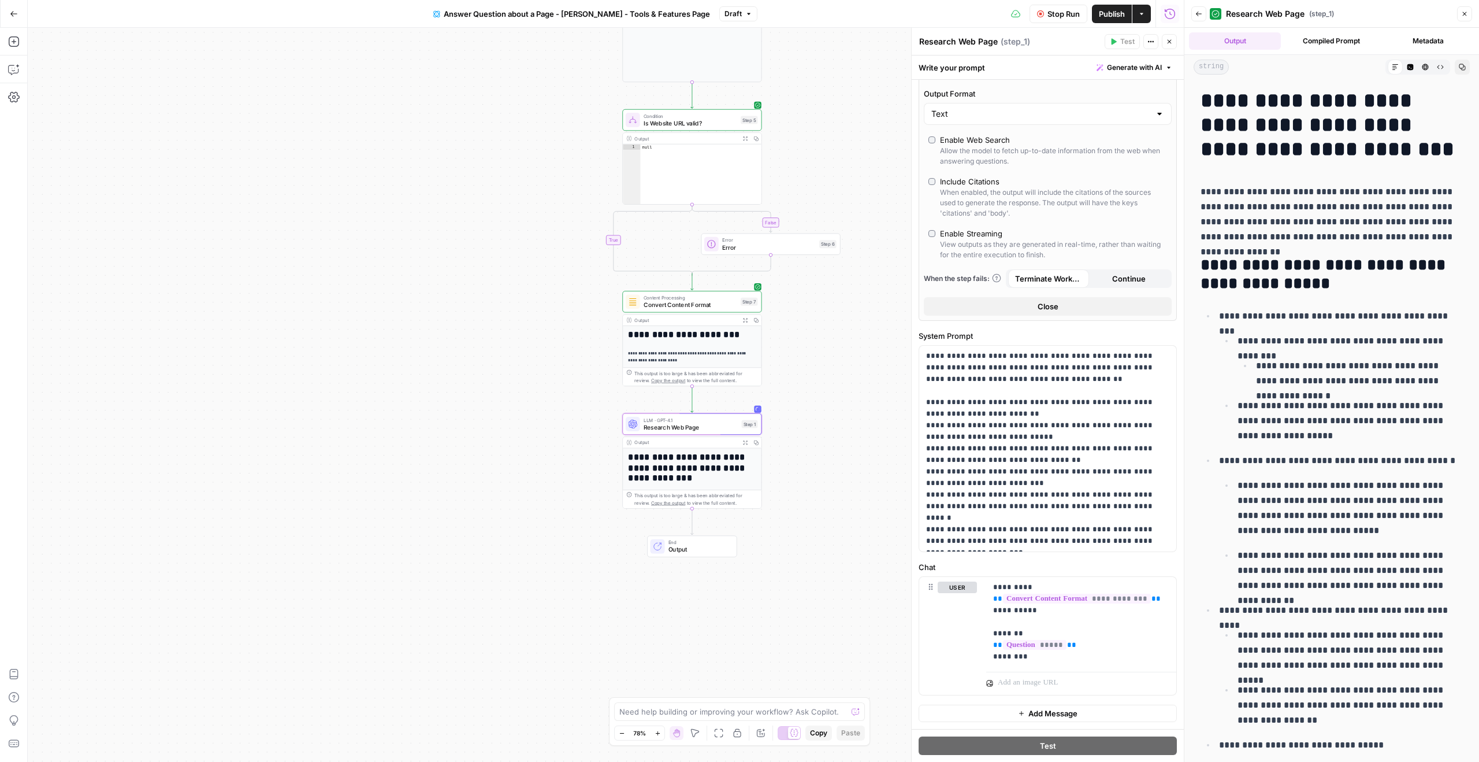
click at [1067, 19] on span "Stop Run" at bounding box center [1064, 14] width 32 height 12
click at [1123, 40] on span "Test" at bounding box center [1127, 41] width 14 height 10
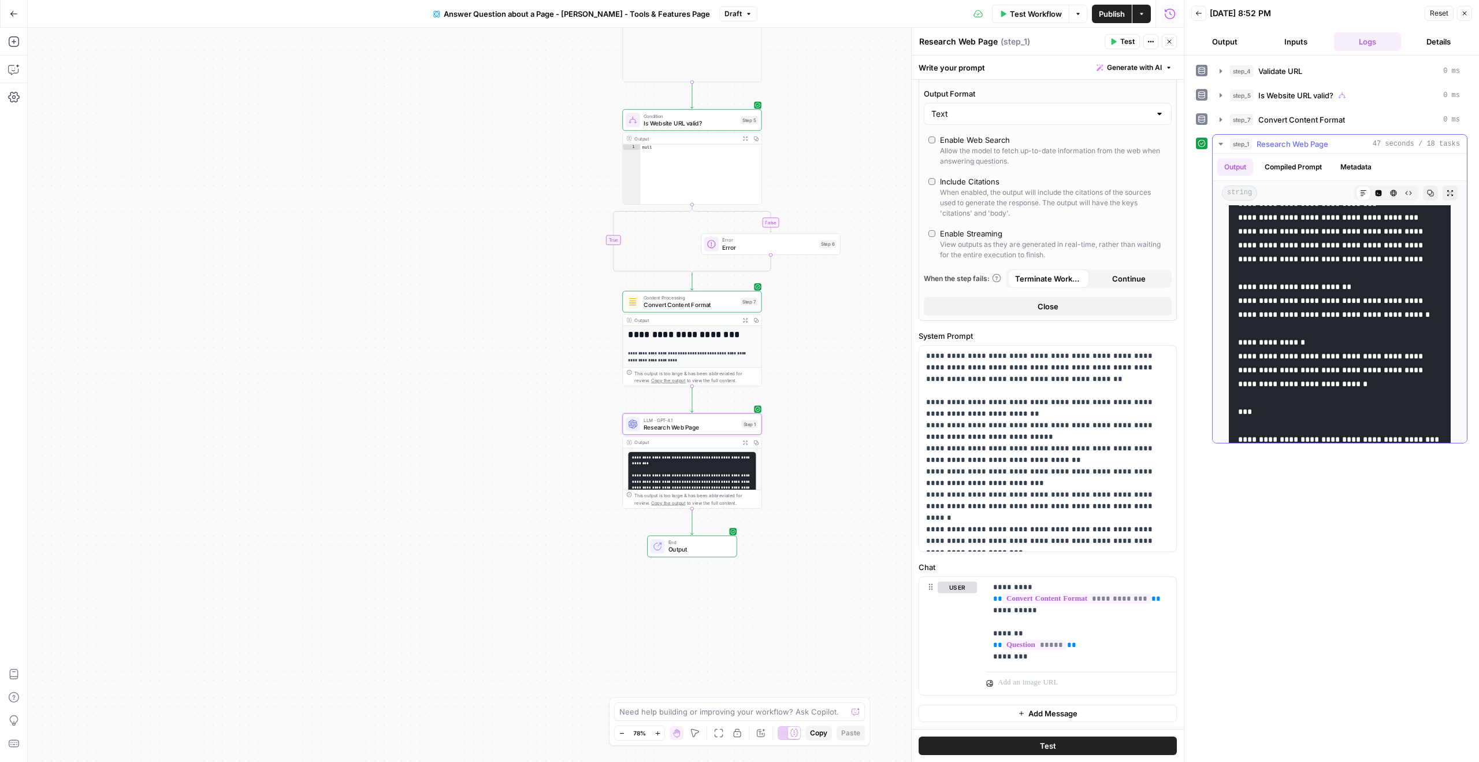
scroll to position [2723, 0]
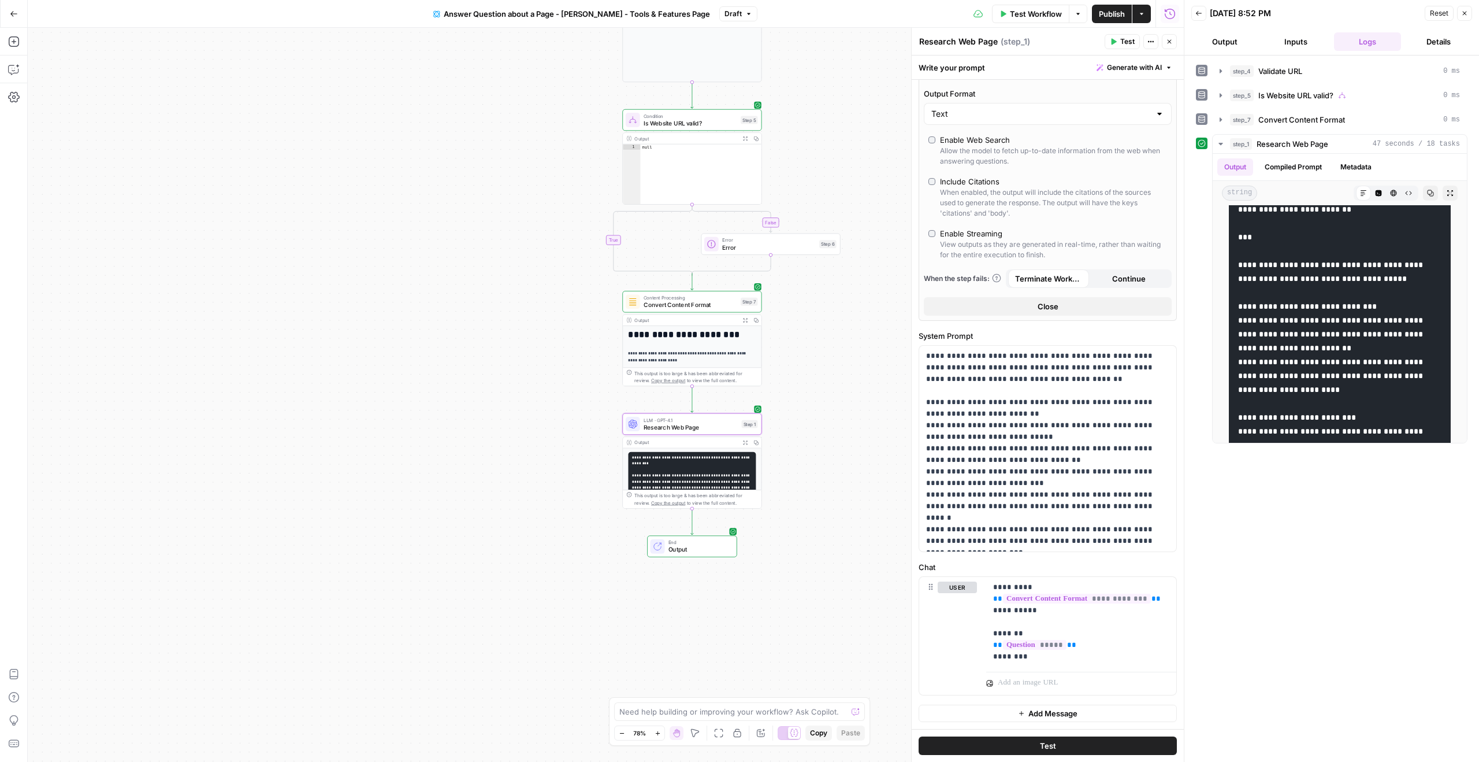
click at [744, 441] on icon "button" at bounding box center [744, 442] width 5 height 5
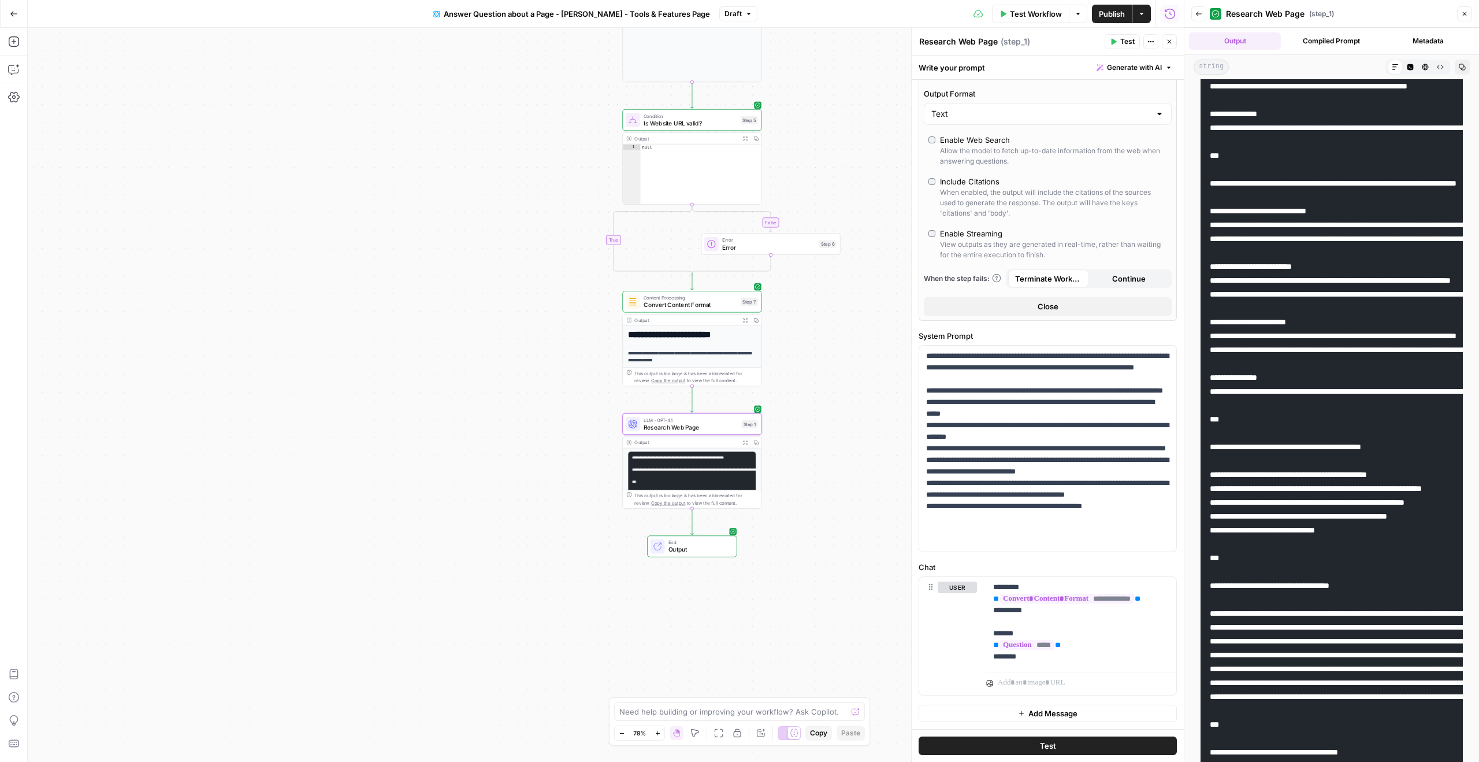
scroll to position [1666, 0]
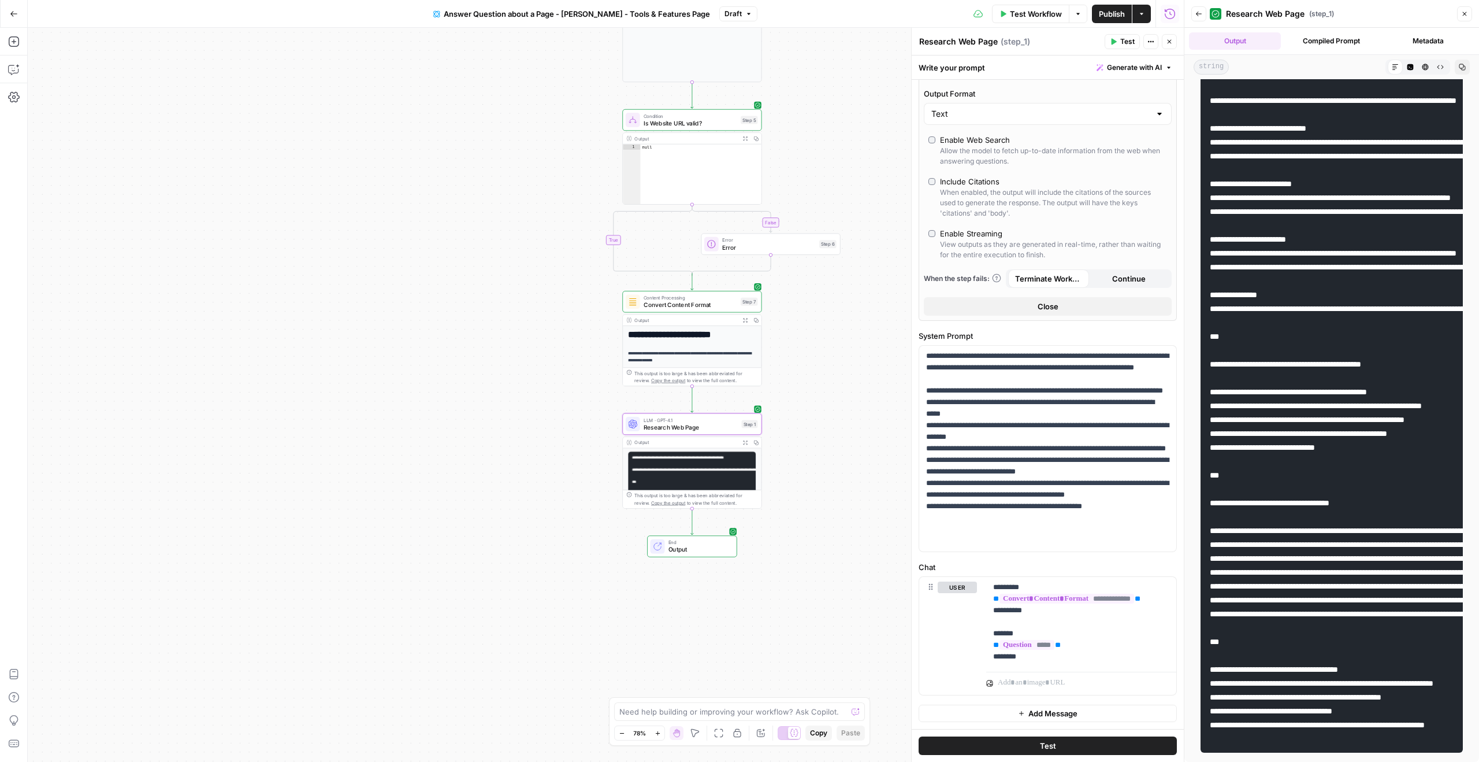
click at [1106, 16] on span "Publish" at bounding box center [1112, 14] width 26 height 12
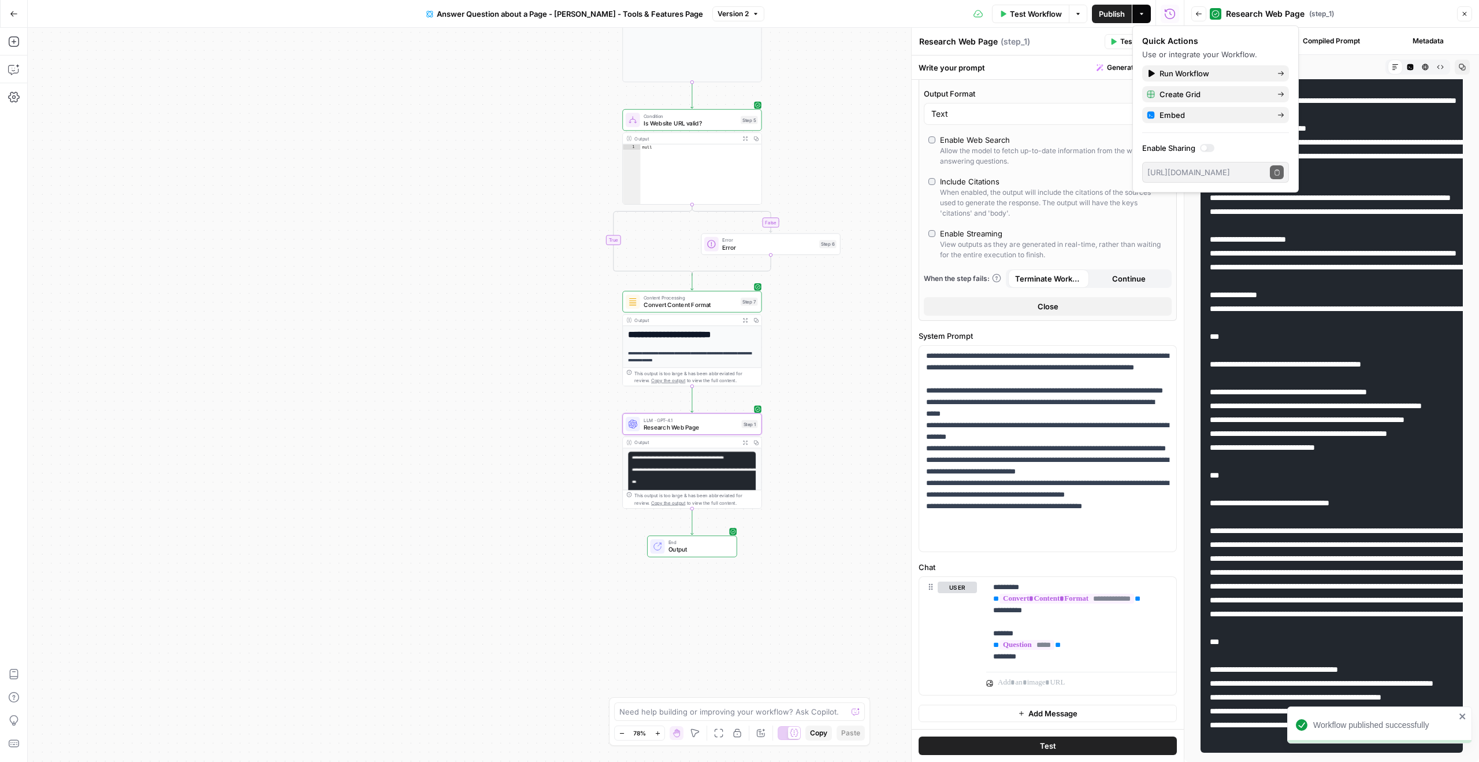
click at [13, 17] on icon "button" at bounding box center [14, 14] width 8 height 8
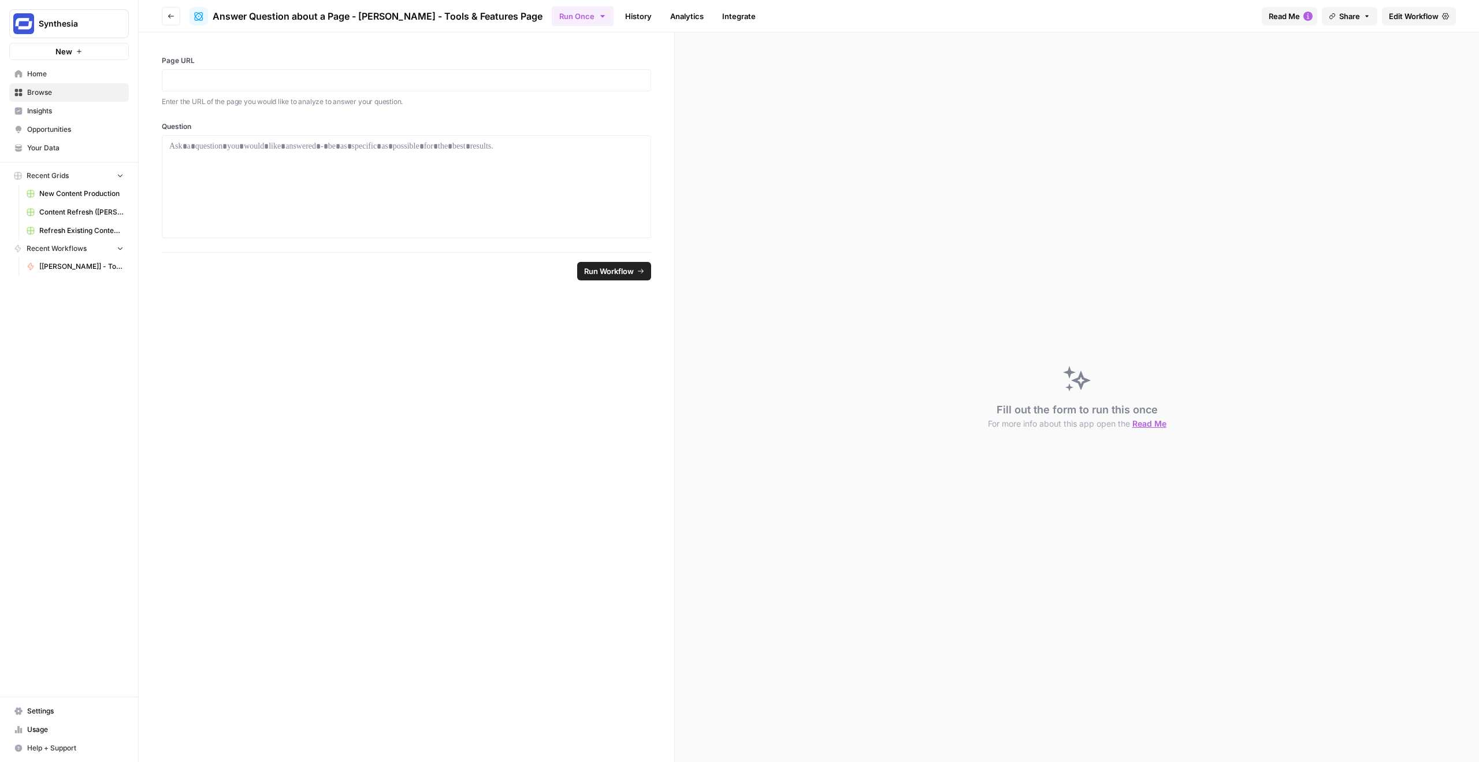
click at [1427, 14] on span "Edit Workflow" at bounding box center [1414, 16] width 50 height 12
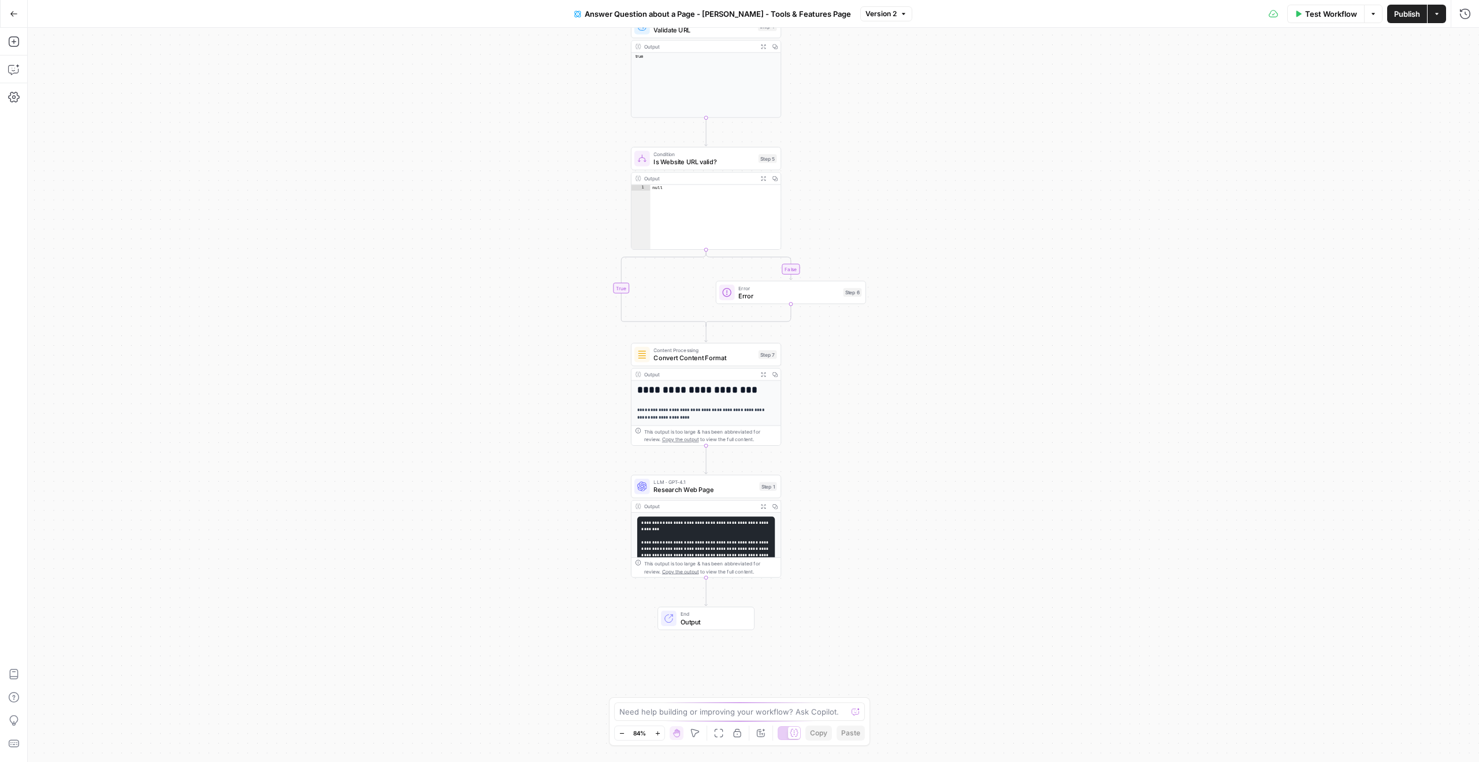
click at [16, 16] on icon "button" at bounding box center [14, 14] width 8 height 8
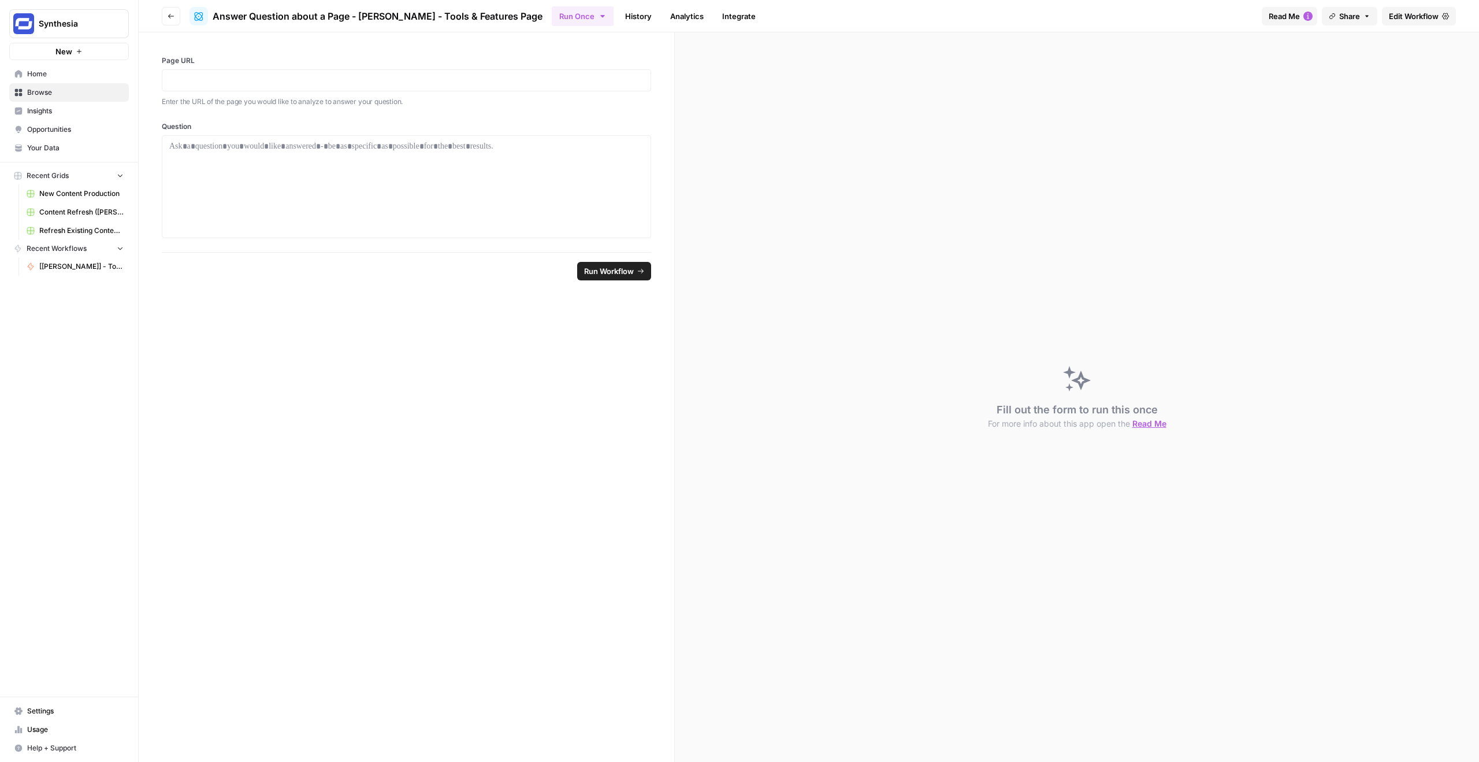
click at [302, 16] on span "Answer Question about a Page - [PERSON_NAME] - Tools & Features Page" at bounding box center [378, 16] width 330 height 14
click at [170, 14] on icon "button" at bounding box center [171, 16] width 7 height 7
click at [176, 13] on button "Go back" at bounding box center [171, 16] width 18 height 18
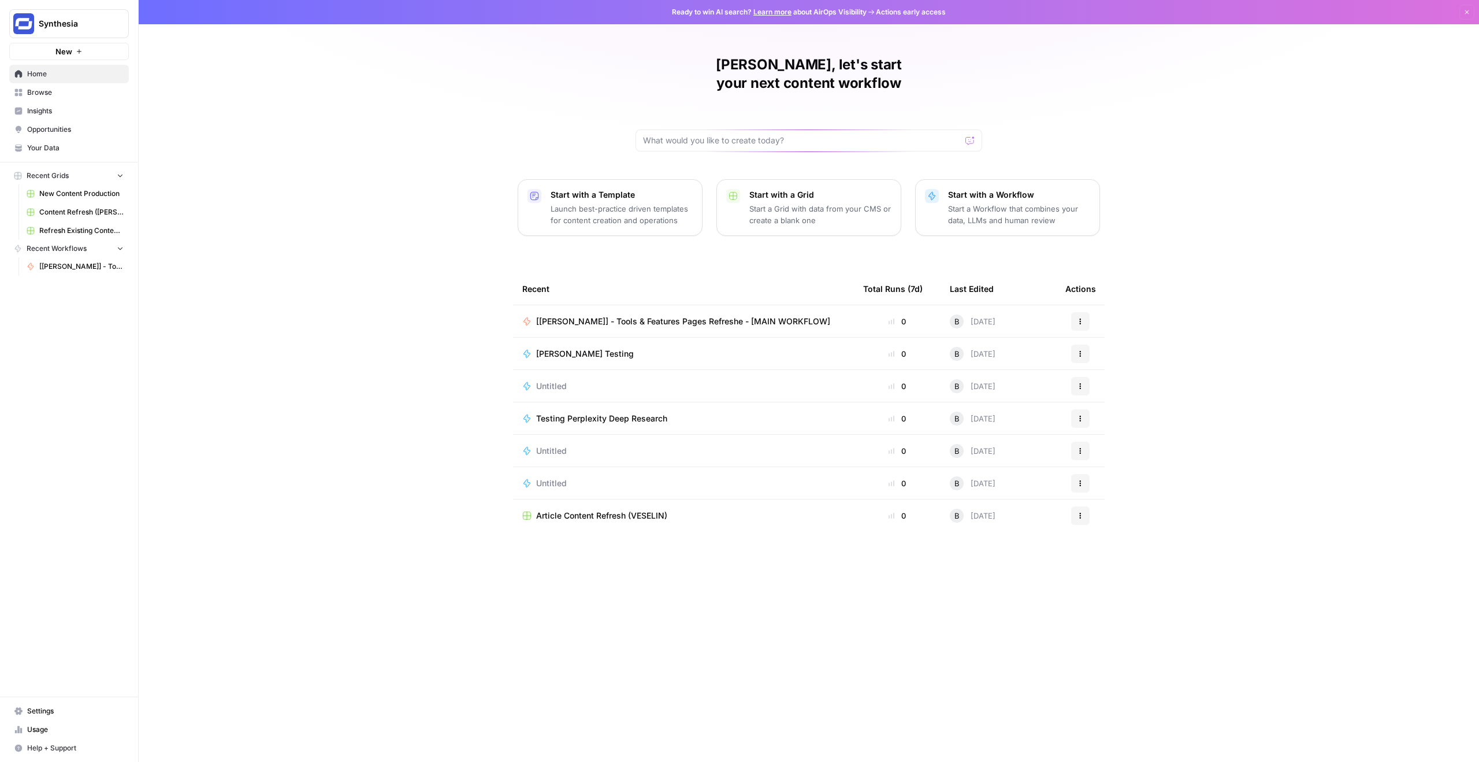
click at [54, 94] on span "Browse" at bounding box center [75, 92] width 96 height 10
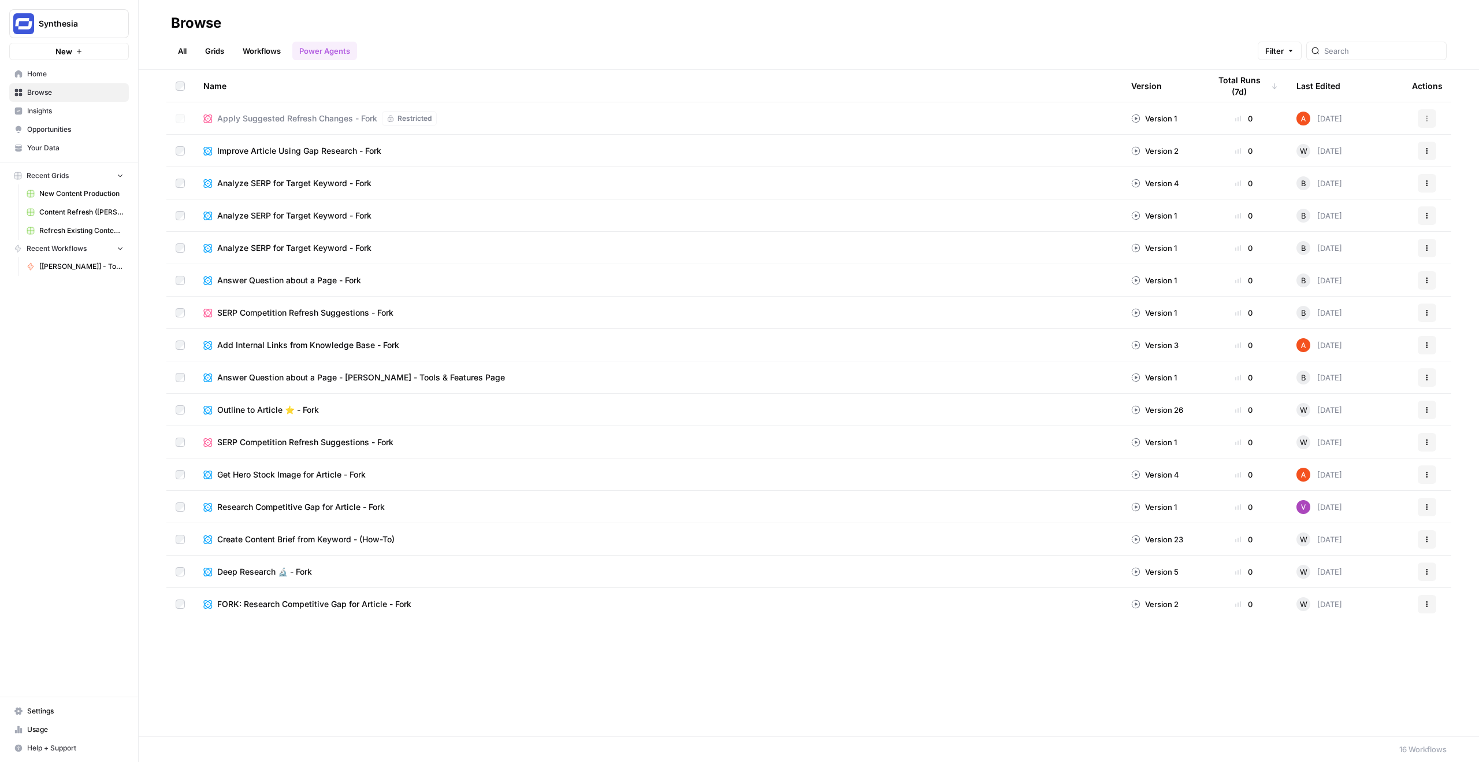
click at [43, 731] on span "Usage" at bounding box center [75, 729] width 96 height 10
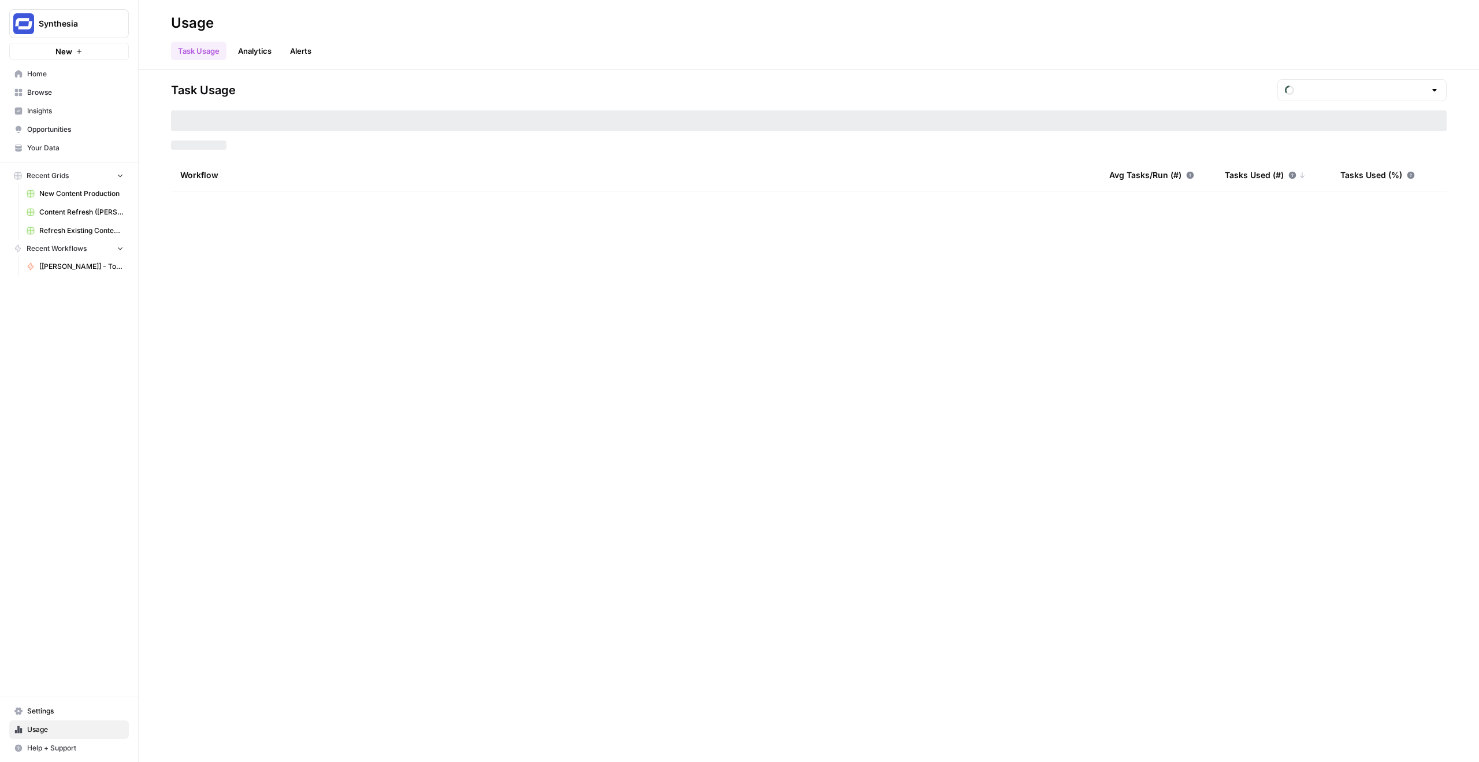
type input "September Tasks"
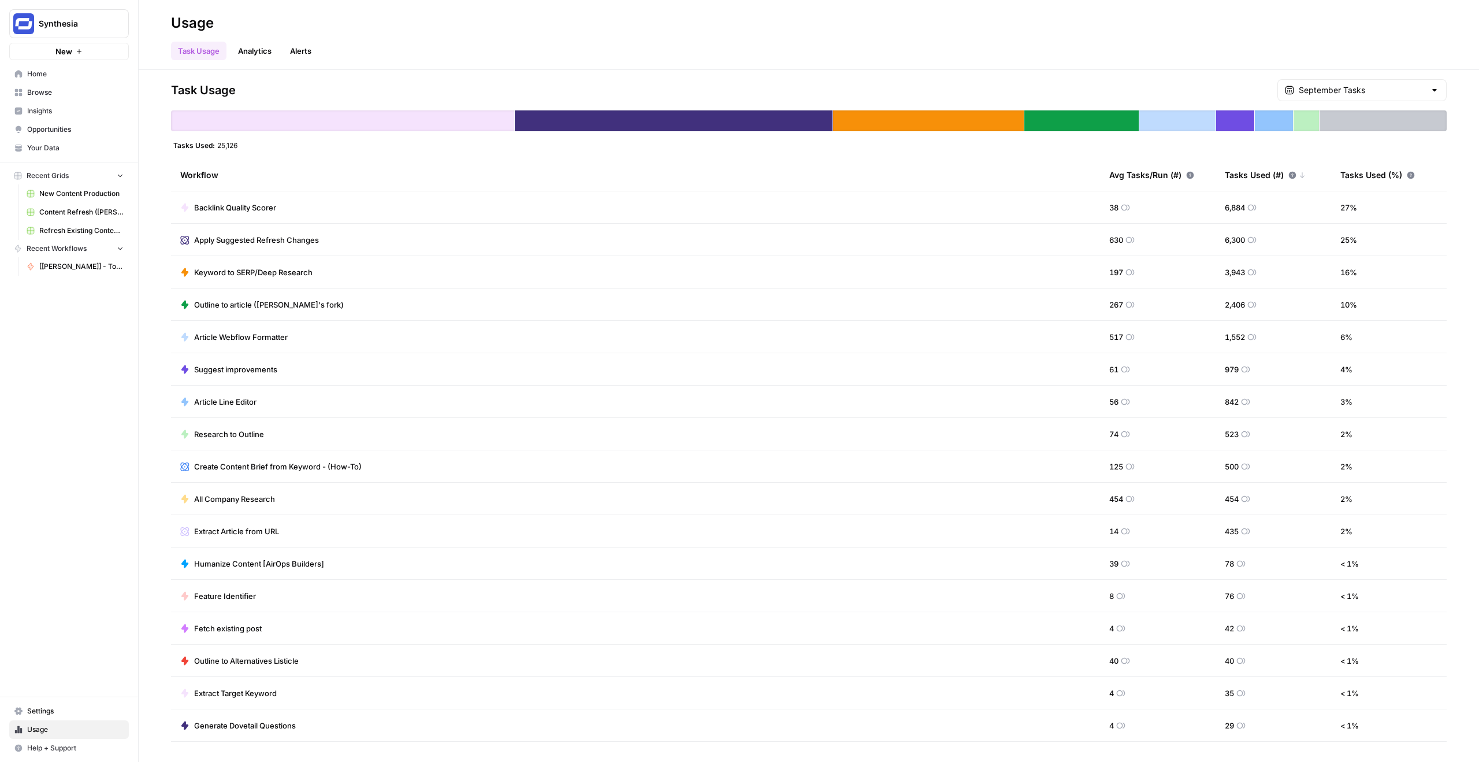
click at [747, 124] on div at bounding box center [674, 120] width 318 height 21
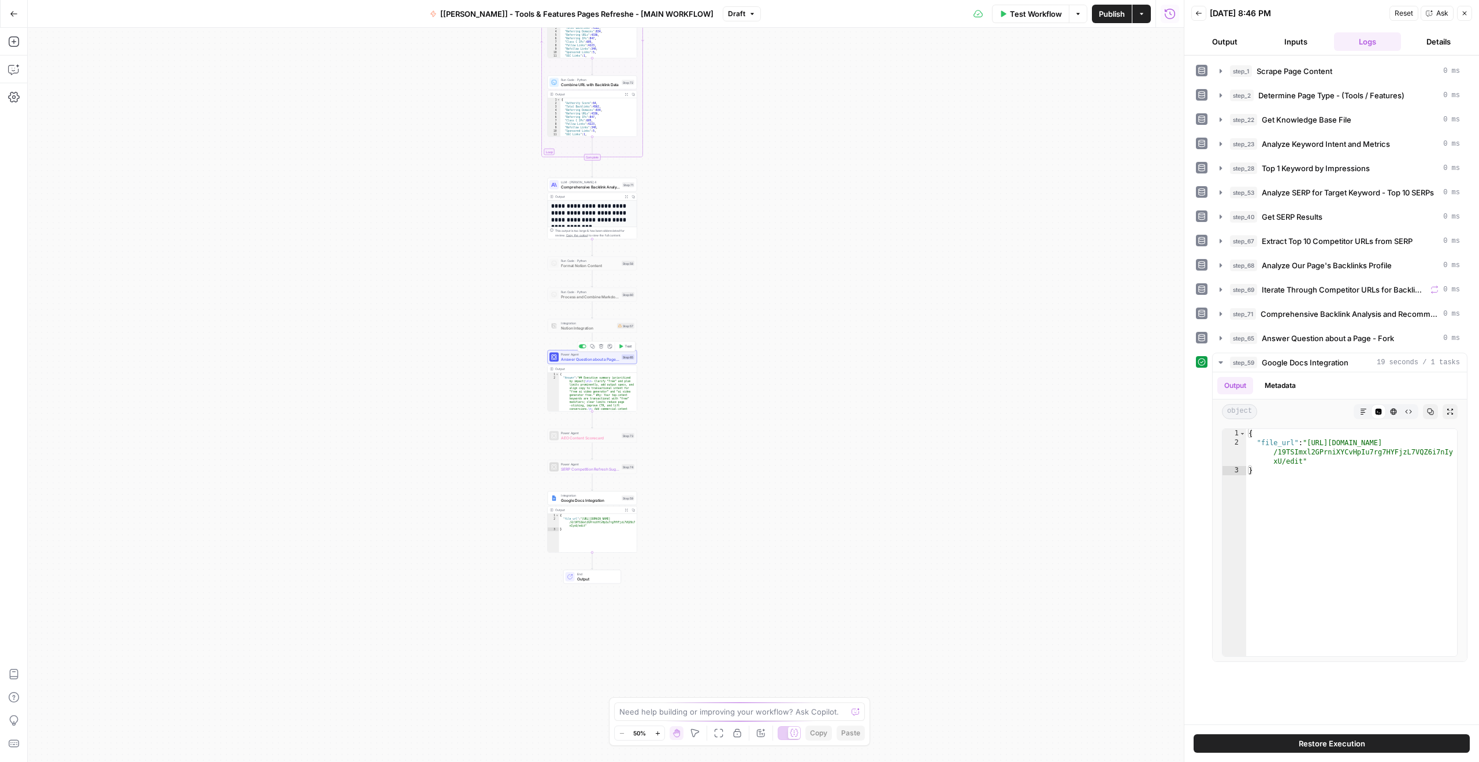
click at [595, 354] on span "Power Agent" at bounding box center [590, 354] width 58 height 5
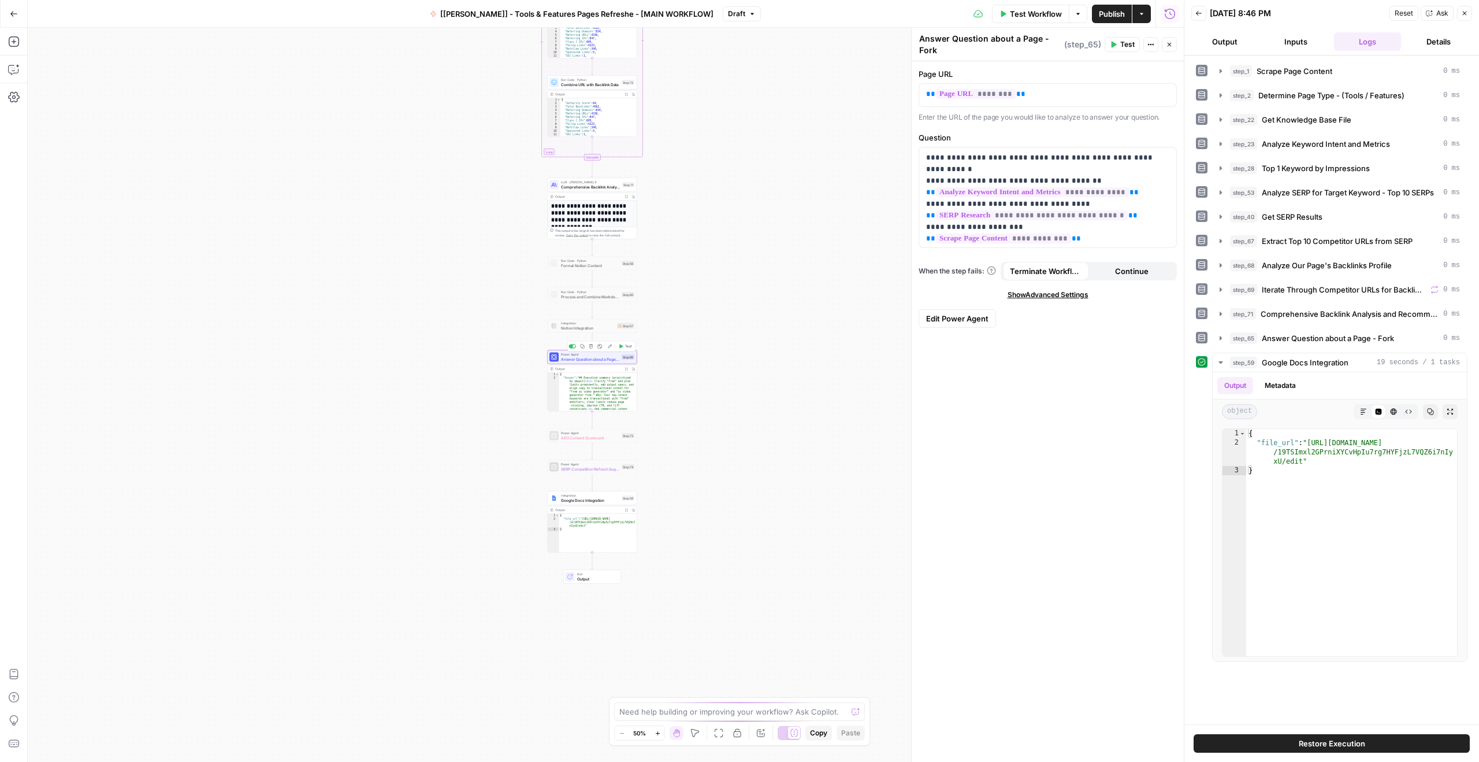
click at [625, 346] on span "Test" at bounding box center [628, 346] width 7 height 5
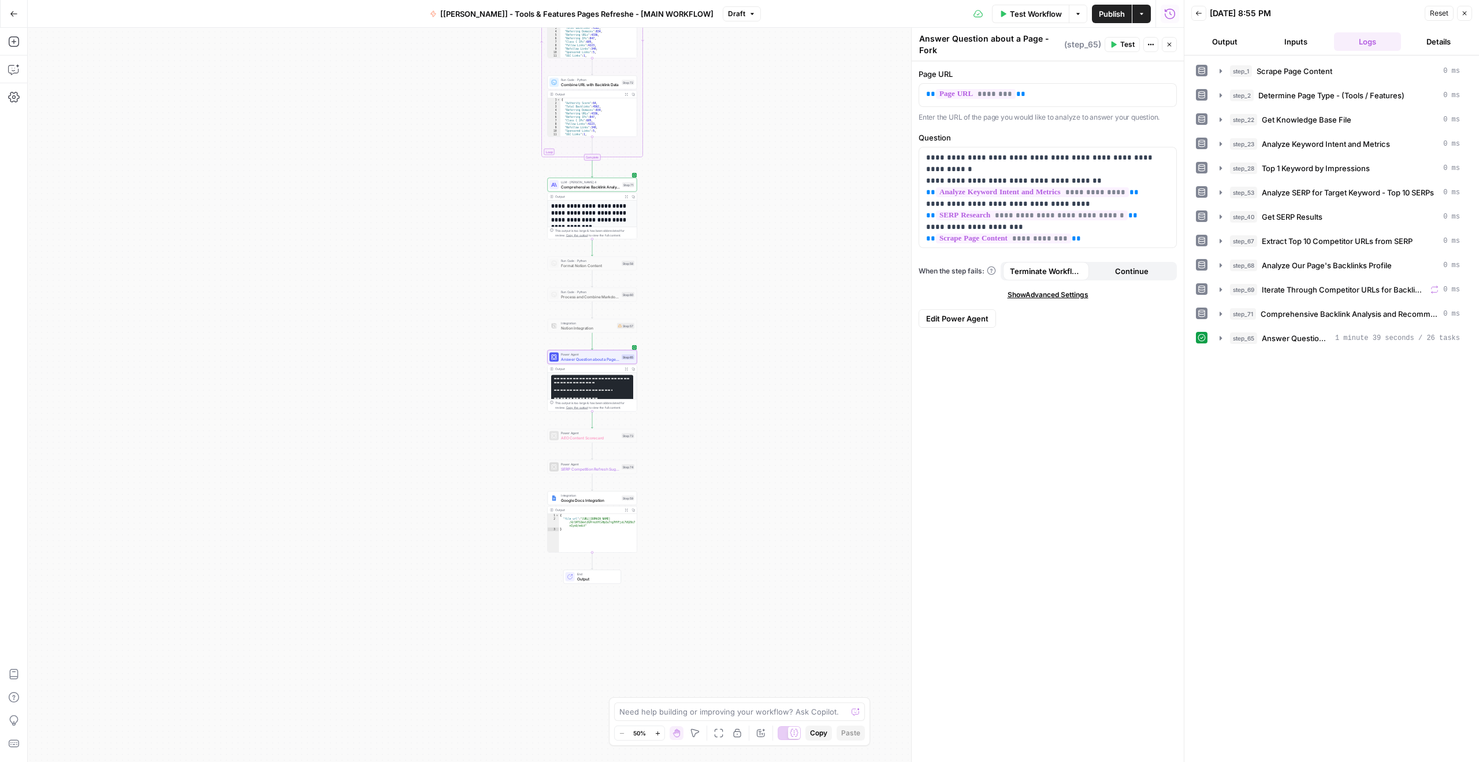
click at [625, 367] on icon "button" at bounding box center [626, 368] width 3 height 3
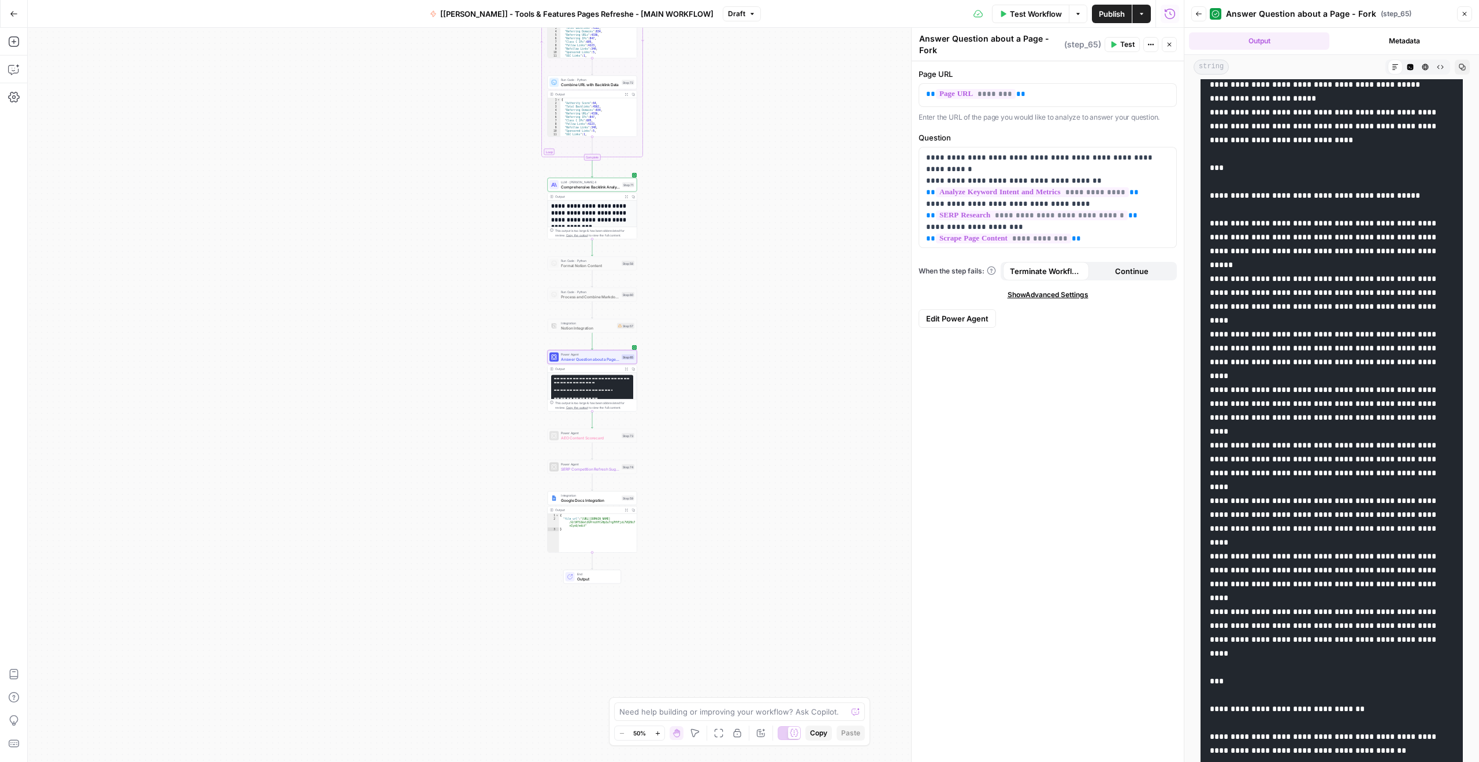
scroll to position [3150, 0]
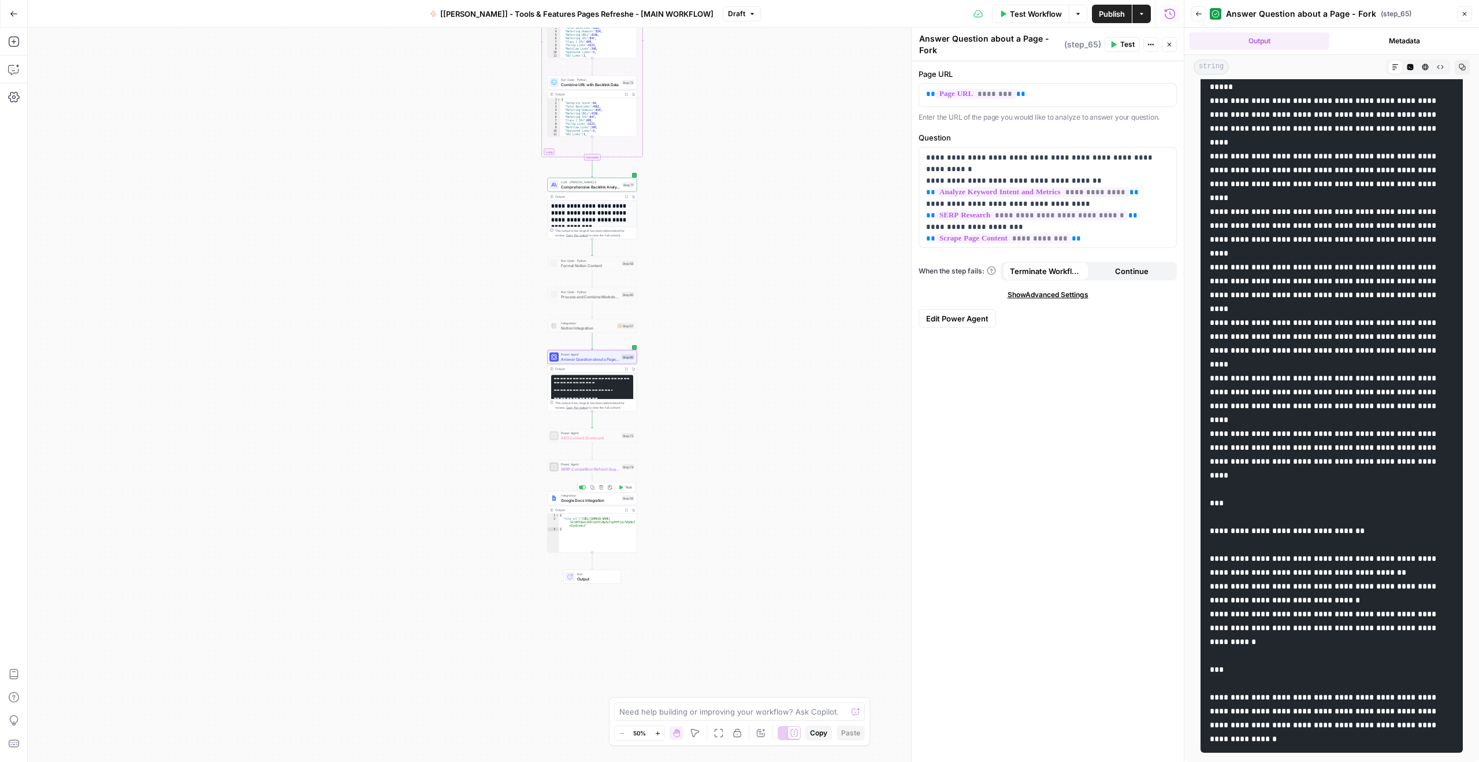
click at [597, 497] on span "Google Docs Integration" at bounding box center [590, 500] width 58 height 6
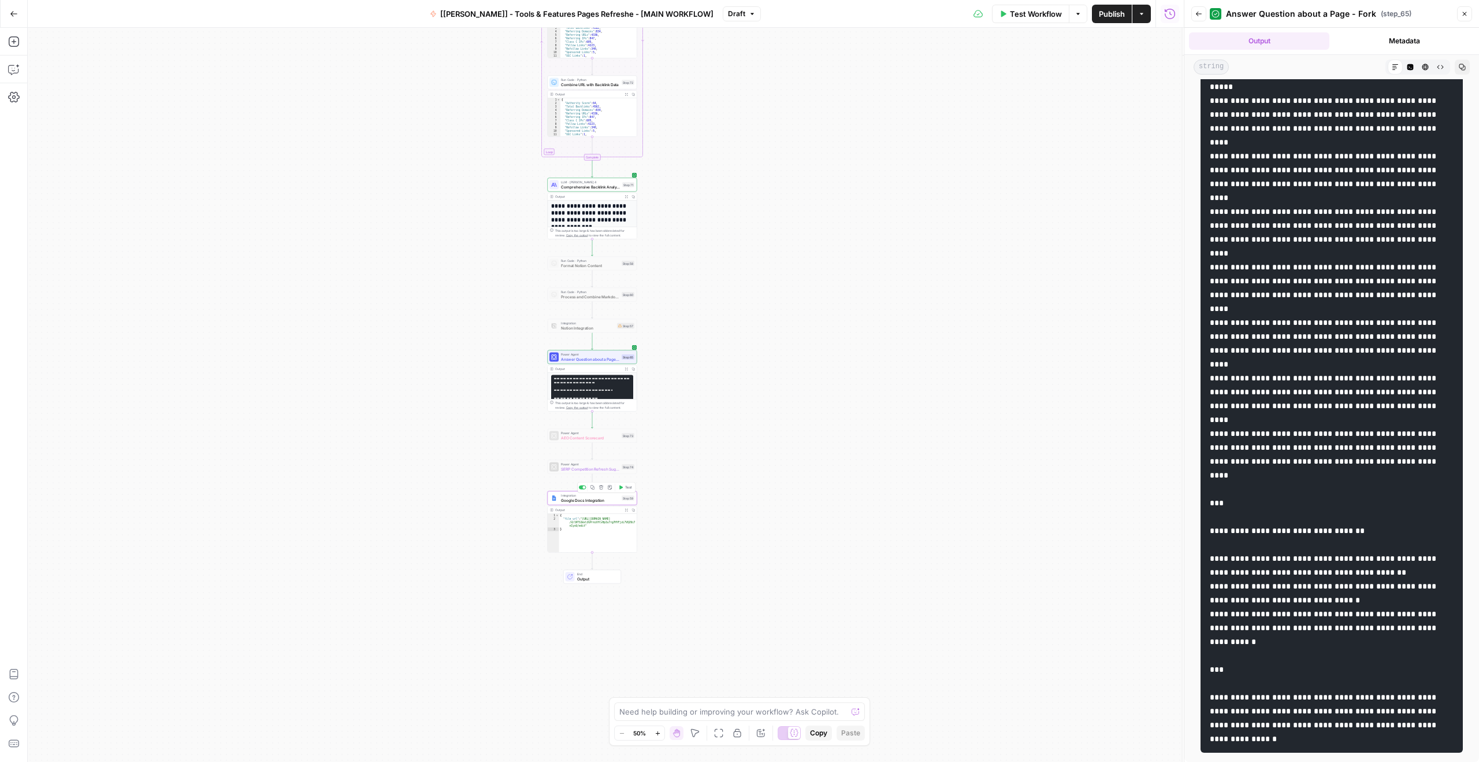
scroll to position [1735, 0]
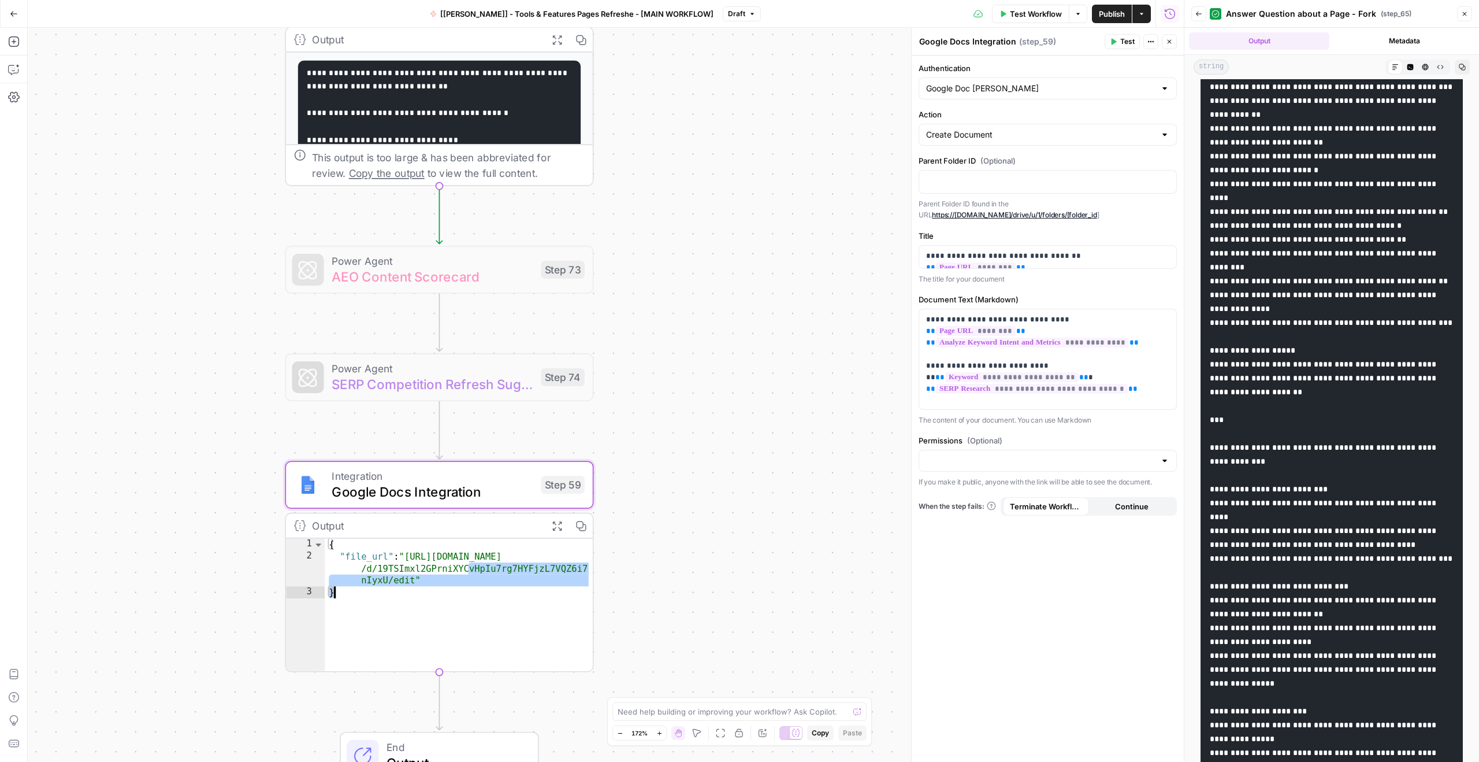
drag, startPoint x: 409, startPoint y: 556, endPoint x: 413, endPoint y: 578, distance: 22.3
click at [413, 578] on div "{ "file_url" : "https://docs.google.com/document /d/19TSImxl2GPrniXYCvHpIu7rg7H…" at bounding box center [459, 617] width 268 height 157
click at [415, 564] on div "{ "file_url" : "https://docs.google.com/document /d/19TSImxl2GPrniXYCvHpIu7rg7H…" at bounding box center [459, 617] width 268 height 157
drag, startPoint x: 411, startPoint y: 555, endPoint x: 416, endPoint y: 576, distance: 22.0
click at [416, 577] on div "{ "file_url" : "https://docs.google.com/document /d/19TSImxl2GPrniXYCvHpIu7rg7H…" at bounding box center [459, 617] width 268 height 157
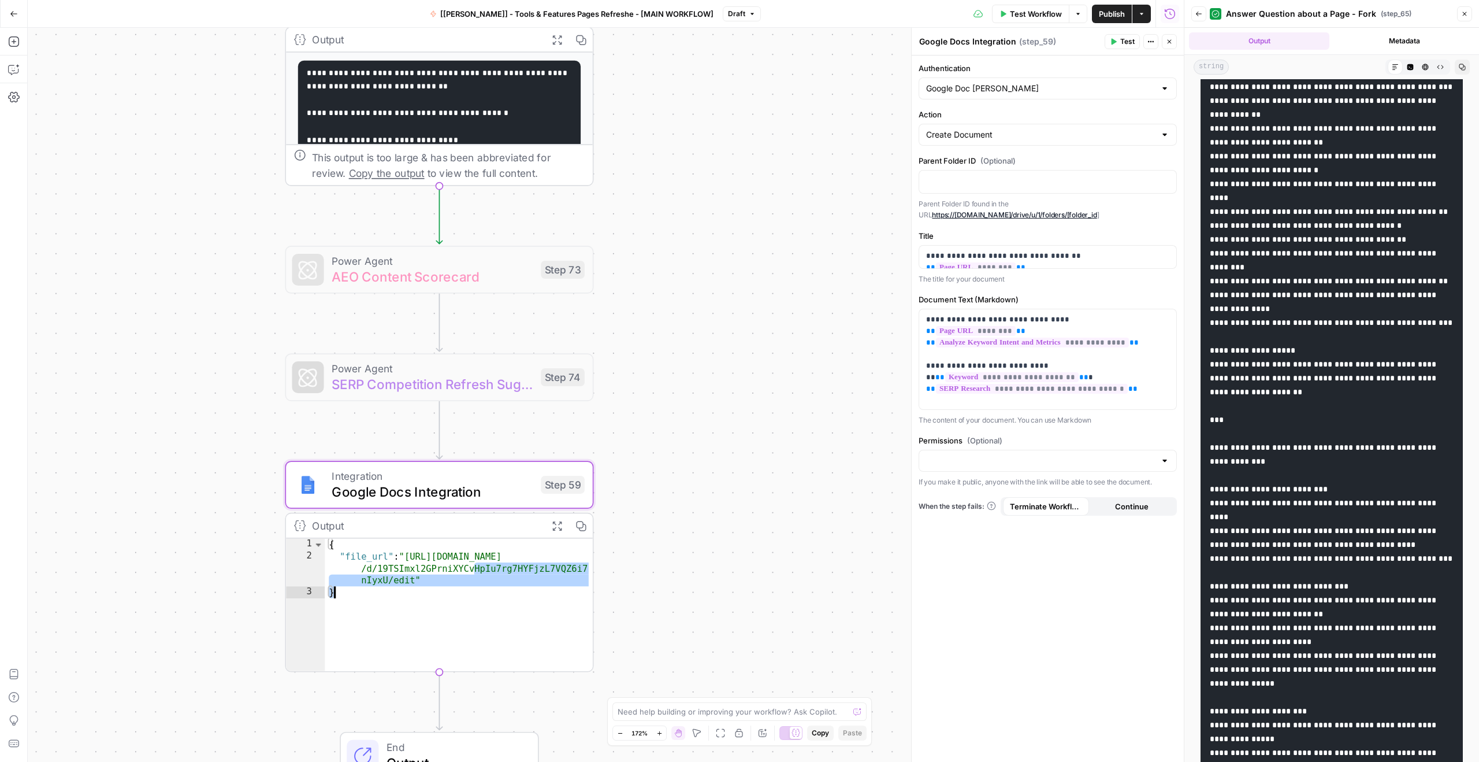
click at [416, 576] on div "{ "file_url" : "https://docs.google.com/document /d/19TSImxl2GPrniXYCvHpIu7rg7H…" at bounding box center [459, 617] width 268 height 157
click at [418, 567] on div "{ "file_url" : "https://docs.google.com/document /d/19TSImxl2GPrniXYCvHpIu7rg7H…" at bounding box center [459, 617] width 268 height 157
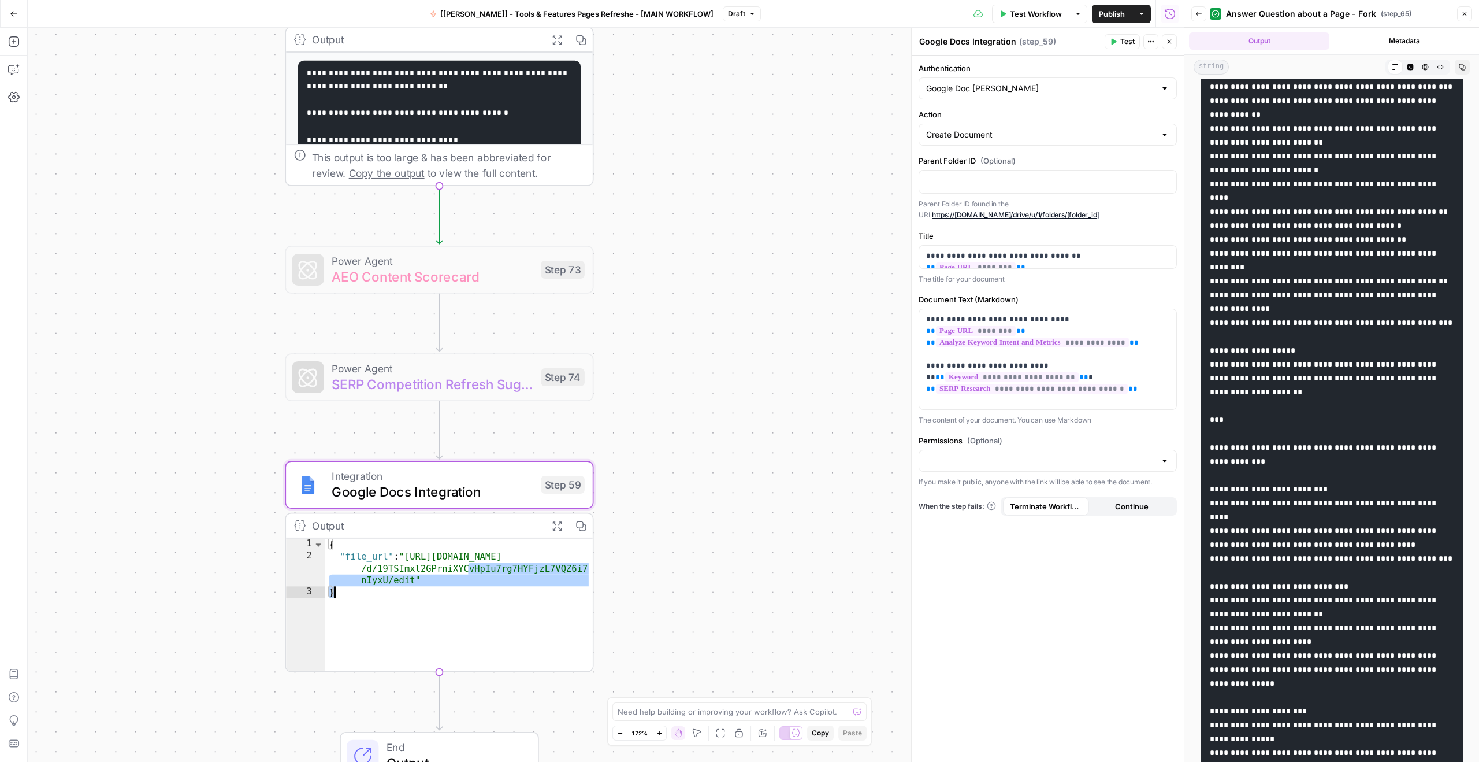
drag, startPoint x: 410, startPoint y: 554, endPoint x: 411, endPoint y: 576, distance: 22.6
click at [411, 576] on div "{ "file_url" : "https://docs.google.com/document /d/19TSImxl2GPrniXYCvHpIu7rg7H…" at bounding box center [459, 617] width 268 height 157
click at [417, 565] on div "{ "file_url" : "https://docs.google.com/document /d/19TSImxl2GPrniXYCvHpIu7rg7H…" at bounding box center [459, 617] width 268 height 157
type textarea "**********"
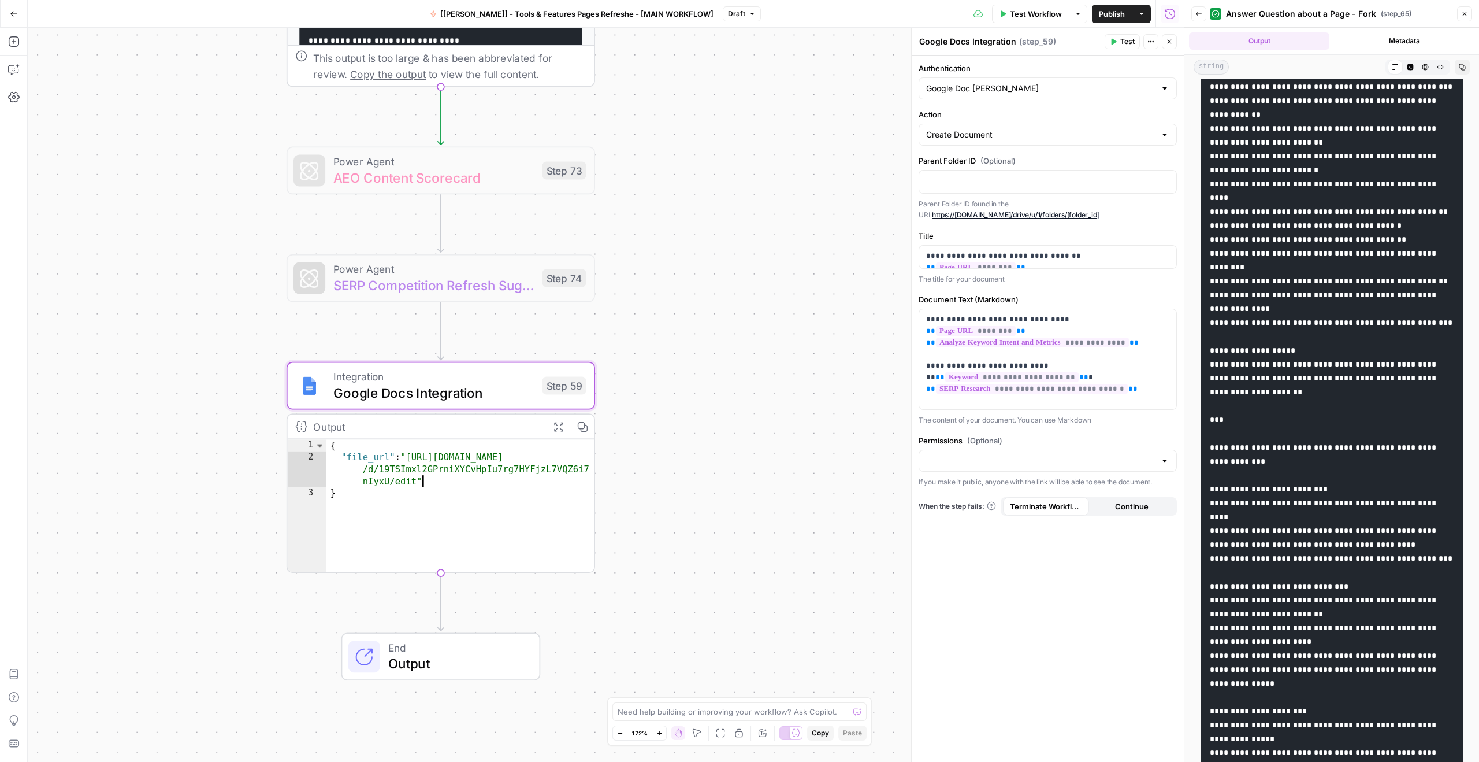
click at [664, 529] on div "**********" at bounding box center [606, 395] width 1156 height 734
click at [558, 427] on icon "button" at bounding box center [558, 426] width 11 height 11
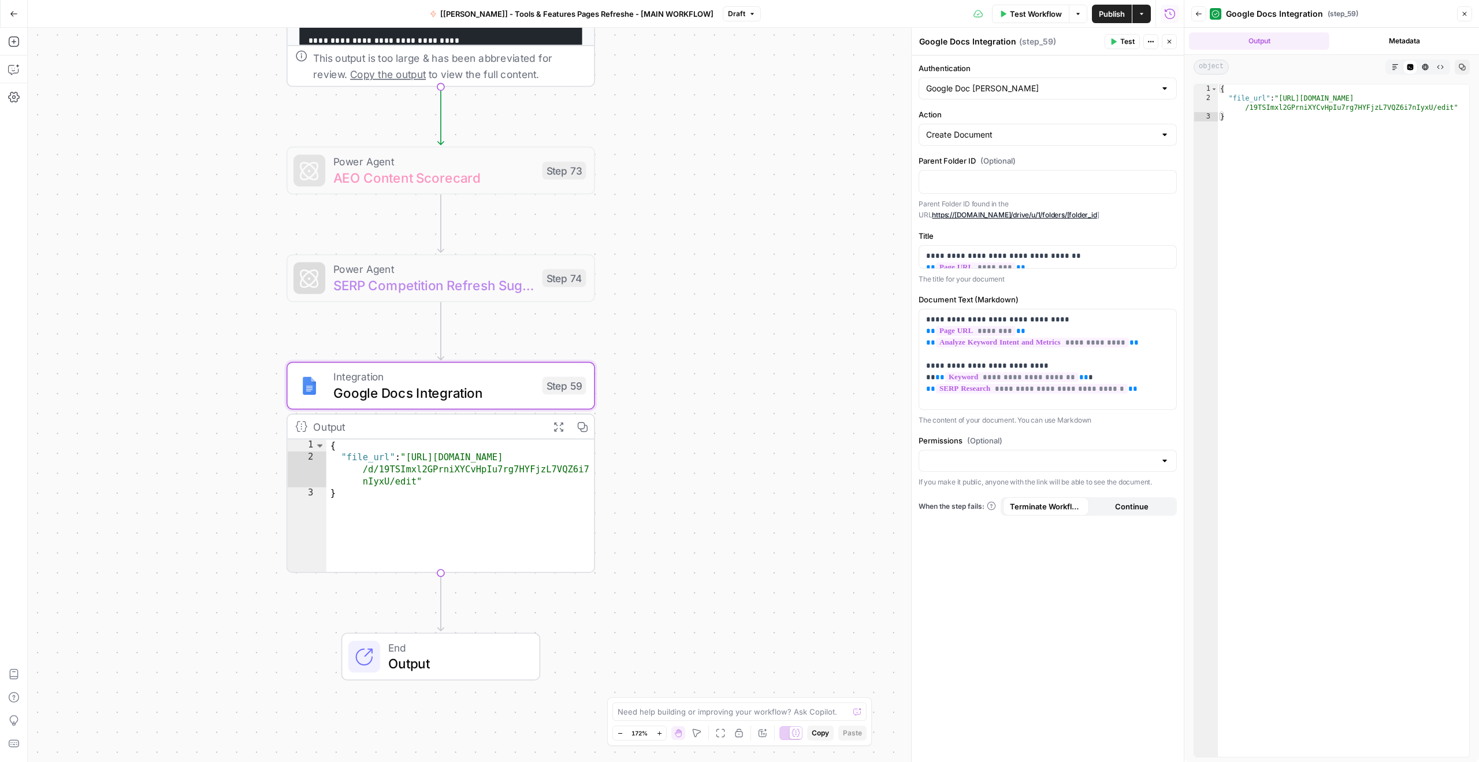
type textarea "**********"
drag, startPoint x: 1282, startPoint y: 95, endPoint x: 1452, endPoint y: 110, distance: 170.6
click at [1453, 110] on div "{ "file_url" : "[URL][DOMAIN_NAME] /19TSImxl2GPrniXYCvHpIu7rg7HYFjzL7VQZ6i7nIyx…" at bounding box center [1343, 429] width 251 height 690
click at [545, 352] on icon "button" at bounding box center [540, 349] width 16 height 16
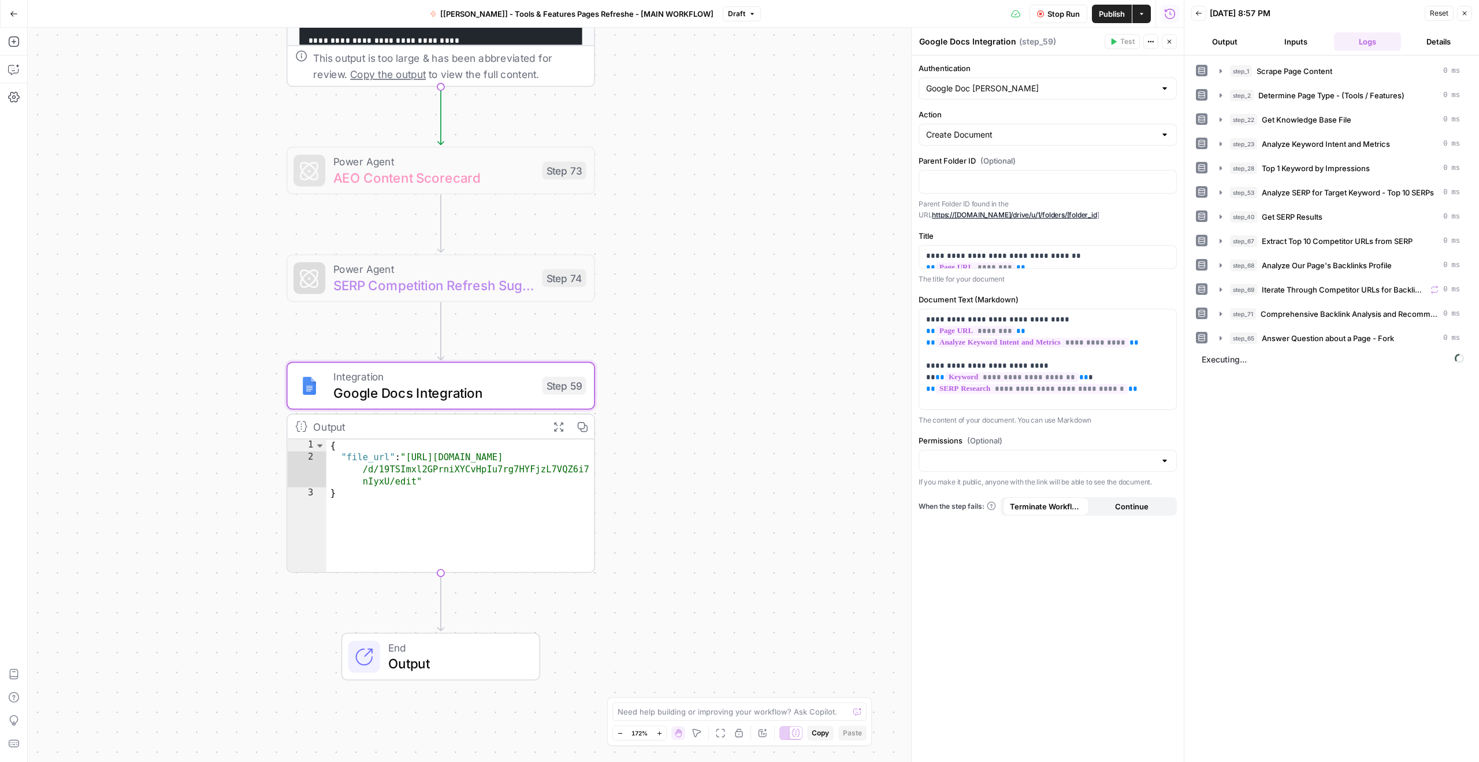
click at [558, 425] on icon "button" at bounding box center [558, 426] width 11 height 11
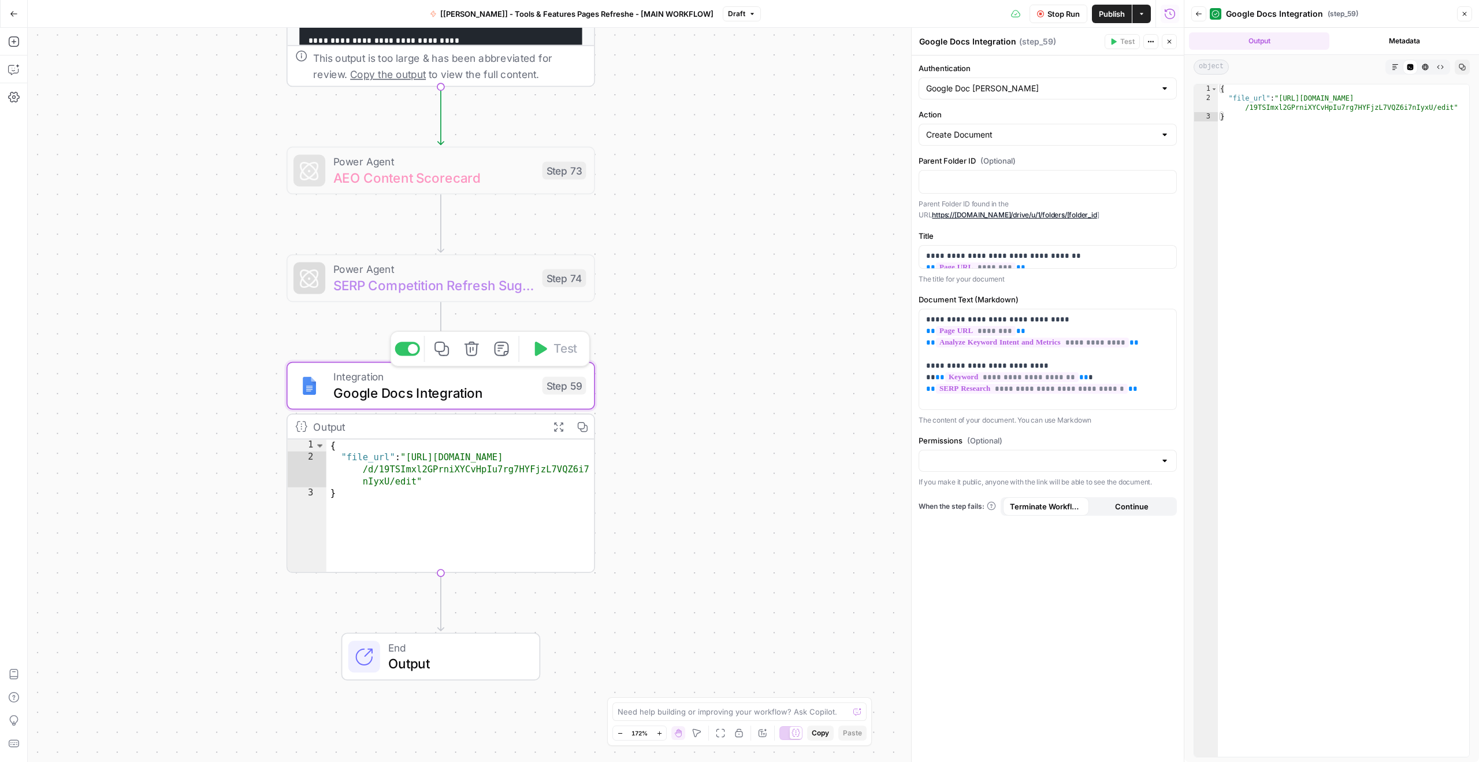
click at [532, 396] on span "Google Docs Integration" at bounding box center [433, 393] width 201 height 20
click at [497, 452] on div "{ "file_url" : "https://docs.google.com/document /d/19TSImxl2GPrniXYCvHpIu7rg7H…" at bounding box center [460, 517] width 268 height 157
drag, startPoint x: 413, startPoint y: 457, endPoint x: 415, endPoint y: 478, distance: 21.0
click at [415, 478] on div "{ "file_url" : "https://docs.google.com/document /d/19TSImxl2GPrniXYCvHpIu7rg7H…" at bounding box center [460, 517] width 268 height 157
click at [415, 455] on div "{ "file_url" : "https://docs.google.com/document /d/19TSImxl2GPrniXYCvHpIu7rg7H…" at bounding box center [460, 517] width 268 height 157
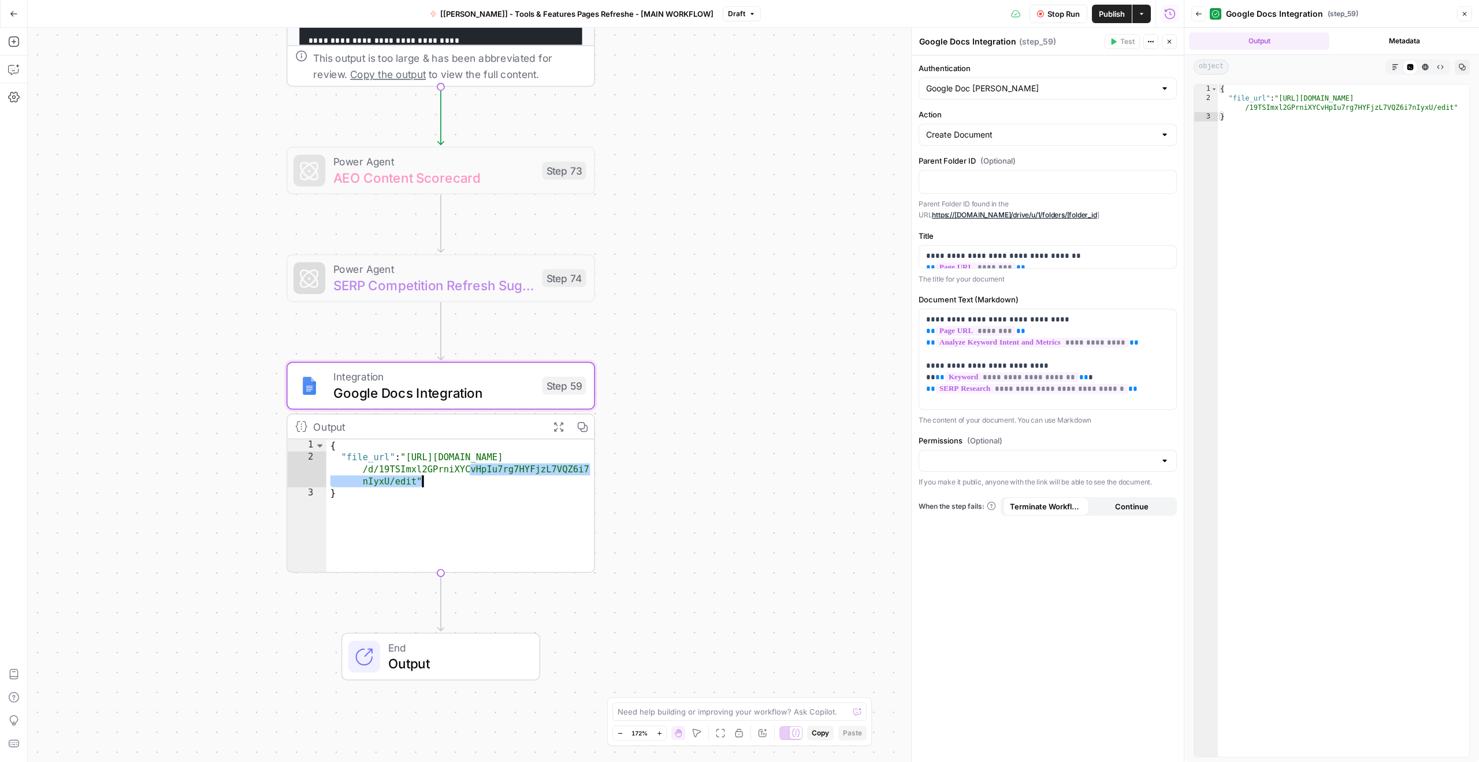
drag, startPoint x: 410, startPoint y: 455, endPoint x: 417, endPoint y: 473, distance: 19.2
click at [417, 473] on div "{ "file_url" : "https://docs.google.com/document /d/19TSImxl2GPrniXYCvHpIu7rg7H…" at bounding box center [460, 517] width 268 height 157
type textarea "*"
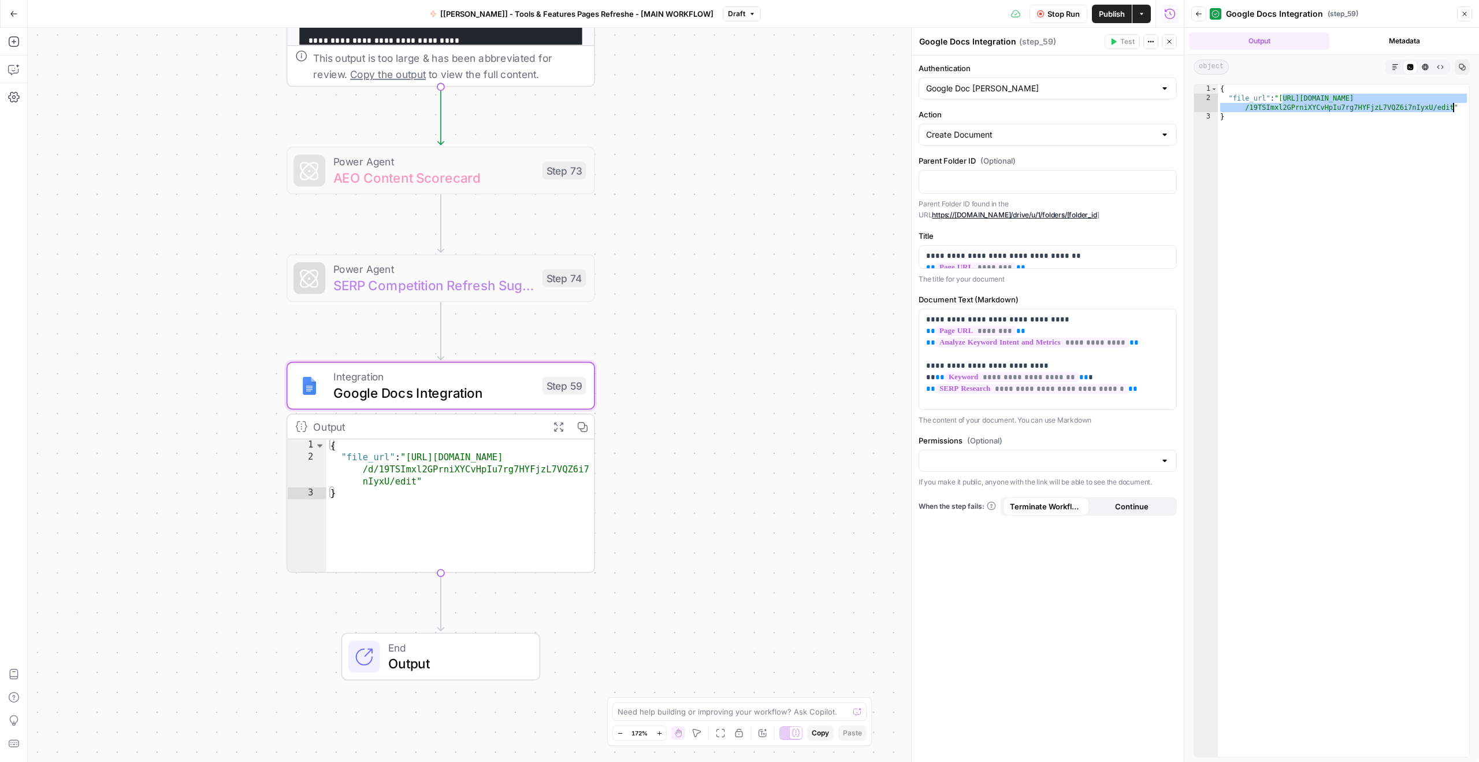
drag, startPoint x: 1281, startPoint y: 99, endPoint x: 1453, endPoint y: 109, distance: 171.9
click at [1453, 109] on div "{ "file_url" : "[URL][DOMAIN_NAME] /19TSImxl2GPrniXYCvHpIu7rg7HYFjzL7VQZ6i7nIyx…" at bounding box center [1343, 429] width 251 height 690
click at [1330, 151] on div "{ "file_url" : "[URL][DOMAIN_NAME] /19TSImxl2GPrniXYCvHpIu7rg7HYFjzL7VQZ6i7nIyx…" at bounding box center [1343, 429] width 251 height 690
type textarea "*"
click at [511, 386] on span "Google Docs Integration" at bounding box center [433, 393] width 201 height 20
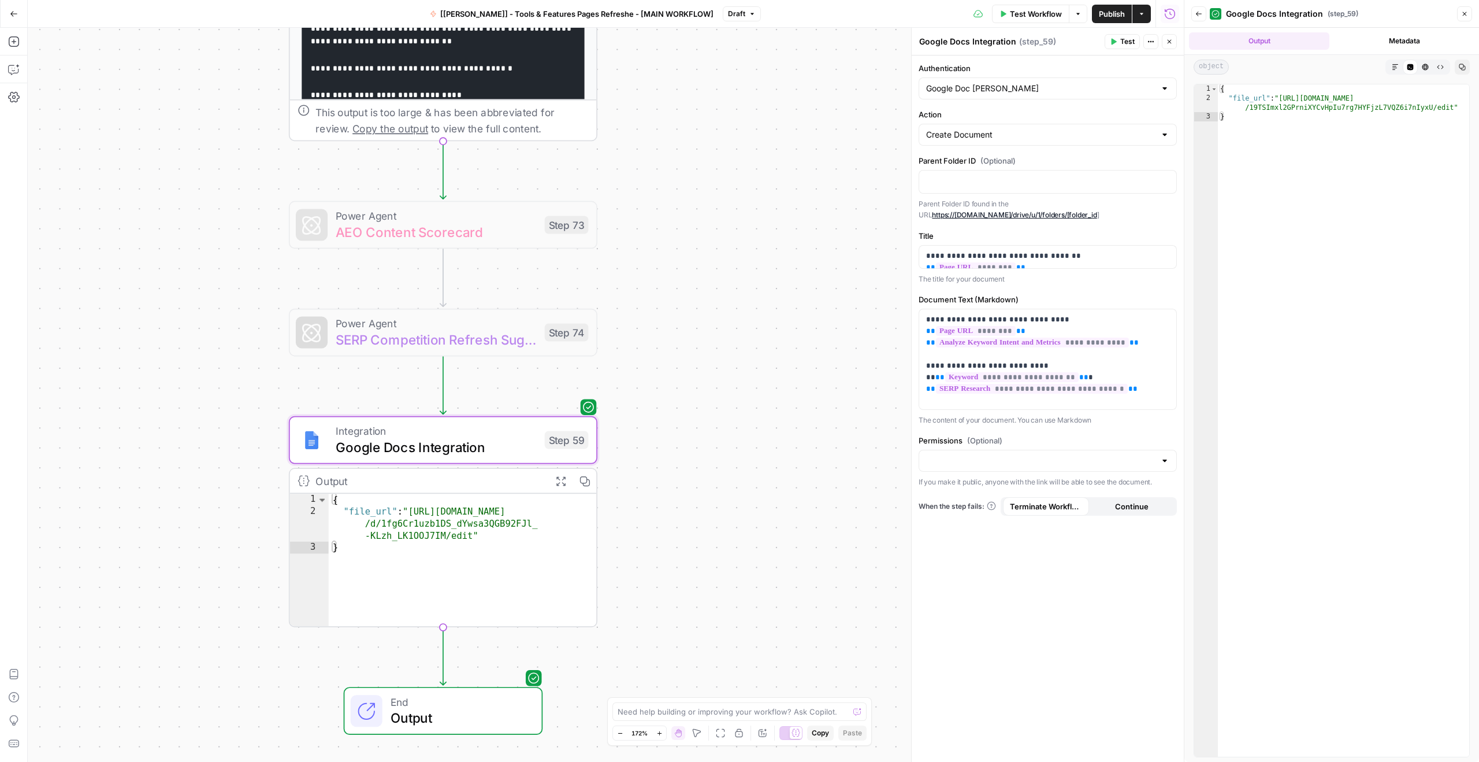
click at [559, 488] on button "Expand Output" at bounding box center [561, 481] width 24 height 24
type textarea "**********"
drag, startPoint x: 1282, startPoint y: 97, endPoint x: 1451, endPoint y: 106, distance: 169.5
click at [1451, 106] on div "{ "file_url" : "https://docs.google.com/document/d /1fg6Cr1uzb1DS_dYwsa3QGB92FJ…" at bounding box center [1343, 429] width 251 height 690
click at [771, 299] on div "**********" at bounding box center [606, 395] width 1156 height 734
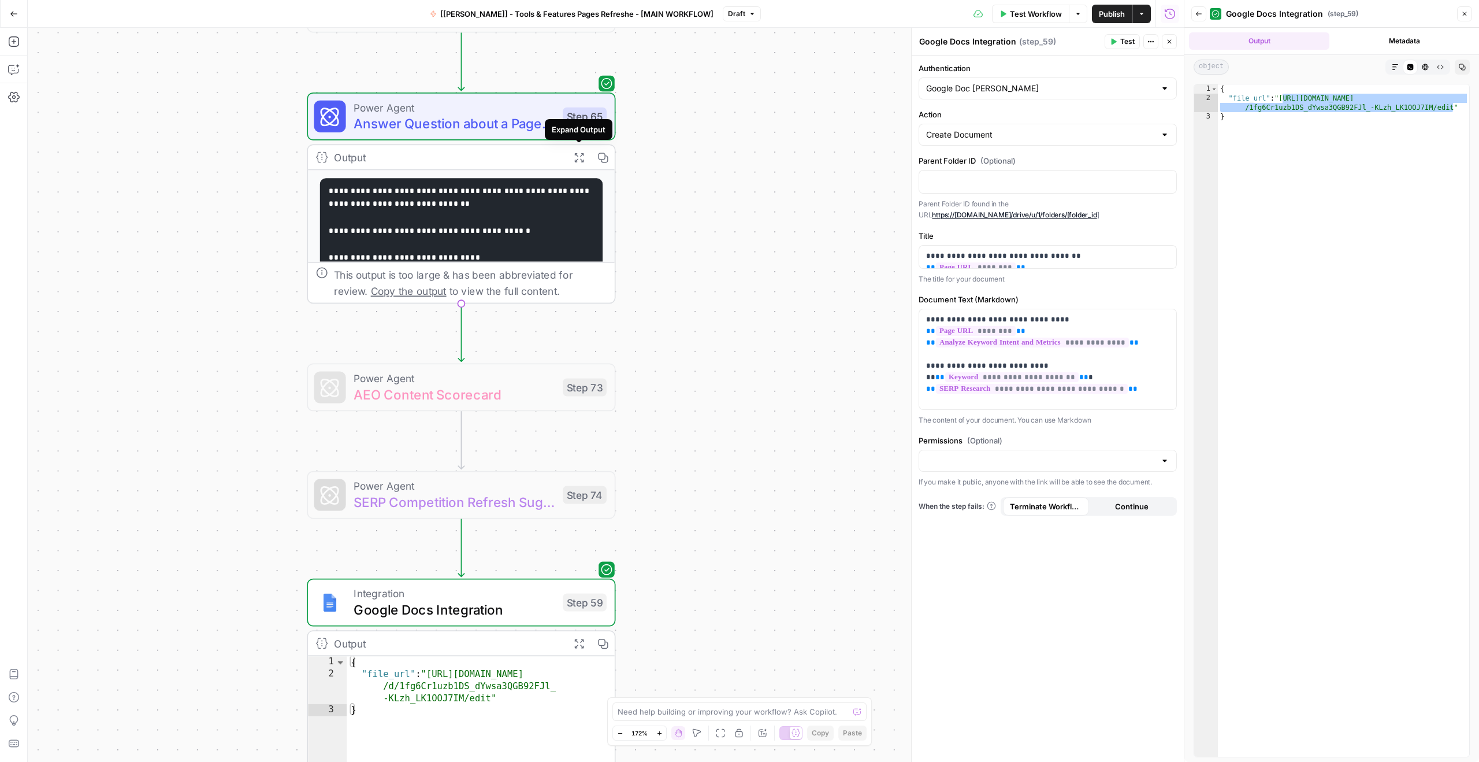
click at [523, 106] on span "Power Agent" at bounding box center [454, 107] width 201 height 16
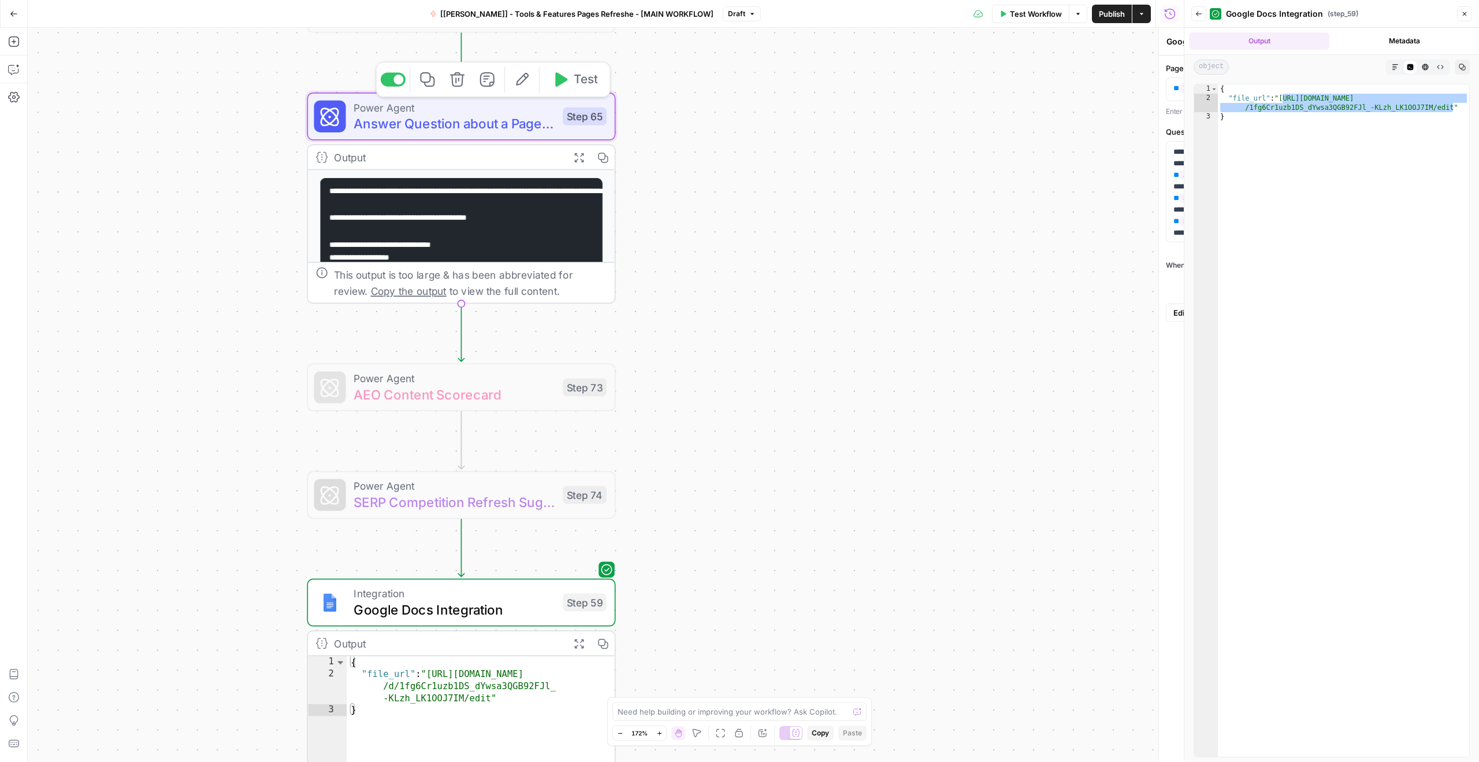
type textarea "Answer Question about a Page - Fork"
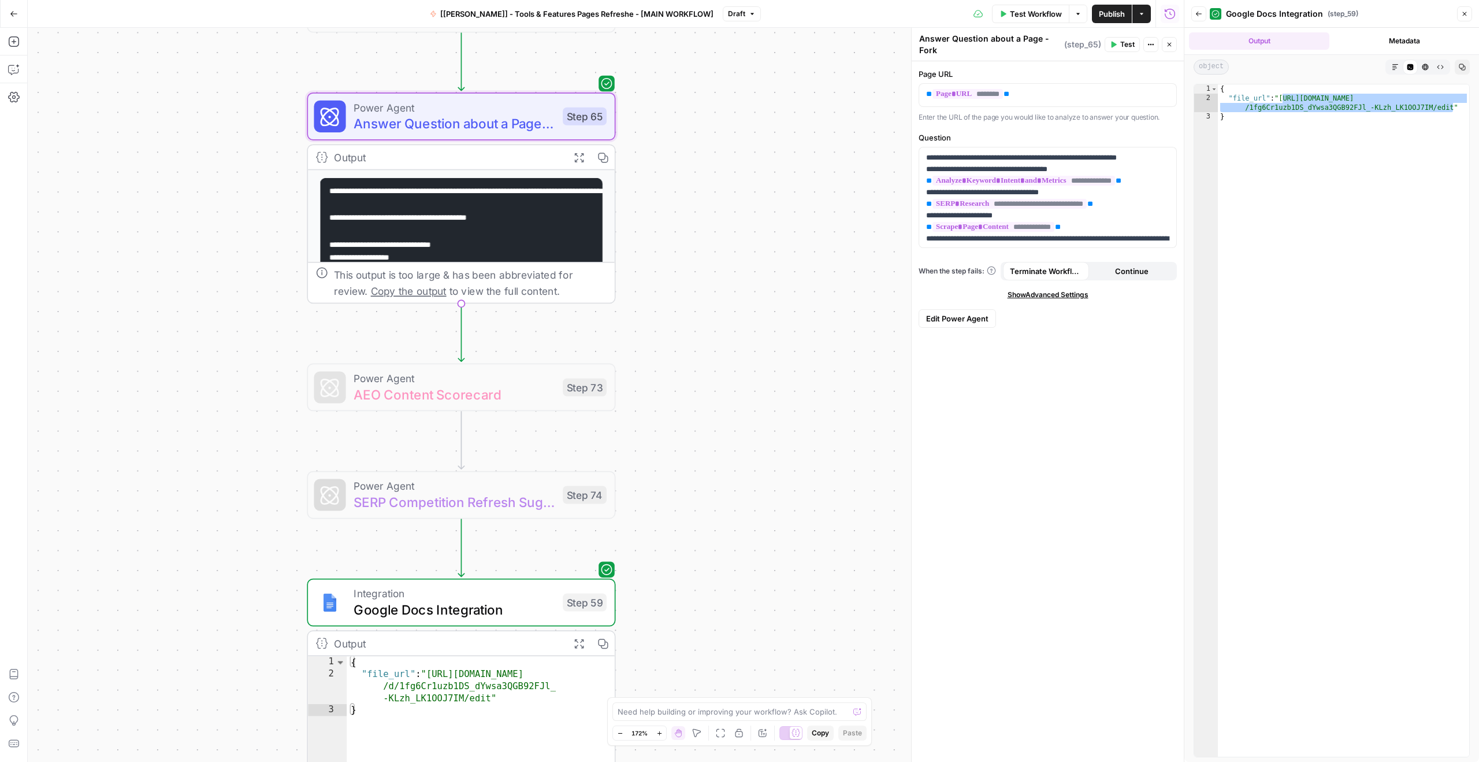
click at [963, 317] on span "Edit Power Agent" at bounding box center [957, 319] width 62 height 12
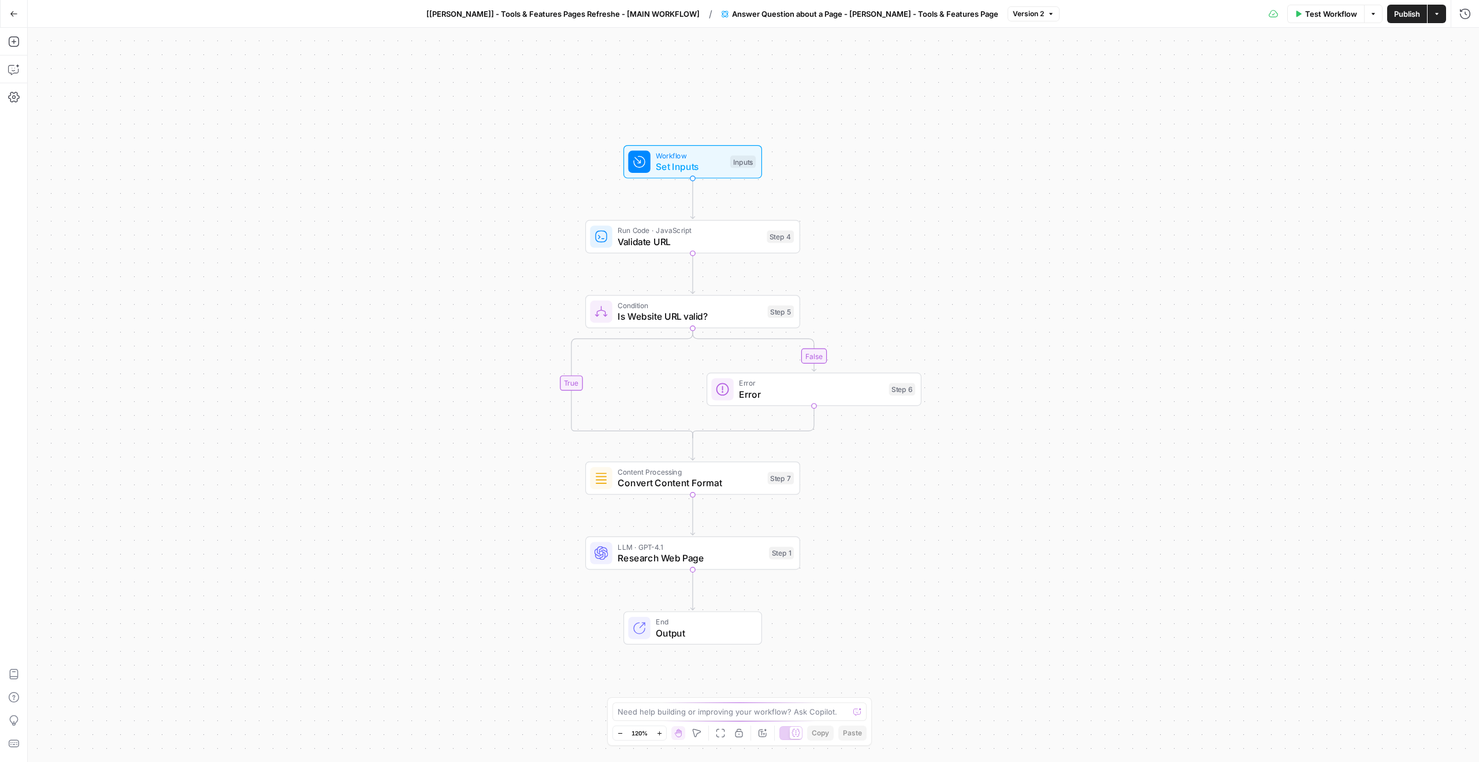
click at [672, 544] on span "LLM · GPT-4.1" at bounding box center [691, 546] width 146 height 11
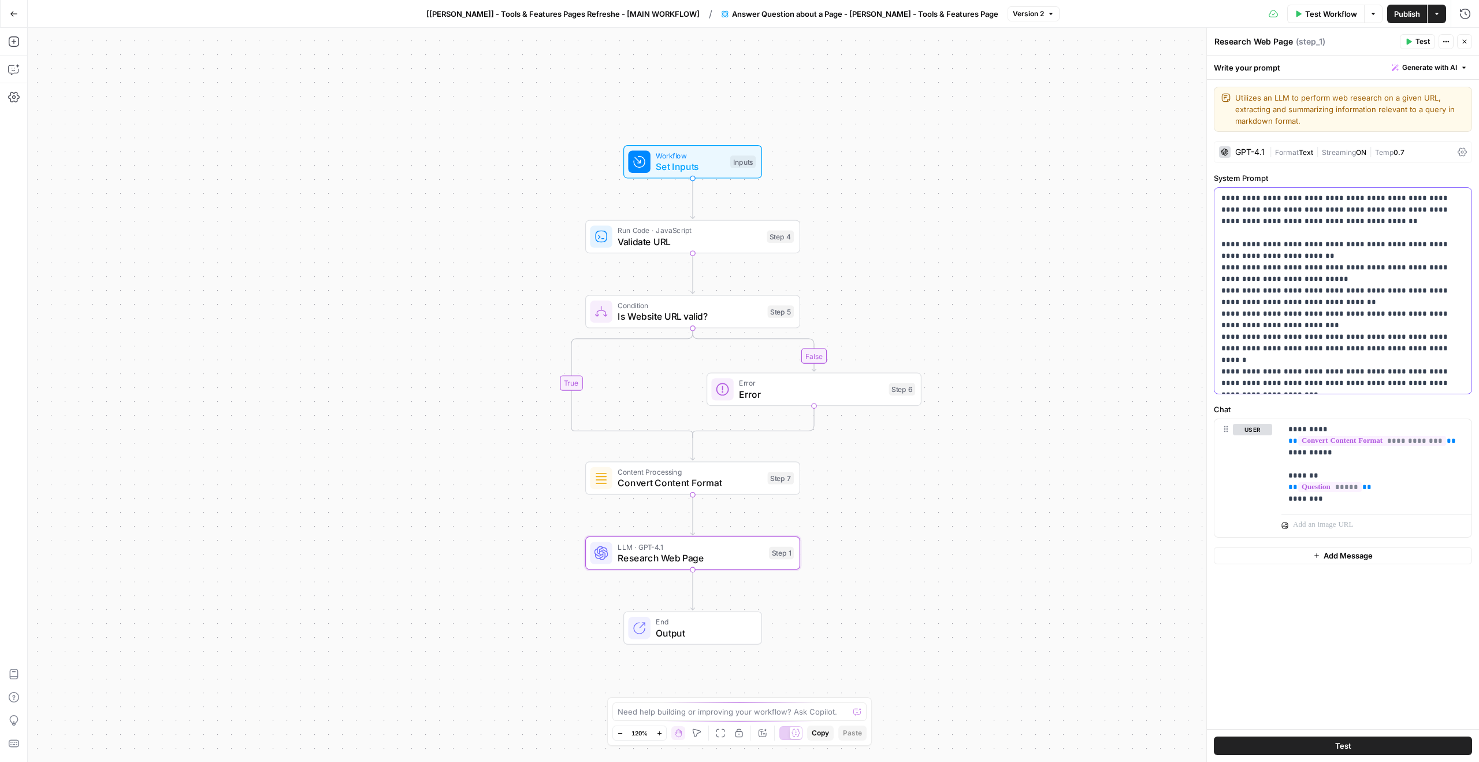
click at [1301, 314] on p "**********" at bounding box center [1342, 290] width 243 height 196
type input "output"
